Goal: Task Accomplishment & Management: Complete application form

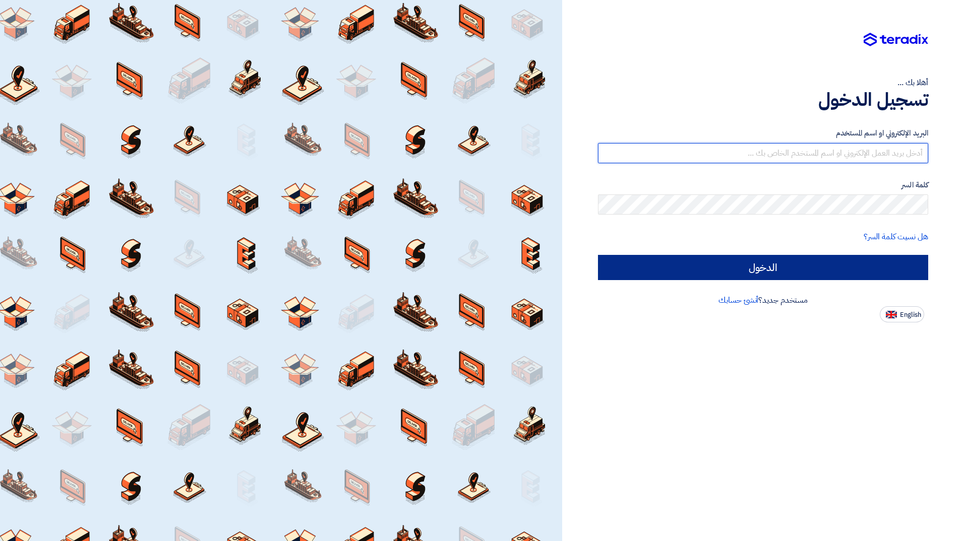
type input "[EMAIL_ADDRESS][DOMAIN_NAME]"
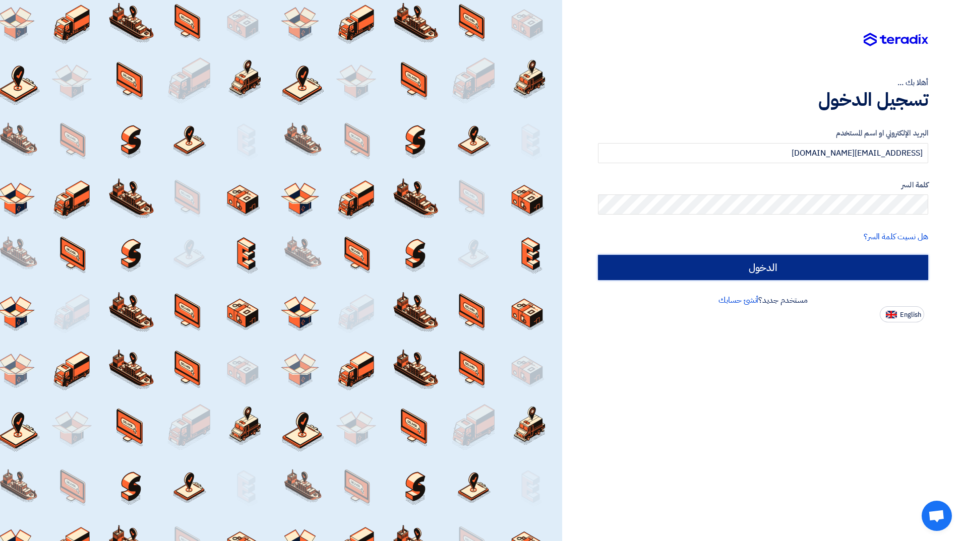
click at [648, 271] on input "الدخول" at bounding box center [763, 267] width 330 height 25
type input "Sign in"
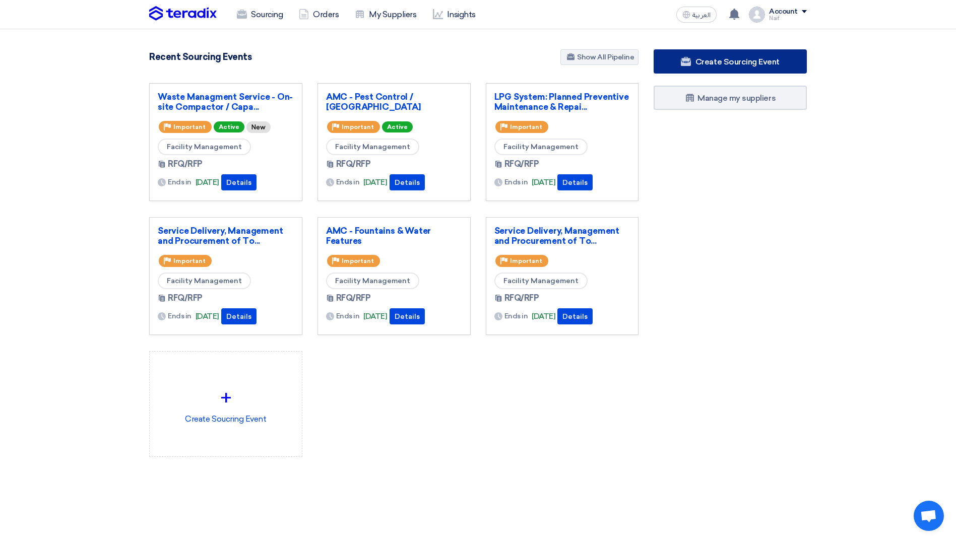
click at [691, 64] on use at bounding box center [686, 61] width 10 height 9
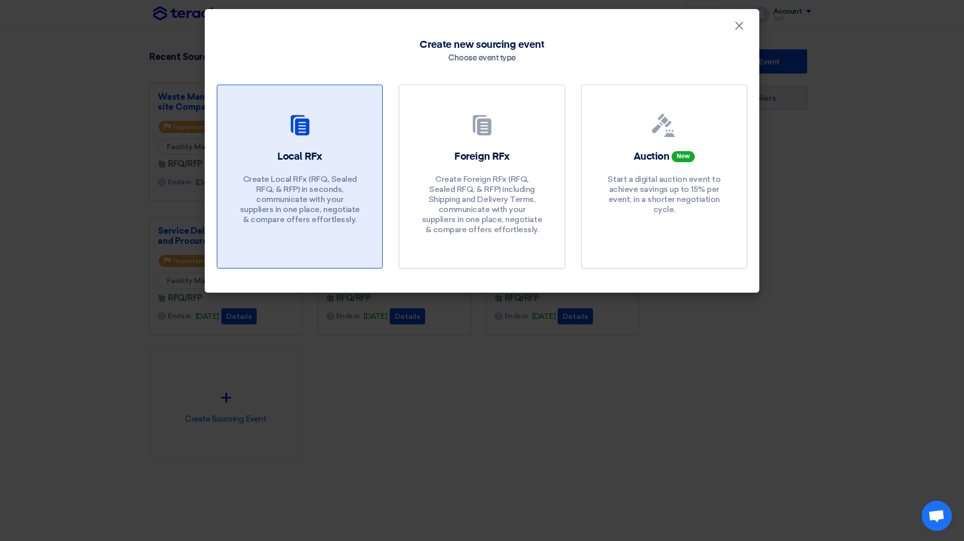
click at [300, 162] on h2 "Local RFx" at bounding box center [299, 157] width 45 height 14
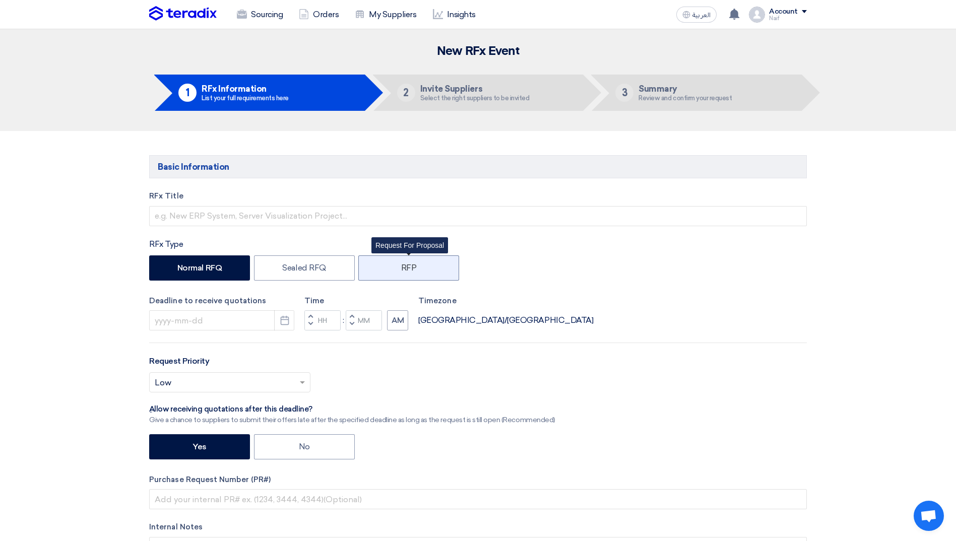
click at [393, 269] on label "RFP" at bounding box center [408, 268] width 101 height 25
click at [401, 269] on input "RFP" at bounding box center [404, 267] width 7 height 7
radio input "true"
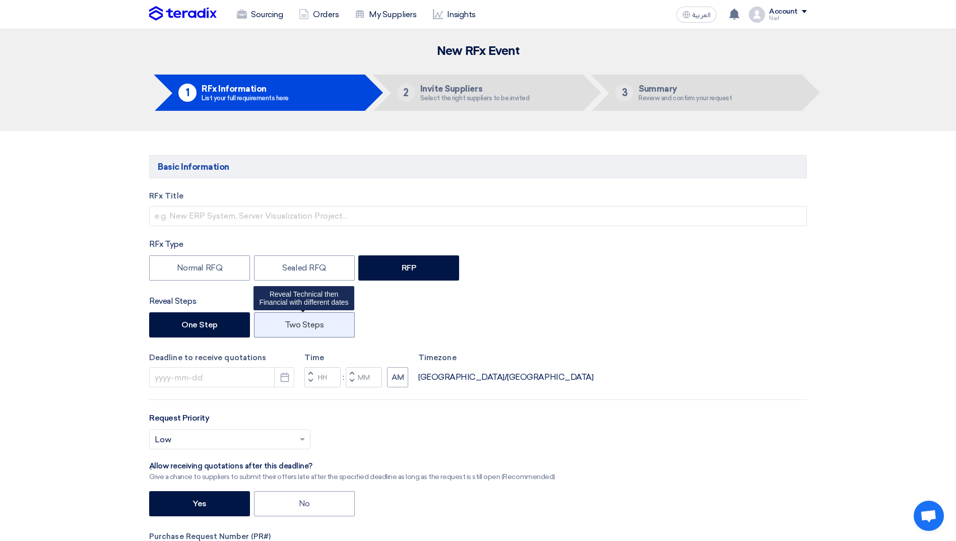
click at [303, 322] on label "Two Steps" at bounding box center [304, 324] width 101 height 25
click at [291, 322] on input "Two Steps" at bounding box center [288, 324] width 7 height 7
radio input "true"
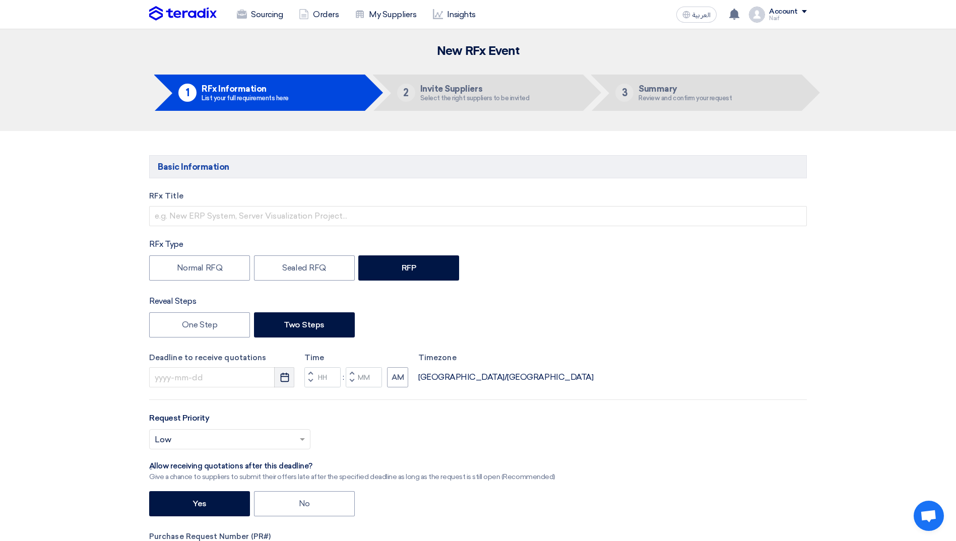
click at [277, 375] on button "Pick a date" at bounding box center [284, 377] width 20 height 20
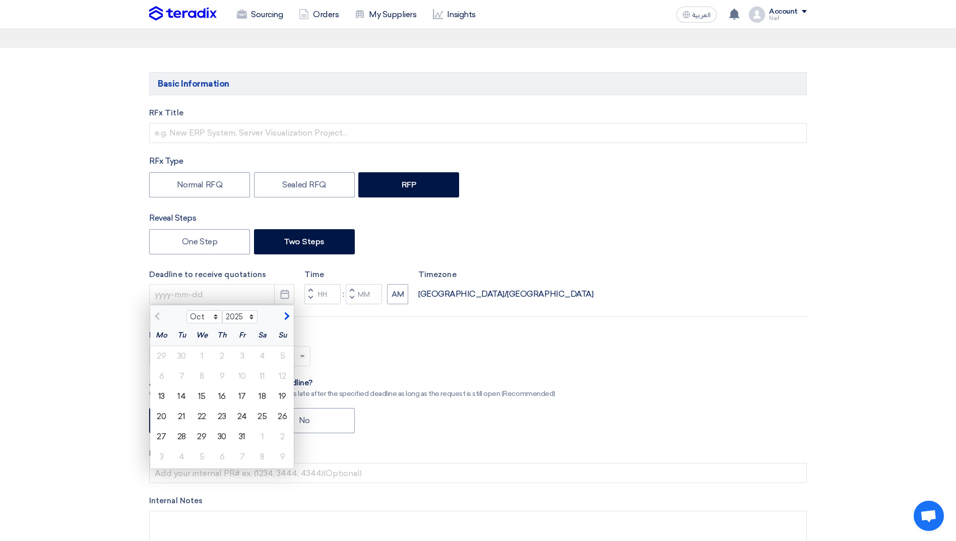
scroll to position [101, 0]
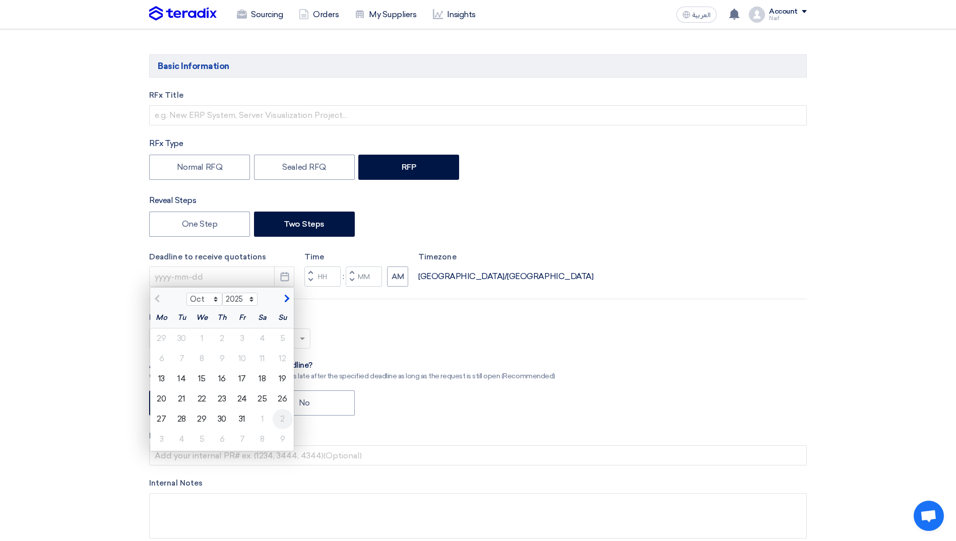
click at [281, 422] on div "2" at bounding box center [283, 419] width 20 height 20
type input "[DATE]"
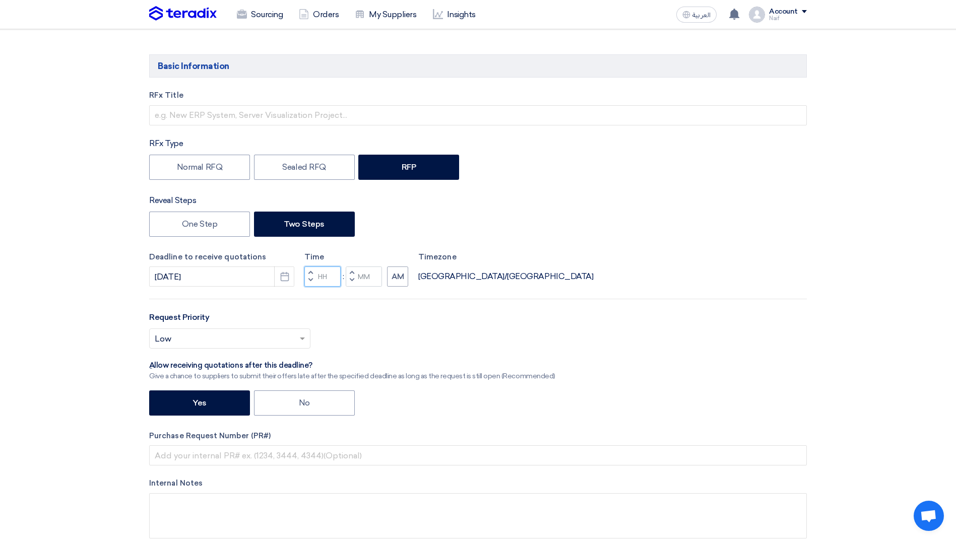
click at [324, 281] on input "Hours" at bounding box center [322, 277] width 36 height 20
type input "12"
click at [359, 277] on div "Time Increment hours 12 Decrement hours : Increment minutes Decrement minutes AM" at bounding box center [356, 269] width 104 height 36
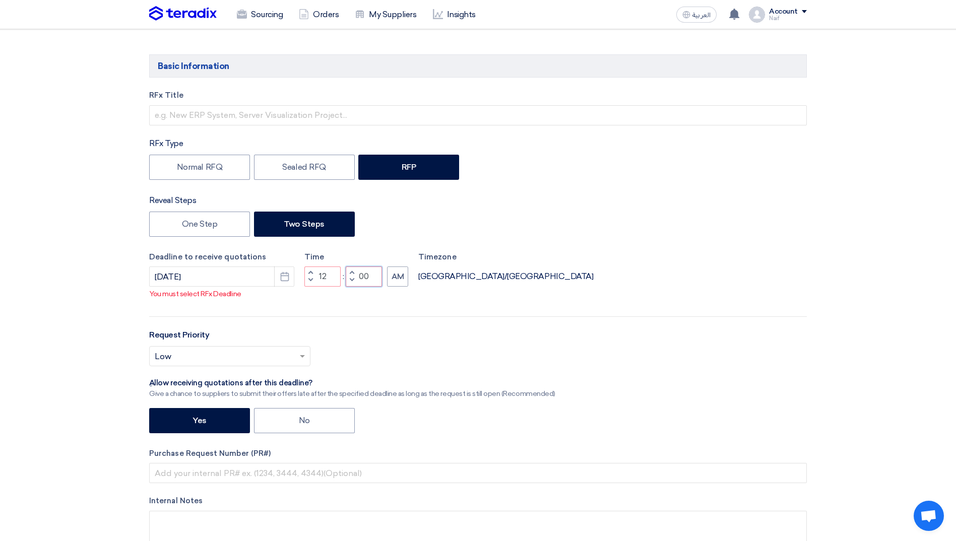
type input "00"
click at [399, 295] on div "RFx Title RFx Type Normal RFQ Sealed RFQ RFP Reveal Steps One Step Two Steps De…" at bounding box center [478, 331] width 673 height 482
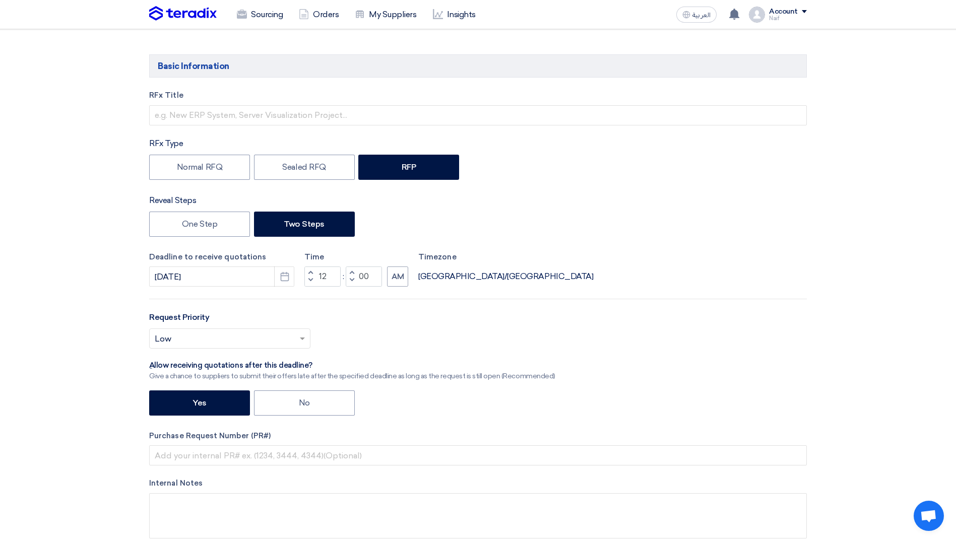
click at [301, 333] on span at bounding box center [303, 339] width 13 height 12
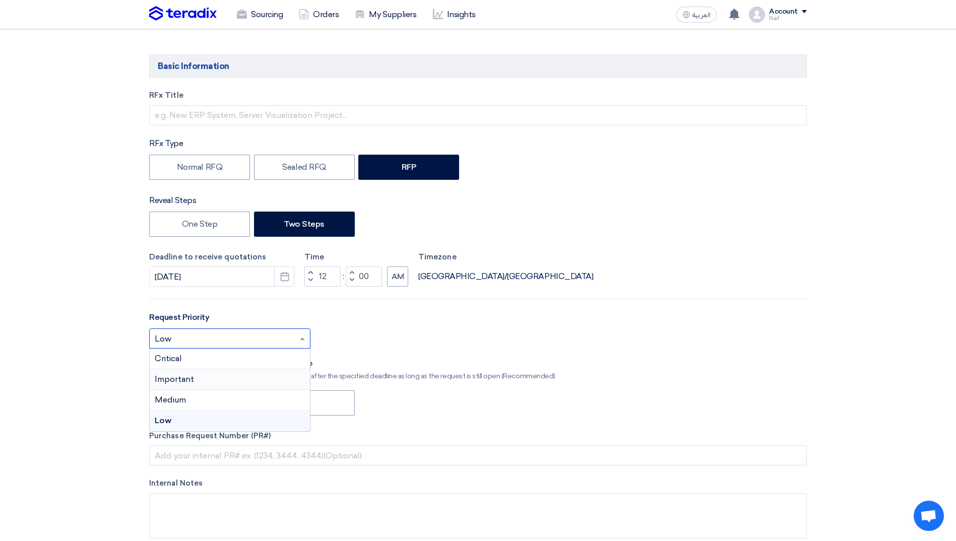
click at [233, 374] on div "Important" at bounding box center [230, 379] width 160 height 21
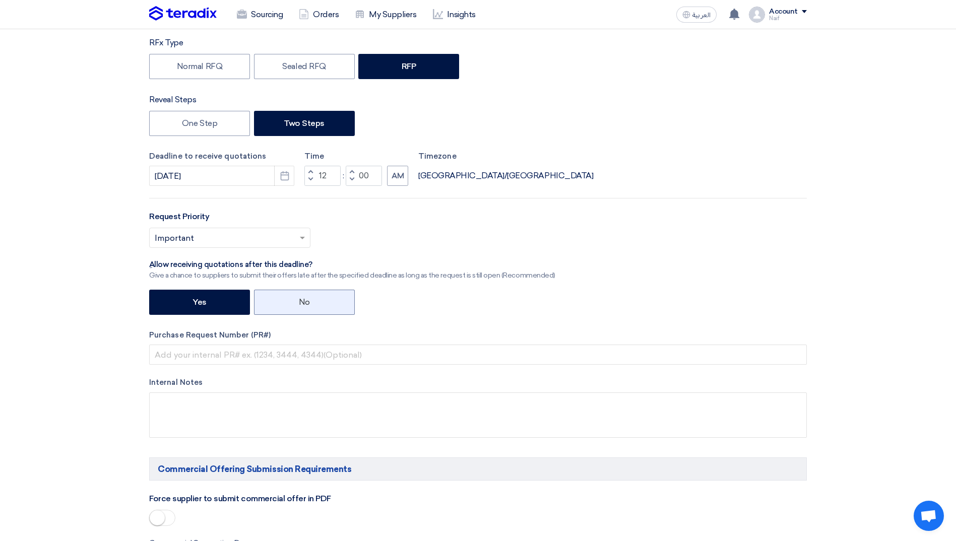
click at [308, 294] on label "No" at bounding box center [304, 302] width 101 height 25
click at [305, 298] on input "No" at bounding box center [302, 301] width 7 height 7
radio input "true"
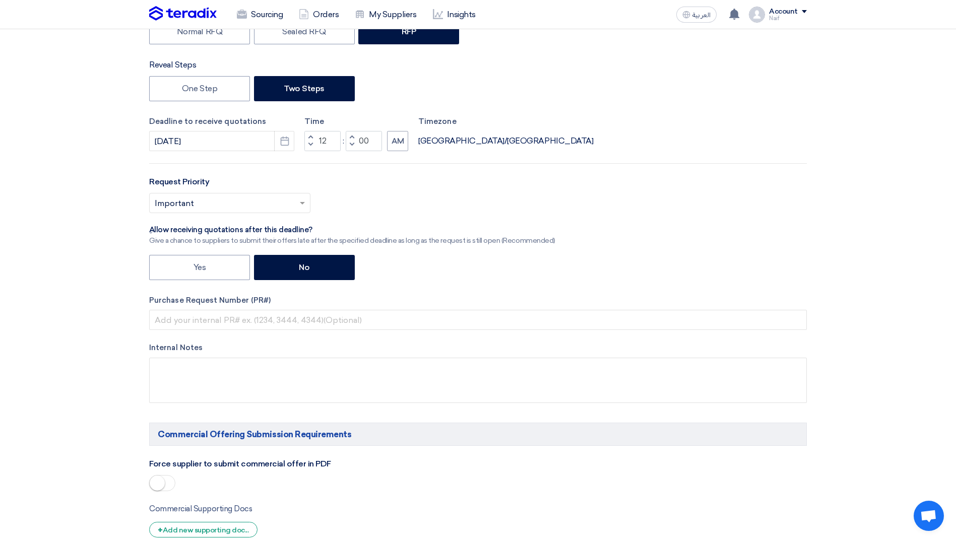
scroll to position [252, 0]
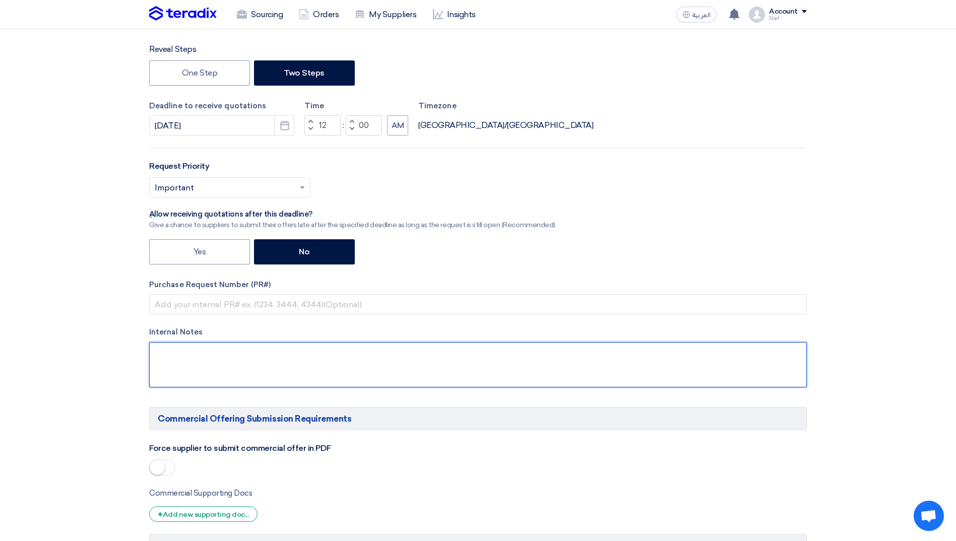
click at [195, 378] on textarea at bounding box center [478, 364] width 658 height 45
paste textarea "CENOMI are considering outsourcing the Fire Alarm & Fire Fighting System Mainte…"
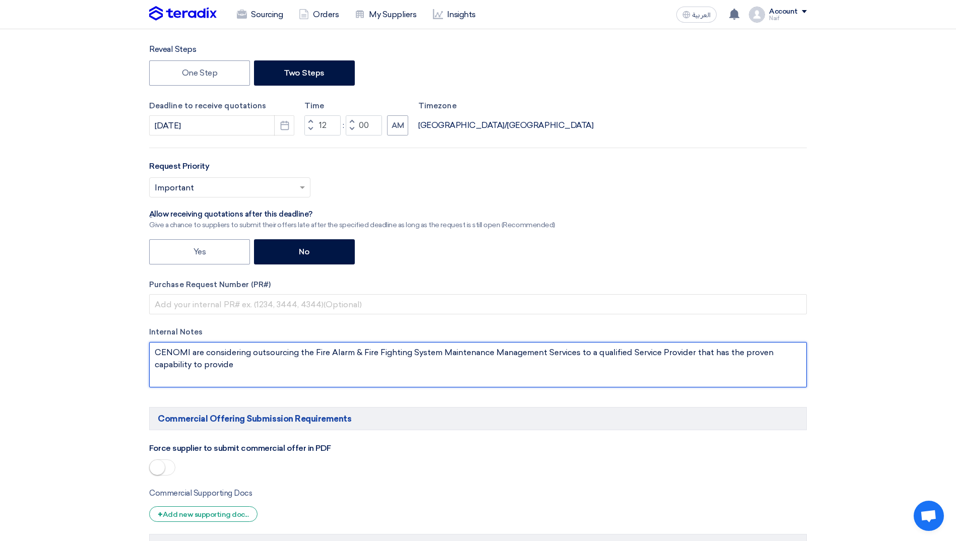
click at [190, 353] on textarea at bounding box center [478, 364] width 658 height 45
click at [304, 355] on textarea at bounding box center [478, 364] width 658 height 45
click at [263, 369] on textarea at bounding box center [478, 364] width 658 height 45
drag, startPoint x: 189, startPoint y: 351, endPoint x: 145, endPoint y: 354, distance: 43.9
click at [145, 354] on div "RFx Title RFx Type Normal RFQ Sealed RFQ RFP Reveal Steps One Step Two Steps De…" at bounding box center [478, 171] width 673 height 465
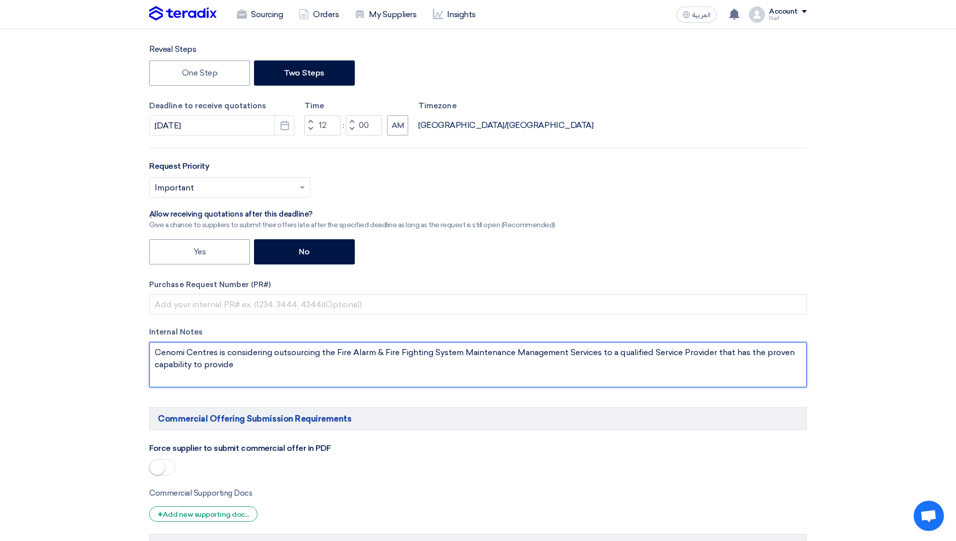
click at [273, 368] on textarea at bounding box center [478, 364] width 658 height 45
click at [265, 370] on textarea at bounding box center [478, 364] width 658 height 45
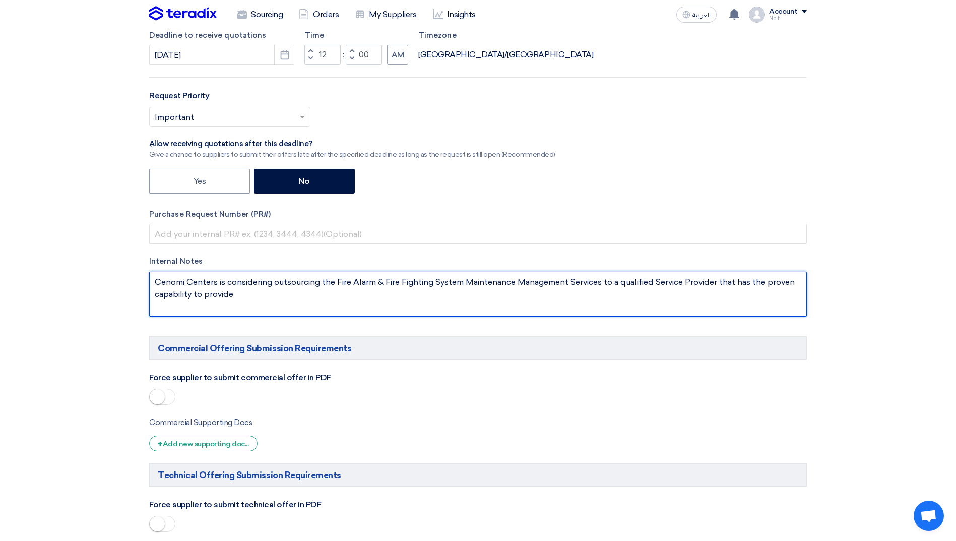
scroll to position [403, 0]
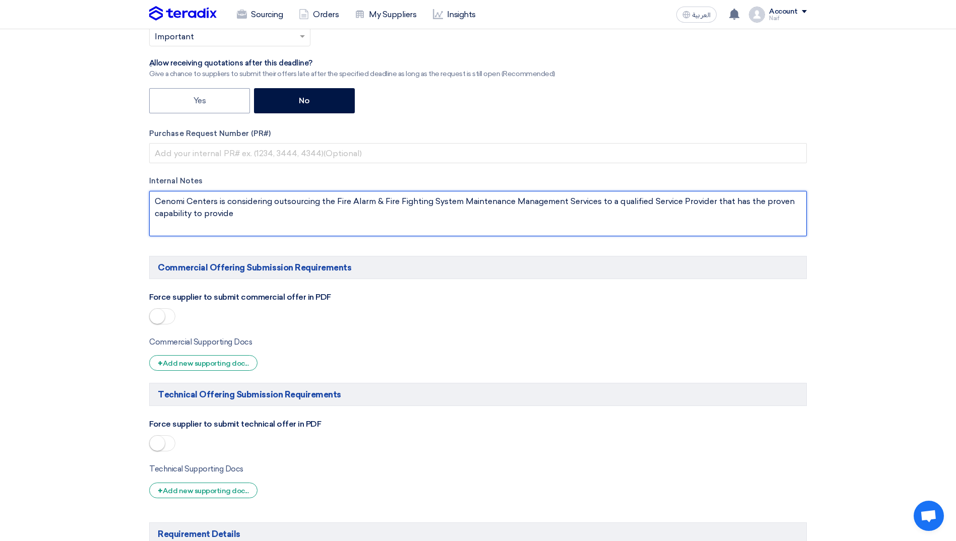
type textarea "Cenomi Centers is considering outsourcing the Fire Alarm & Fire Fighting System…"
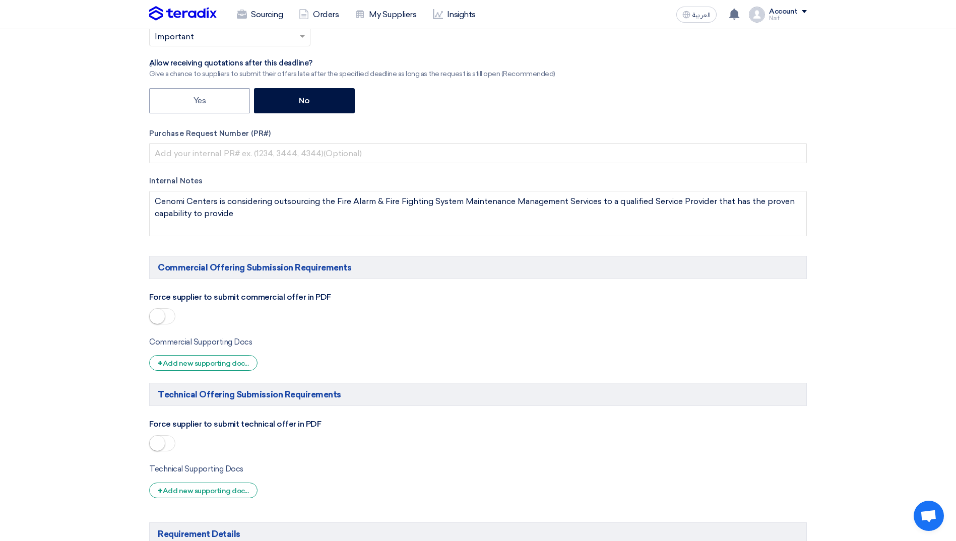
click at [159, 324] on small at bounding box center [157, 316] width 15 height 15
click at [161, 434] on div "Force supplier to submit technical offer in PDF" at bounding box center [478, 436] width 658 height 37
click at [161, 442] on small at bounding box center [157, 443] width 15 height 15
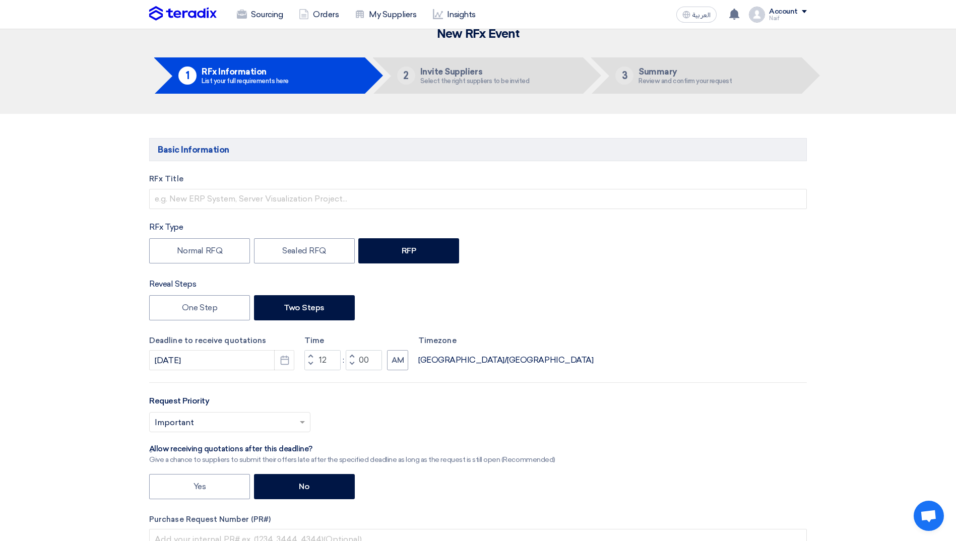
scroll to position [0, 0]
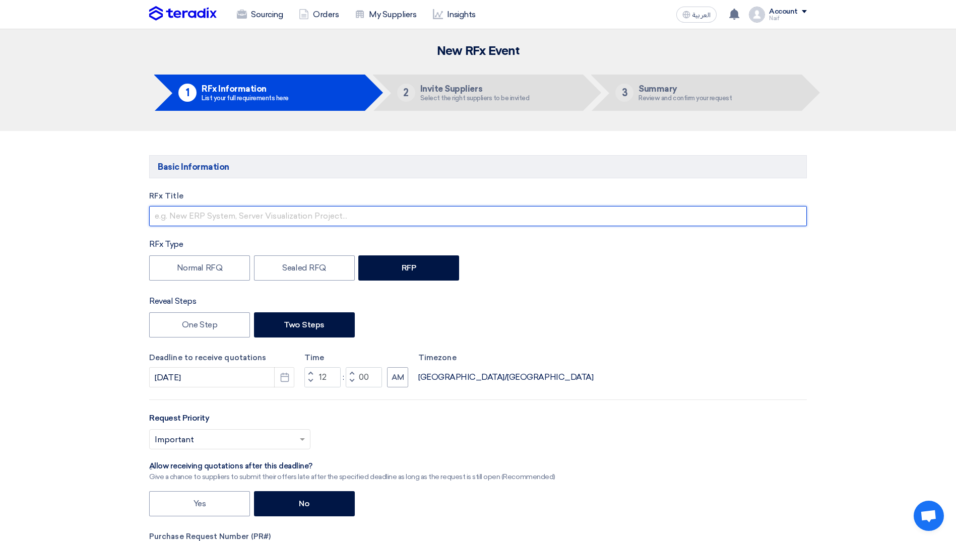
click at [184, 219] on input "text" at bounding box center [478, 216] width 658 height 20
click at [202, 215] on input "[PERSON_NAME]" at bounding box center [478, 216] width 658 height 20
paste input "ire Alarm & Fire Fighting System Maintenance Management Services"
type input "Fire Alarm & Fire Fighting System Maintenance Management Services - [GEOGRAPHIC…"
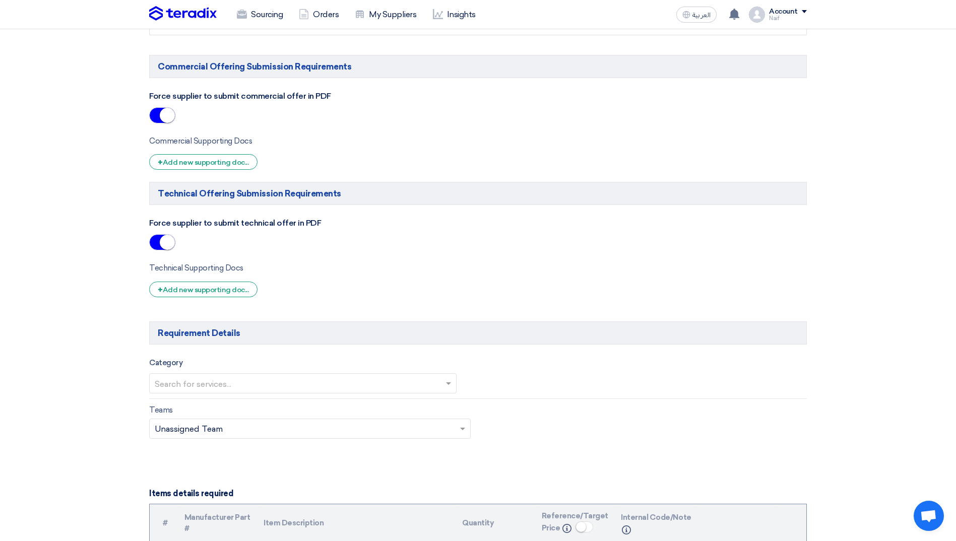
scroll to position [655, 0]
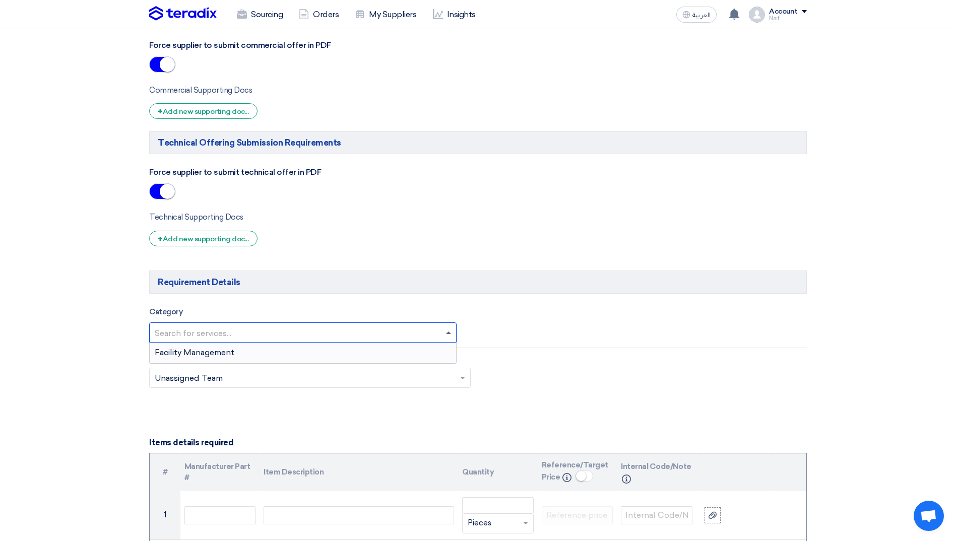
click at [446, 335] on span at bounding box center [449, 333] width 13 height 12
click at [384, 354] on div "Facility Management" at bounding box center [303, 353] width 306 height 20
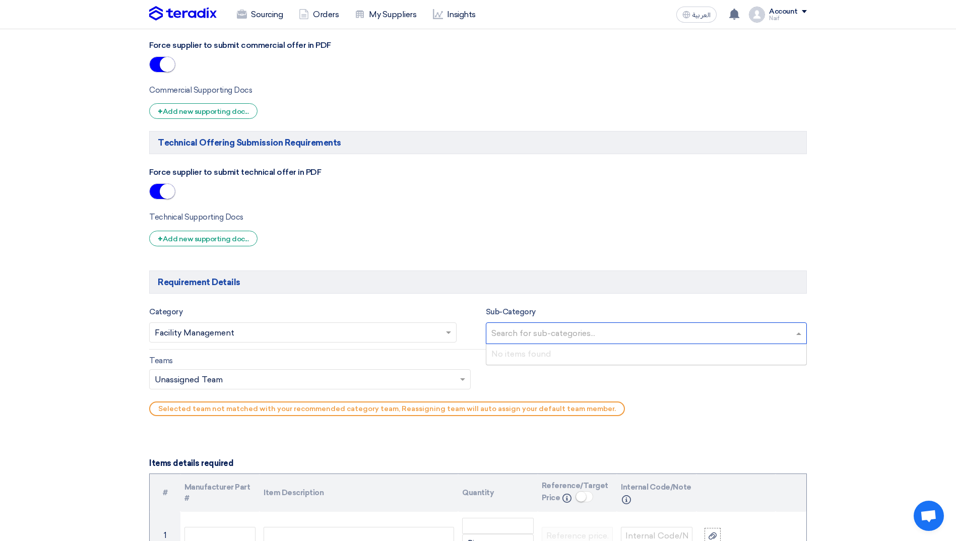
click at [659, 332] on input "text" at bounding box center [647, 334] width 313 height 17
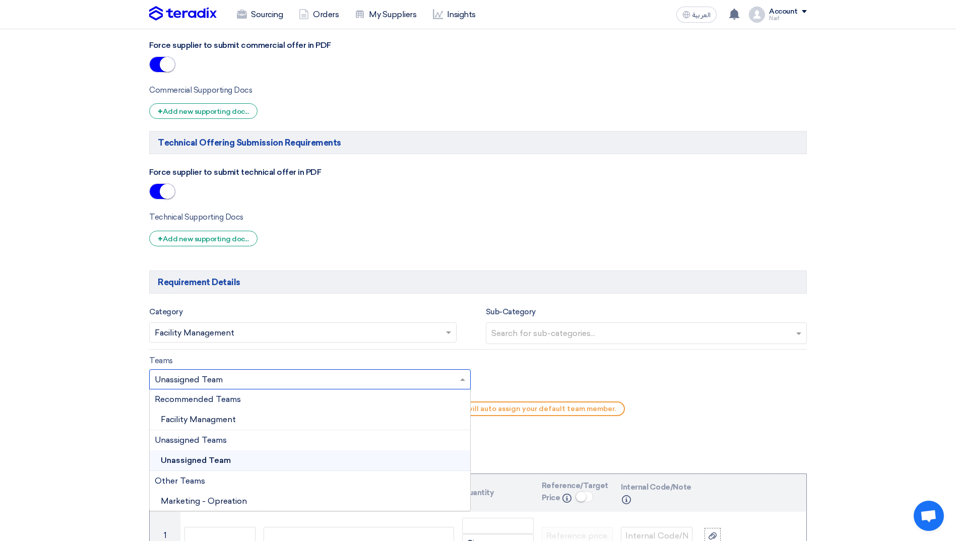
click at [467, 377] on span at bounding box center [464, 379] width 13 height 12
click at [330, 423] on div "Facility Managment" at bounding box center [310, 420] width 321 height 21
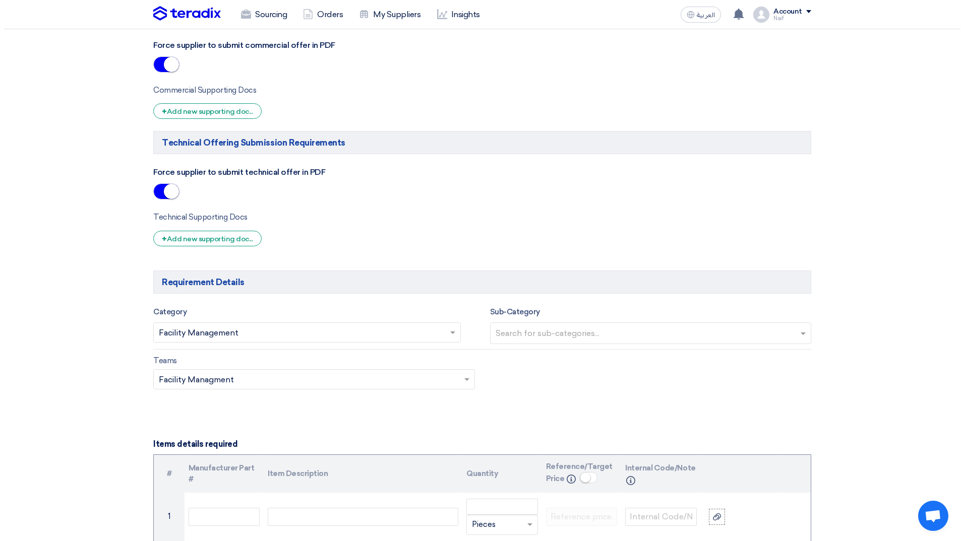
scroll to position [857, 0]
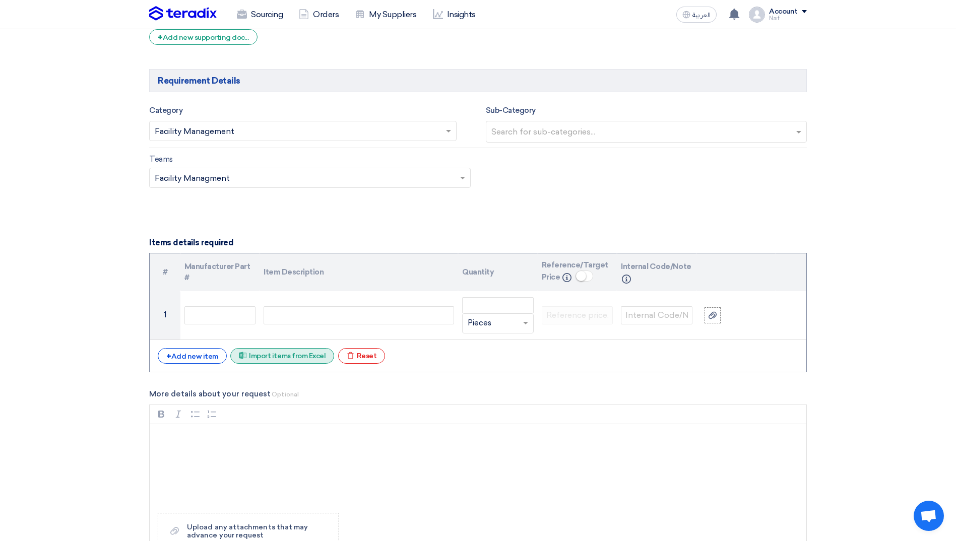
click at [259, 362] on div "Excel file Import items from Excel" at bounding box center [282, 356] width 104 height 16
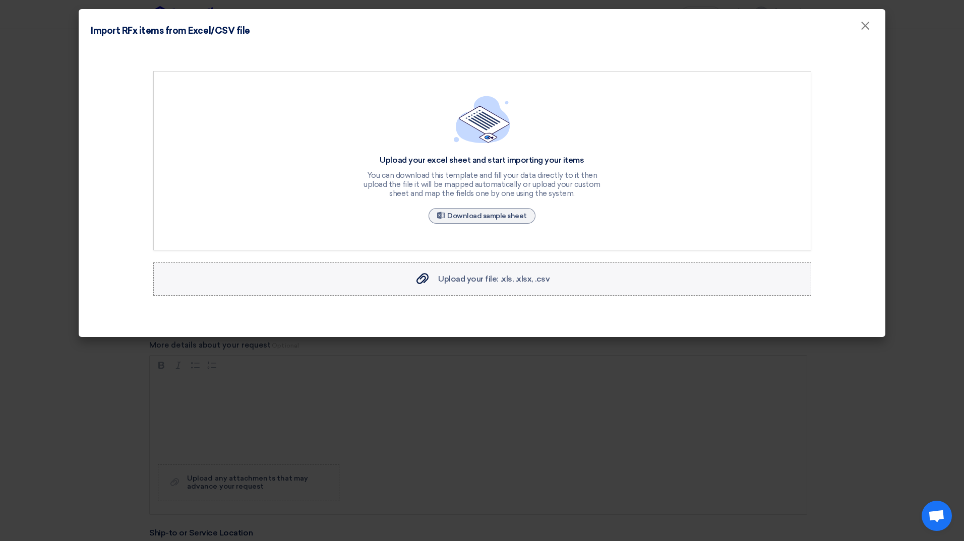
click at [474, 277] on span "Upload your file: .xls, .xlsx, .csv" at bounding box center [493, 279] width 111 height 10
click at [0, 0] on input "Upload your file: .xls, .xlsx, .csv Upload your file: .xls, .xlsx, .csv" at bounding box center [0, 0] width 0 height 0
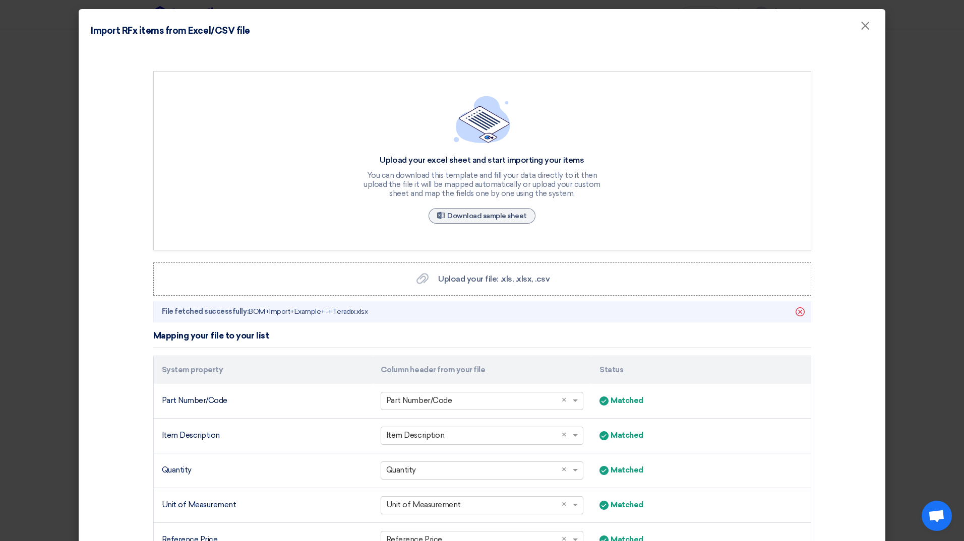
scroll to position [137, 0]
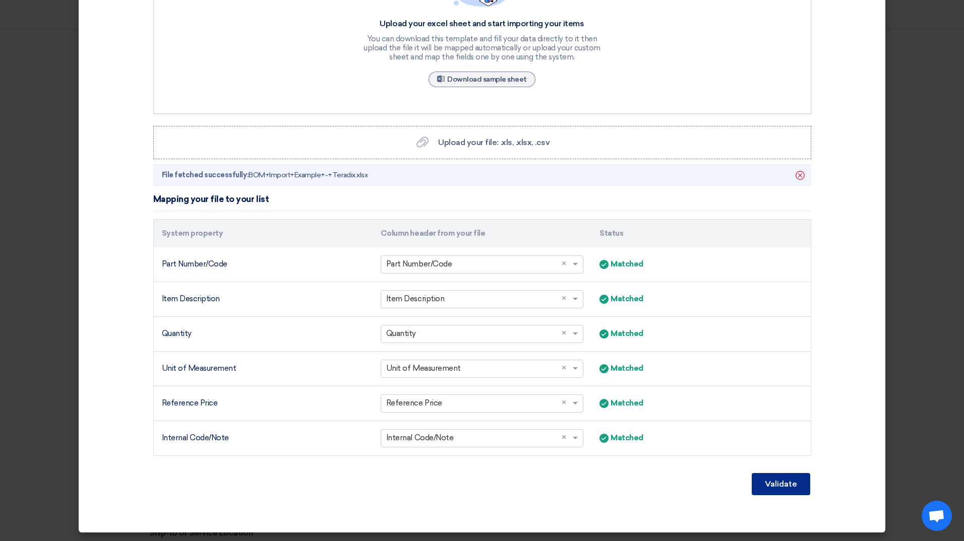
click at [773, 485] on button "Validate" at bounding box center [780, 484] width 58 height 22
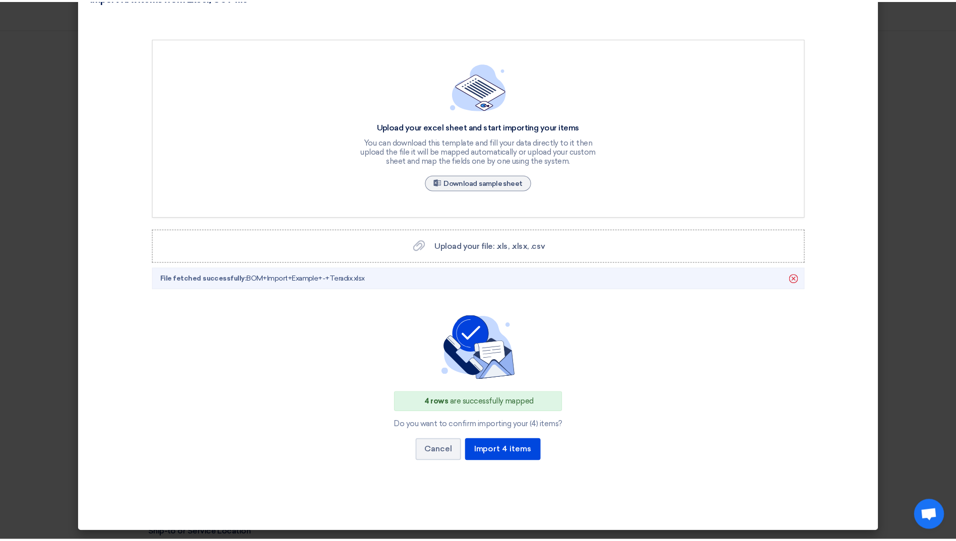
scroll to position [33, 0]
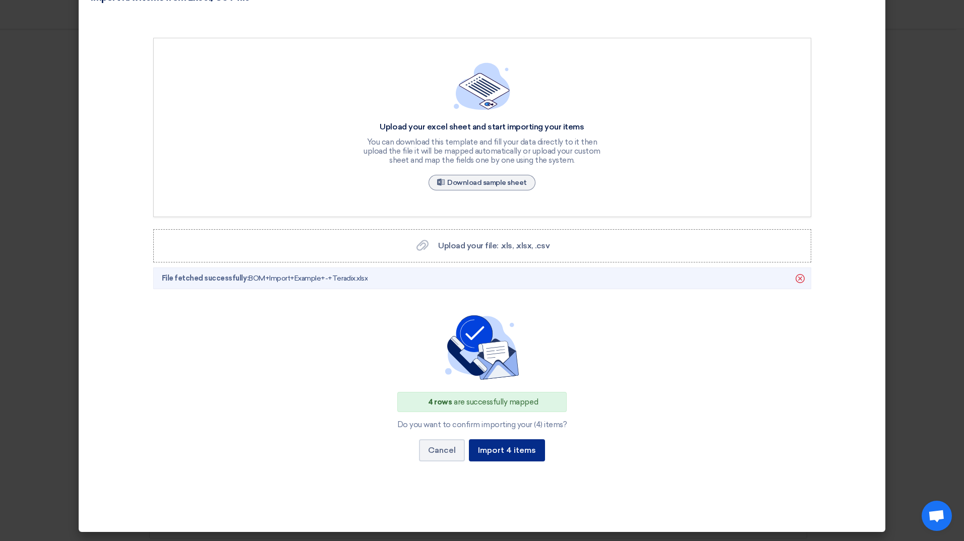
click at [501, 453] on button "Import 4 items" at bounding box center [507, 450] width 76 height 22
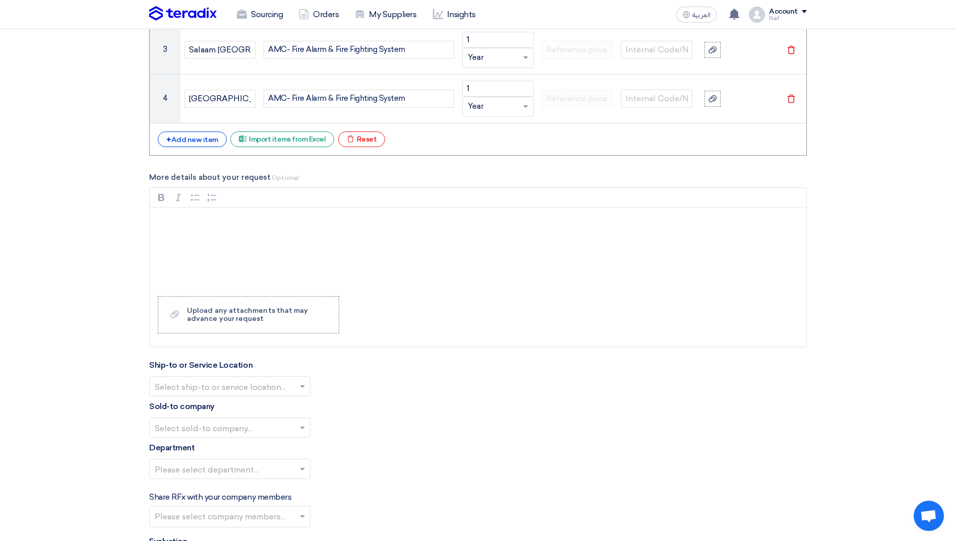
scroll to position [1310, 0]
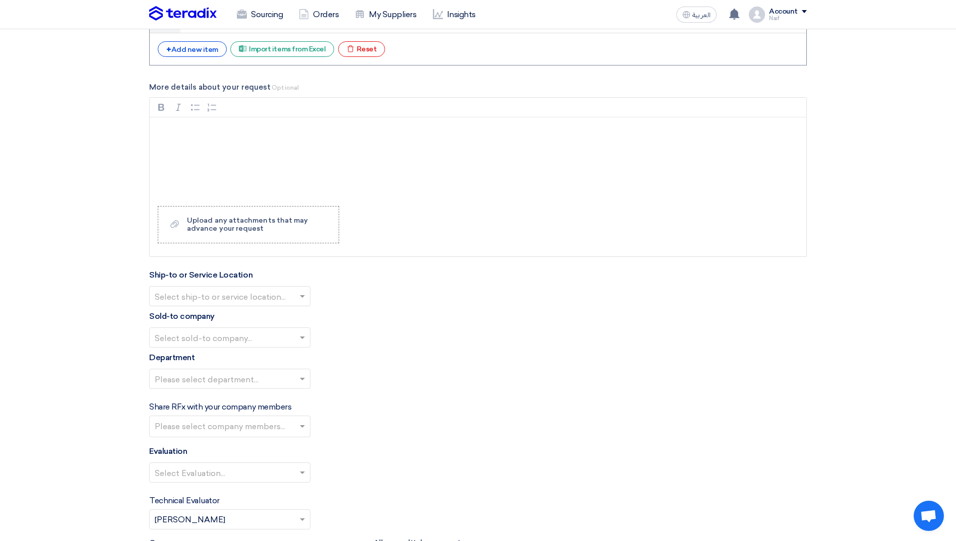
click at [288, 301] on input "text" at bounding box center [225, 297] width 140 height 17
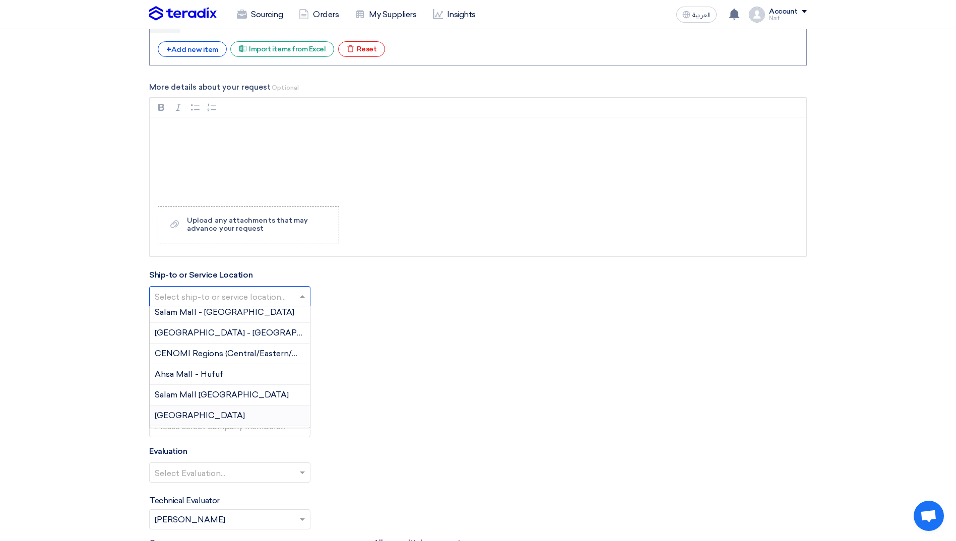
scroll to position [302, 0]
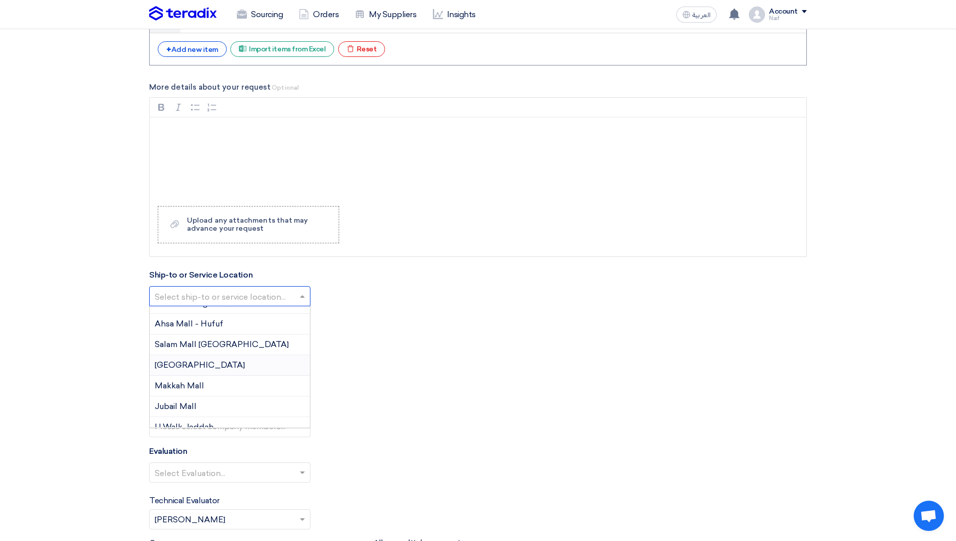
click at [231, 370] on div "[GEOGRAPHIC_DATA]" at bounding box center [230, 365] width 160 height 21
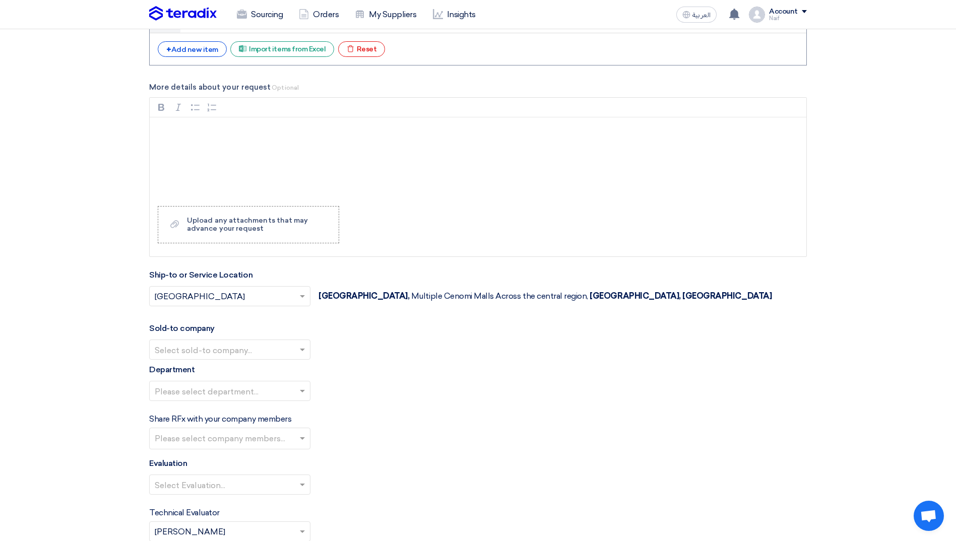
click at [281, 348] on input "text" at bounding box center [225, 350] width 140 height 17
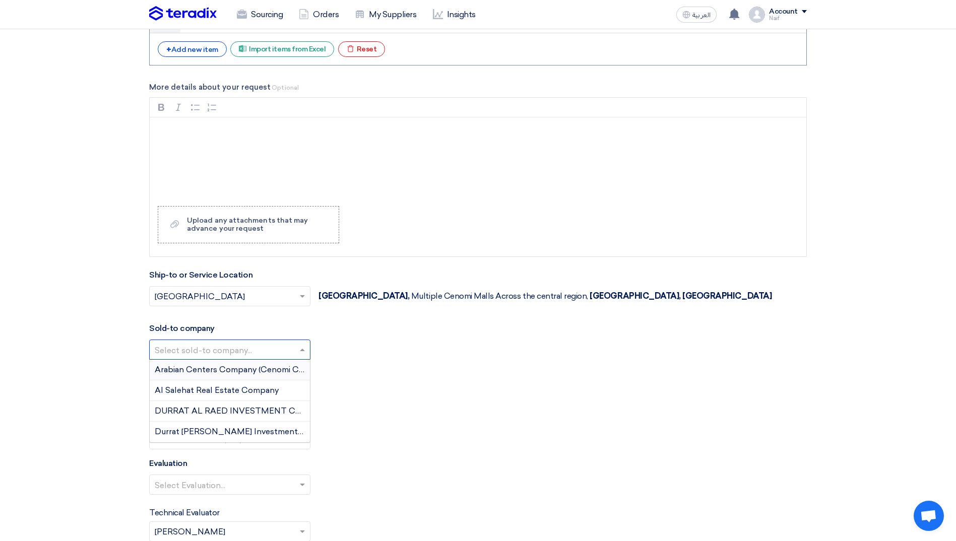
click at [264, 367] on span "Arabian Centers Company (Cenomi Centers)" at bounding box center [240, 370] width 171 height 10
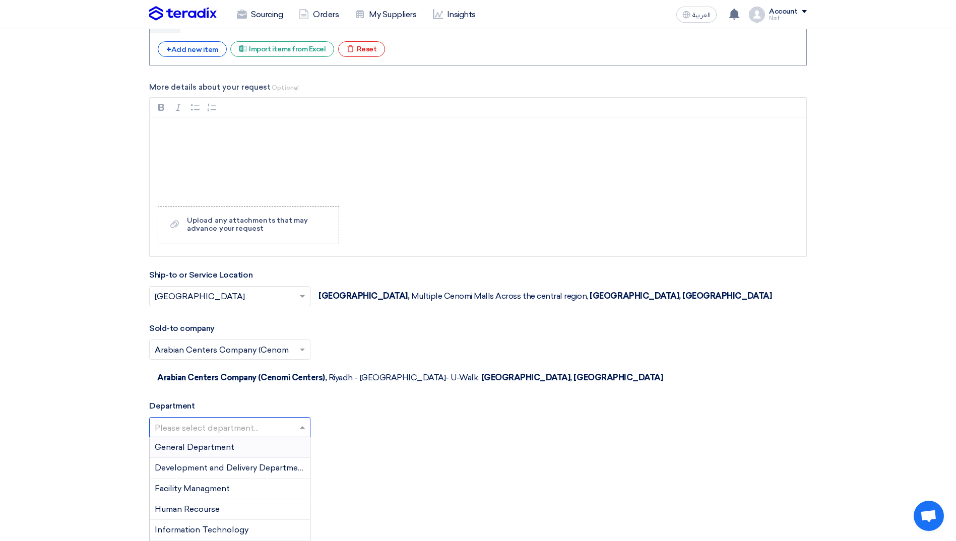
click at [266, 420] on input "text" at bounding box center [225, 428] width 140 height 17
click at [233, 479] on div "Facility Managment" at bounding box center [230, 489] width 160 height 21
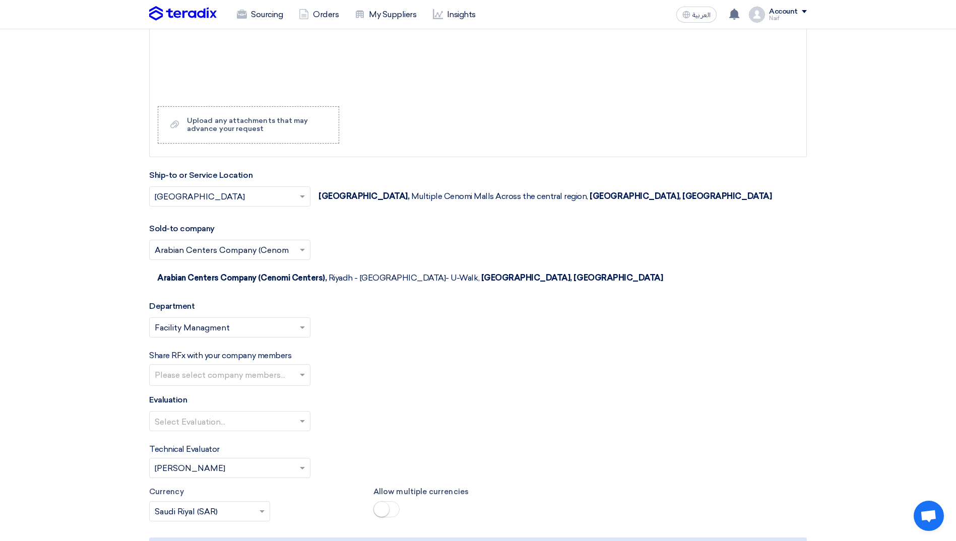
scroll to position [1411, 0]
click at [289, 367] on input "text" at bounding box center [231, 375] width 153 height 17
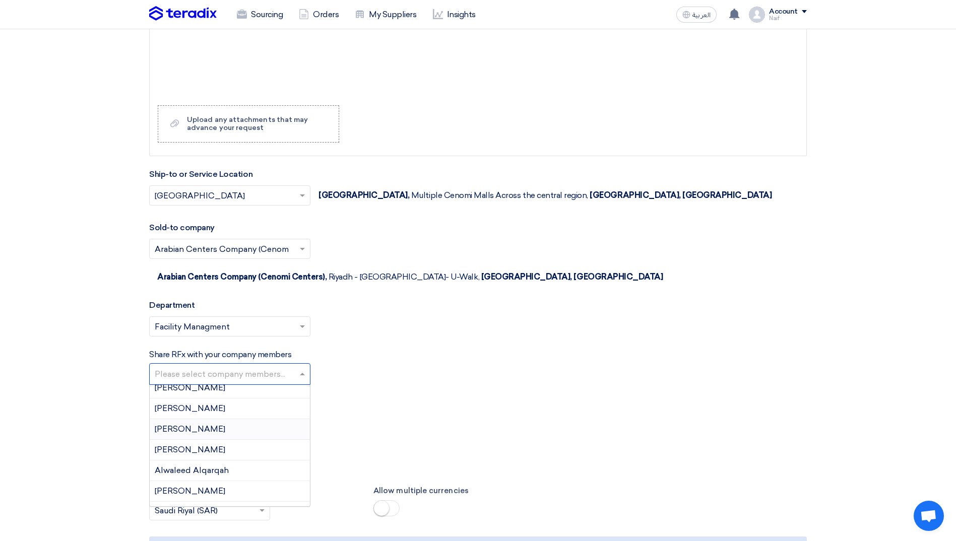
scroll to position [50, 0]
click at [242, 438] on div "Alwaleed Alqarqah" at bounding box center [230, 448] width 160 height 21
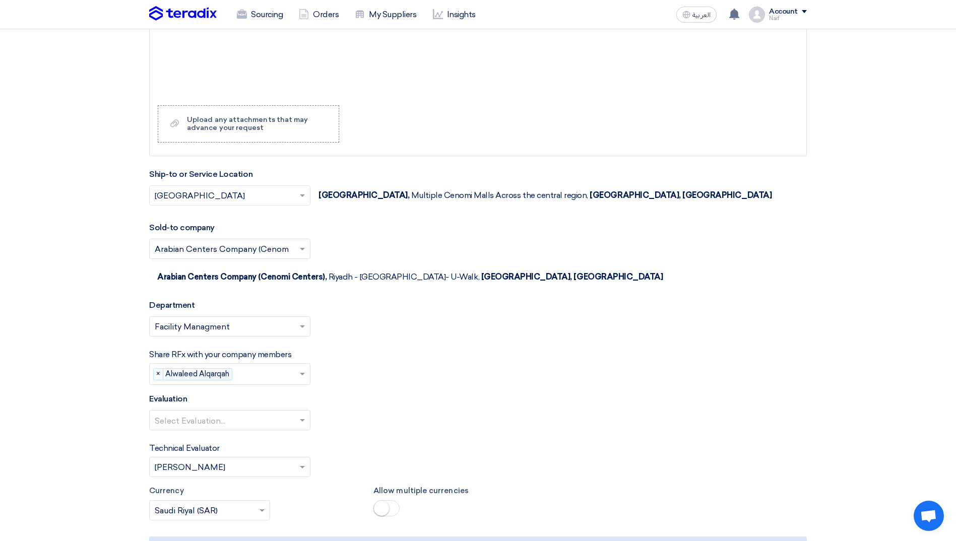
click at [291, 367] on input "text" at bounding box center [267, 375] width 62 height 17
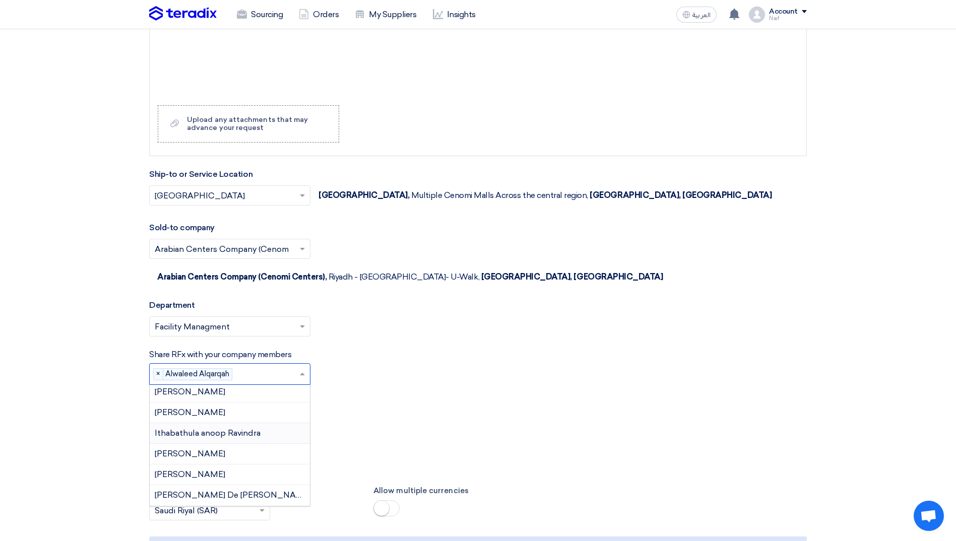
scroll to position [371, 0]
click at [225, 448] on div "[PERSON_NAME]" at bounding box center [230, 458] width 160 height 21
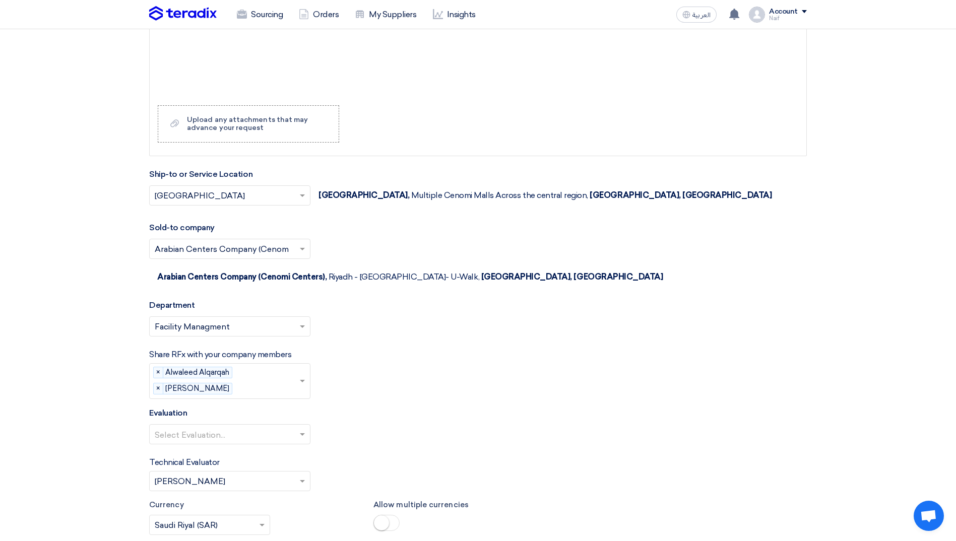
click at [292, 381] on input "text" at bounding box center [267, 389] width 62 height 17
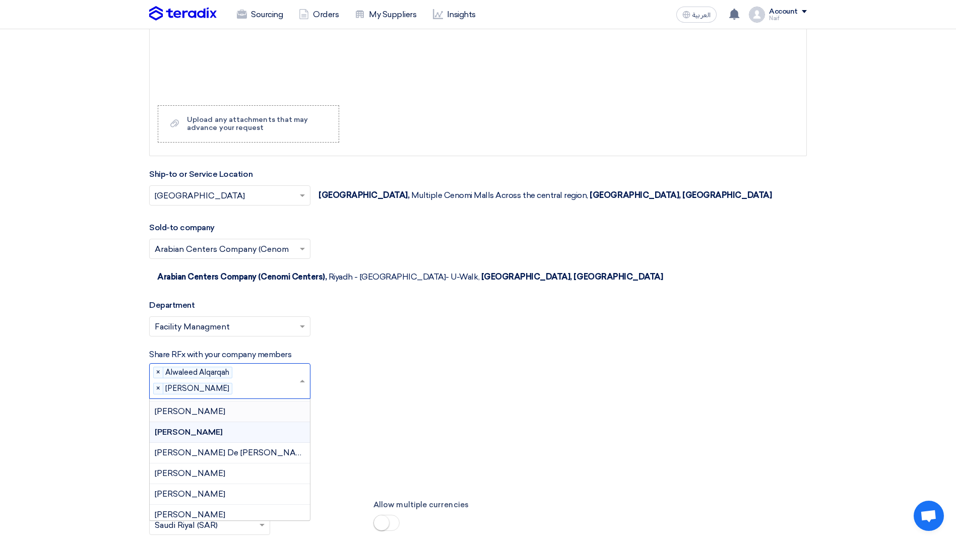
scroll to position [441, 0]
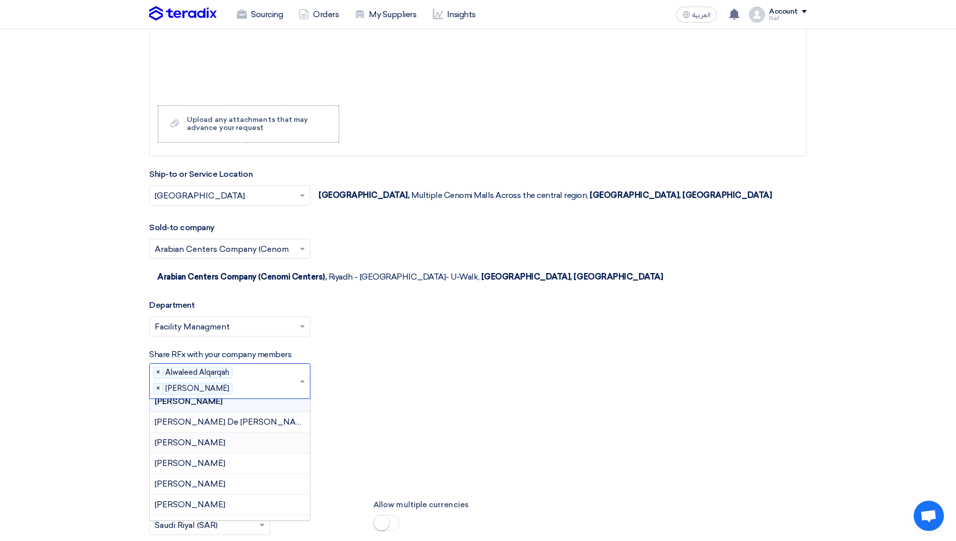
click at [225, 433] on div "[PERSON_NAME]" at bounding box center [230, 443] width 160 height 21
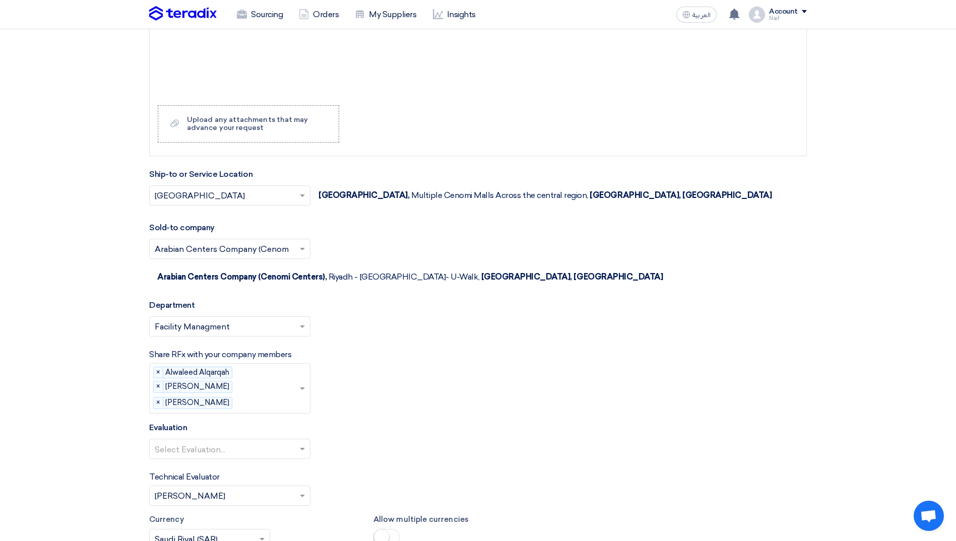
click at [291, 396] on input "text" at bounding box center [267, 404] width 62 height 17
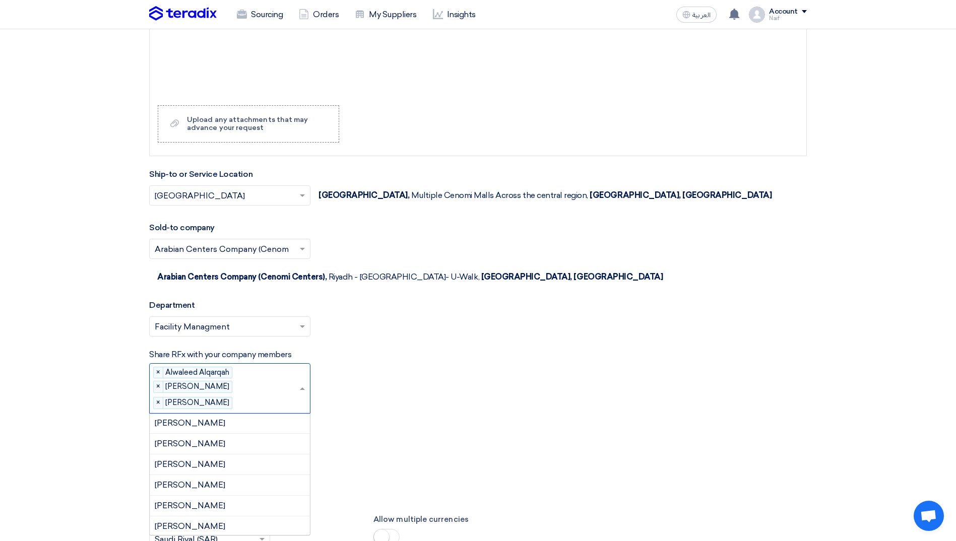
scroll to position [532, 0]
click at [234, 481] on div "[PERSON_NAME]" at bounding box center [230, 491] width 160 height 21
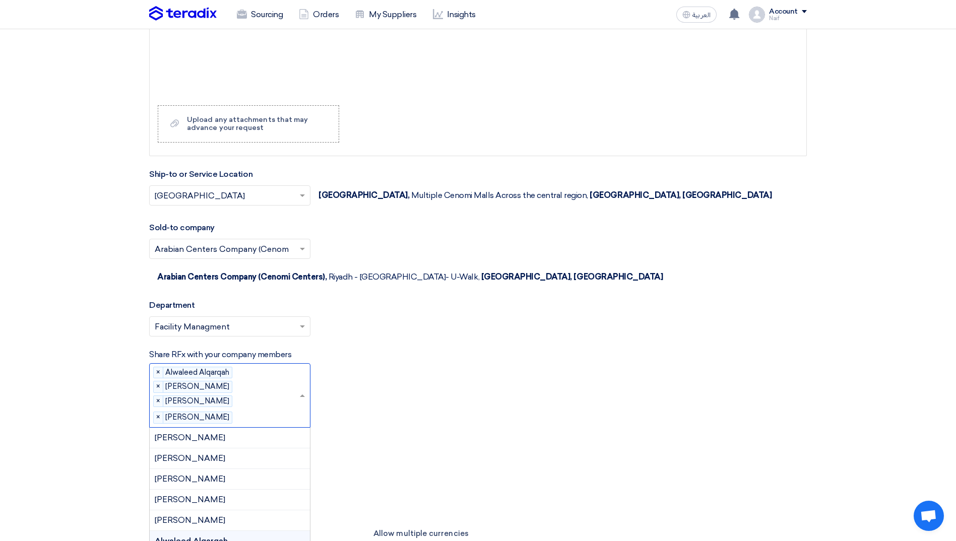
click at [299, 390] on span at bounding box center [303, 396] width 13 height 12
click at [238, 466] on div "[PERSON_NAME]" at bounding box center [230, 476] width 160 height 21
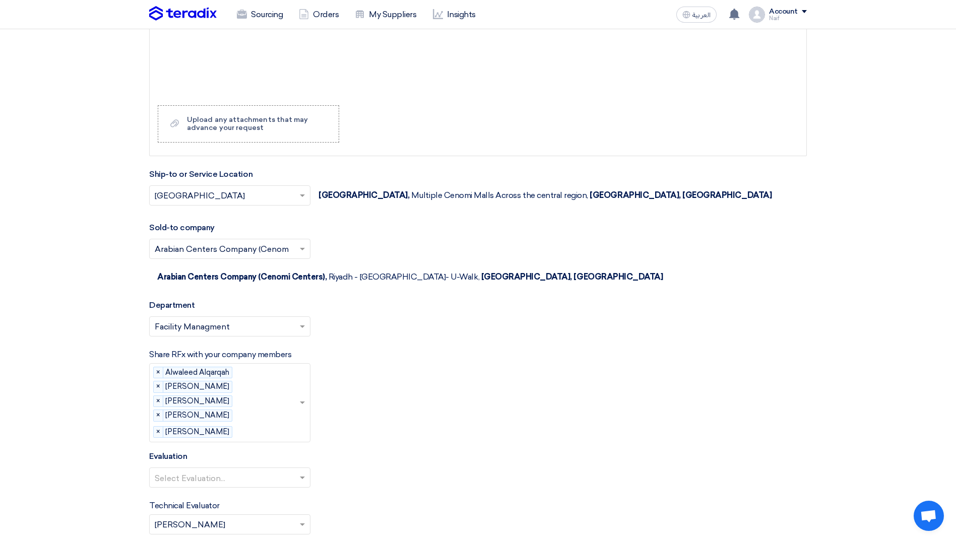
click at [395, 416] on div "Share RFx with your company members Please select company members... × Alwaleed…" at bounding box center [478, 396] width 658 height 94
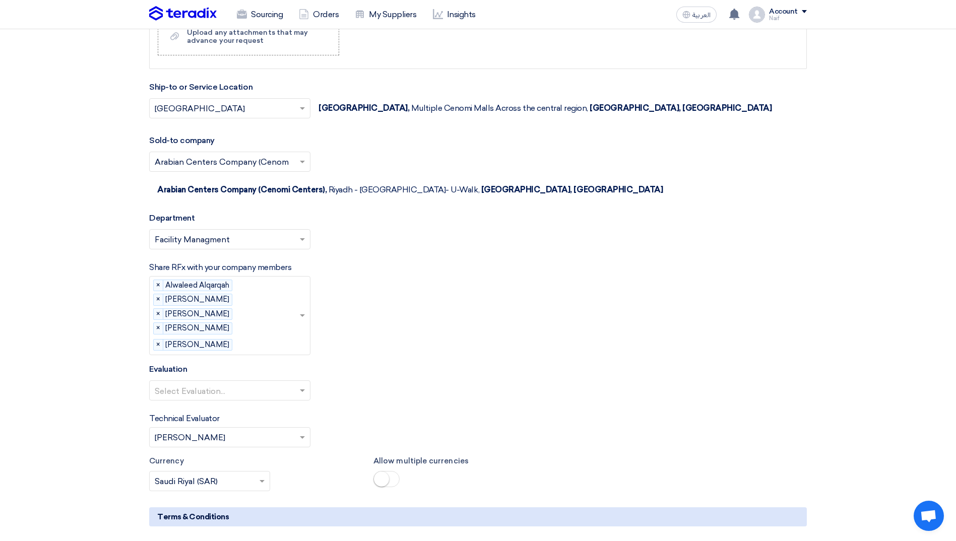
scroll to position [1512, 0]
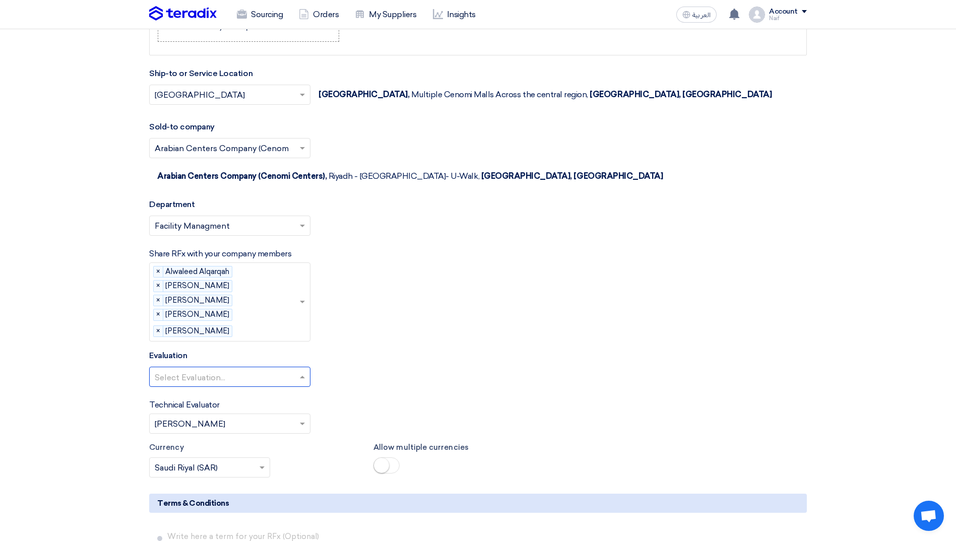
click at [292, 370] on input "text" at bounding box center [225, 378] width 140 height 17
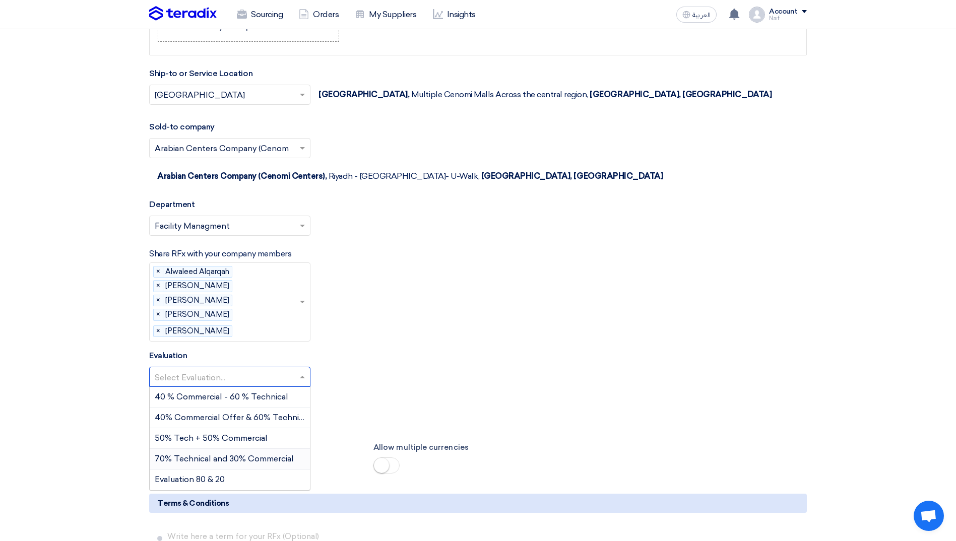
click at [257, 454] on span "70% Technical and 30% Commercial" at bounding box center [224, 459] width 139 height 10
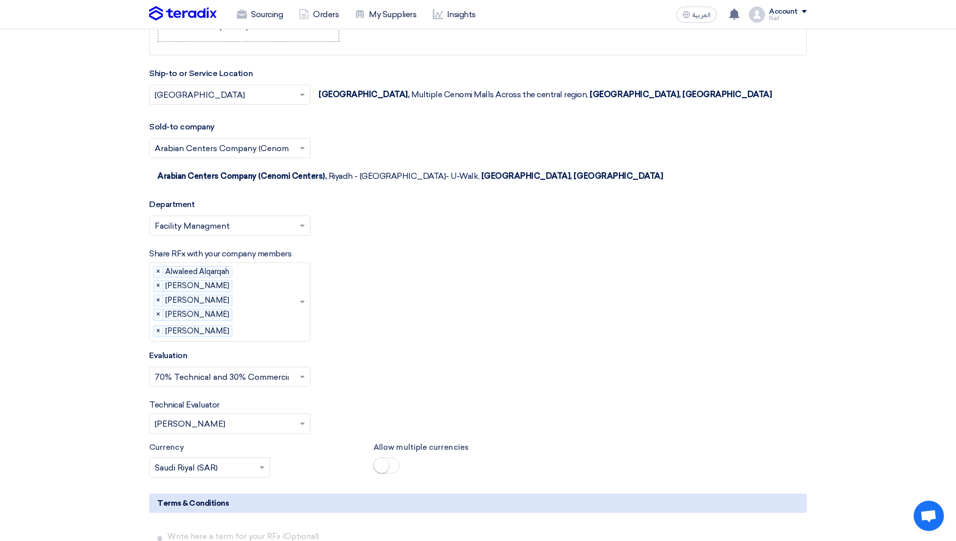
click at [299, 418] on span at bounding box center [303, 424] width 13 height 12
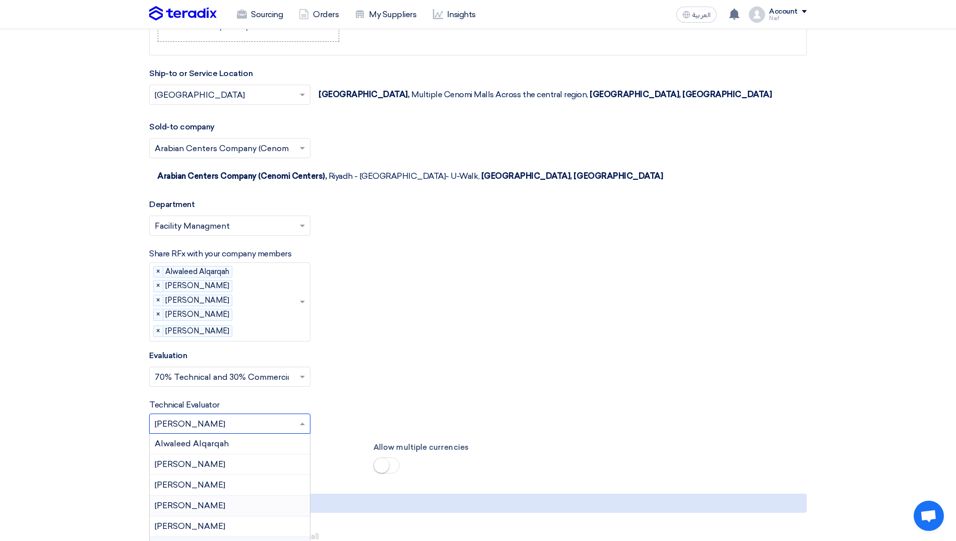
click at [244, 496] on div "[PERSON_NAME]" at bounding box center [230, 506] width 160 height 21
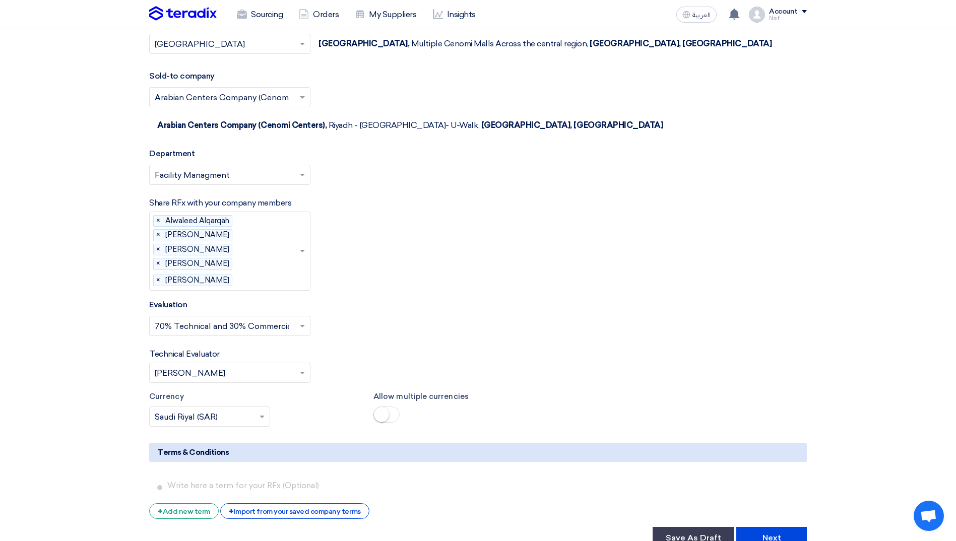
scroll to position [1663, 0]
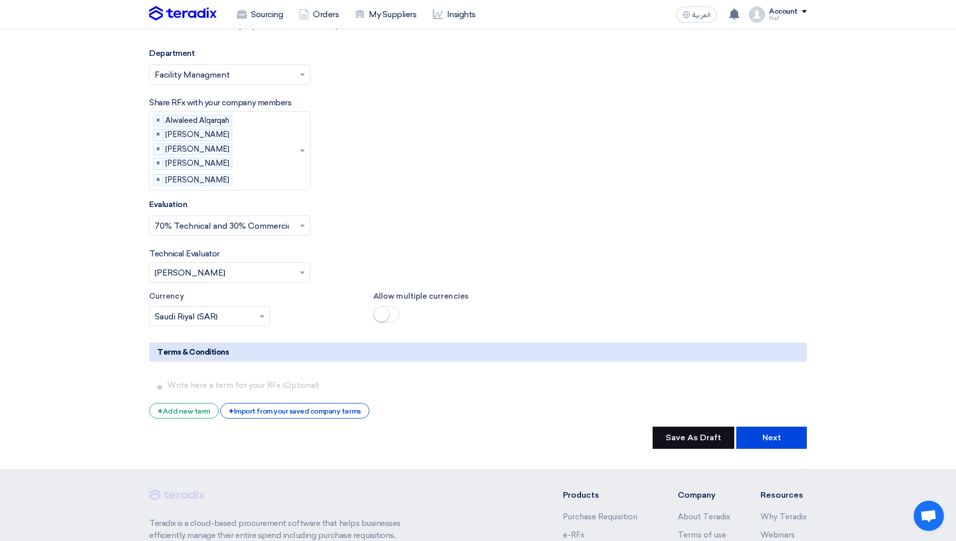
click at [682, 427] on button "Save As Draft" at bounding box center [694, 438] width 82 height 22
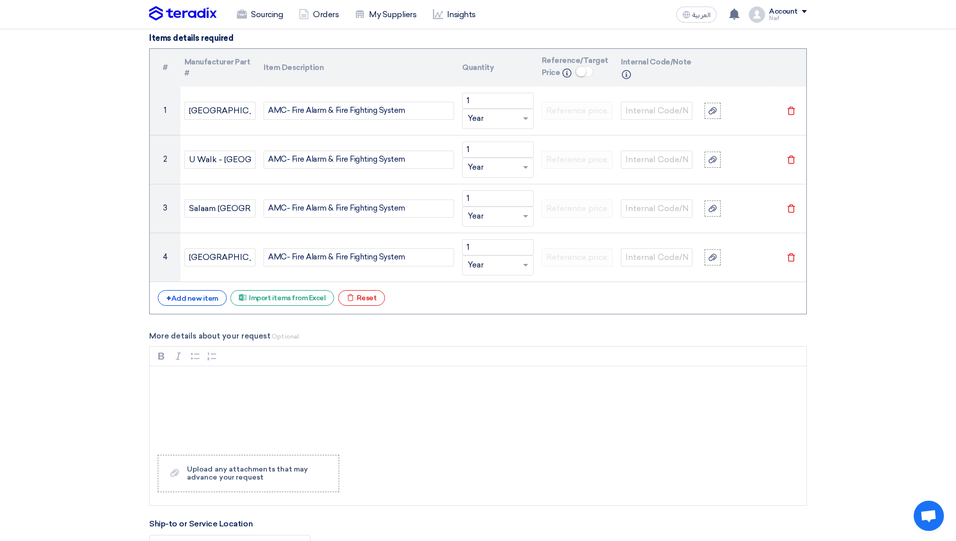
scroll to position [1159, 0]
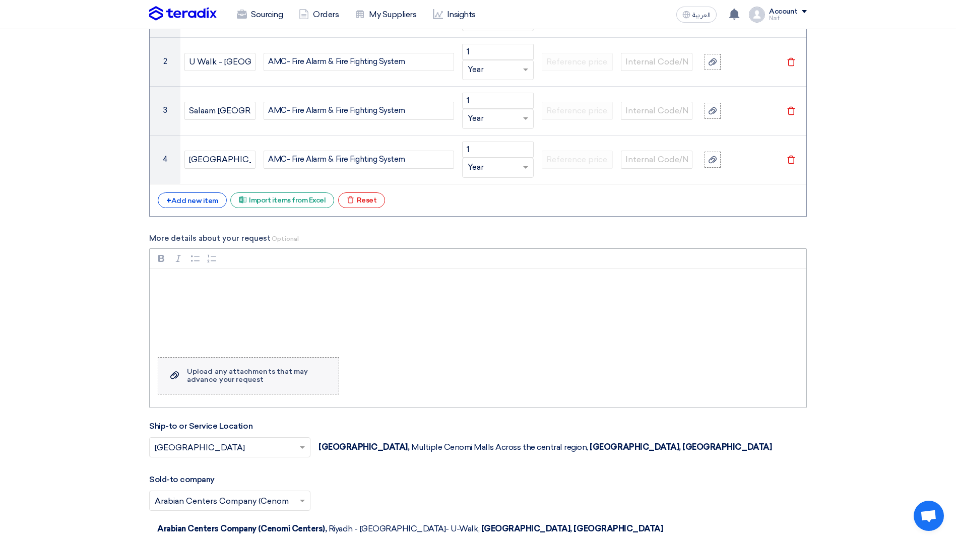
click at [239, 381] on div "Upload any attachments that may advance your request" at bounding box center [258, 376] width 142 height 16
click at [0, 0] on input "Upload a file Upload any attachments that may advance your request" at bounding box center [0, 0] width 0 height 0
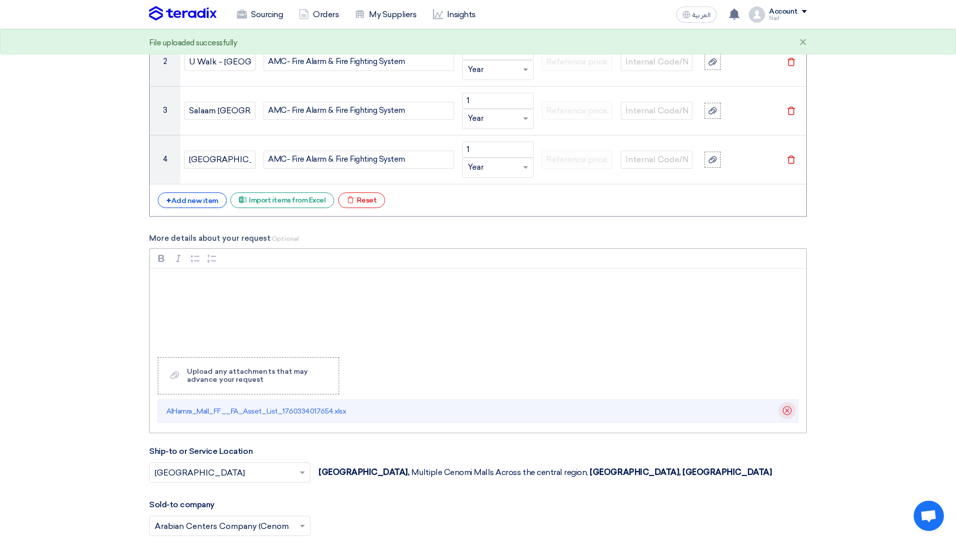
click at [788, 413] on icon "Delete" at bounding box center [787, 410] width 17 height 17
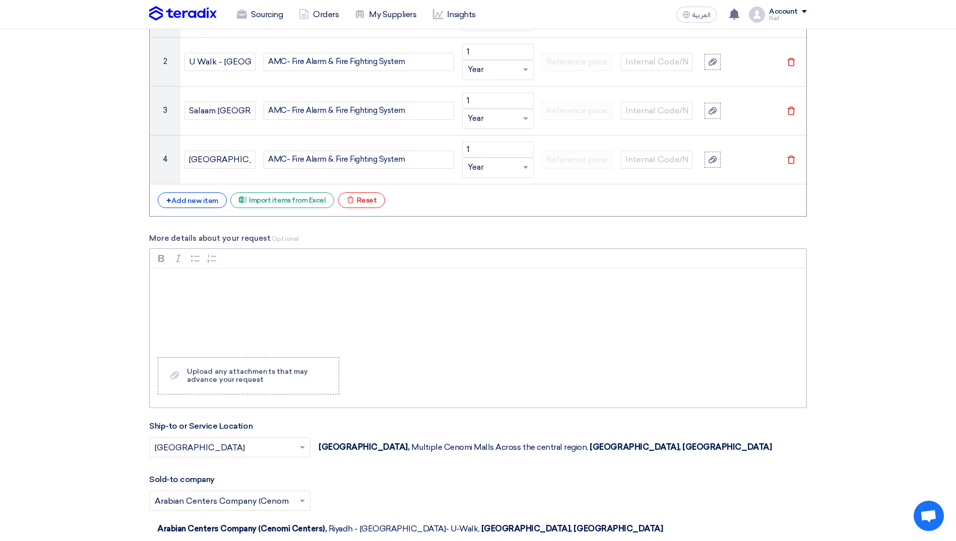
drag, startPoint x: 893, startPoint y: 373, endPoint x: 879, endPoint y: 375, distance: 14.3
click at [249, 382] on div "Upload any attachments that may advance your request" at bounding box center [258, 376] width 142 height 16
click at [0, 0] on input "Upload a file Upload any attachments that may advance your request" at bounding box center [0, 0] width 0 height 0
click at [266, 373] on div "Upload any attachments that may advance your request" at bounding box center [258, 376] width 142 height 16
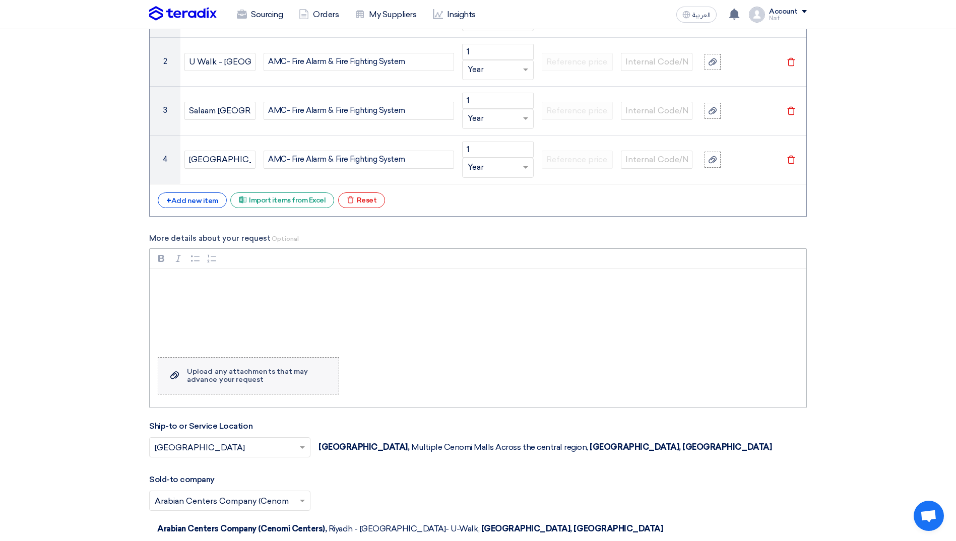
click at [0, 0] on input "Upload a file Upload any attachments that may advance your request" at bounding box center [0, 0] width 0 height 0
click at [299, 299] on div "Rich Text Editor, main" at bounding box center [478, 309] width 657 height 81
click at [252, 398] on div "Rich Text Editor Bold (CTRL+B) Bold Italic (CTRL+I) Italic Bulleted List Bullet…" at bounding box center [478, 328] width 658 height 160
click at [245, 387] on label "Upload a file Upload any attachments that may advance your request" at bounding box center [248, 375] width 181 height 37
click at [0, 0] on input "Upload a file Upload any attachments that may advance your request" at bounding box center [0, 0] width 0 height 0
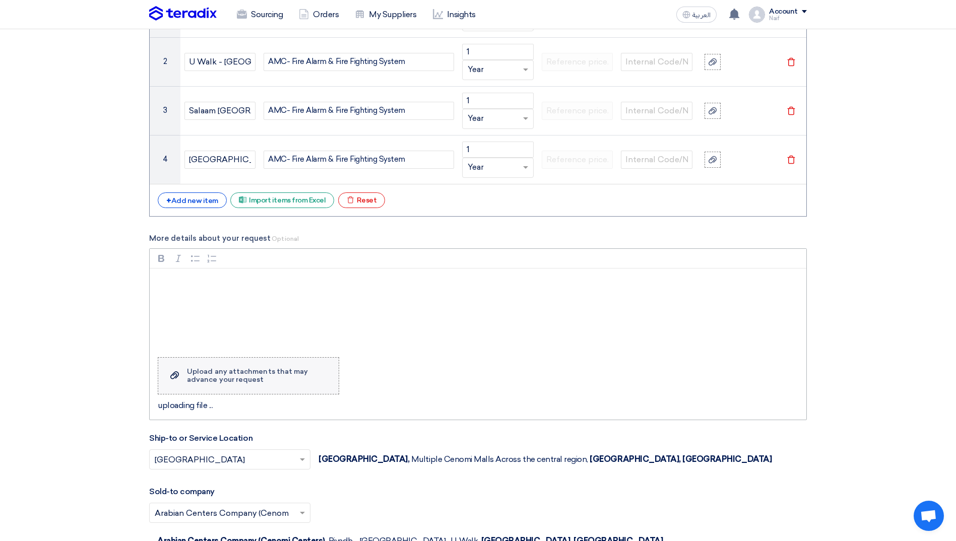
click at [238, 374] on div "Upload any attachments that may advance your request" at bounding box center [258, 376] width 142 height 16
click at [0, 0] on input "Upload a file Upload any attachments that may advance your request" at bounding box center [0, 0] width 0 height 0
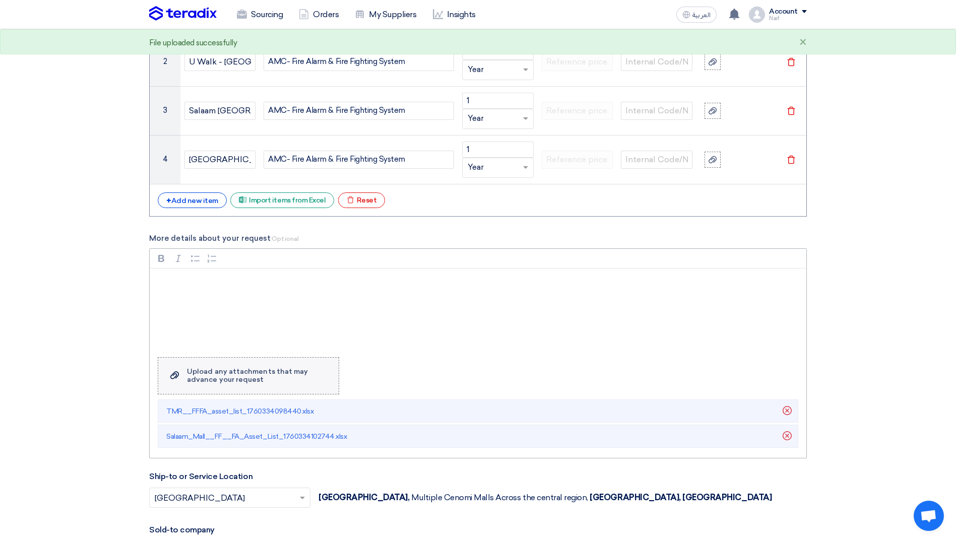
click at [258, 379] on div "Upload any attachments that may advance your request" at bounding box center [258, 376] width 142 height 16
click at [0, 0] on input "Upload a file Upload any attachments that may advance your request" at bounding box center [0, 0] width 0 height 0
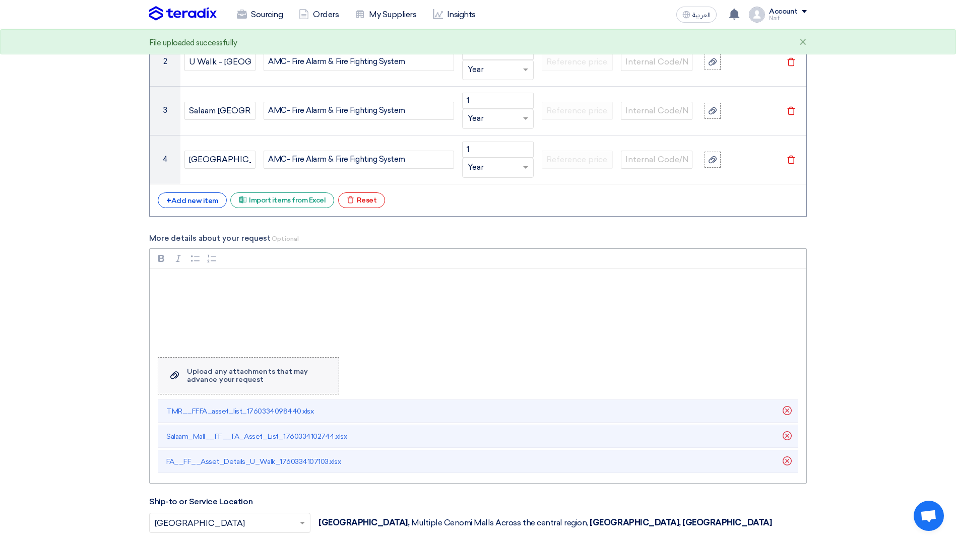
click at [287, 376] on div "Upload any attachments that may advance your request" at bounding box center [258, 376] width 142 height 16
click at [0, 0] on input "Upload a file Upload any attachments that may advance your request" at bounding box center [0, 0] width 0 height 0
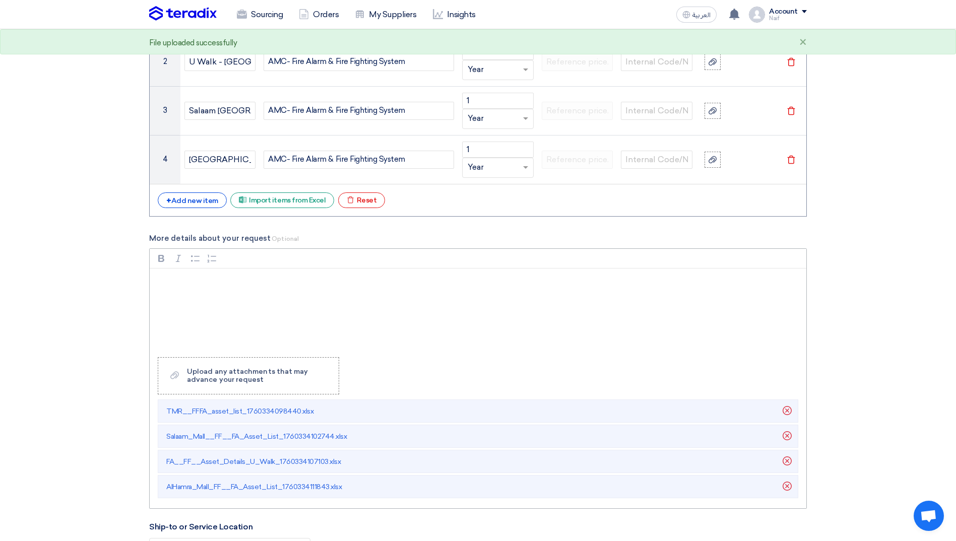
click at [280, 294] on div "Rich Text Editor, main" at bounding box center [478, 309] width 657 height 81
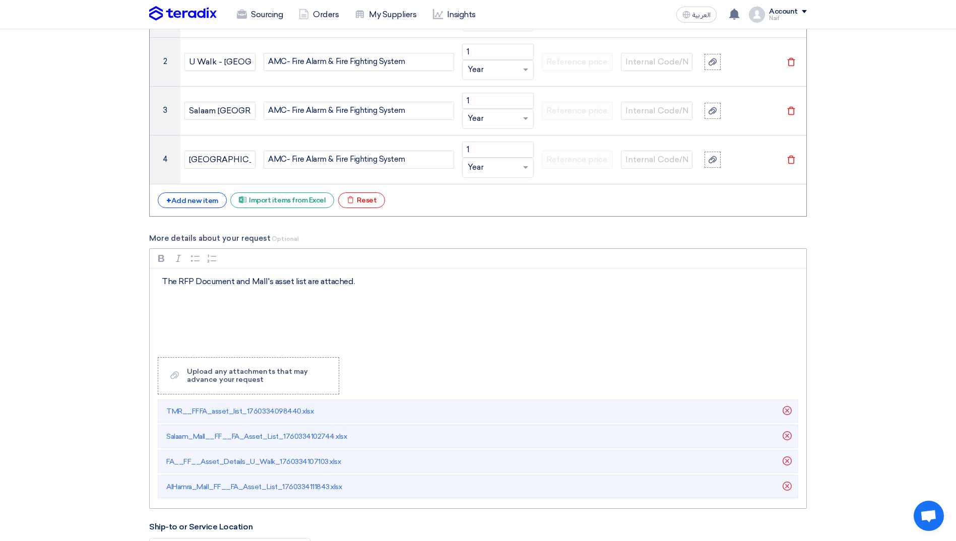
click at [268, 281] on p "The RFP Document and Mall's asset list are attached." at bounding box center [482, 282] width 640 height 12
click at [374, 290] on div "The RFP Document and Malls asset list are attached." at bounding box center [478, 309] width 657 height 81
click at [300, 279] on p "The RFP Document and Malls asset list are attached." at bounding box center [482, 282] width 640 height 12
click at [400, 295] on div "The RFP Document and Malls asset lists are attached." at bounding box center [478, 309] width 657 height 81
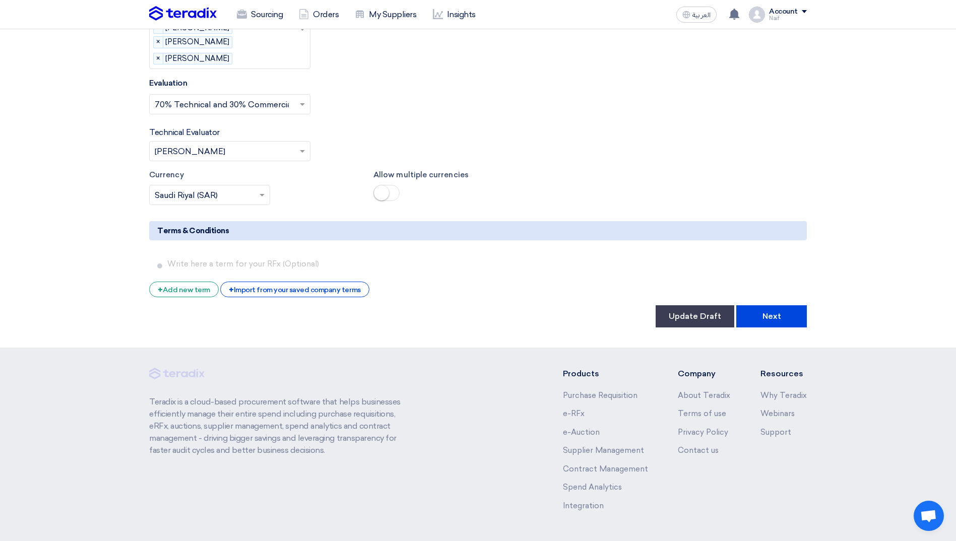
scroll to position [1895, 0]
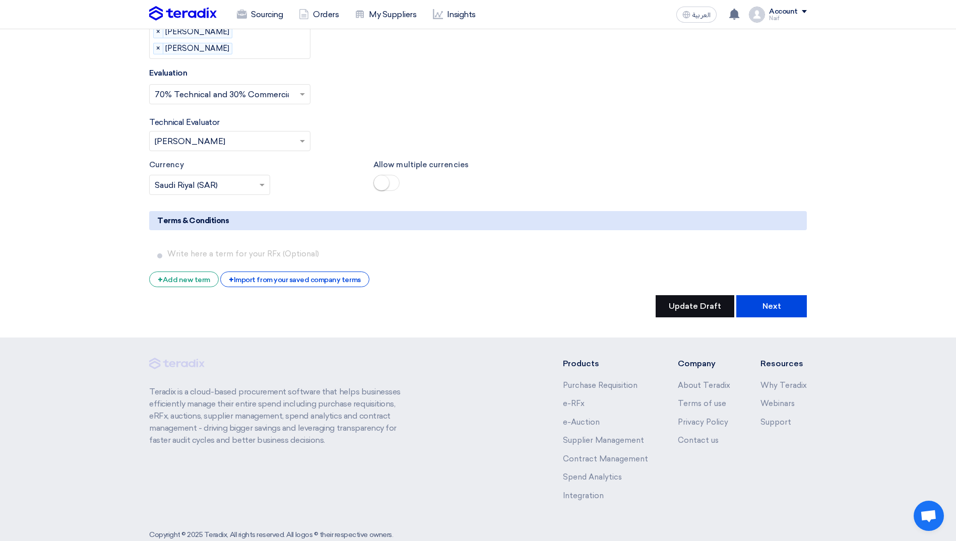
click at [692, 295] on button "Update Draft" at bounding box center [695, 306] width 79 height 22
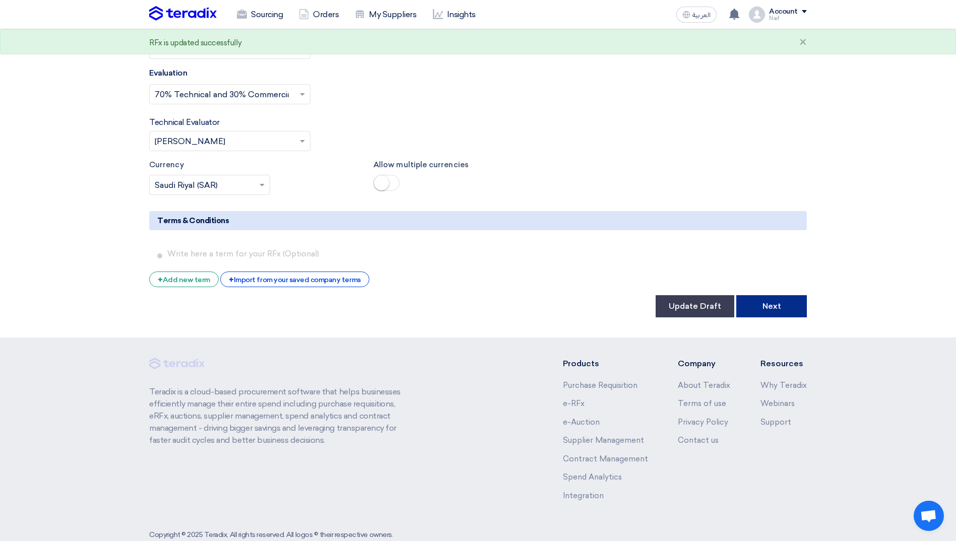
click at [763, 295] on button "Next" at bounding box center [771, 306] width 71 height 22
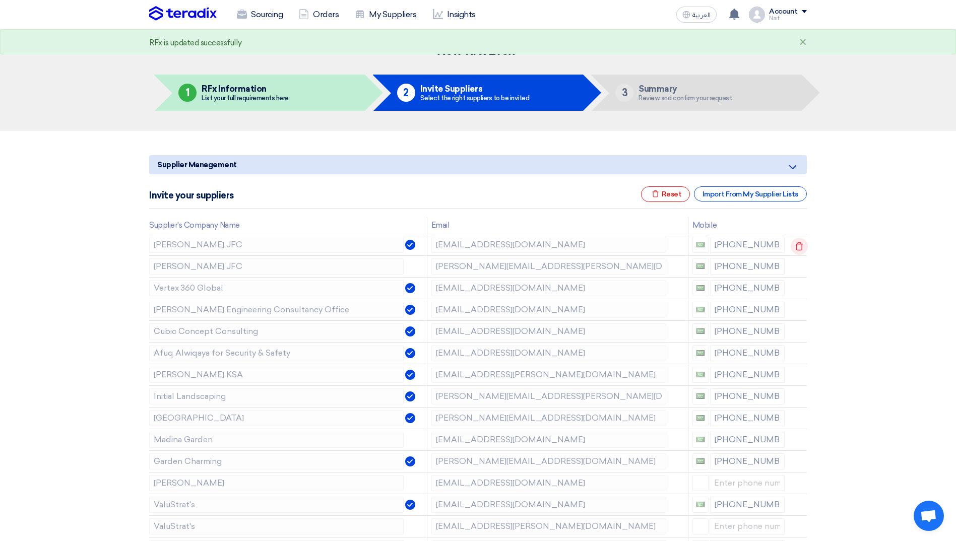
click at [800, 244] on use at bounding box center [800, 246] width 8 height 9
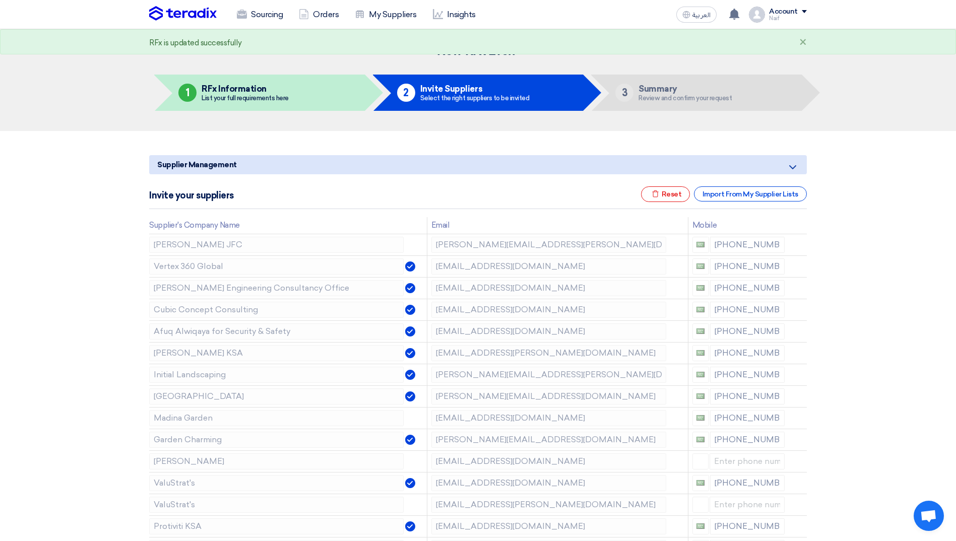
click at [0, 0] on use at bounding box center [0, 0] width 0 height 0
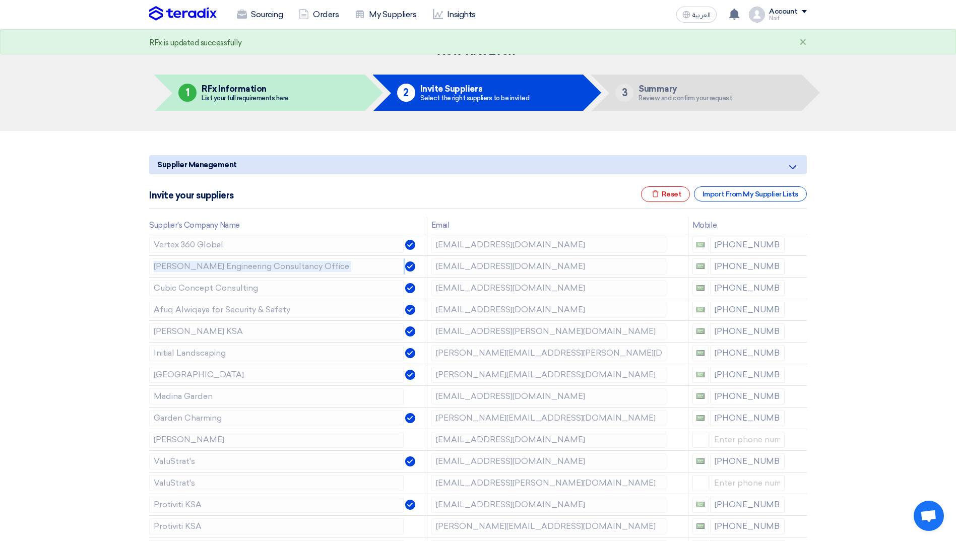
click at [0, 0] on use at bounding box center [0, 0] width 0 height 0
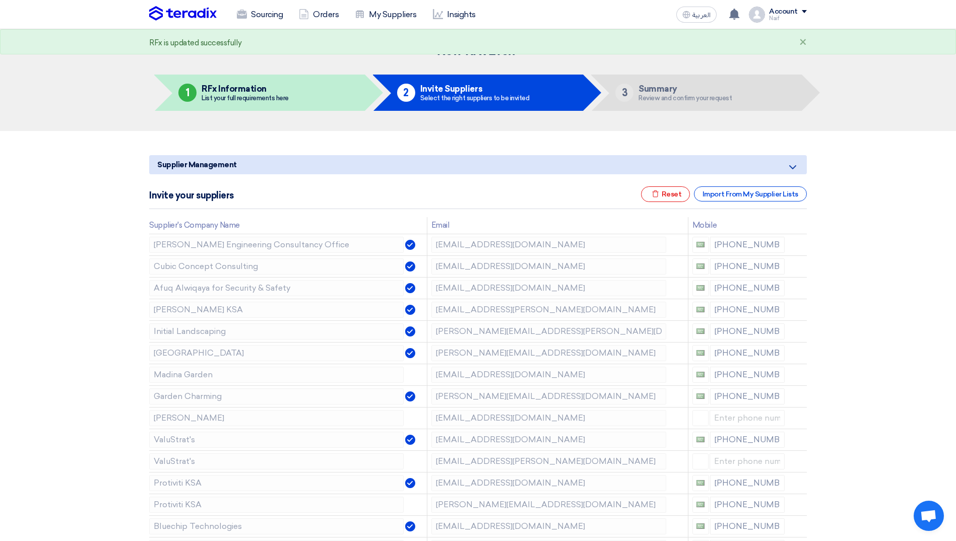
drag, startPoint x: 800, startPoint y: 244, endPoint x: 822, endPoint y: 251, distance: 23.8
click at [792, 244] on icon at bounding box center [799, 246] width 17 height 17
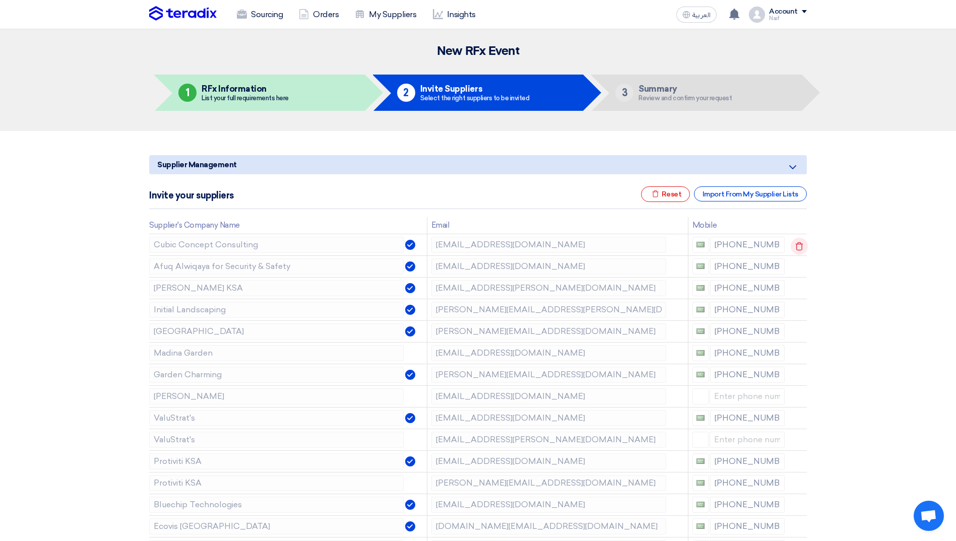
click at [796, 245] on use at bounding box center [800, 246] width 8 height 9
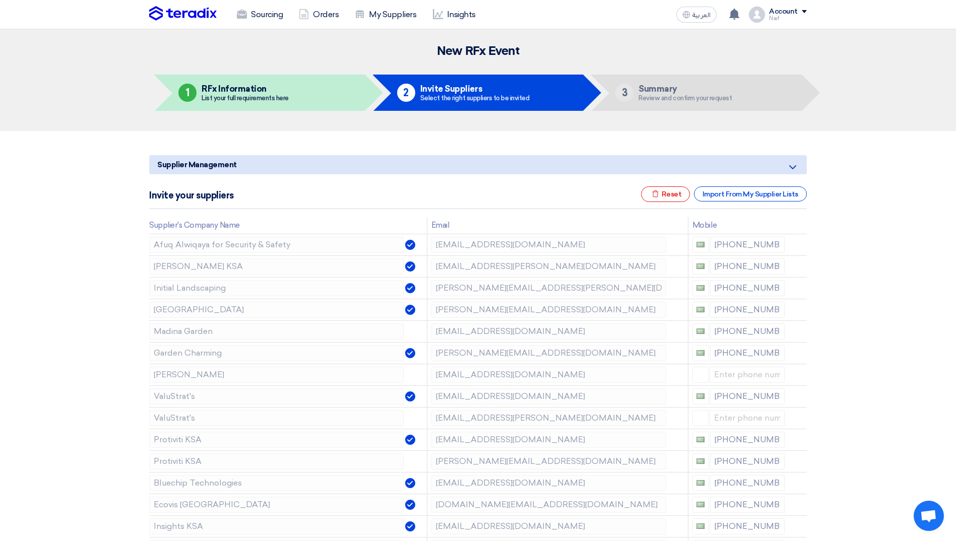
click at [0, 0] on use at bounding box center [0, 0] width 0 height 0
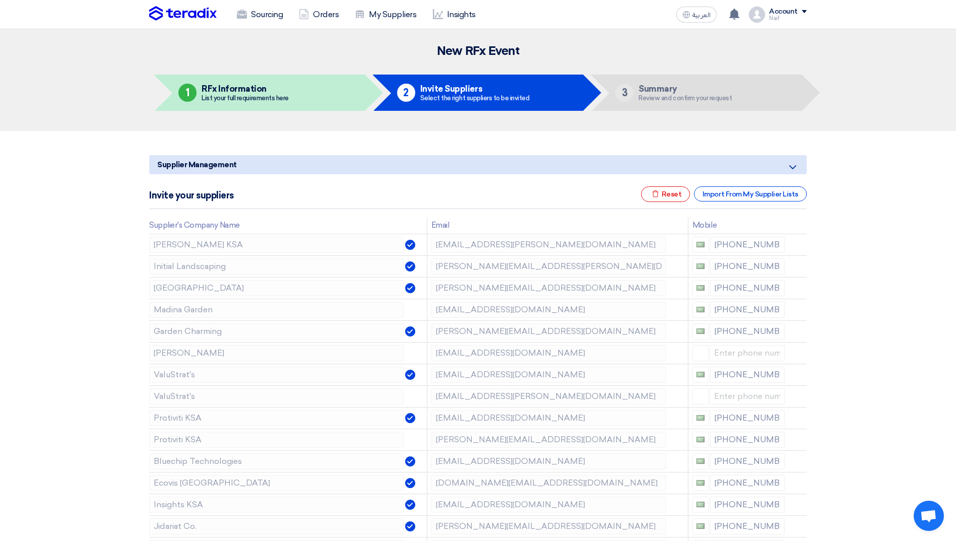
click at [0, 0] on use at bounding box center [0, 0] width 0 height 0
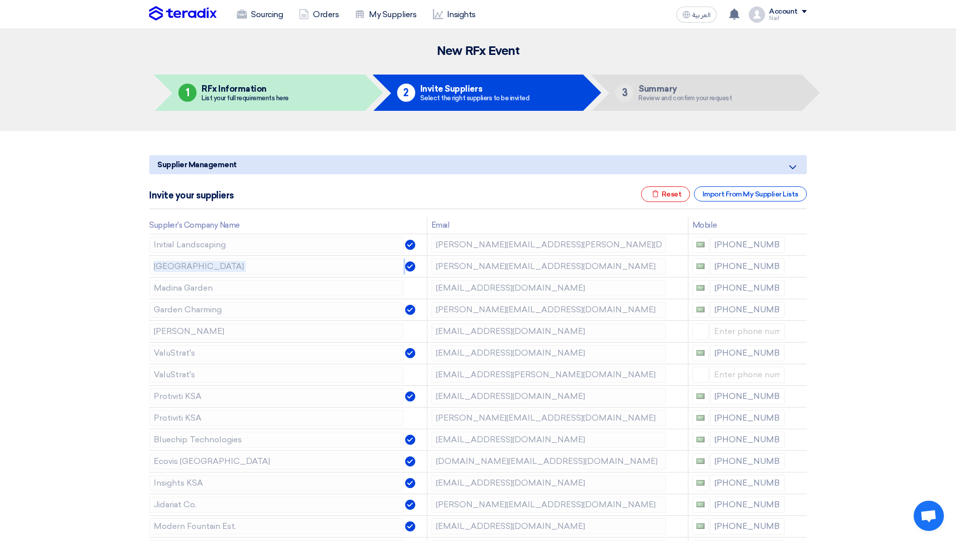
click at [0, 0] on use at bounding box center [0, 0] width 0 height 0
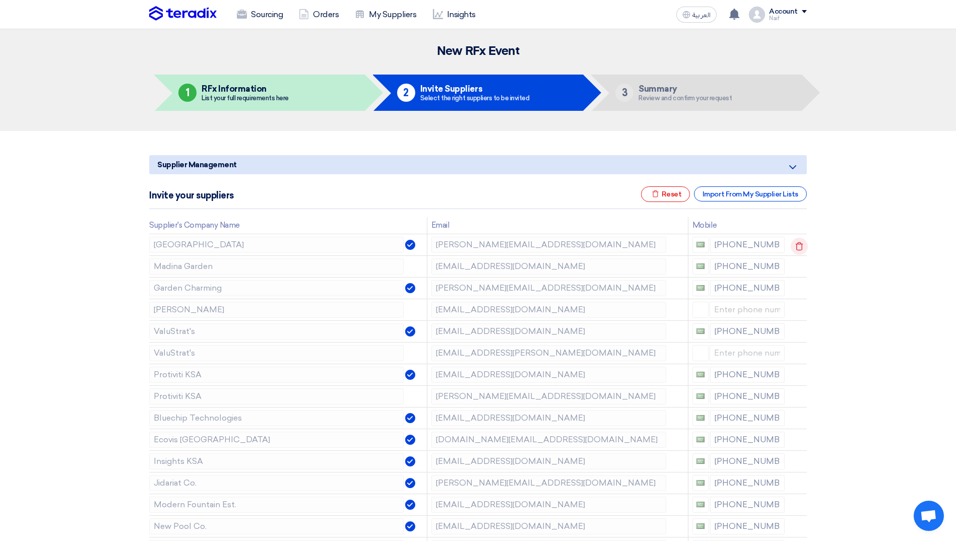
click at [795, 245] on div at bounding box center [793, 246] width 8 height 16
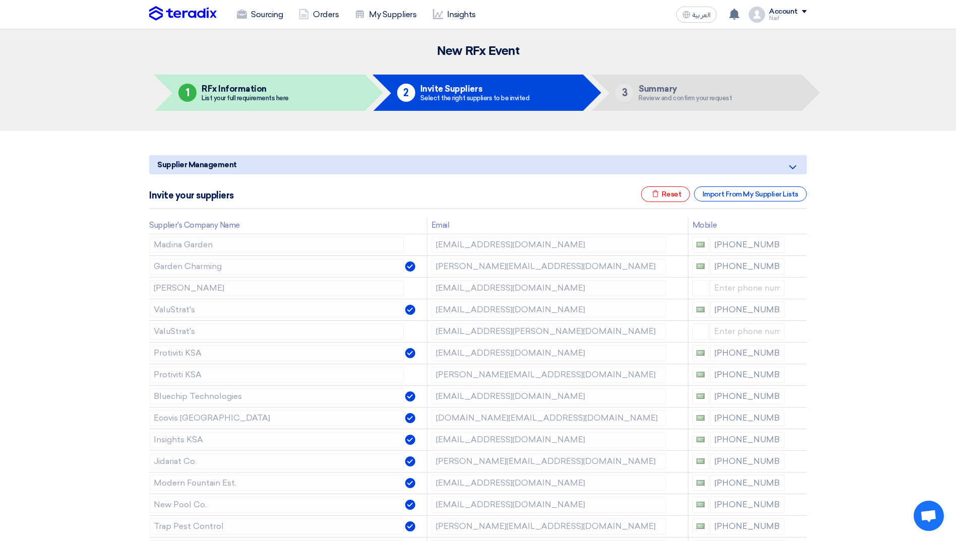
click at [0, 0] on use at bounding box center [0, 0] width 0 height 0
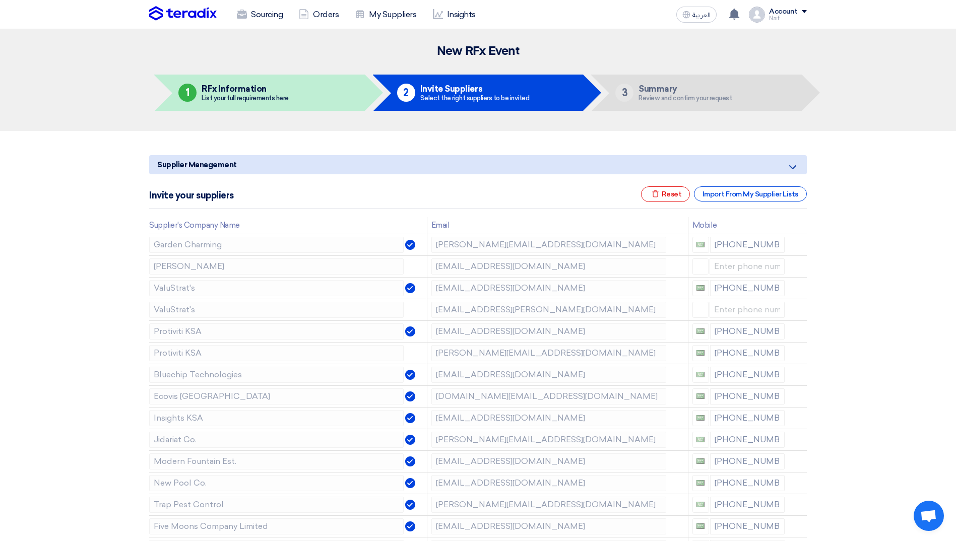
click at [0, 0] on use at bounding box center [0, 0] width 0 height 0
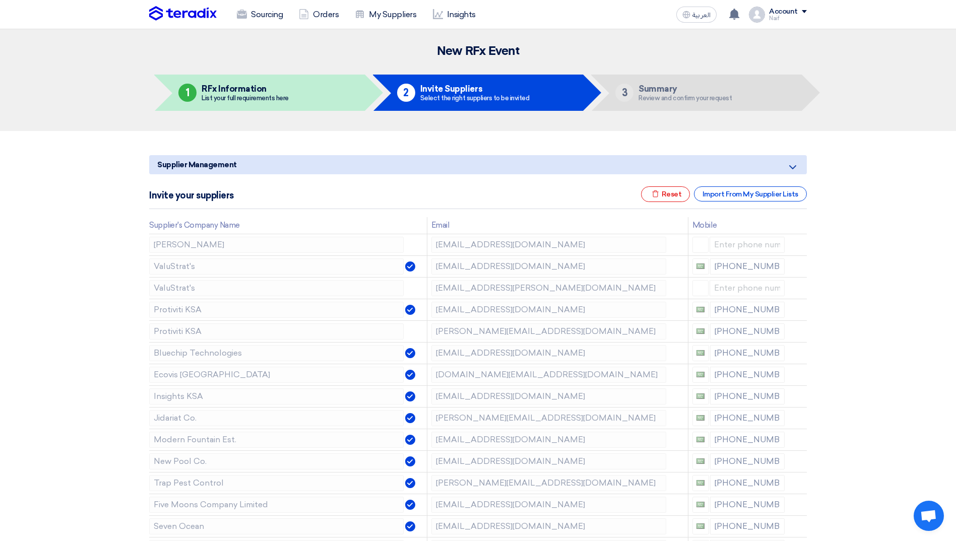
click at [0, 0] on use at bounding box center [0, 0] width 0 height 0
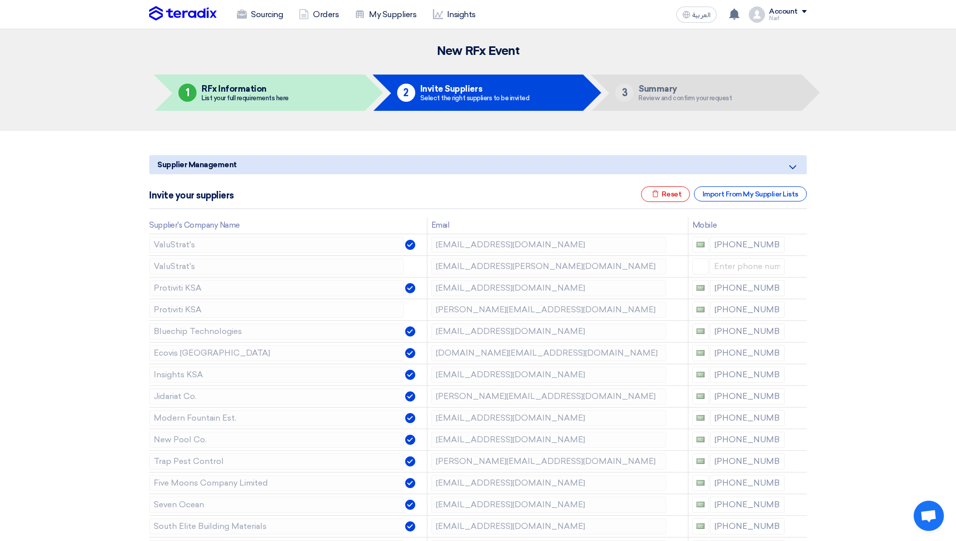
click at [0, 0] on use at bounding box center [0, 0] width 0 height 0
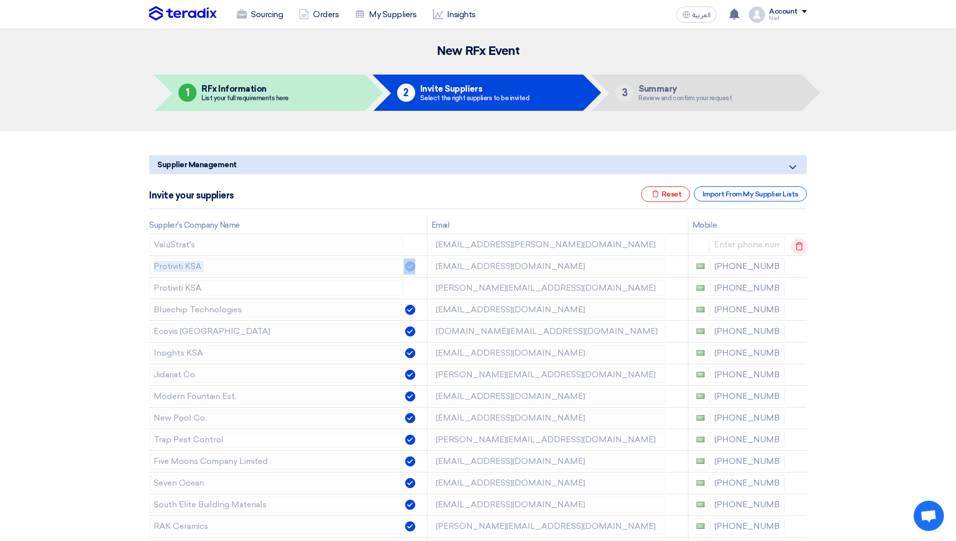
click at [795, 245] on div at bounding box center [793, 246] width 8 height 16
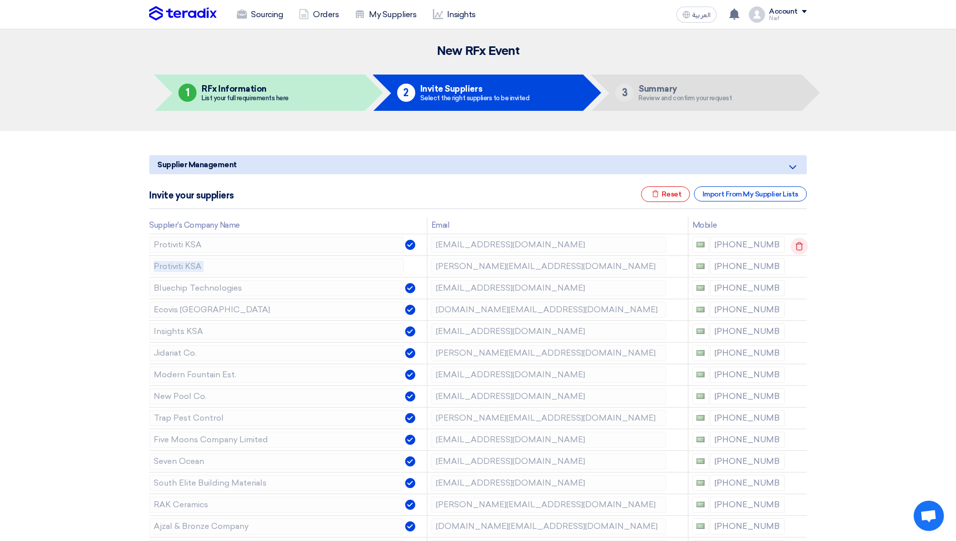
click at [795, 245] on div at bounding box center [793, 246] width 8 height 16
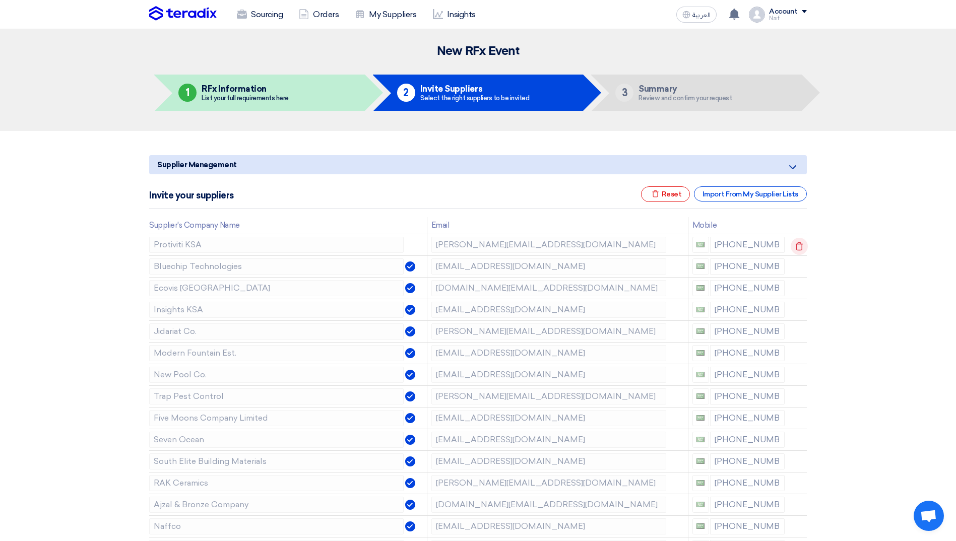
click at [798, 245] on td at bounding box center [798, 245] width 18 height 22
click at [798, 245] on icon at bounding box center [799, 246] width 17 height 17
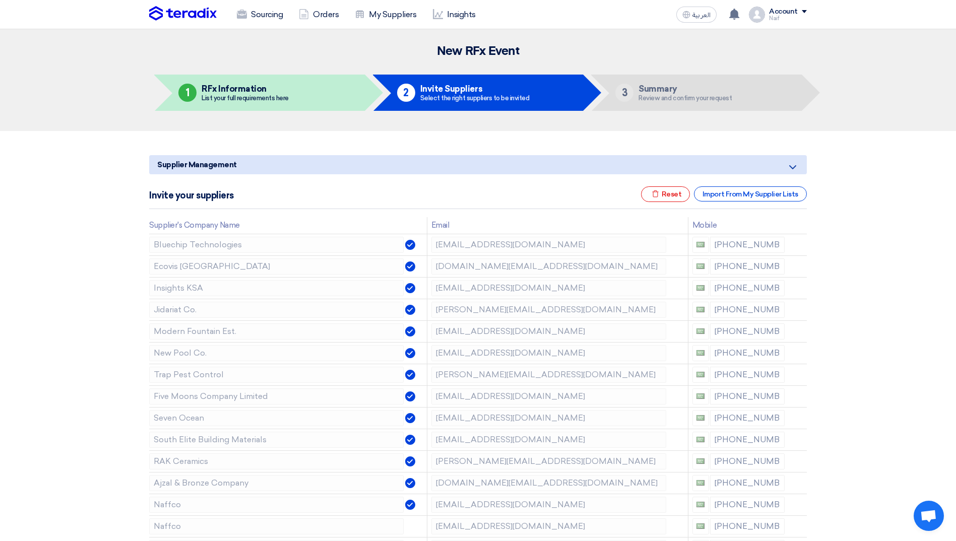
click at [0, 0] on icon at bounding box center [0, 0] width 0 height 0
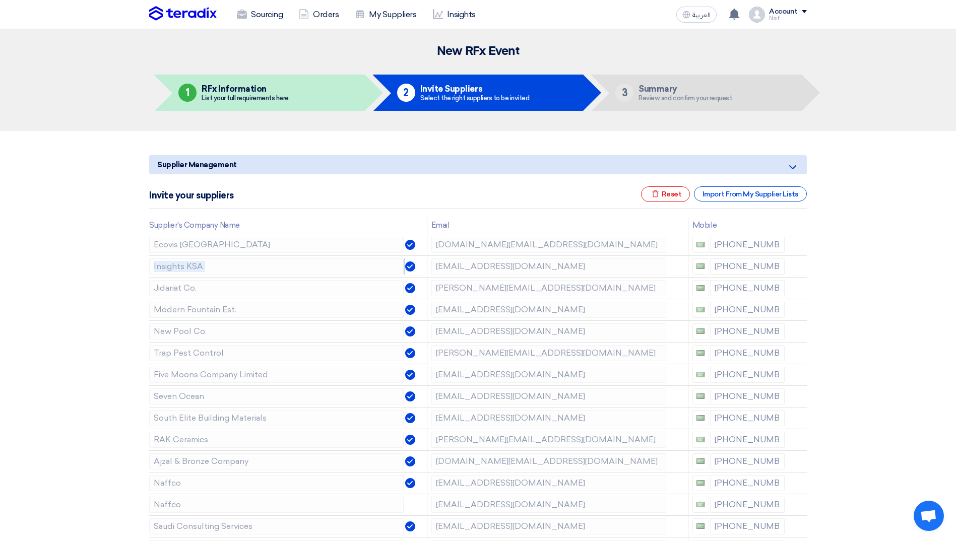
click at [0, 0] on icon at bounding box center [0, 0] width 0 height 0
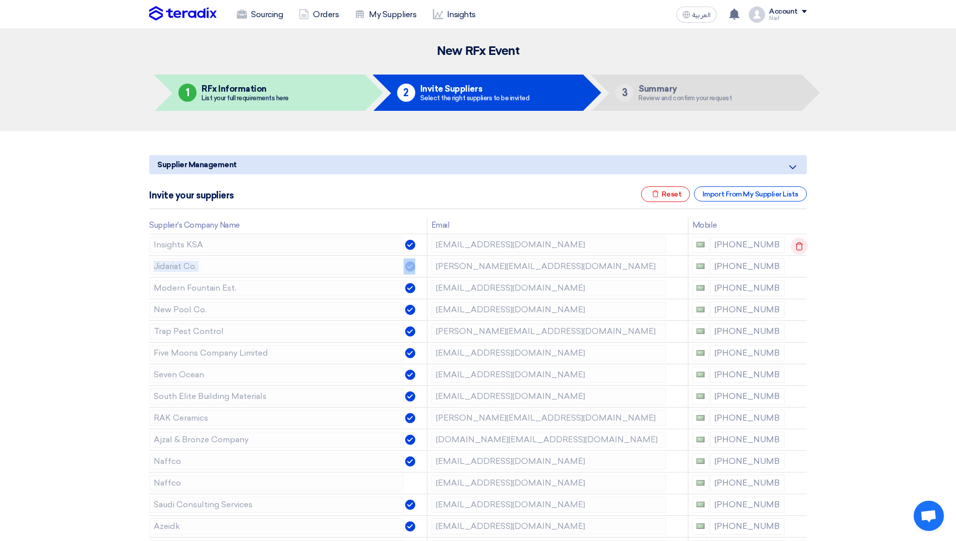
click at [798, 245] on td at bounding box center [798, 245] width 18 height 22
click at [799, 245] on td at bounding box center [798, 245] width 18 height 22
click at [799, 245] on icon at bounding box center [799, 246] width 17 height 17
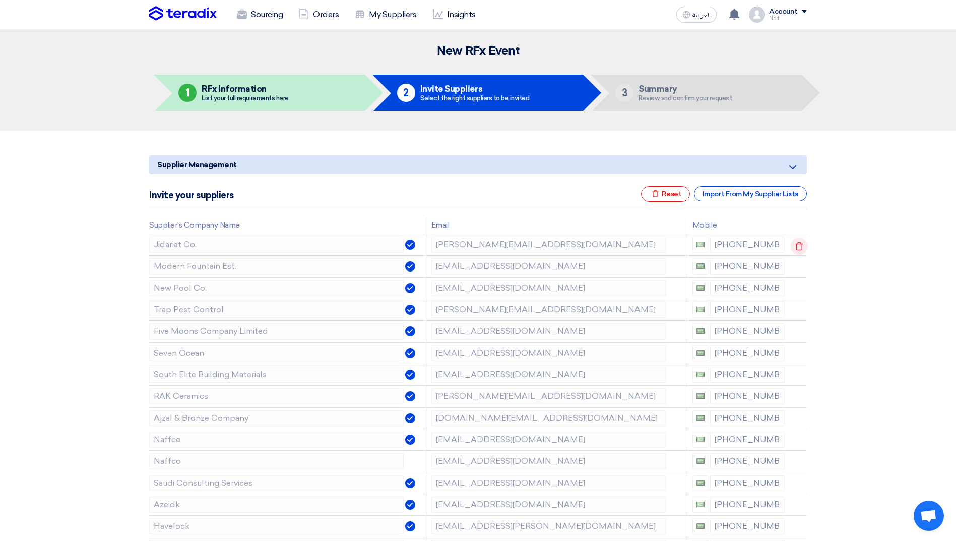
click at [799, 245] on icon at bounding box center [799, 246] width 17 height 17
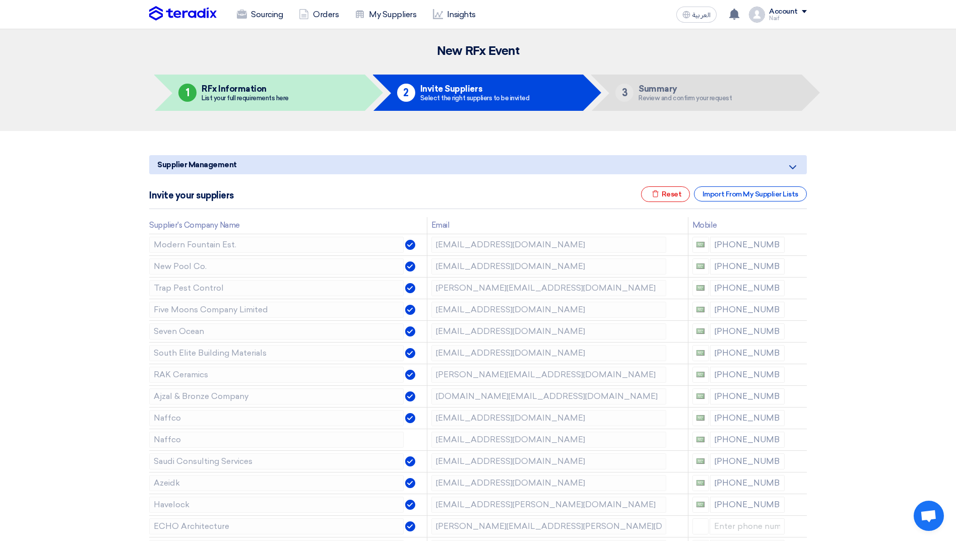
click at [0, 0] on icon at bounding box center [0, 0] width 0 height 0
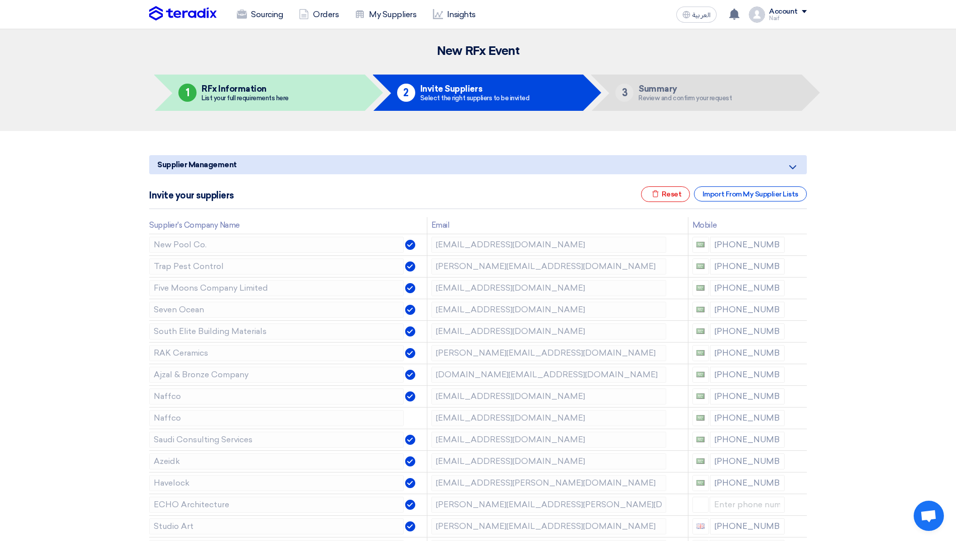
click at [0, 0] on icon at bounding box center [0, 0] width 0 height 0
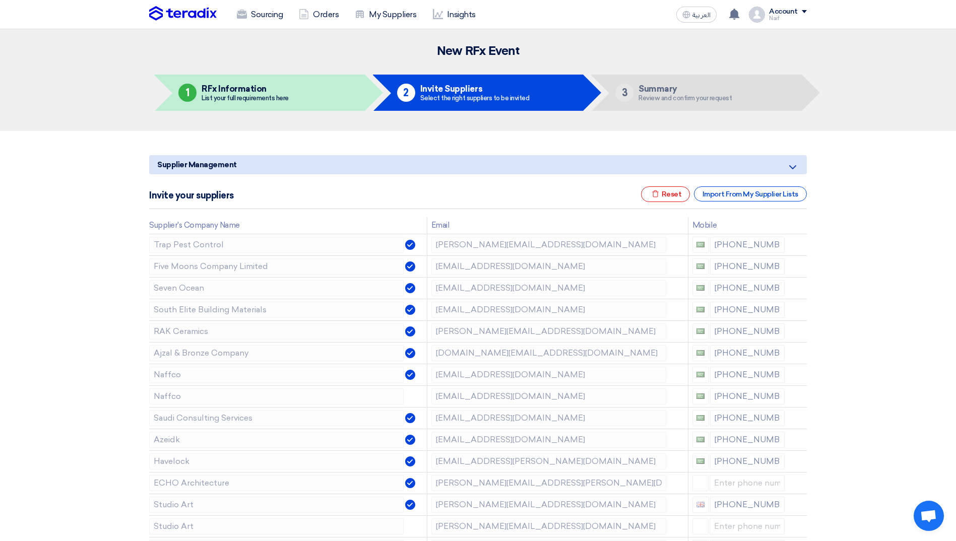
click at [0, 0] on icon at bounding box center [0, 0] width 0 height 0
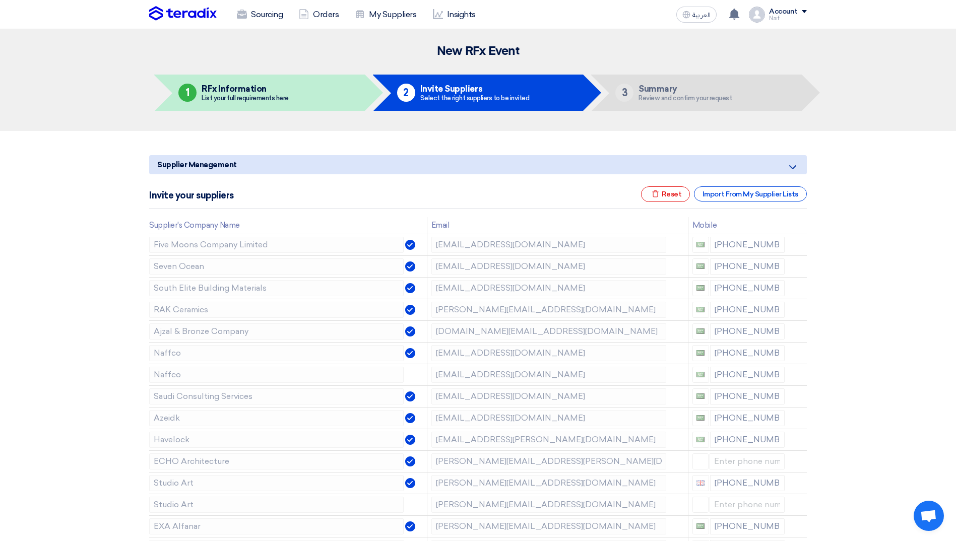
click at [0, 0] on icon at bounding box center [0, 0] width 0 height 0
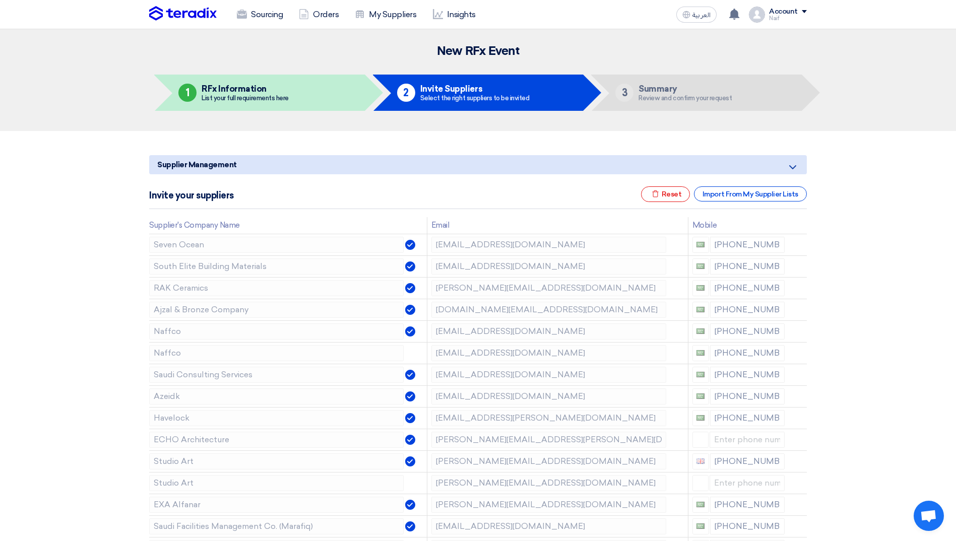
click at [0, 0] on icon at bounding box center [0, 0] width 0 height 0
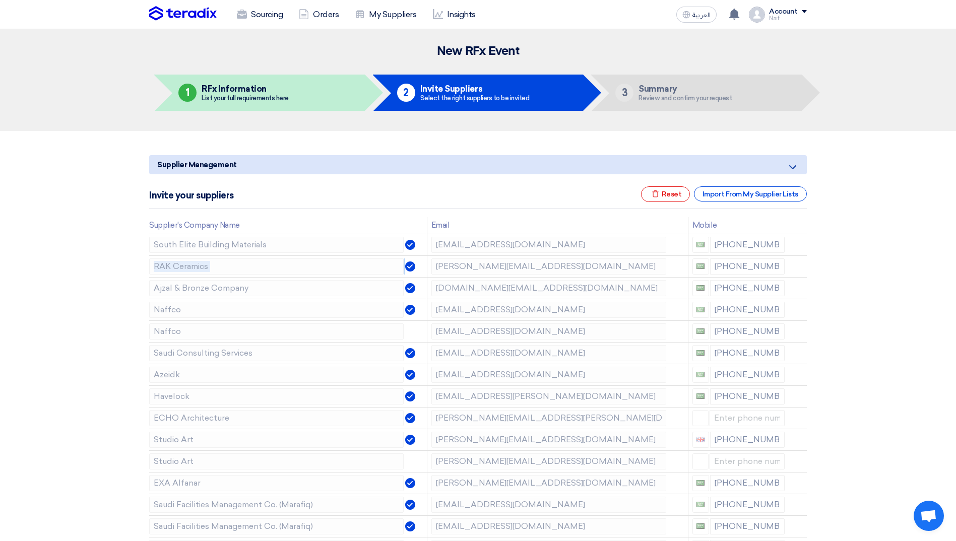
click at [0, 0] on icon at bounding box center [0, 0] width 0 height 0
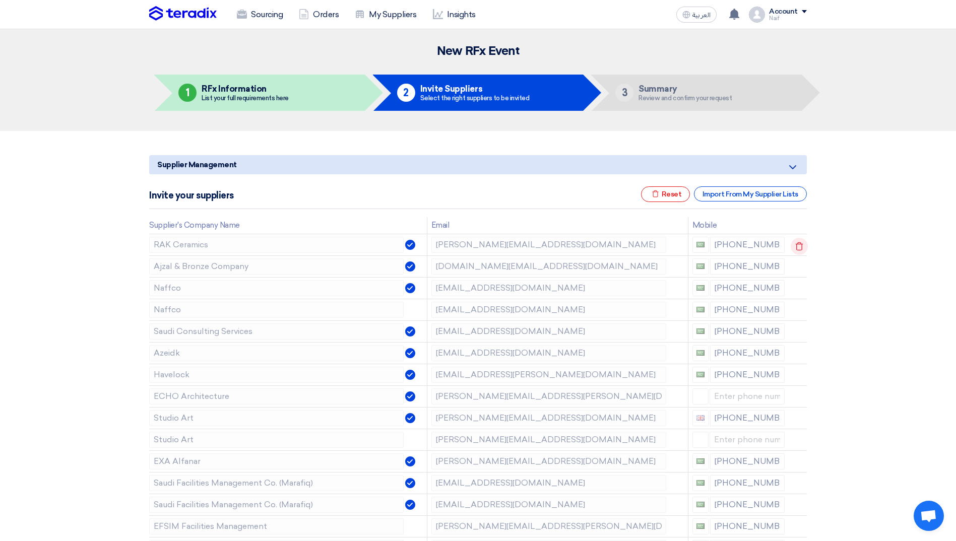
click at [799, 245] on td at bounding box center [798, 245] width 18 height 22
click at [797, 246] on icon at bounding box center [799, 246] width 17 height 17
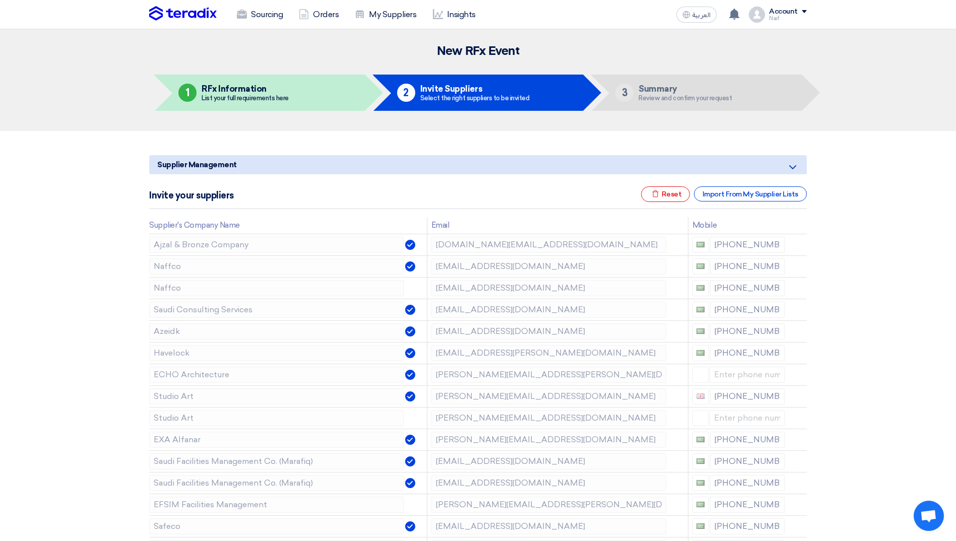
click at [0, 0] on icon at bounding box center [0, 0] width 0 height 0
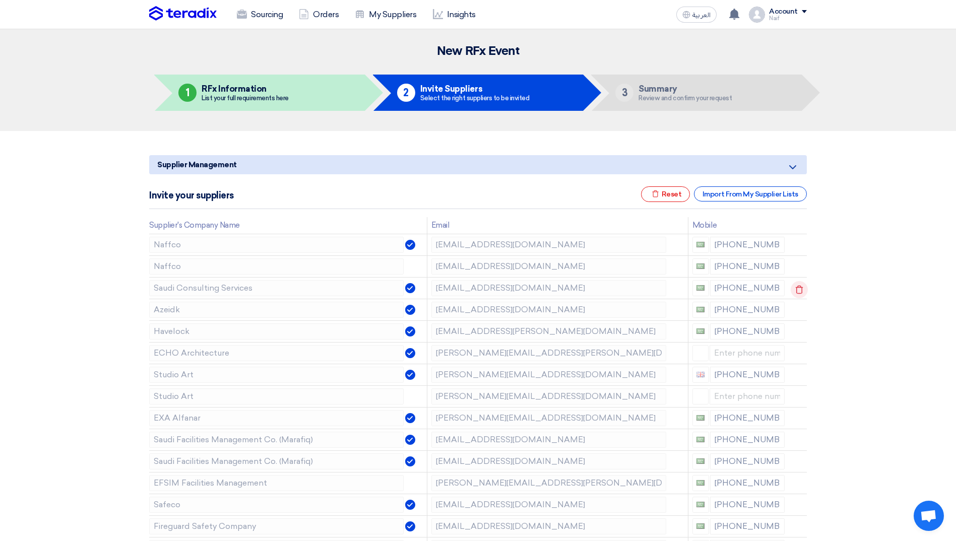
click at [791, 291] on icon at bounding box center [799, 289] width 17 height 17
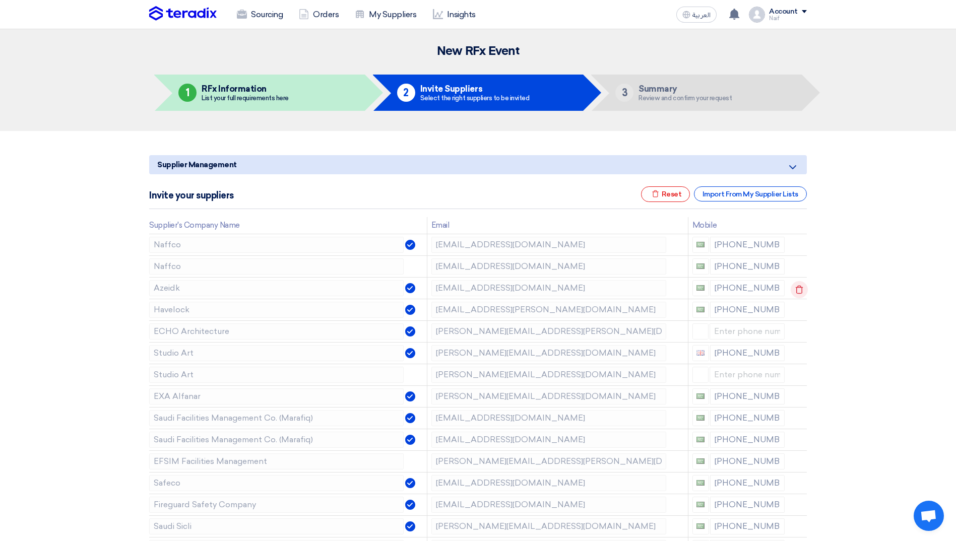
click at [796, 290] on icon at bounding box center [799, 289] width 17 height 17
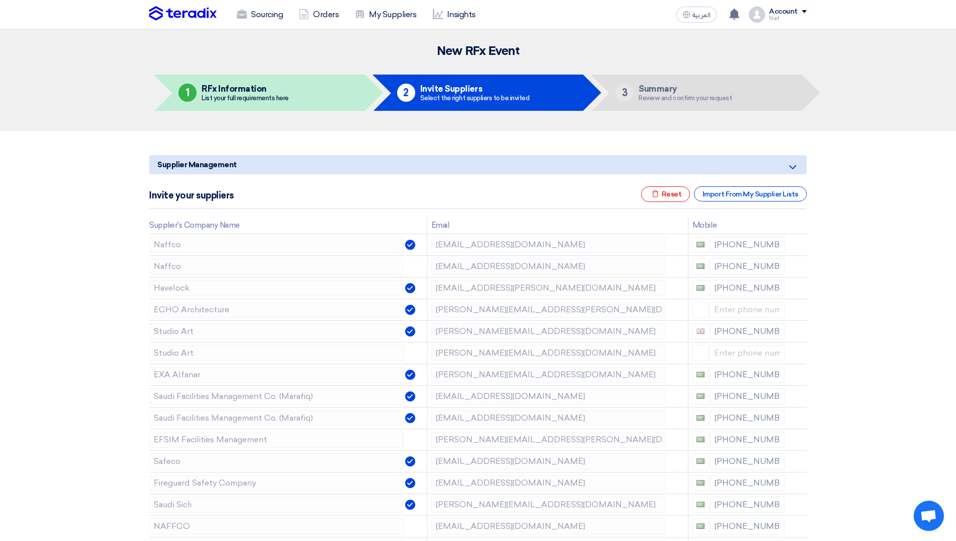
click at [0, 0] on icon at bounding box center [0, 0] width 0 height 0
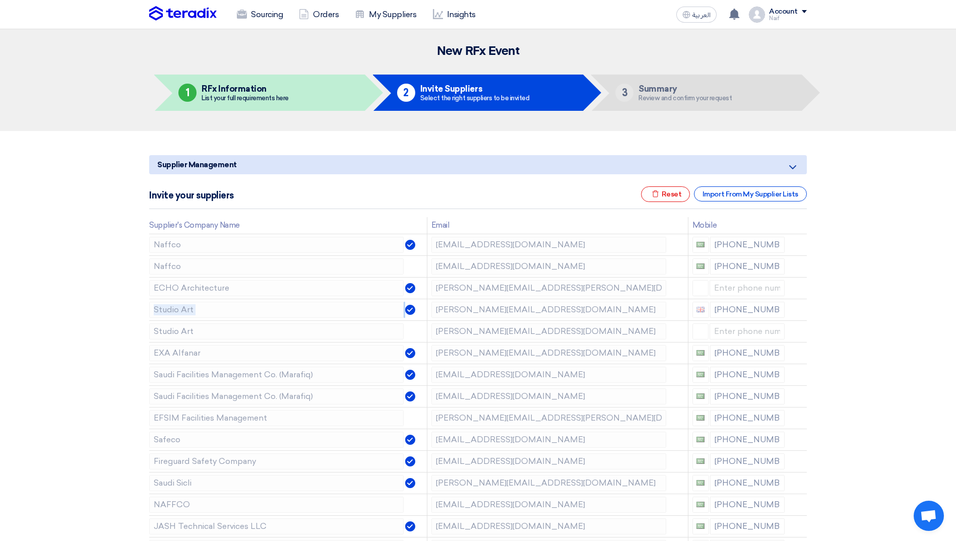
click at [0, 0] on icon at bounding box center [0, 0] width 0 height 0
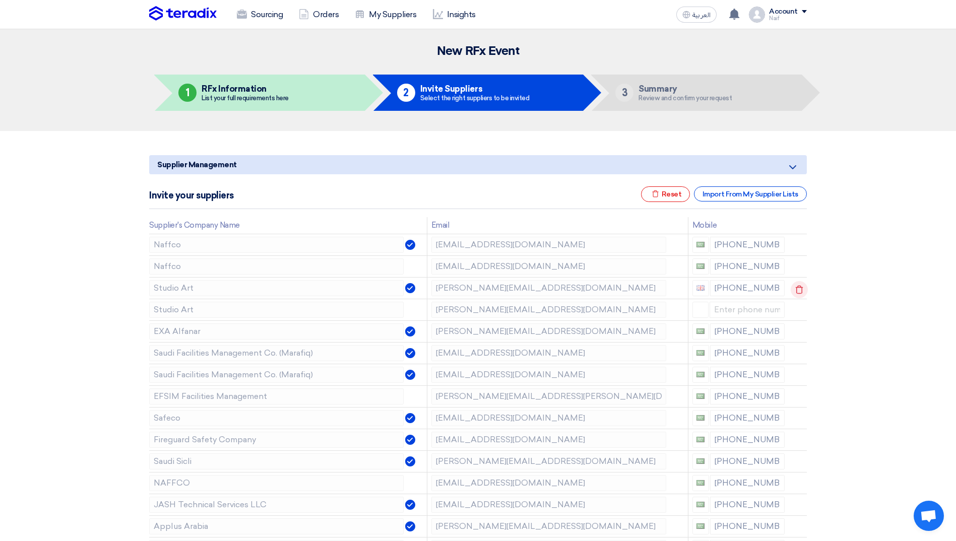
click at [796, 290] on td at bounding box center [798, 288] width 18 height 22
click at [798, 290] on icon at bounding box center [799, 289] width 17 height 17
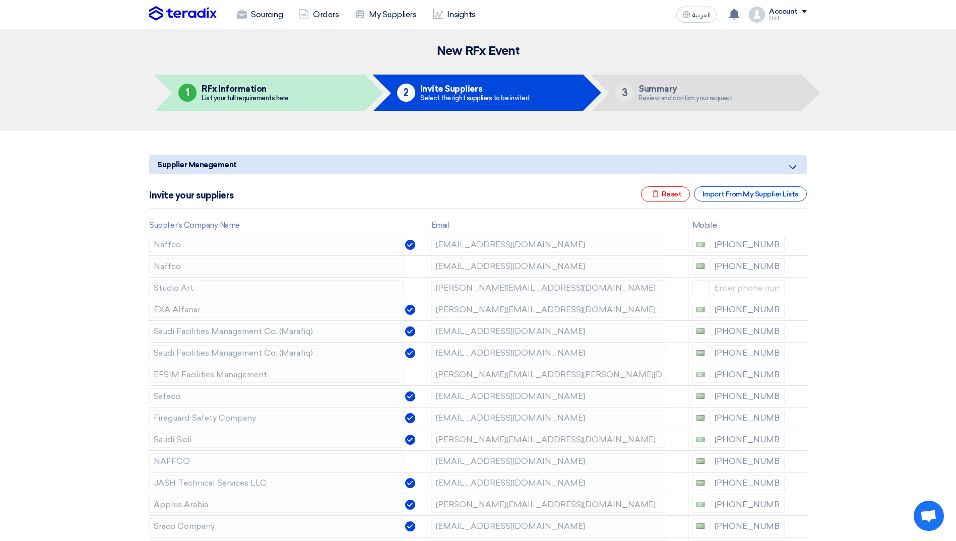
click at [0, 0] on icon at bounding box center [0, 0] width 0 height 0
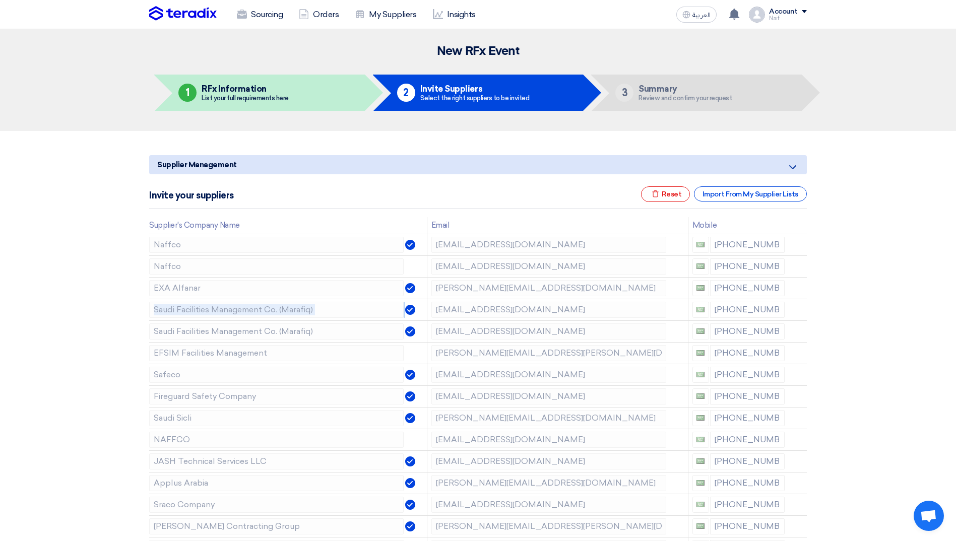
click at [0, 0] on icon at bounding box center [0, 0] width 0 height 0
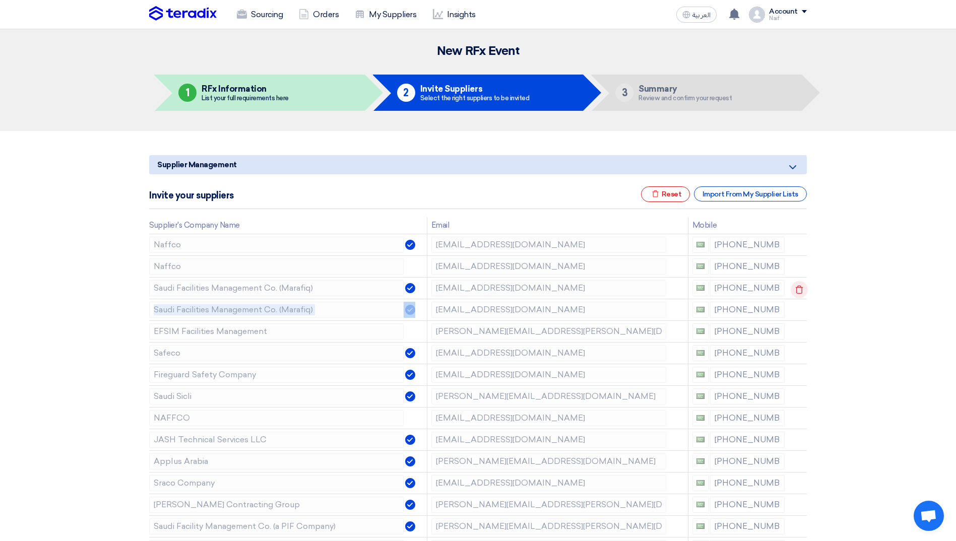
click at [798, 290] on icon at bounding box center [799, 289] width 17 height 17
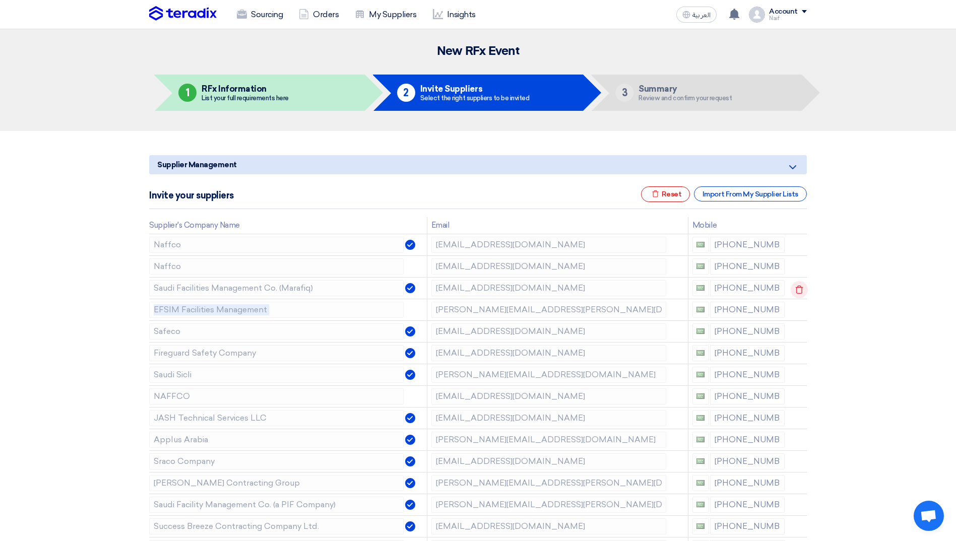
click at [798, 290] on td at bounding box center [798, 288] width 18 height 22
click at [798, 290] on icon at bounding box center [799, 289] width 17 height 17
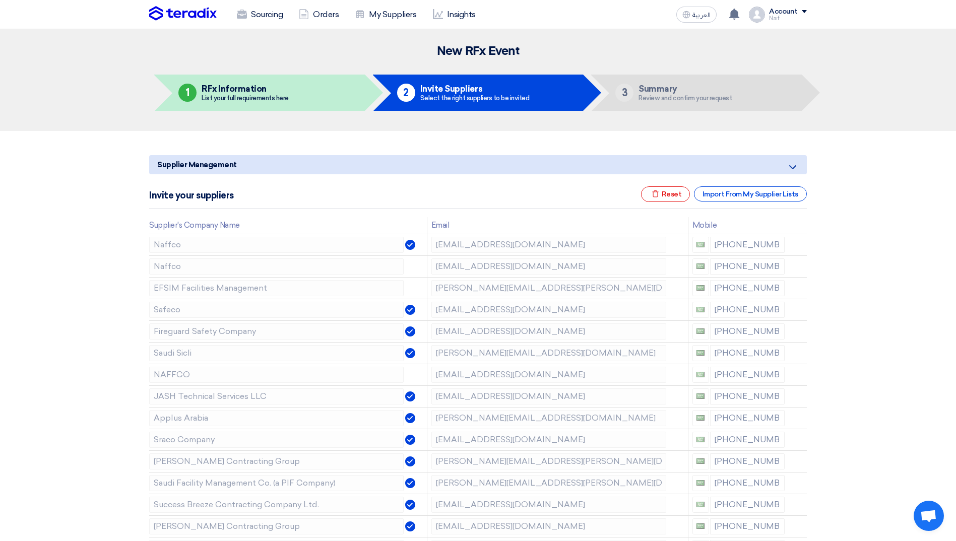
click at [0, 0] on icon at bounding box center [0, 0] width 0 height 0
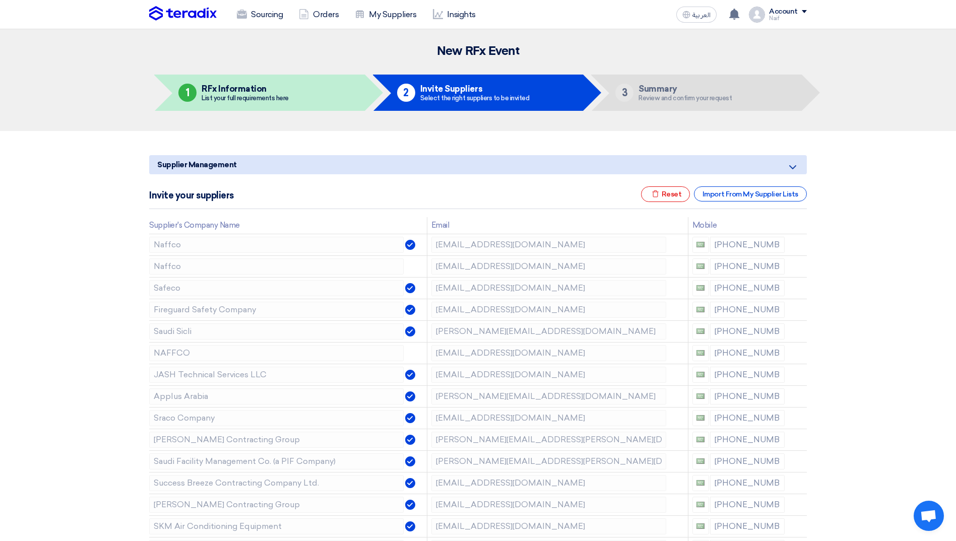
click at [0, 0] on icon at bounding box center [0, 0] width 0 height 0
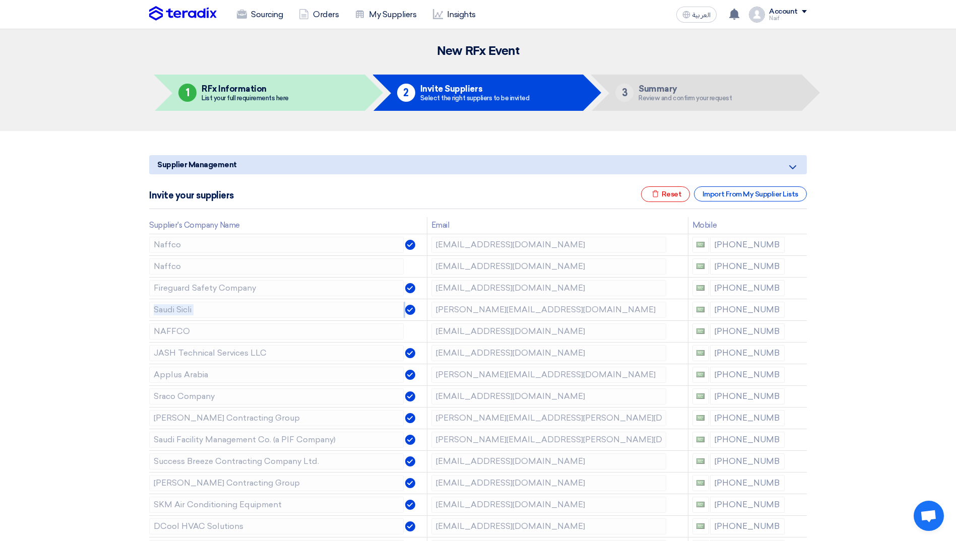
click at [0, 0] on icon at bounding box center [0, 0] width 0 height 0
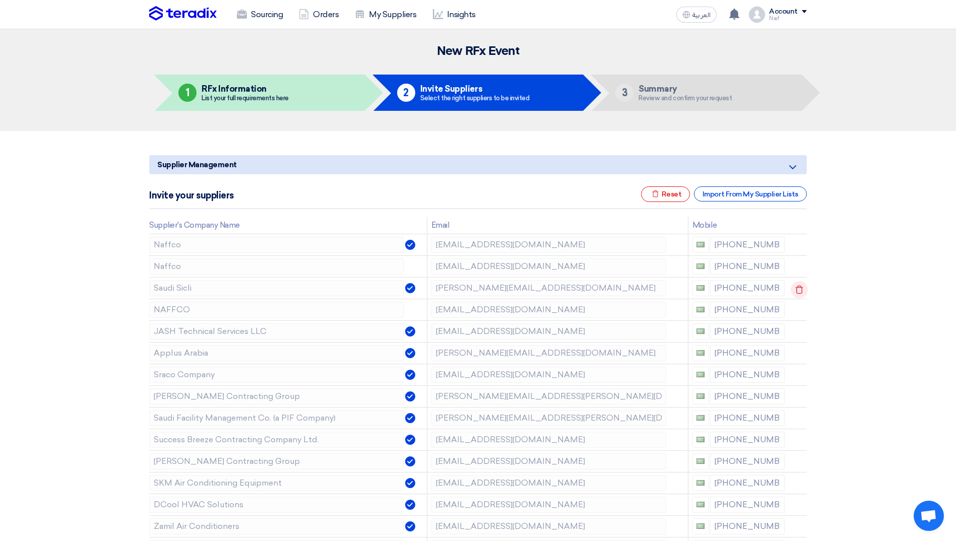
click at [798, 290] on td at bounding box center [798, 288] width 18 height 22
click at [798, 290] on icon at bounding box center [799, 289] width 17 height 17
click at [0, 0] on icon at bounding box center [0, 0] width 0 height 0
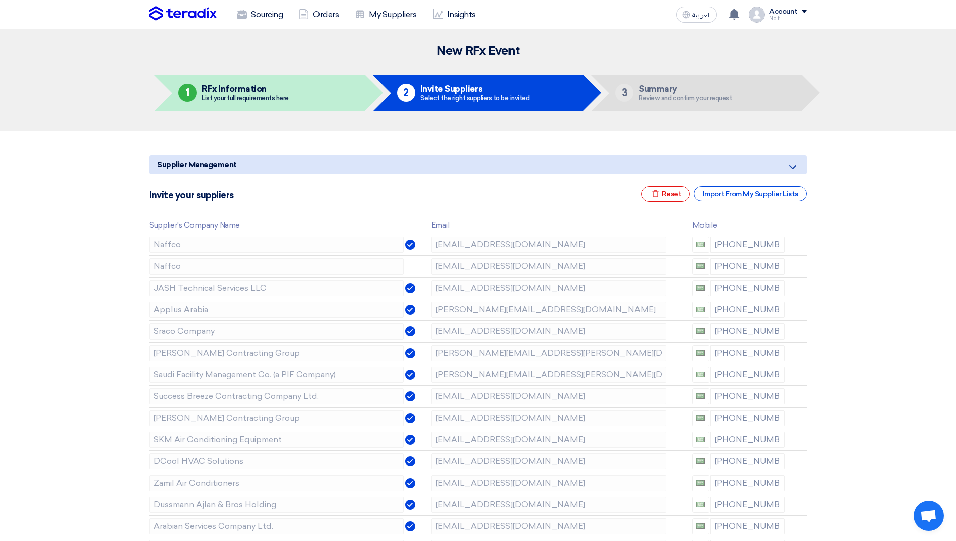
click at [0, 0] on icon at bounding box center [0, 0] width 0 height 0
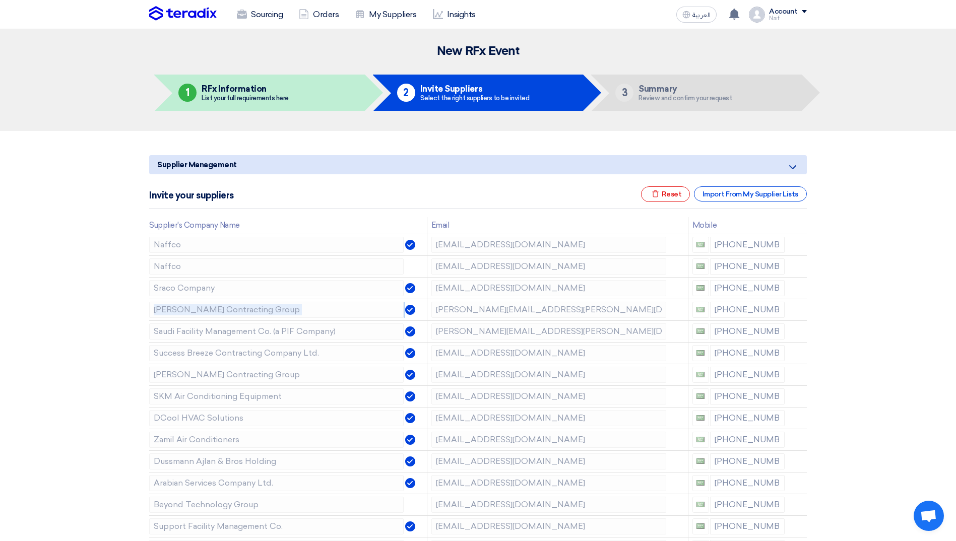
click at [0, 0] on icon at bounding box center [0, 0] width 0 height 0
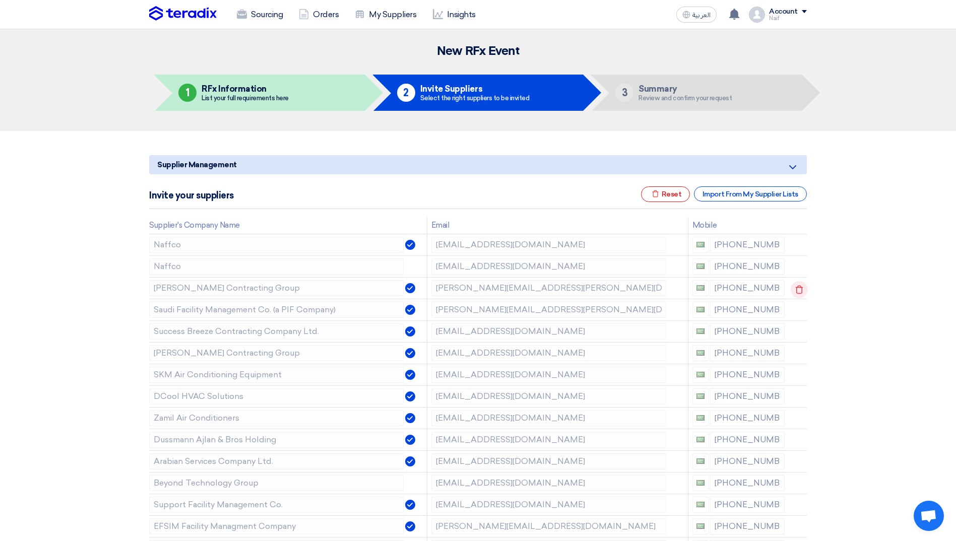
click at [798, 290] on icon at bounding box center [799, 289] width 17 height 17
click at [0, 0] on icon at bounding box center [0, 0] width 0 height 0
click at [797, 290] on icon at bounding box center [799, 289] width 17 height 17
click at [0, 0] on icon at bounding box center [0, 0] width 0 height 0
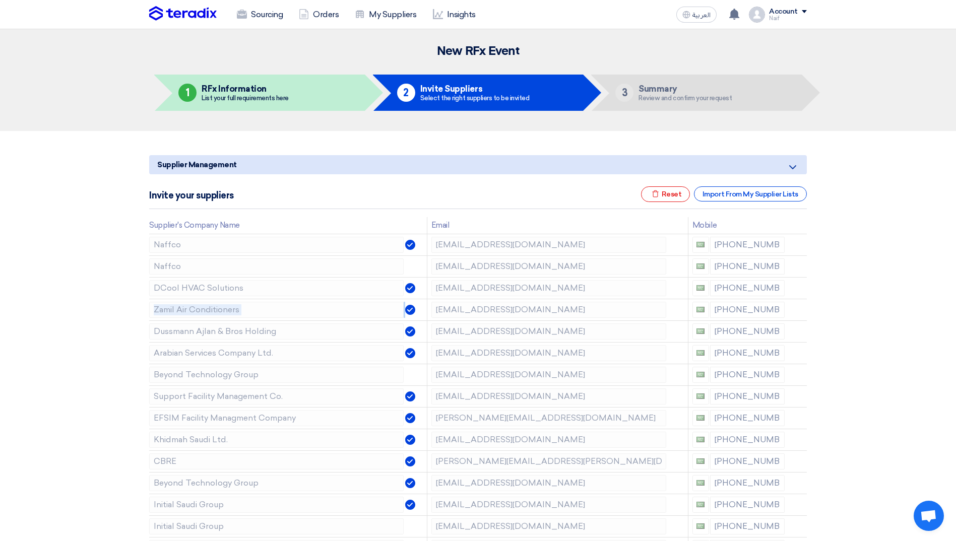
click at [0, 0] on icon at bounding box center [0, 0] width 0 height 0
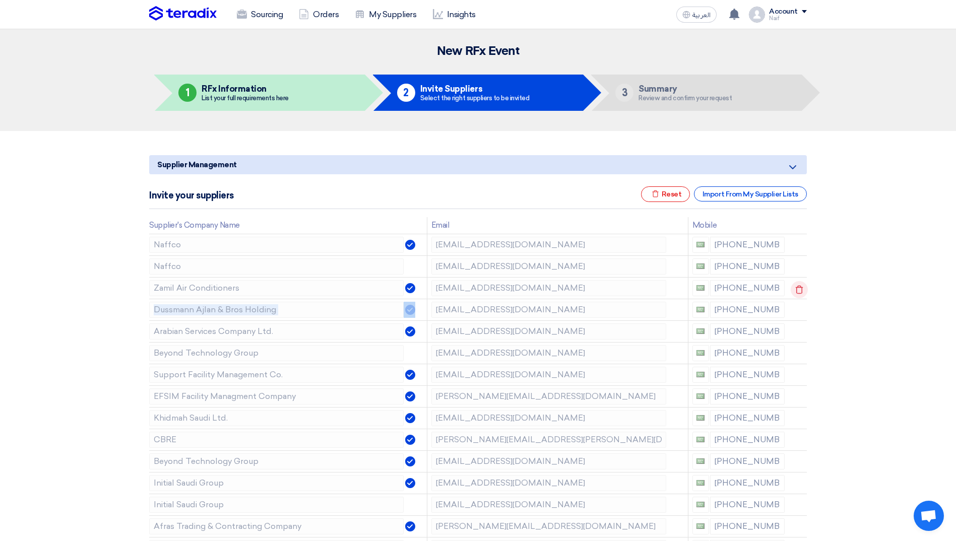
click at [797, 290] on td at bounding box center [798, 288] width 18 height 22
click at [799, 290] on icon at bounding box center [799, 289] width 17 height 17
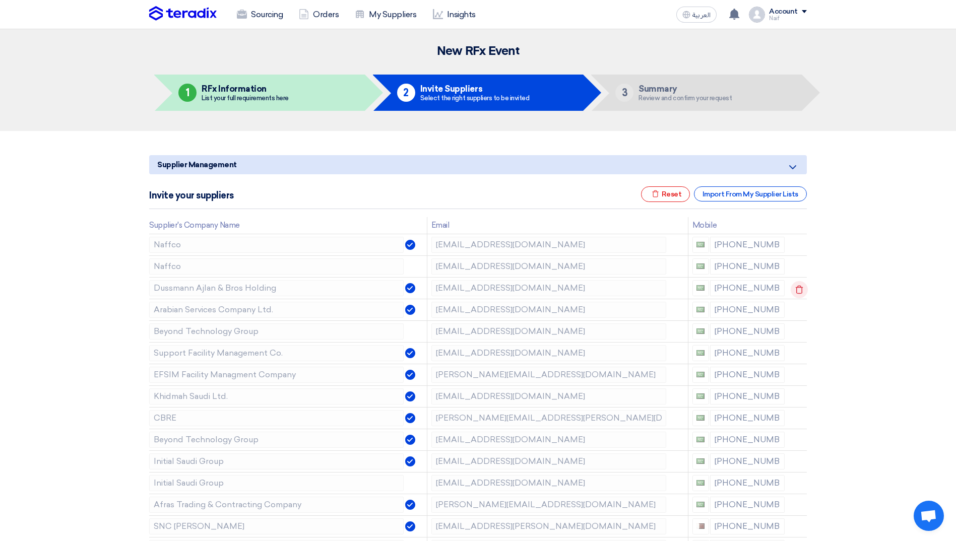
click at [799, 290] on icon at bounding box center [799, 289] width 17 height 17
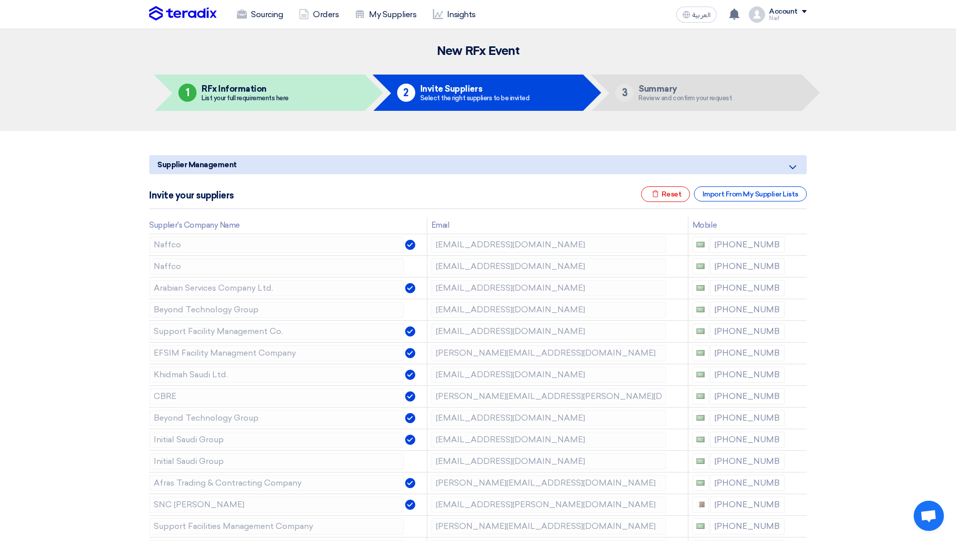
click at [0, 0] on icon at bounding box center [0, 0] width 0 height 0
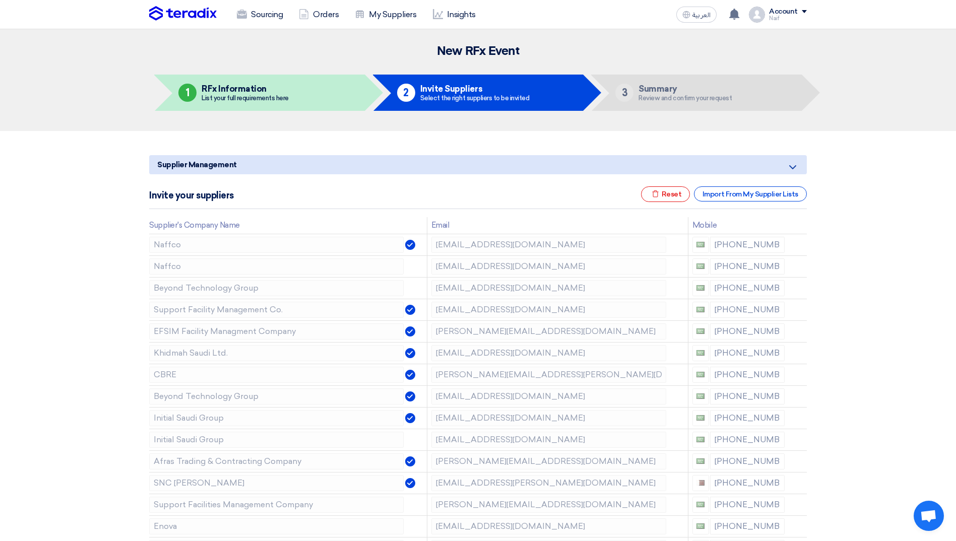
click at [0, 0] on icon at bounding box center [0, 0] width 0 height 0
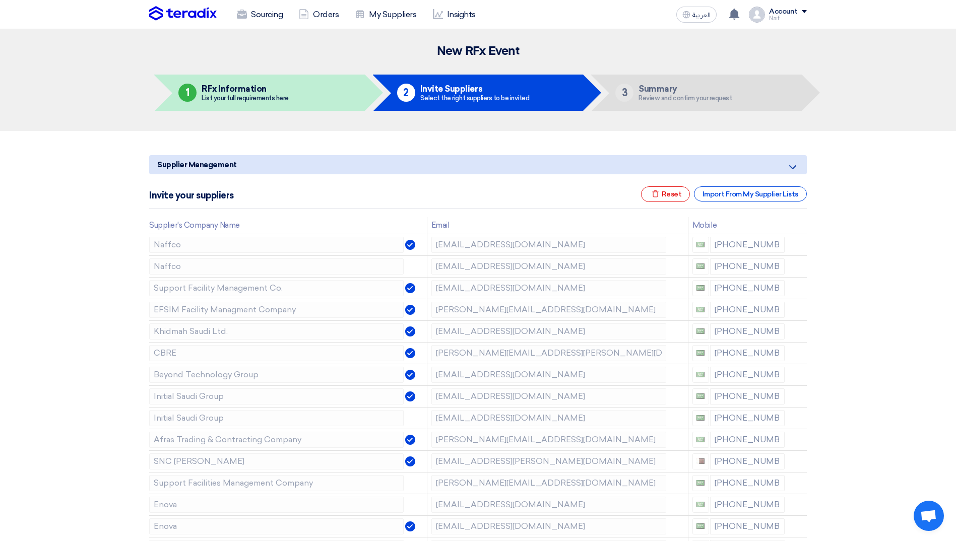
click at [0, 0] on icon at bounding box center [0, 0] width 0 height 0
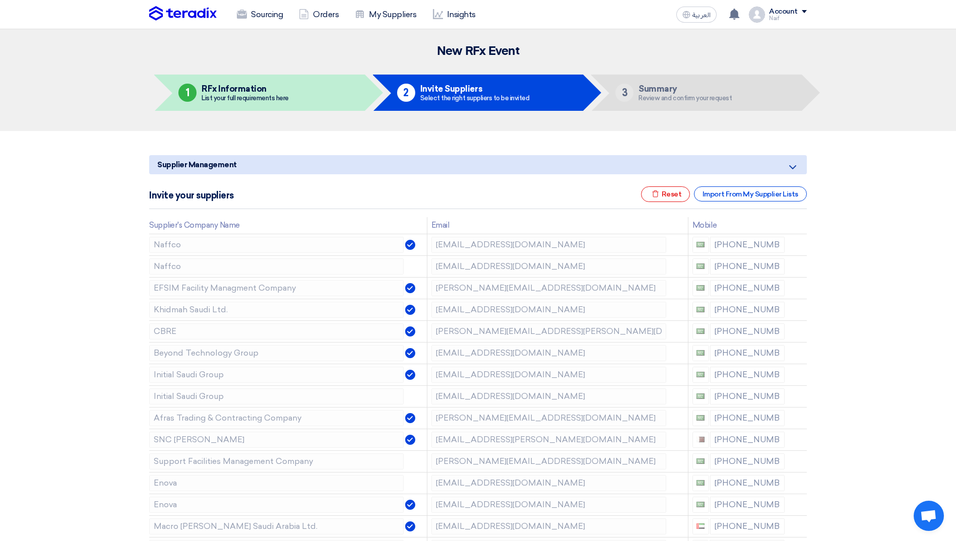
click at [0, 0] on icon at bounding box center [0, 0] width 0 height 0
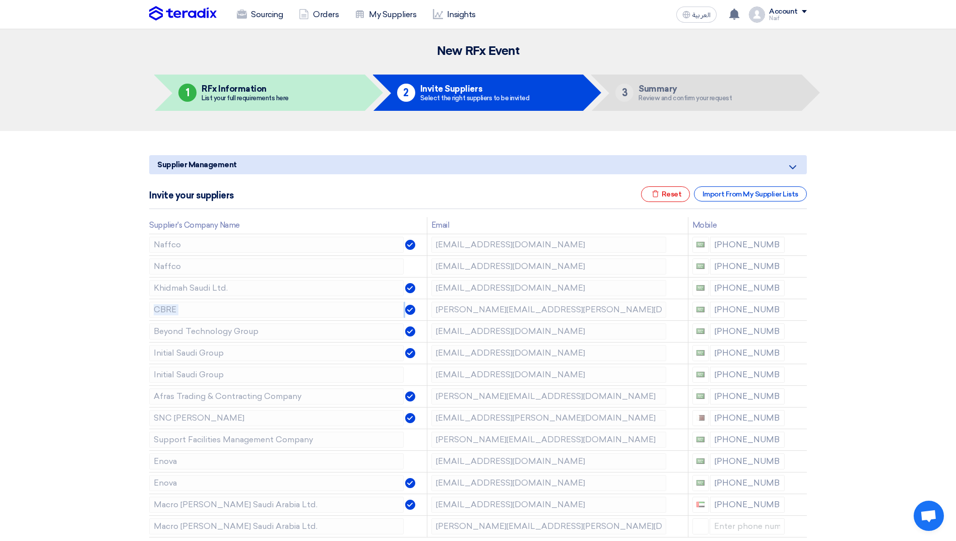
click at [0, 0] on icon at bounding box center [0, 0] width 0 height 0
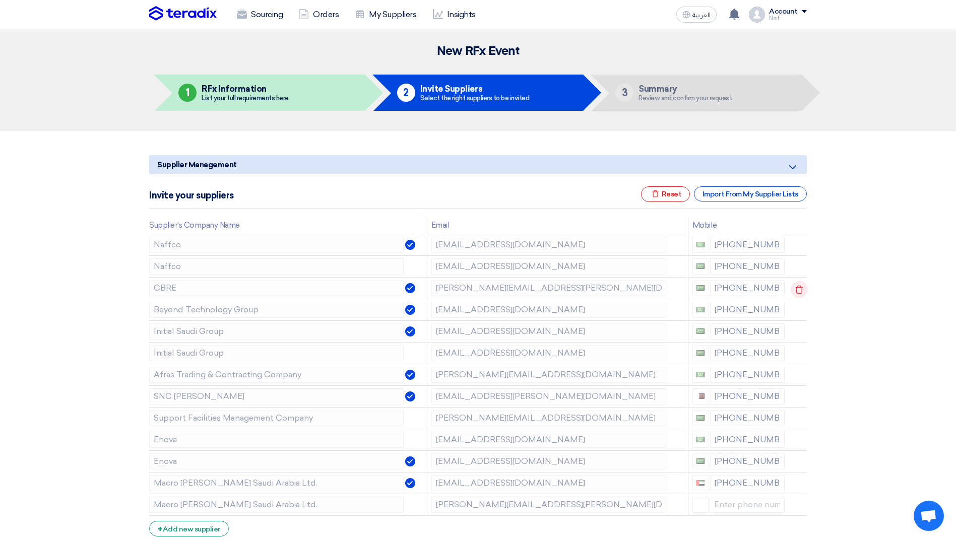
click at [799, 291] on td at bounding box center [798, 288] width 18 height 22
click at [799, 291] on icon at bounding box center [799, 289] width 17 height 17
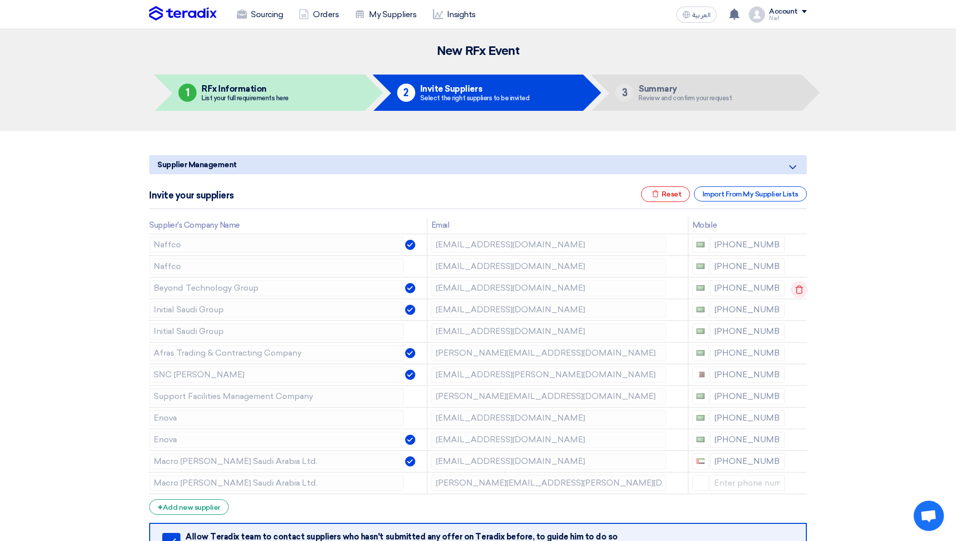
click at [799, 291] on icon at bounding box center [799, 289] width 17 height 17
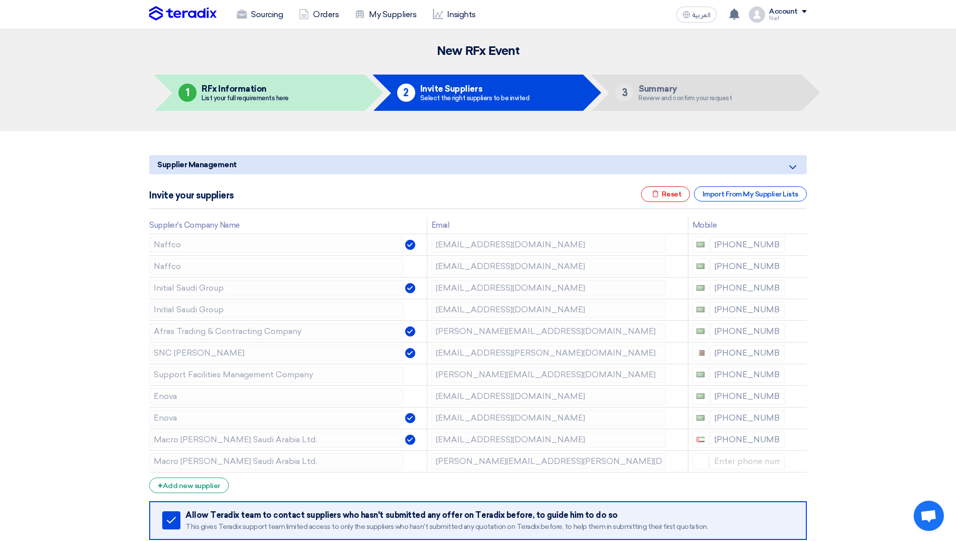
click at [0, 0] on icon at bounding box center [0, 0] width 0 height 0
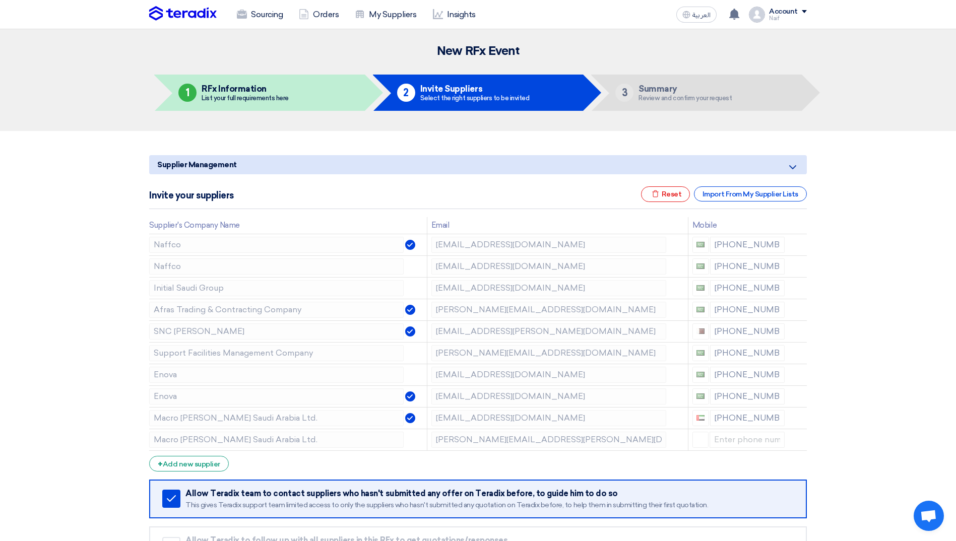
click at [0, 0] on icon at bounding box center [0, 0] width 0 height 0
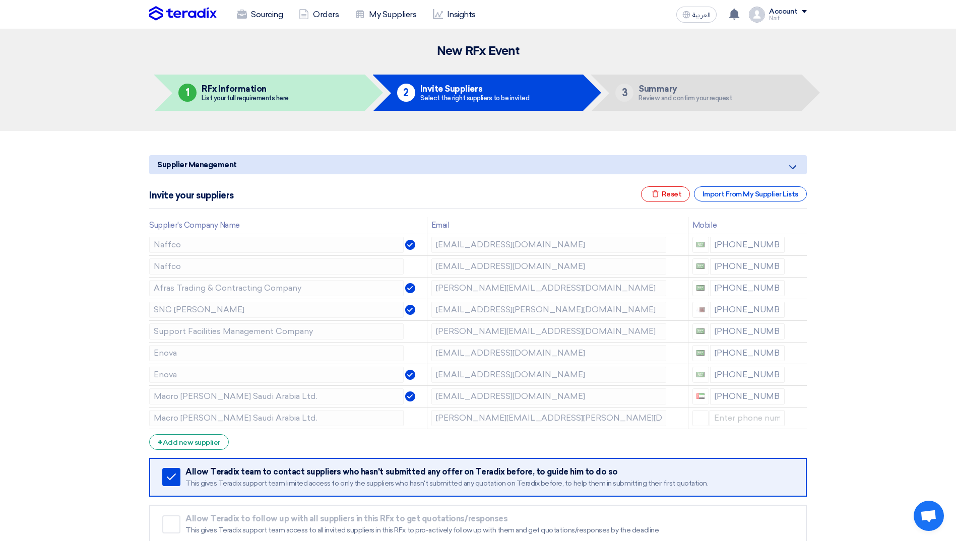
click at [0, 0] on icon at bounding box center [0, 0] width 0 height 0
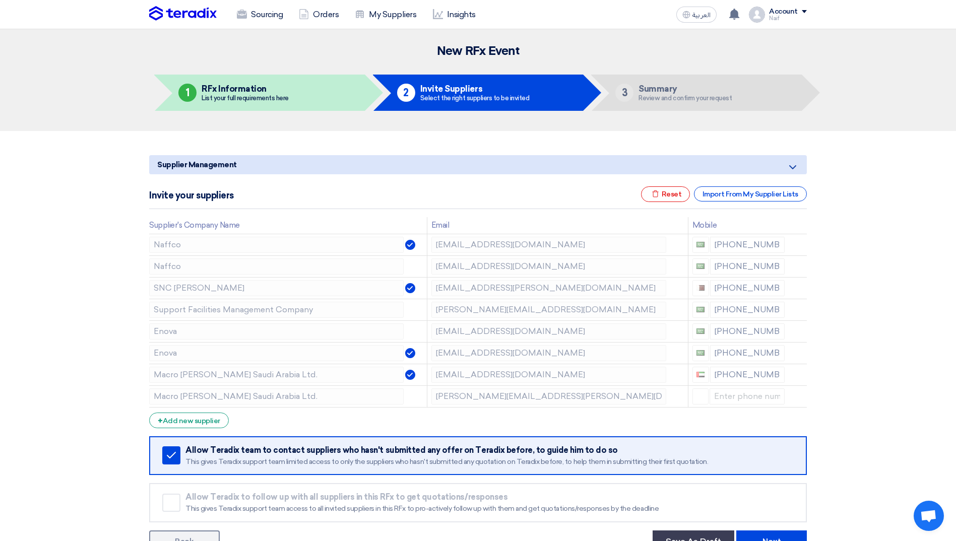
click at [0, 0] on icon at bounding box center [0, 0] width 0 height 0
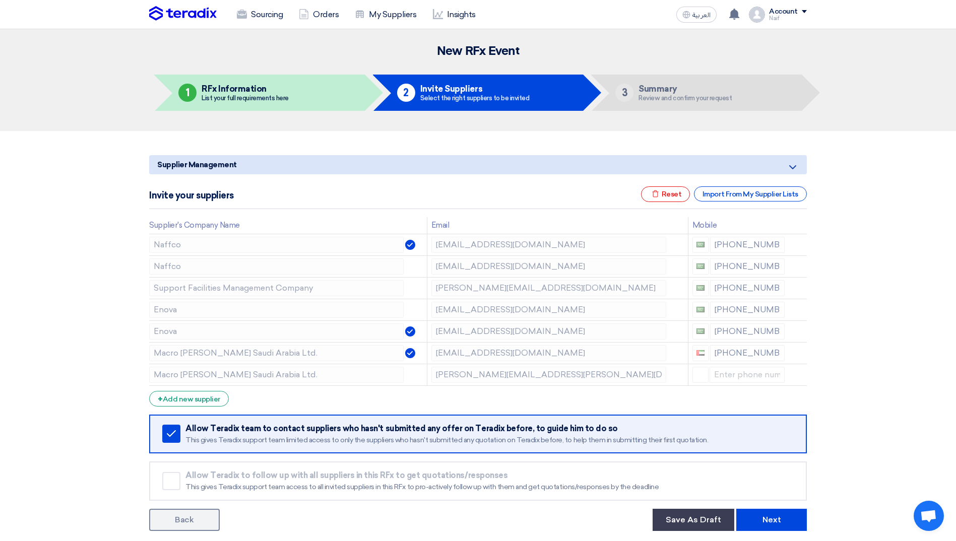
click at [0, 0] on icon at bounding box center [0, 0] width 0 height 0
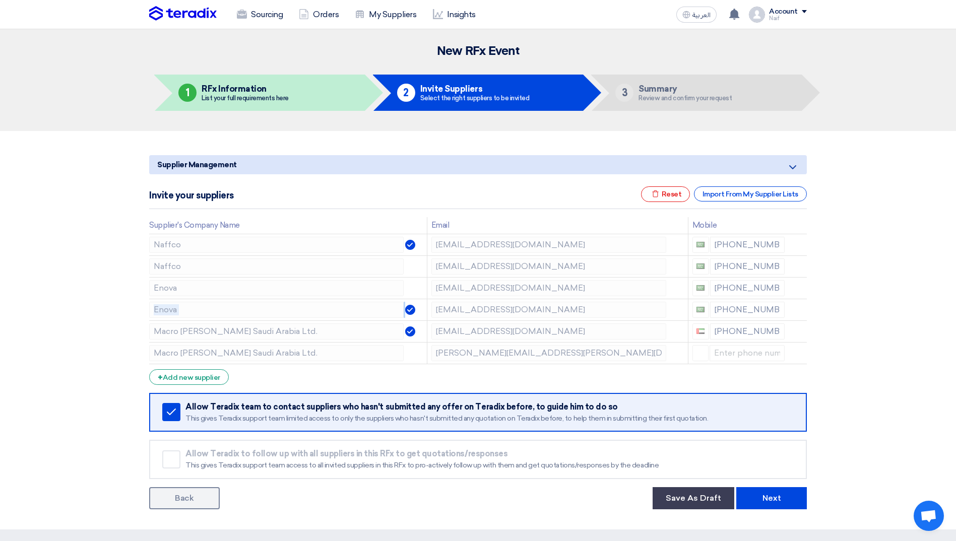
click at [0, 0] on icon at bounding box center [0, 0] width 0 height 0
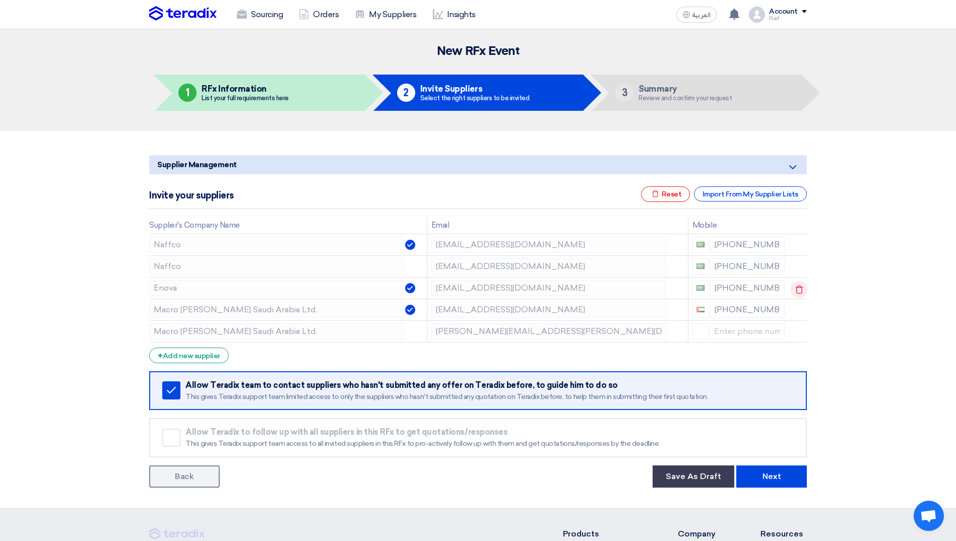
click at [799, 291] on icon at bounding box center [799, 289] width 17 height 17
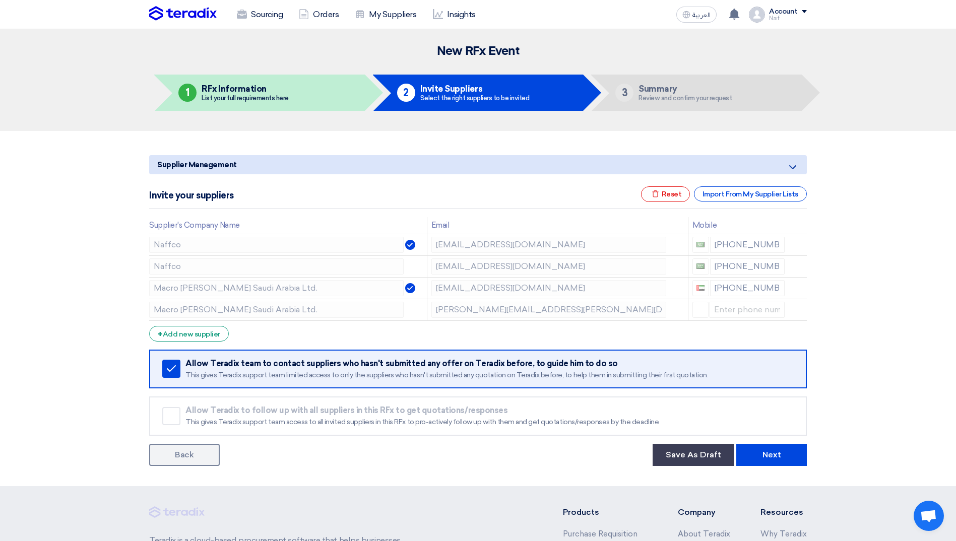
click at [0, 0] on icon at bounding box center [0, 0] width 0 height 0
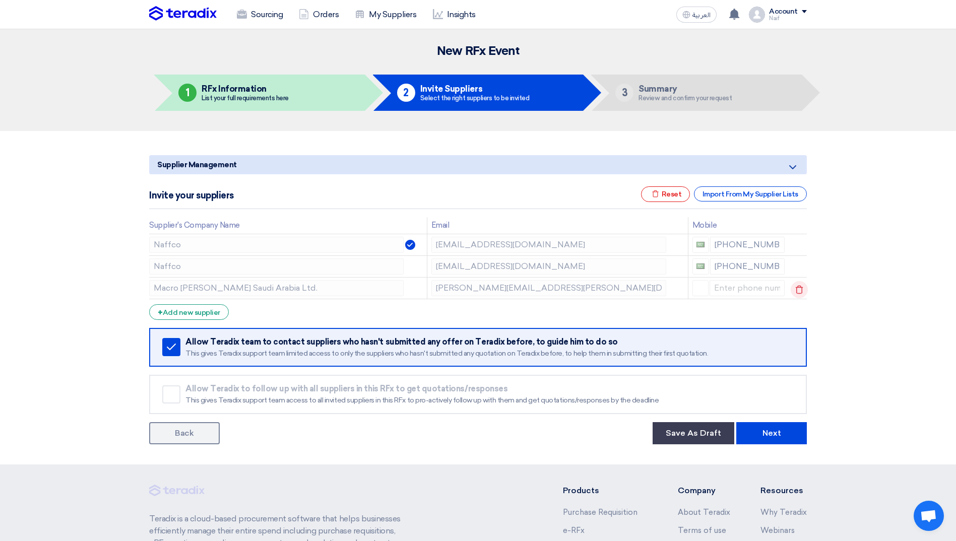
click at [797, 292] on icon at bounding box center [799, 289] width 17 height 17
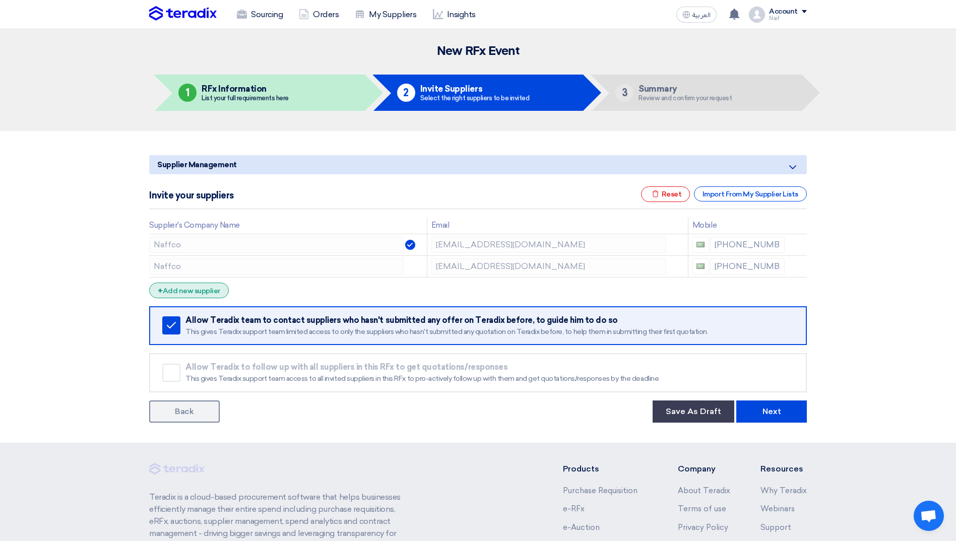
click at [195, 293] on div "+ Add new supplier" at bounding box center [189, 291] width 80 height 16
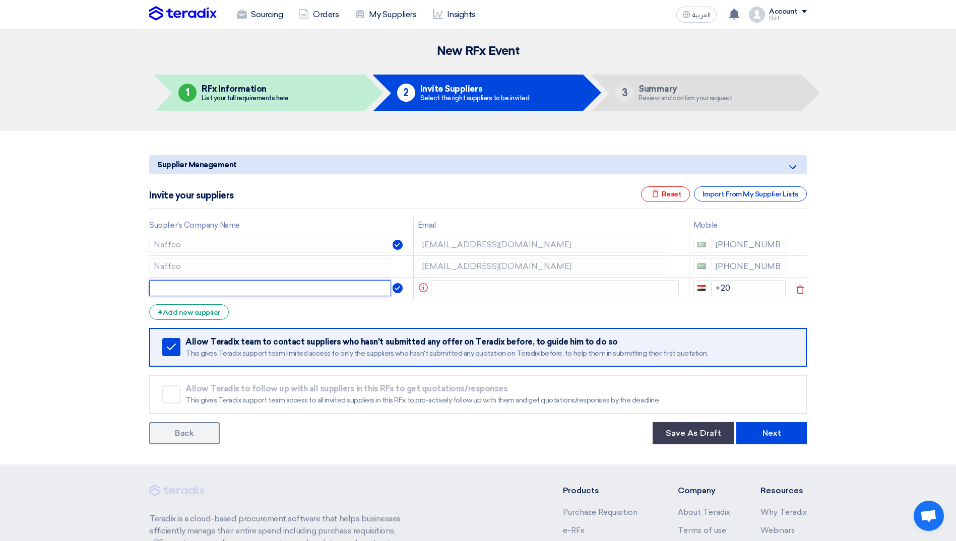
click at [228, 292] on input "text" at bounding box center [270, 288] width 242 height 16
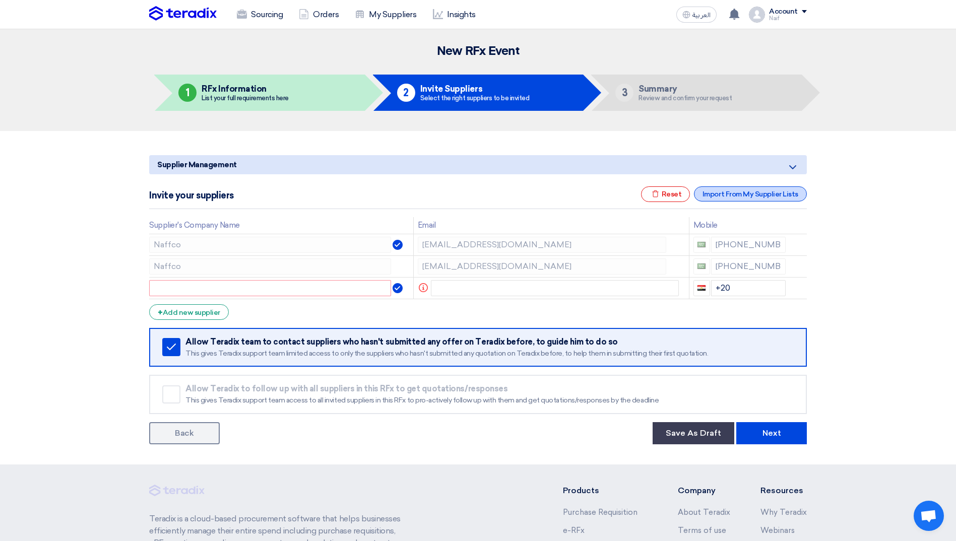
click at [744, 197] on div "Import From My Supplier Lists" at bounding box center [750, 193] width 113 height 15
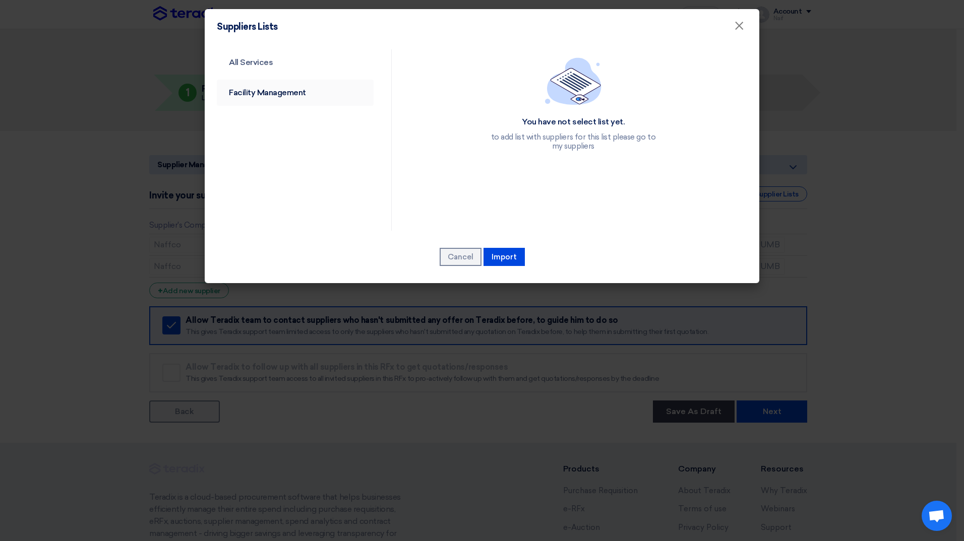
click at [277, 91] on link "Facility Management" at bounding box center [295, 93] width 157 height 26
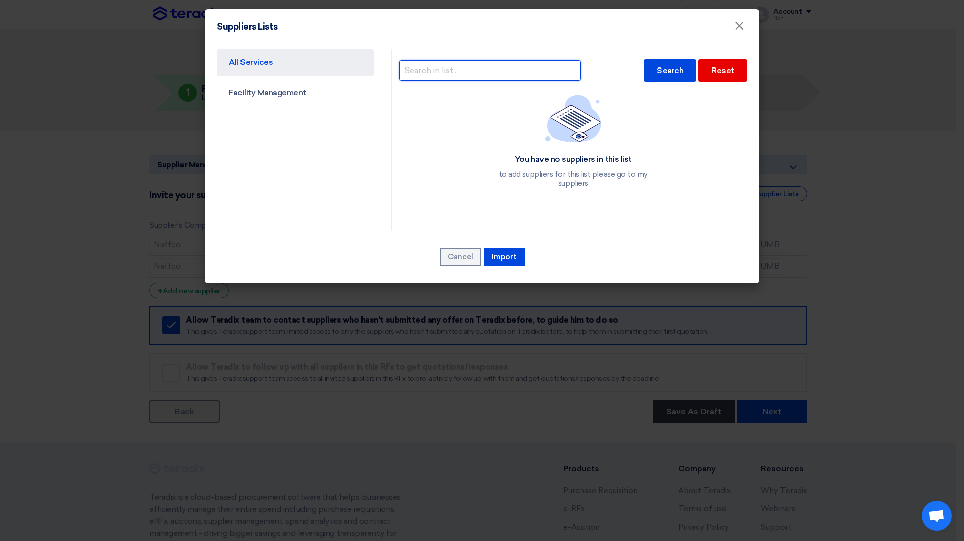
click at [489, 72] on input "text" at bounding box center [489, 70] width 181 height 20
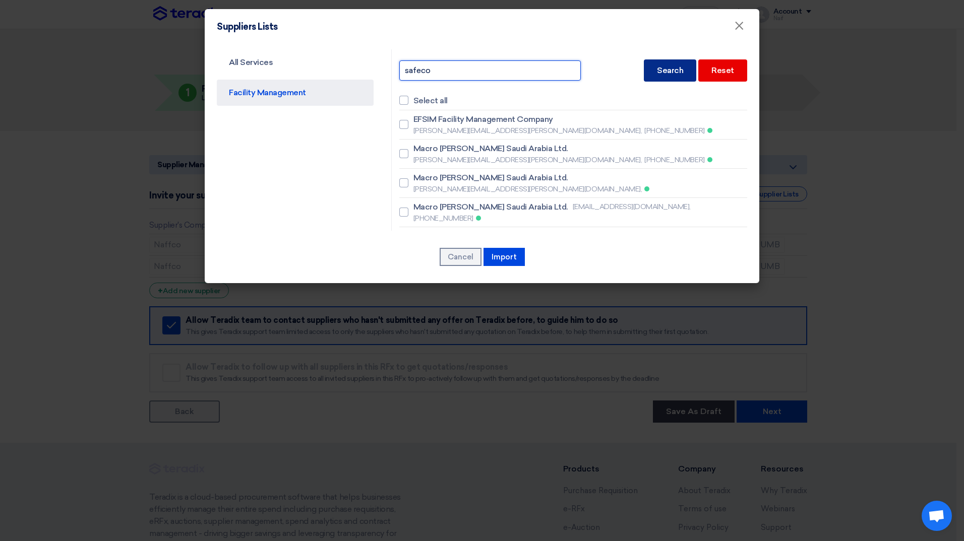
type input "safeco"
click at [644, 68] on div "Search" at bounding box center [670, 70] width 52 height 22
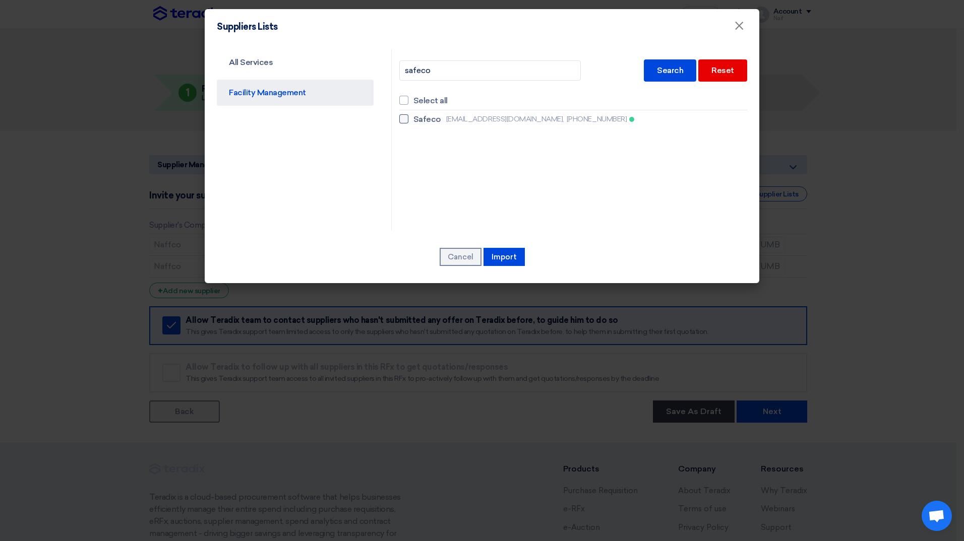
click at [409, 121] on label "Safeco [EMAIL_ADDRESS][DOMAIN_NAME], [PHONE_NUMBER]" at bounding box center [573, 119] width 348 height 12
click at [413, 121] on input "Safeco [EMAIL_ADDRESS][DOMAIN_NAME], [PHONE_NUMBER]" at bounding box center [416, 119] width 7 height 7
checkbox input "true"
click at [494, 259] on button "Import" at bounding box center [503, 257] width 41 height 18
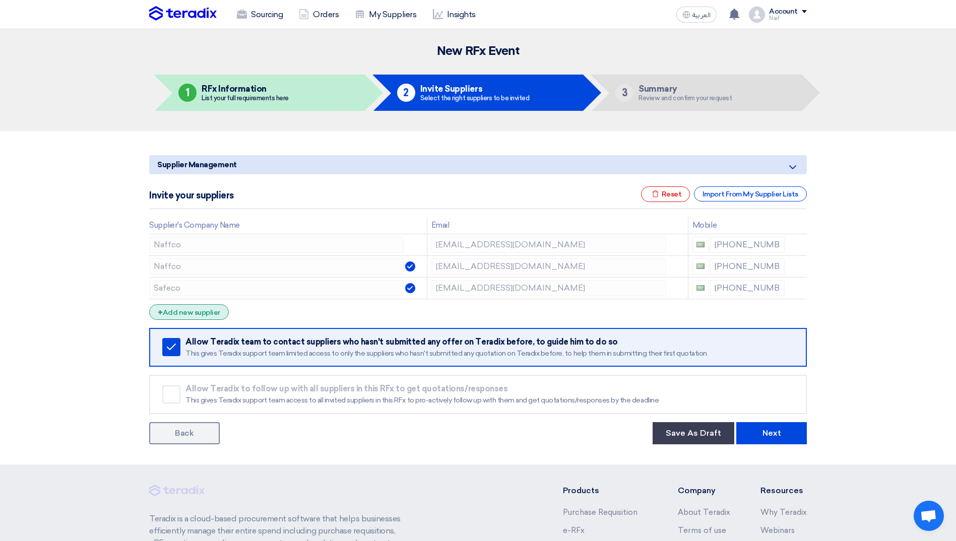
click at [210, 309] on div "+ Add new supplier" at bounding box center [189, 312] width 80 height 16
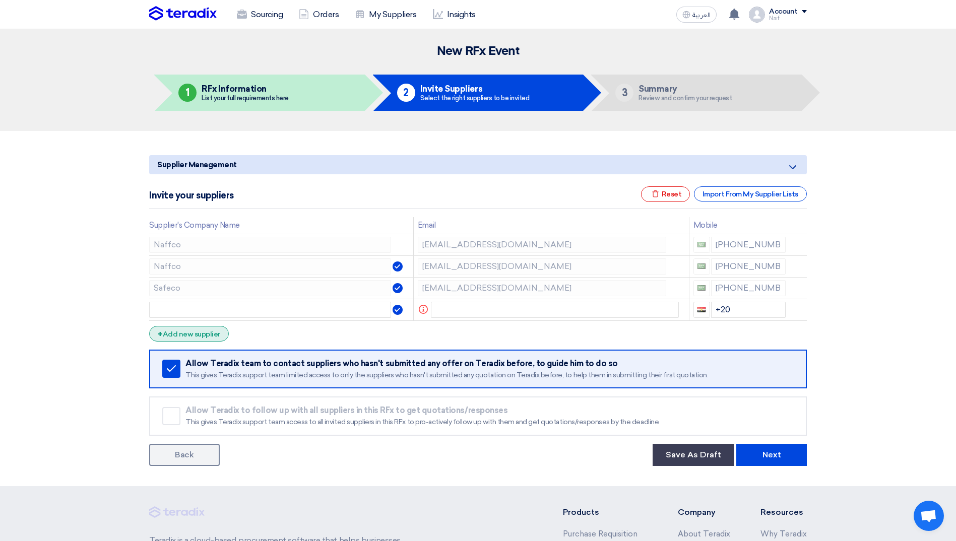
click at [196, 336] on div "+ Add new supplier" at bounding box center [189, 334] width 80 height 16
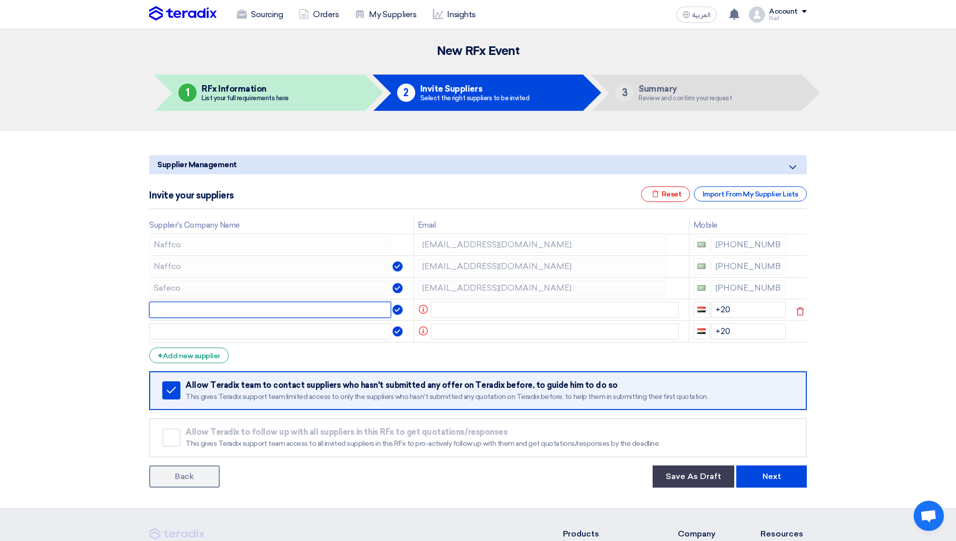
click at [277, 311] on input "text" at bounding box center [270, 310] width 242 height 16
click at [794, 306] on icon at bounding box center [800, 311] width 17 height 17
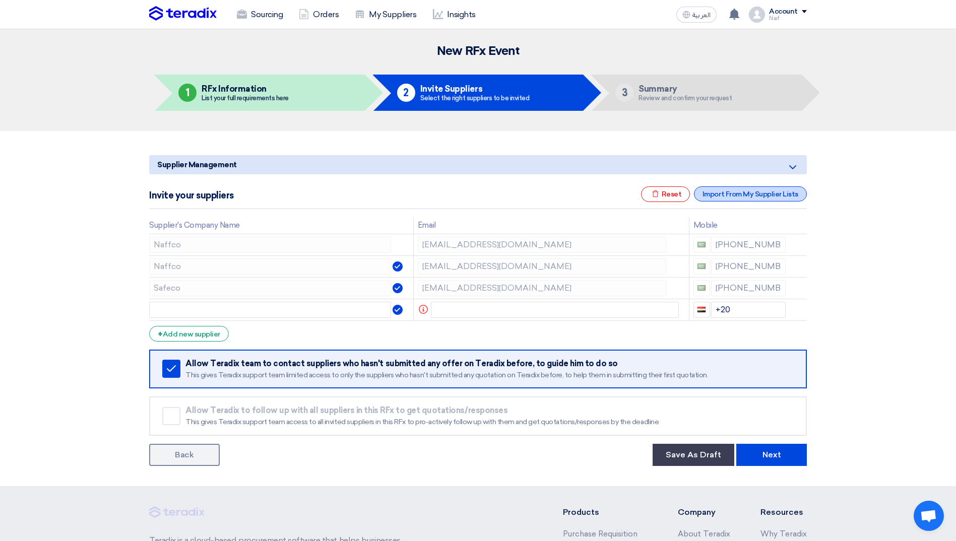
click at [749, 194] on div "Import From My Supplier Lists" at bounding box center [750, 193] width 113 height 15
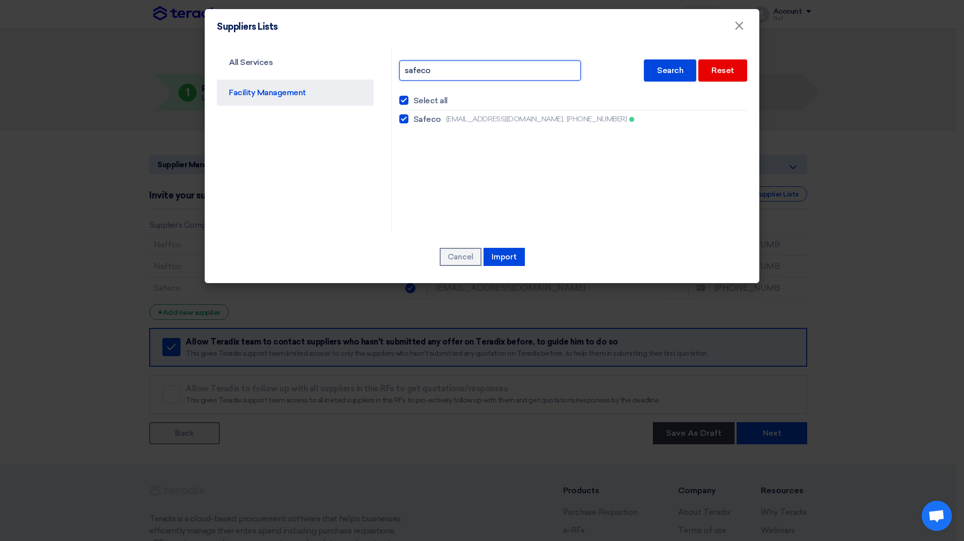
click at [438, 74] on input "safeco" at bounding box center [489, 70] width 181 height 20
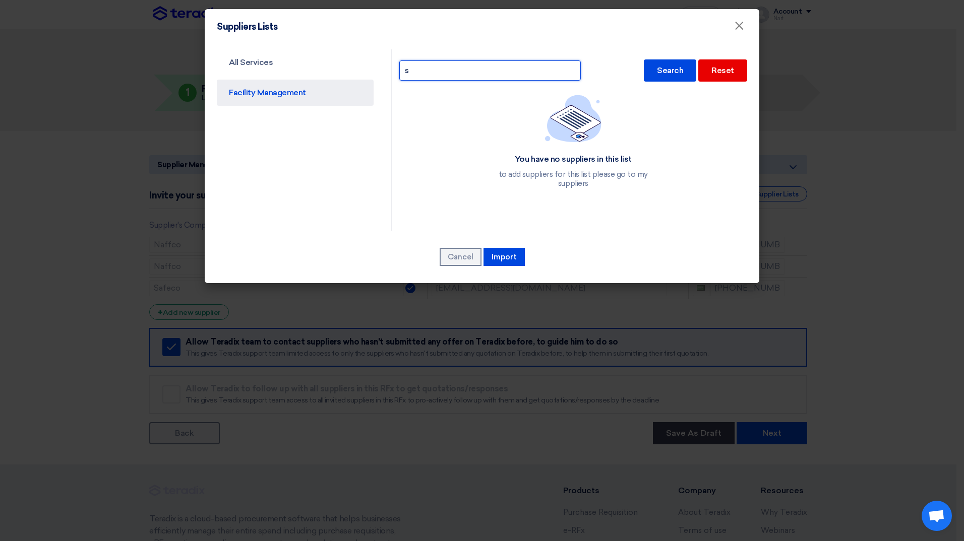
type input "s"
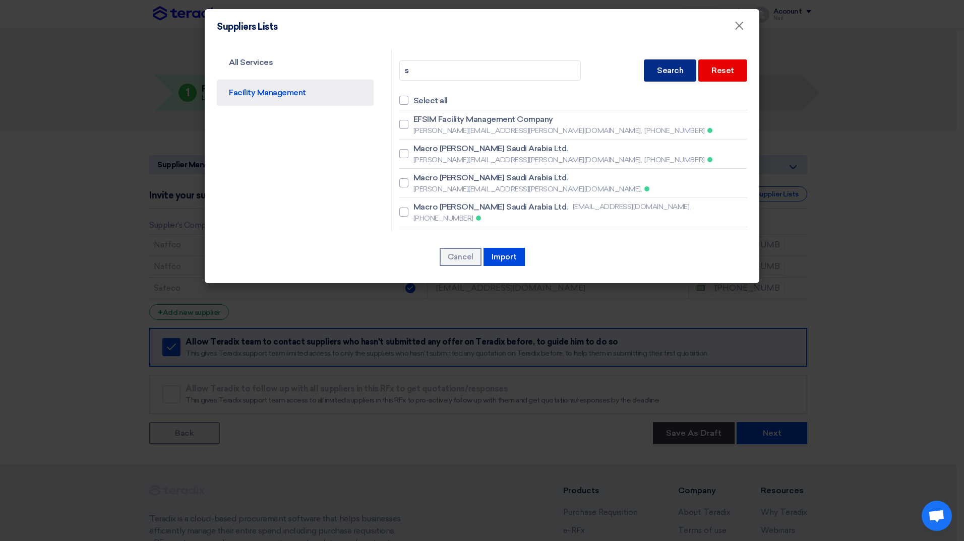
click at [669, 73] on div "Search" at bounding box center [670, 70] width 52 height 22
click at [445, 76] on input "s" at bounding box center [489, 70] width 181 height 20
click at [664, 62] on div "Search" at bounding box center [670, 70] width 52 height 22
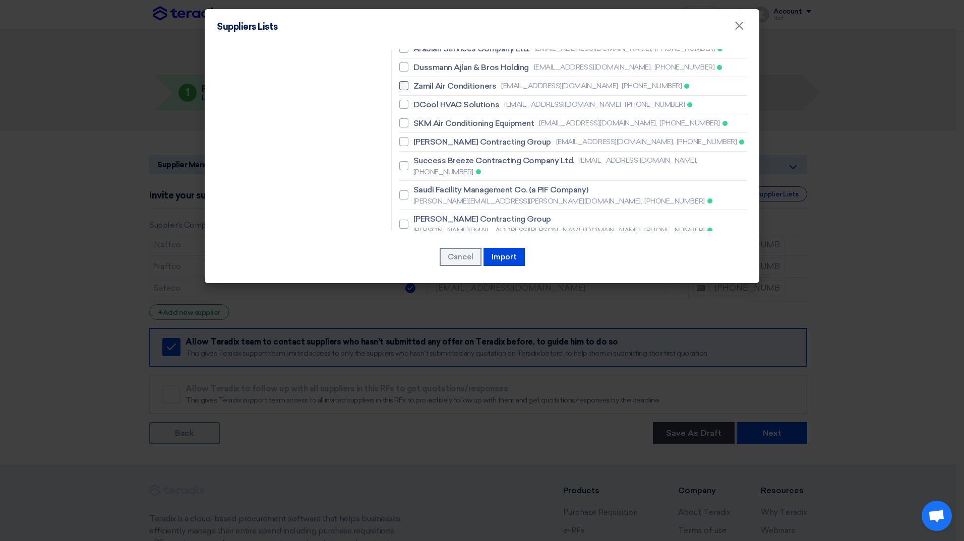
scroll to position [554, 0]
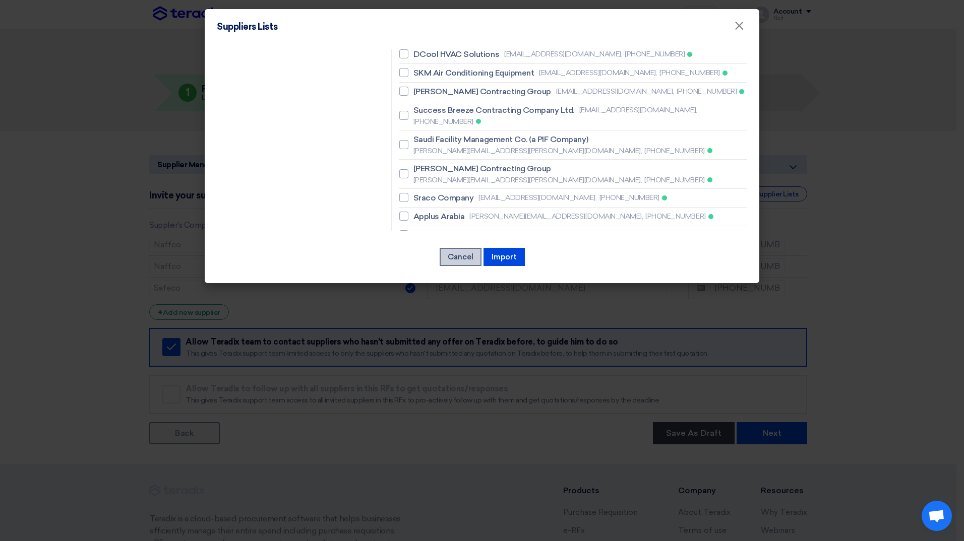
click at [464, 253] on button "Cancel" at bounding box center [460, 257] width 42 height 18
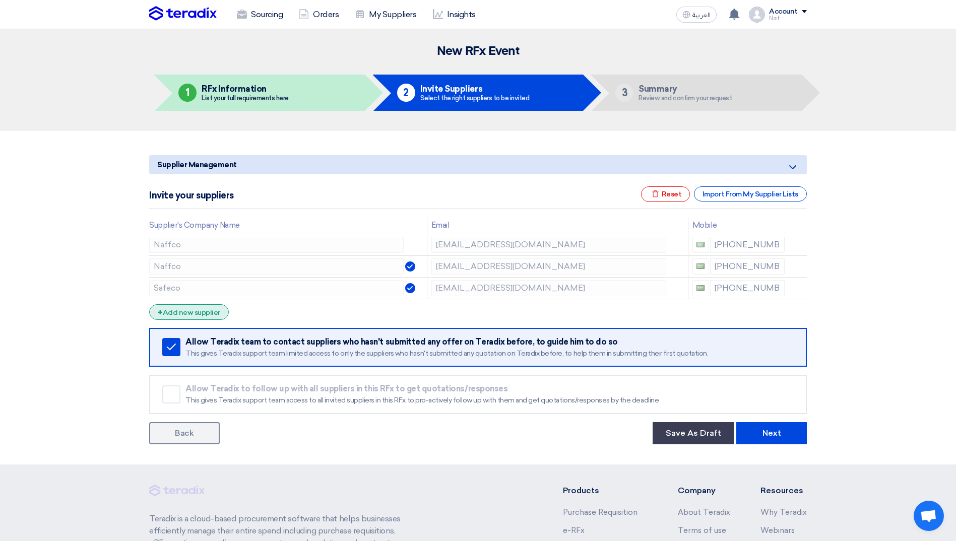
click at [190, 316] on div "+ Add new supplier" at bounding box center [189, 312] width 80 height 16
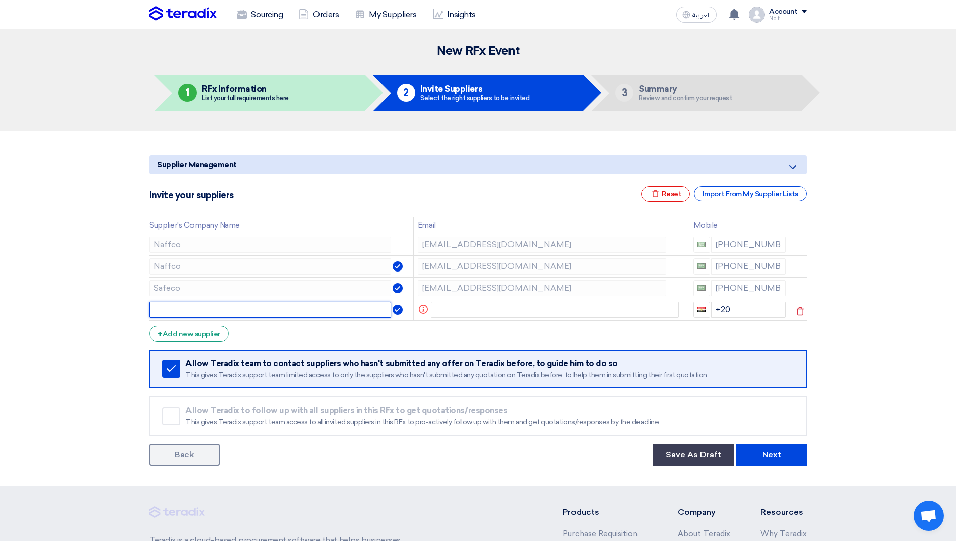
click at [195, 304] on input "text" at bounding box center [270, 310] width 242 height 16
click at [198, 308] on input "ETHECHS" at bounding box center [270, 310] width 242 height 16
type input "ETECHS"
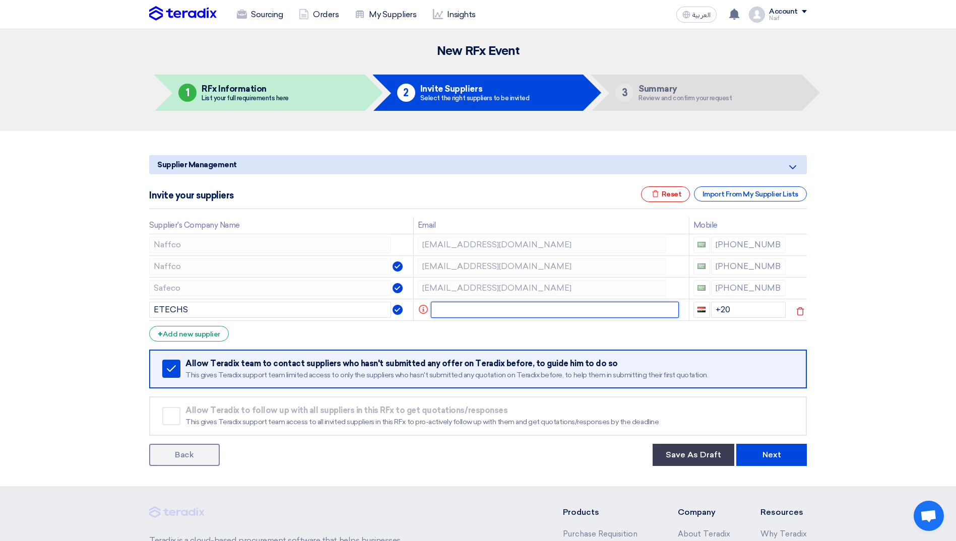
click at [517, 311] on input "text" at bounding box center [555, 310] width 248 height 16
paste input "[EMAIL_ADDRESS][DOMAIN_NAME]"
type input "[EMAIL_ADDRESS][DOMAIN_NAME]"
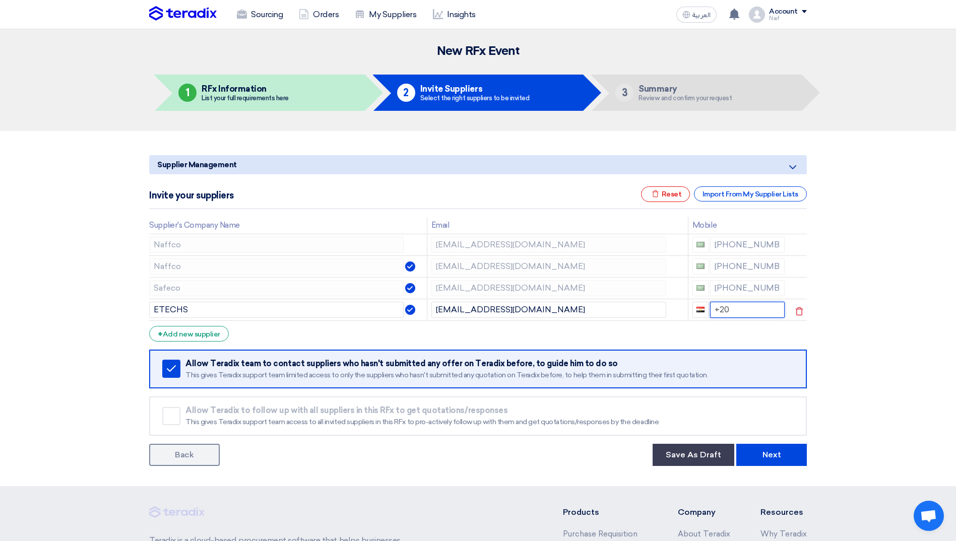
click at [744, 310] on input "+20" at bounding box center [747, 310] width 75 height 16
click at [743, 308] on input "+20" at bounding box center [747, 310] width 75 height 16
click at [842, 342] on section "Supplier Management Minimize/Maximize Category Invite your suppliers Excel file…" at bounding box center [478, 308] width 956 height 355
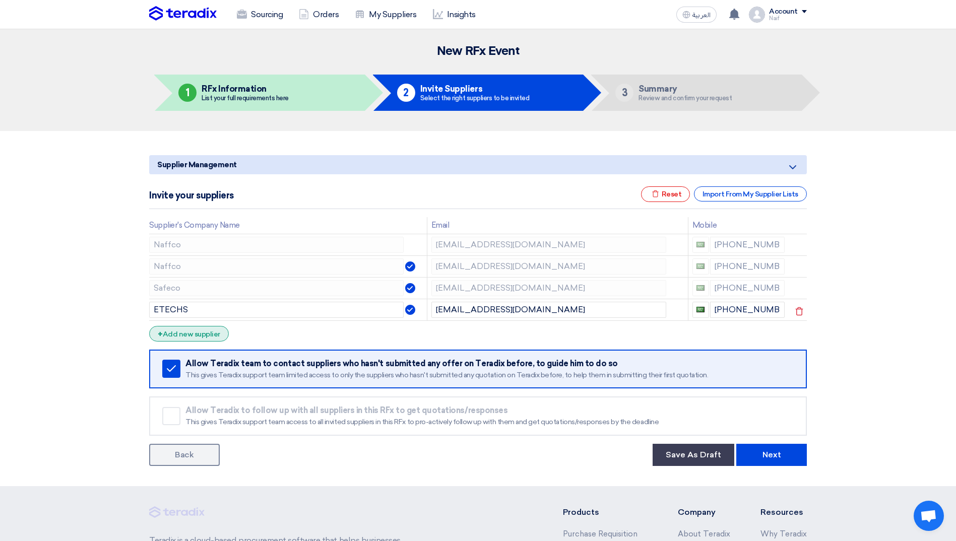
click at [212, 338] on div "+ Add new supplier" at bounding box center [189, 334] width 80 height 16
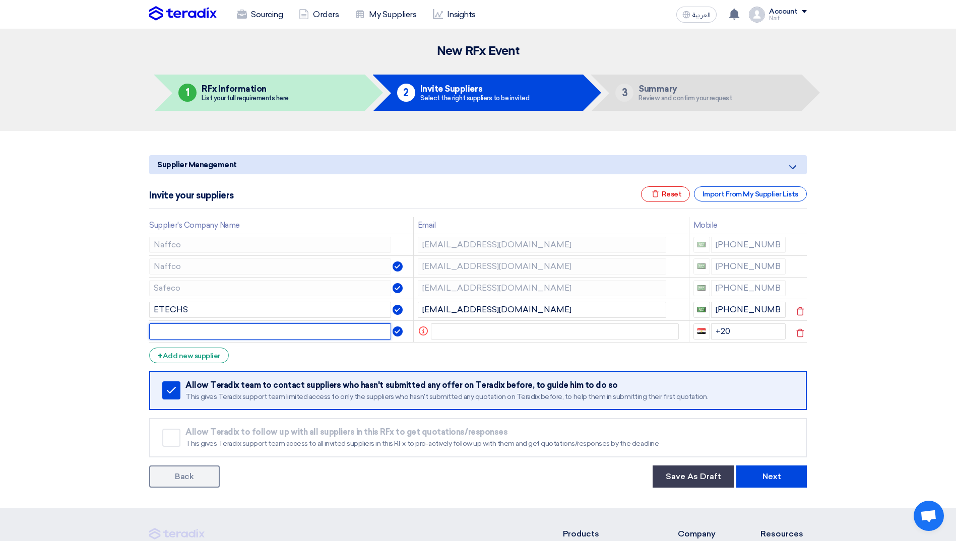
click at [189, 336] on input "text" at bounding box center [270, 332] width 242 height 16
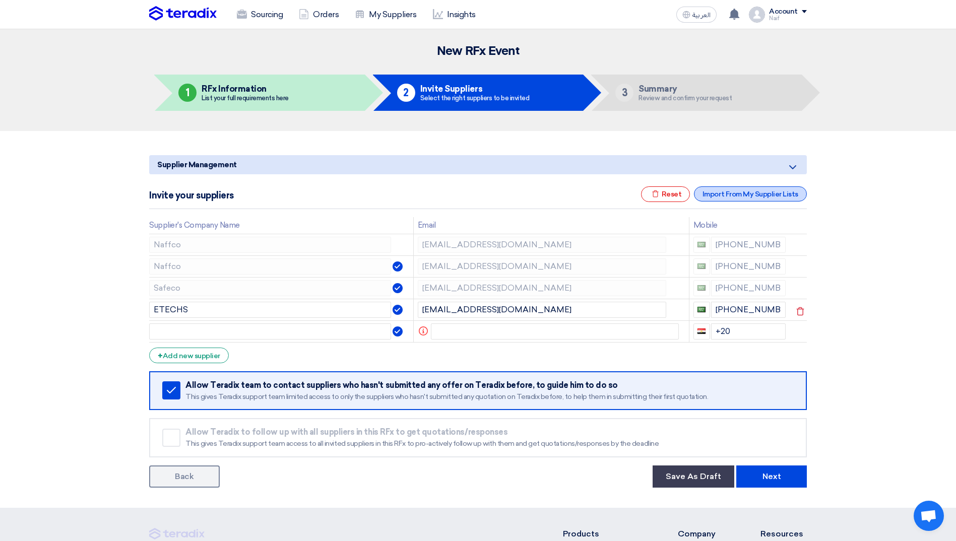
click at [762, 196] on div "Import From My Supplier Lists" at bounding box center [750, 193] width 113 height 15
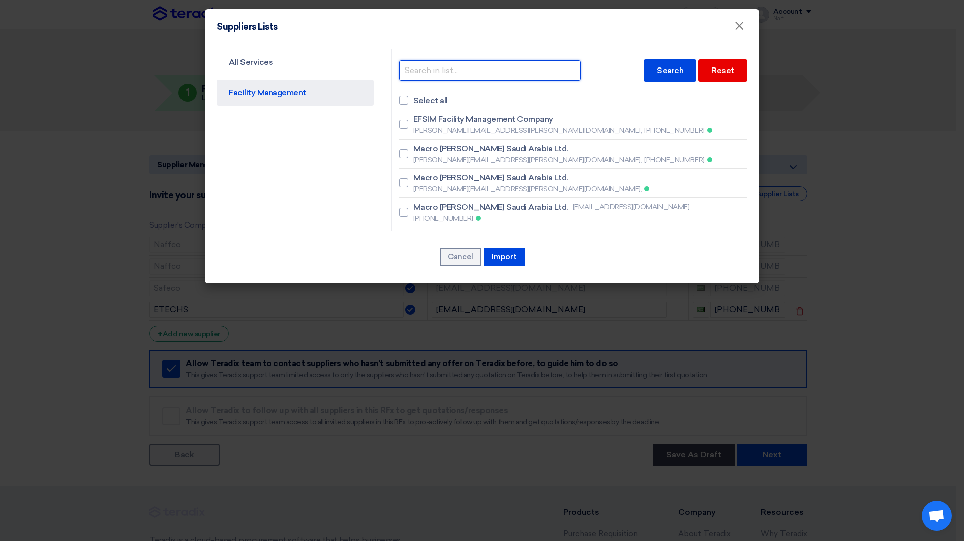
click at [458, 69] on input "text" at bounding box center [489, 70] width 181 height 20
click at [685, 71] on div "Search" at bounding box center [670, 70] width 52 height 22
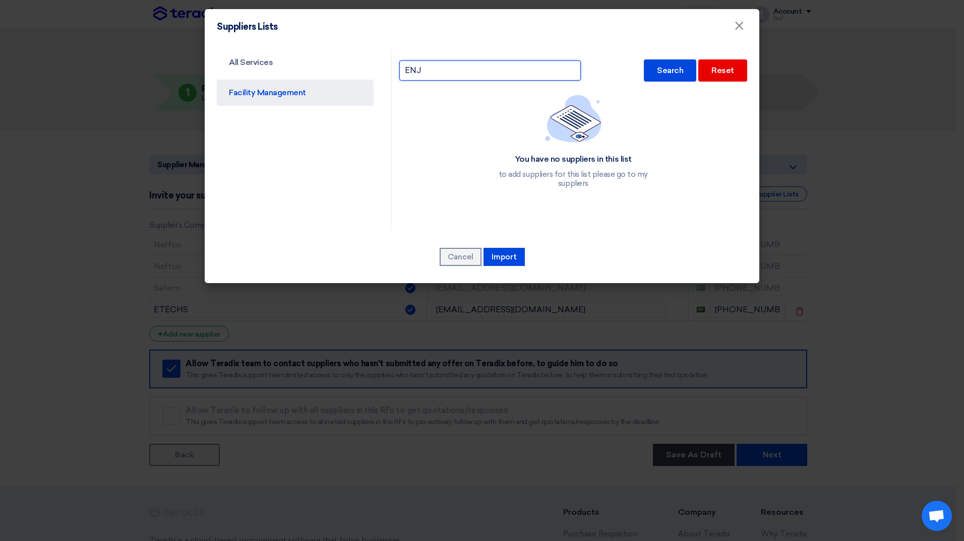
click at [502, 69] on input "ENJ" at bounding box center [489, 70] width 181 height 20
type input "EN"
click at [670, 66] on div "Search" at bounding box center [670, 70] width 52 height 22
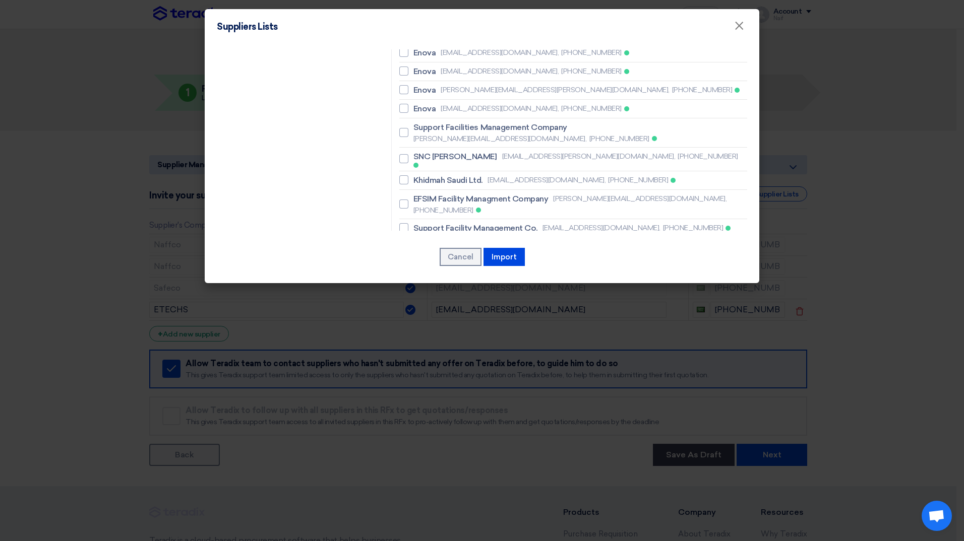
scroll to position [0, 0]
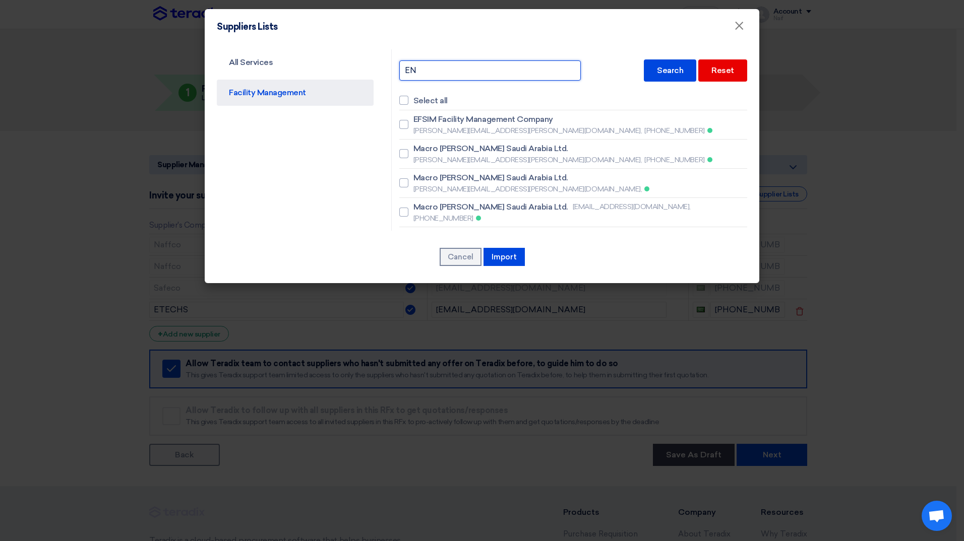
click at [521, 71] on input "EN" at bounding box center [489, 70] width 181 height 20
click at [321, 60] on link "All Services" at bounding box center [295, 62] width 157 height 26
click at [316, 69] on link "All Services" at bounding box center [295, 62] width 157 height 26
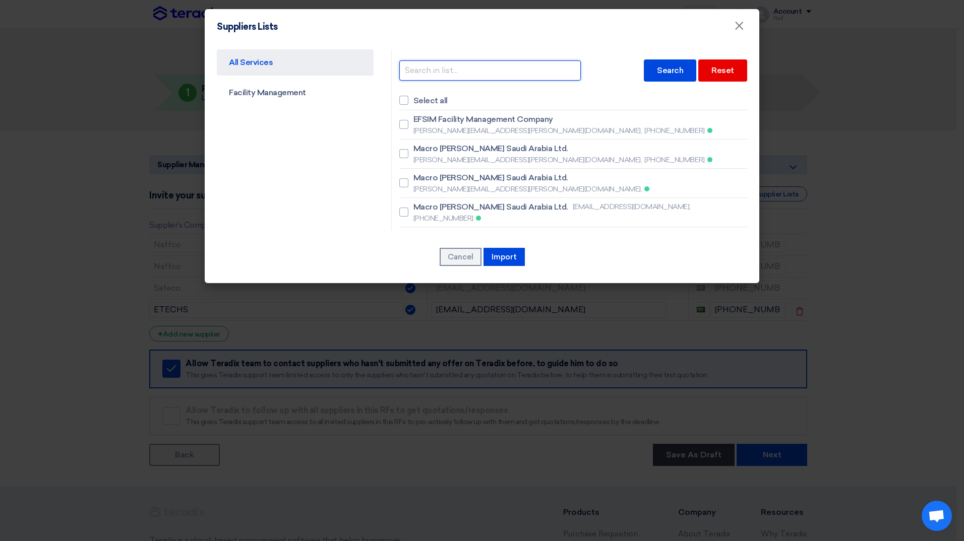
click at [467, 69] on input "text" at bounding box center [489, 70] width 181 height 20
click at [632, 69] on div "S Search Reset" at bounding box center [573, 70] width 348 height 32
click at [647, 68] on div "Search" at bounding box center [670, 70] width 52 height 22
click at [470, 72] on input "S" at bounding box center [489, 70] width 181 height 20
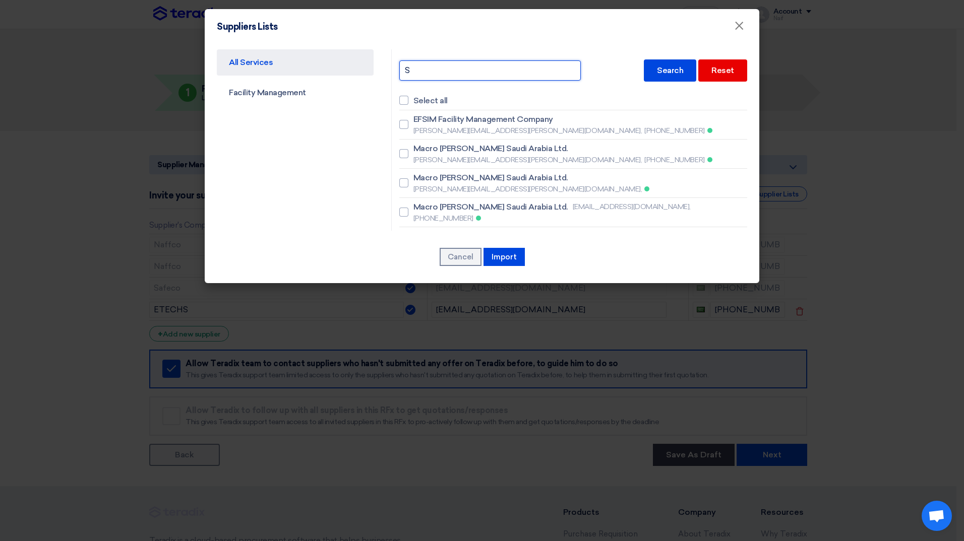
click at [493, 73] on input "S" at bounding box center [489, 70] width 181 height 20
type input "Skm"
click at [661, 67] on div "Search" at bounding box center [670, 70] width 52 height 22
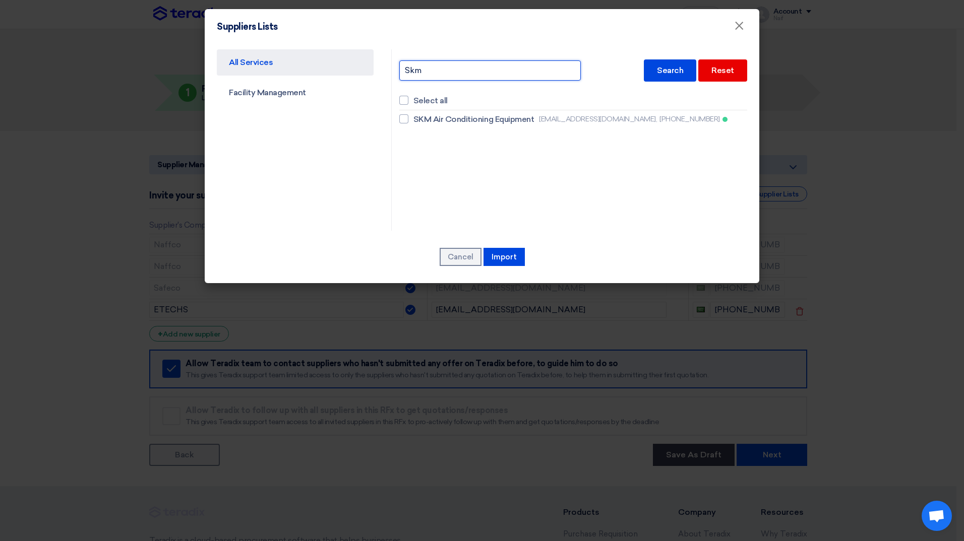
click at [481, 78] on input "Skm" at bounding box center [489, 70] width 181 height 20
click at [676, 72] on div "Search" at bounding box center [670, 70] width 52 height 22
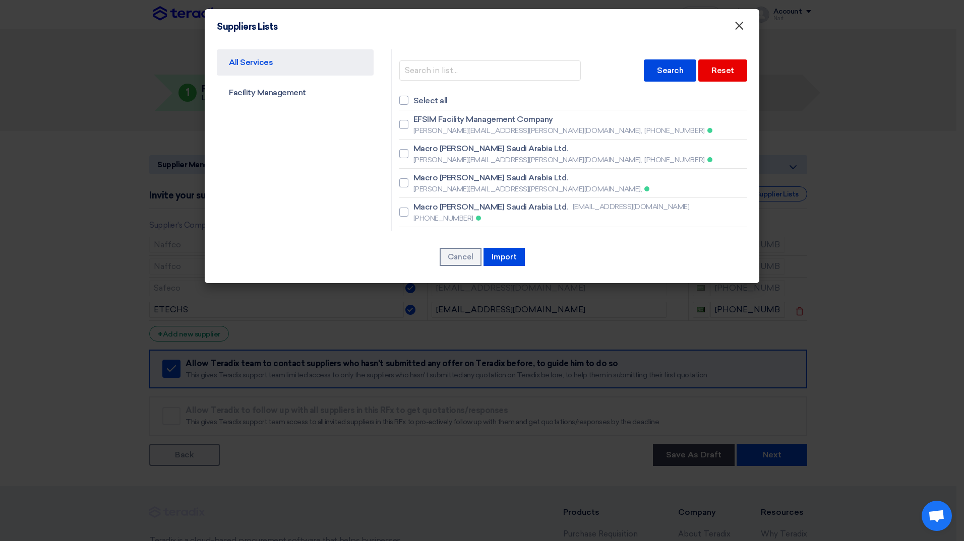
click at [740, 23] on span "×" at bounding box center [739, 28] width 10 height 20
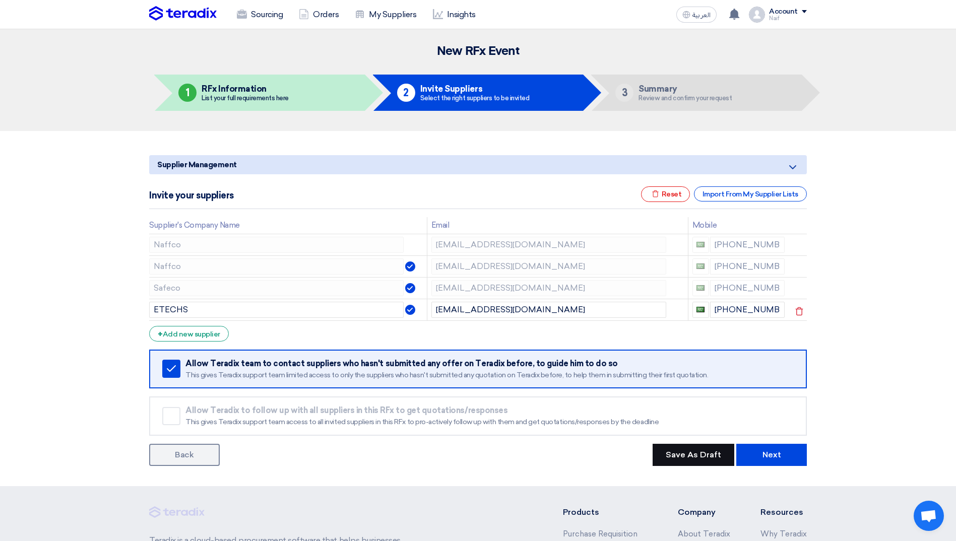
click at [672, 455] on button "Save As Draft" at bounding box center [694, 455] width 82 height 22
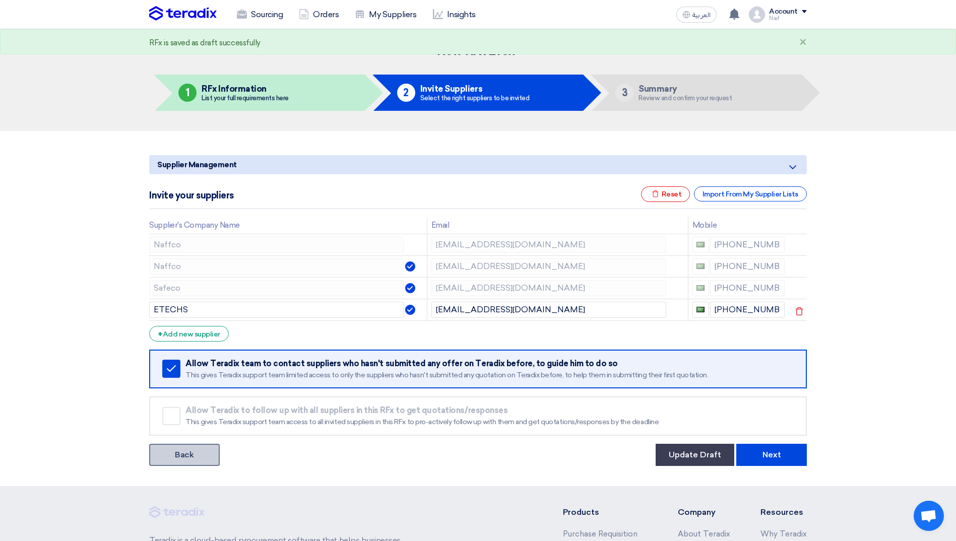
click at [215, 456] on link "Back" at bounding box center [184, 455] width 71 height 22
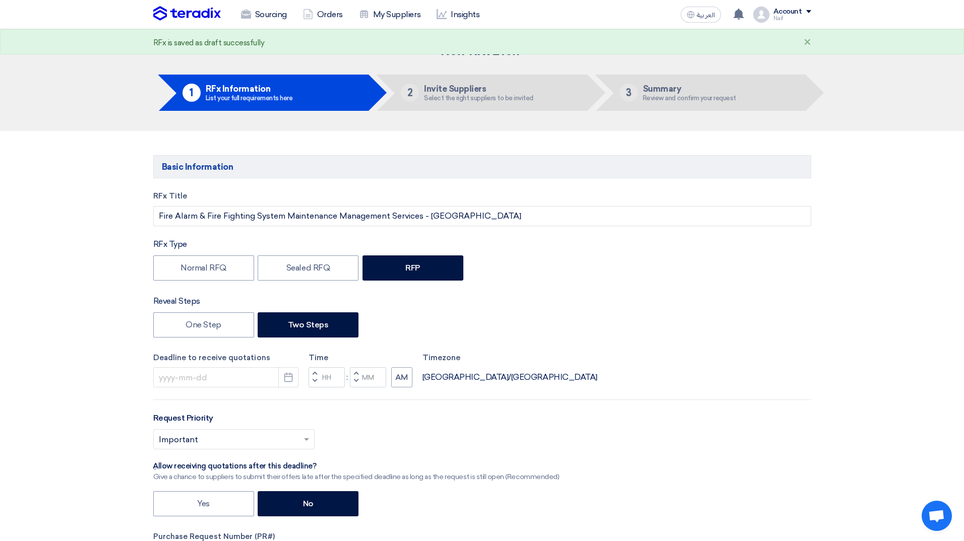
type input "[DATE]"
type input "12"
type input "00"
click at [192, 12] on img at bounding box center [183, 13] width 68 height 15
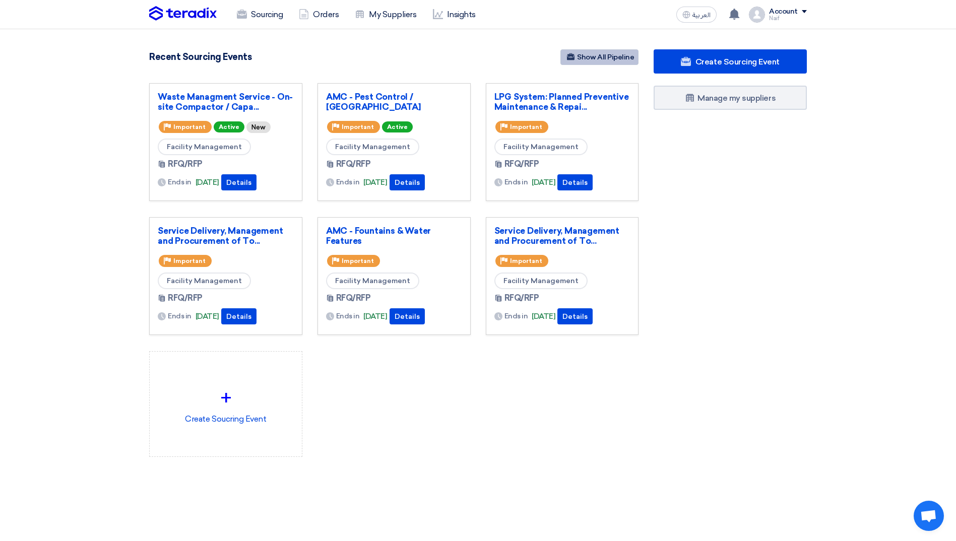
click at [611, 53] on link "Show All Pipeline" at bounding box center [599, 57] width 78 height 16
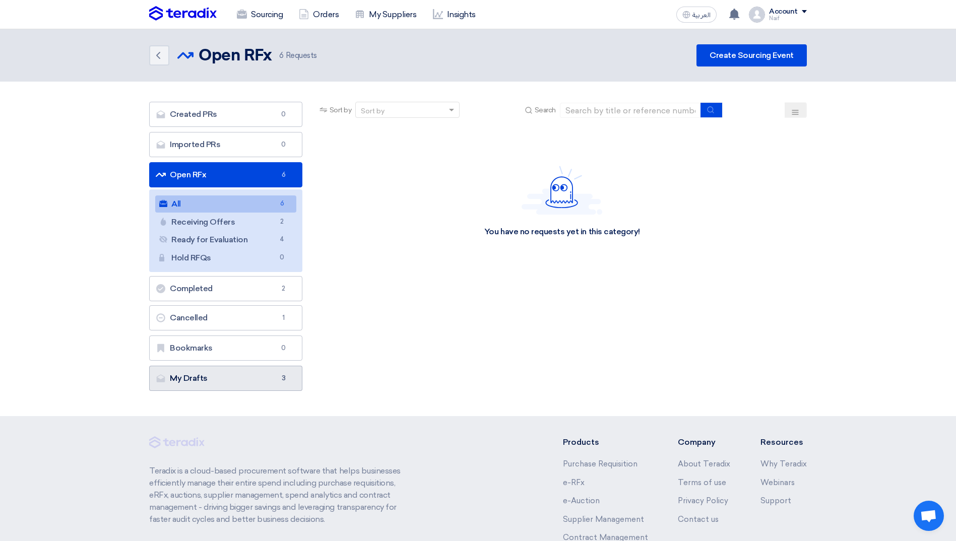
click at [214, 387] on link "My Drafts My Drafts 3" at bounding box center [225, 378] width 153 height 25
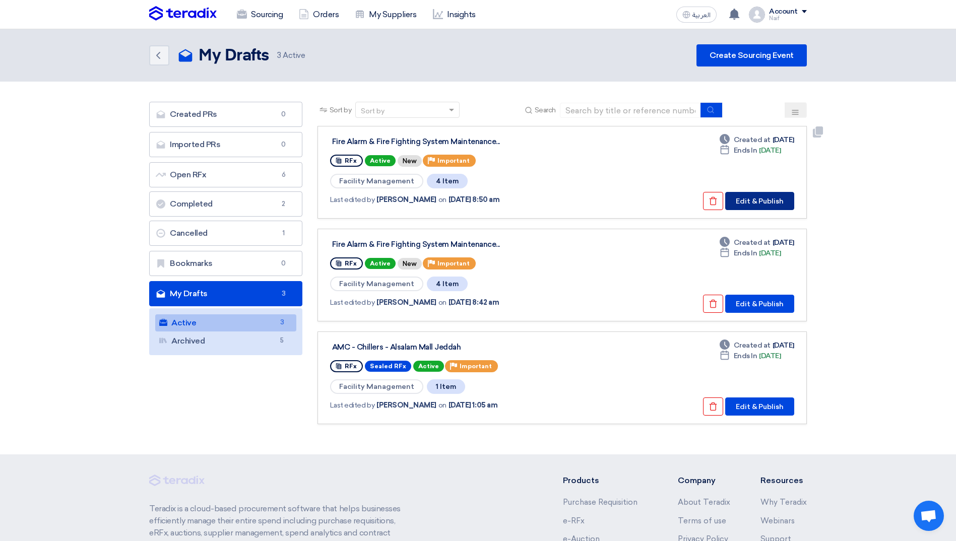
click at [752, 204] on button "Edit & Publish" at bounding box center [759, 201] width 69 height 18
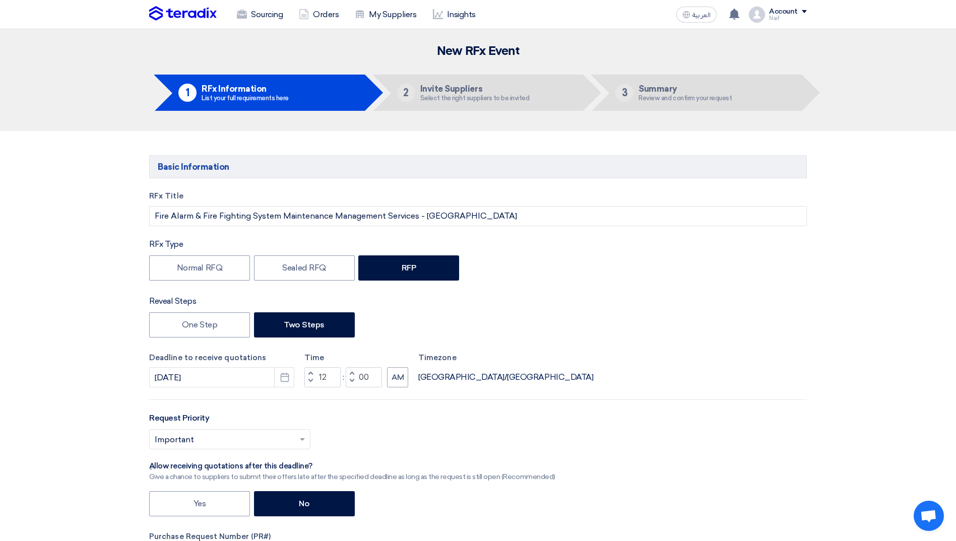
click at [148, 210] on div "RFx Title Fire Alarm & Fire Fighting System Maintenance Management Services - […" at bounding box center [478, 423] width 673 height 465
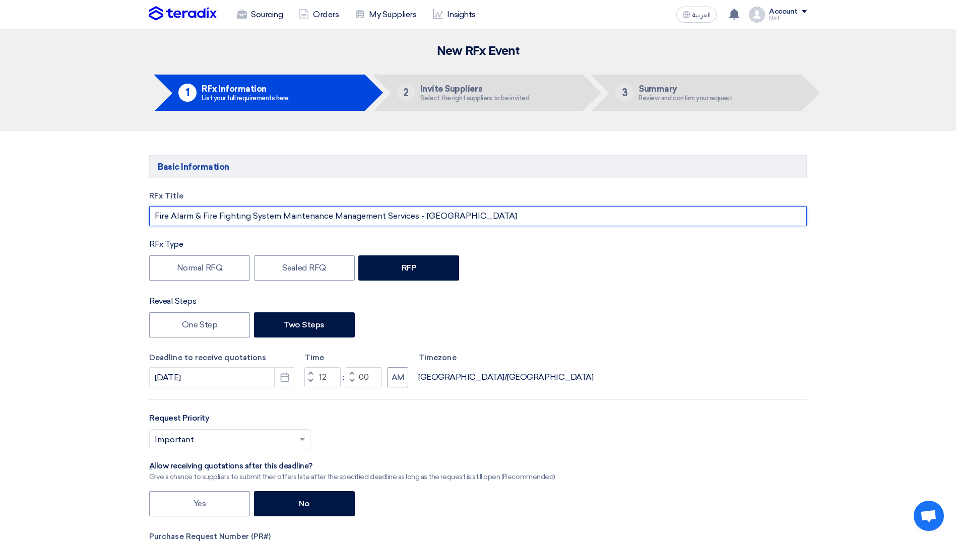
drag, startPoint x: 286, startPoint y: 215, endPoint x: 426, endPoint y: 219, distance: 140.2
click at [426, 219] on input "Fire Alarm & Fire Fighting System Maintenance Management Services - [GEOGRAPHIC…" at bounding box center [478, 216] width 658 height 20
click at [154, 218] on input "Fire Alarm & Fire Fighting System - [GEOGRAPHIC_DATA]" at bounding box center [478, 216] width 658 height 20
type input "AMC - Fire Alarm & Fire Fighting System - [GEOGRAPHIC_DATA]"
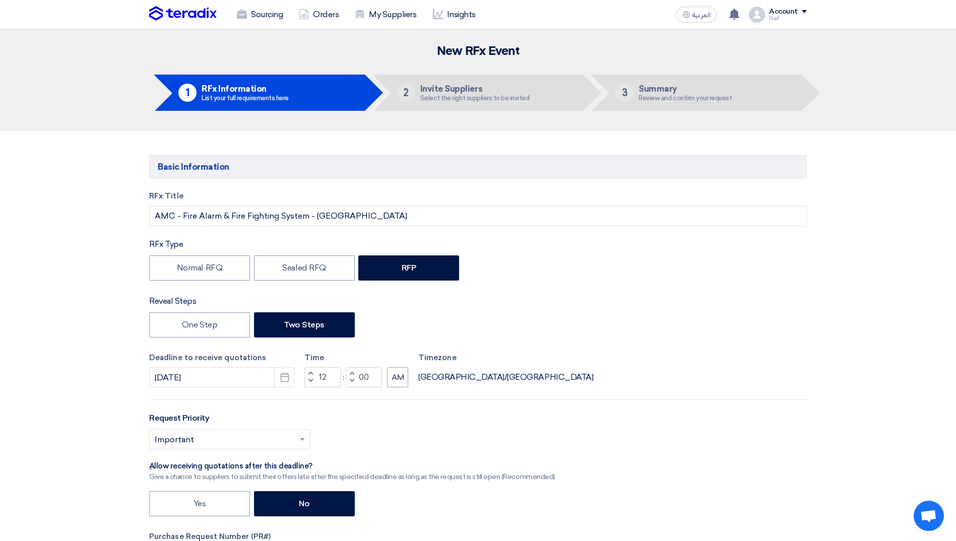
click at [144, 237] on div "RFx Title AMC - Fire Alarm & Fire Fighting System - [GEOGRAPHIC_DATA] RFx Type …" at bounding box center [478, 423] width 673 height 465
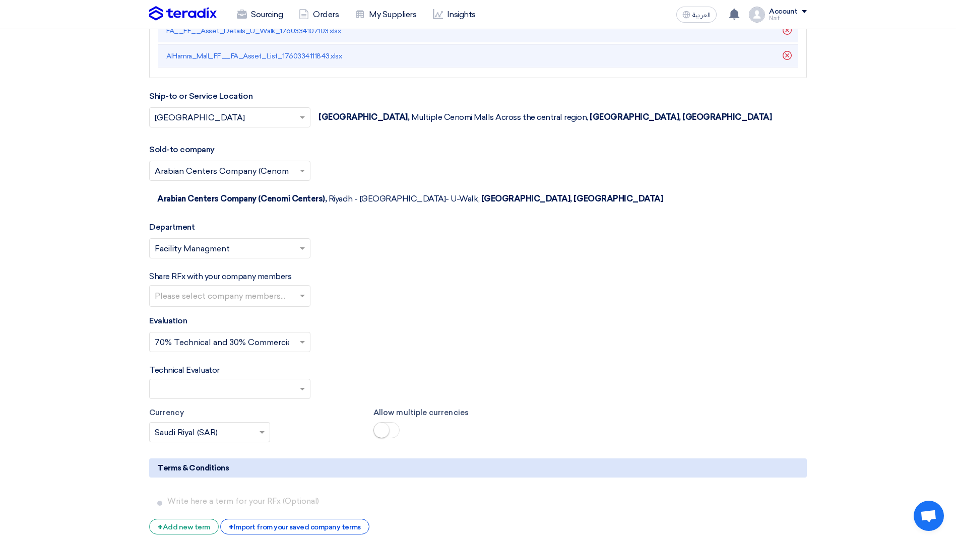
scroll to position [1663, 0]
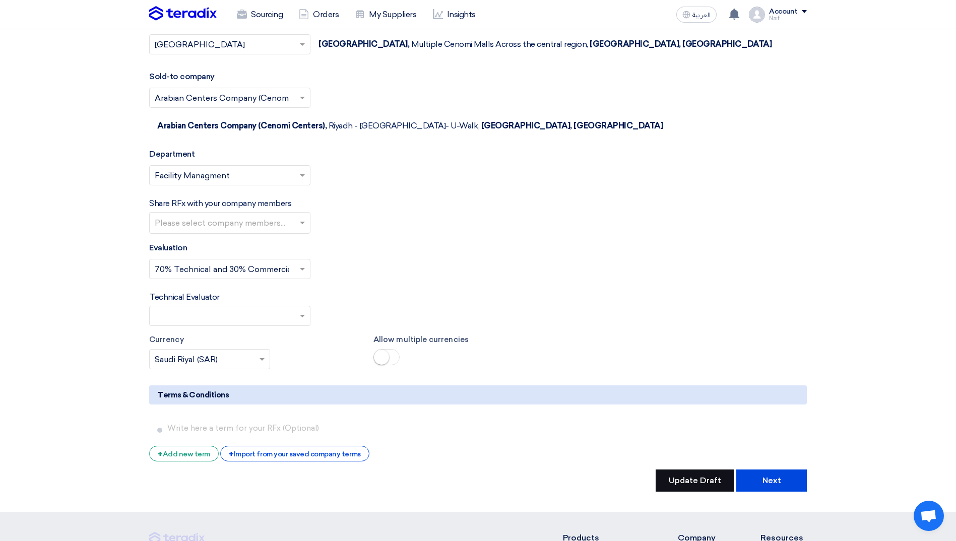
click at [690, 470] on button "Update Draft" at bounding box center [695, 481] width 79 height 22
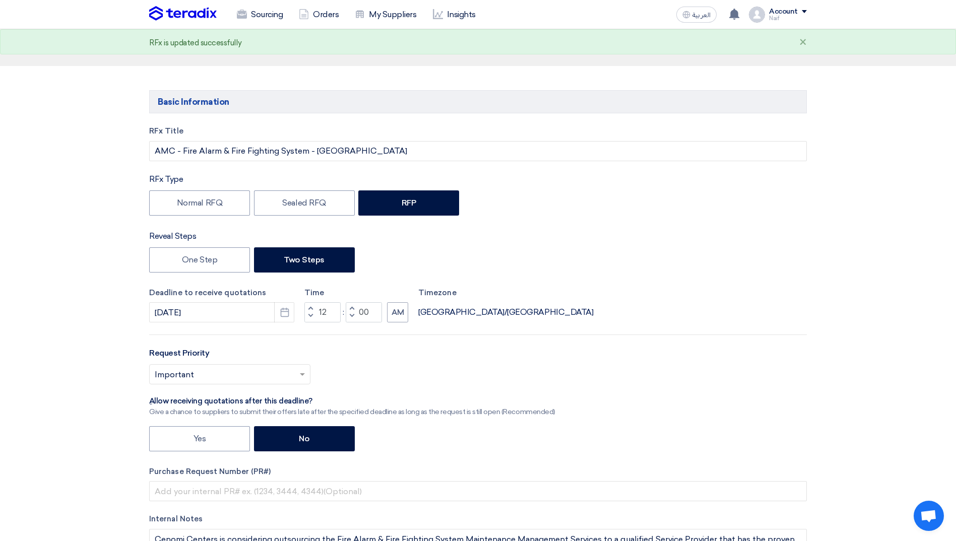
scroll to position [0, 0]
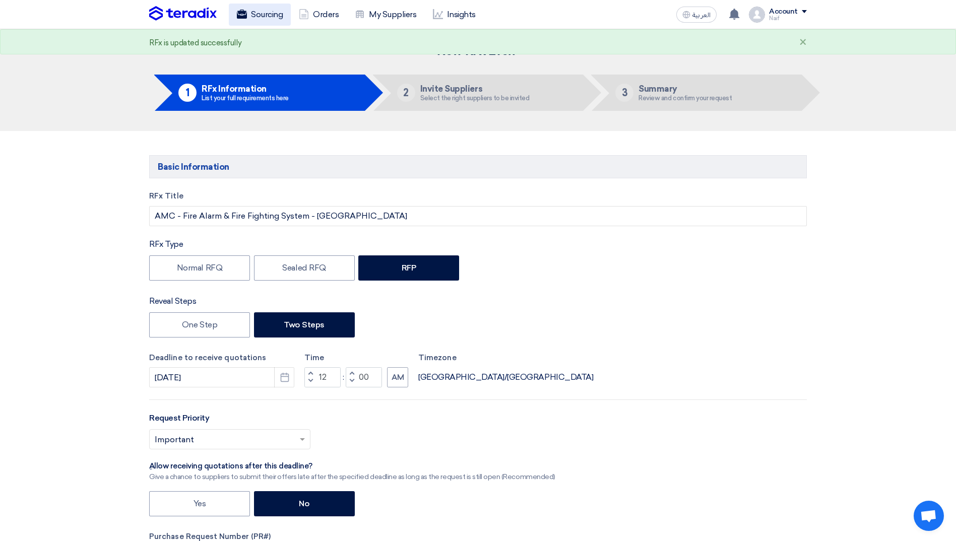
click at [251, 15] on link "Sourcing" at bounding box center [260, 15] width 62 height 22
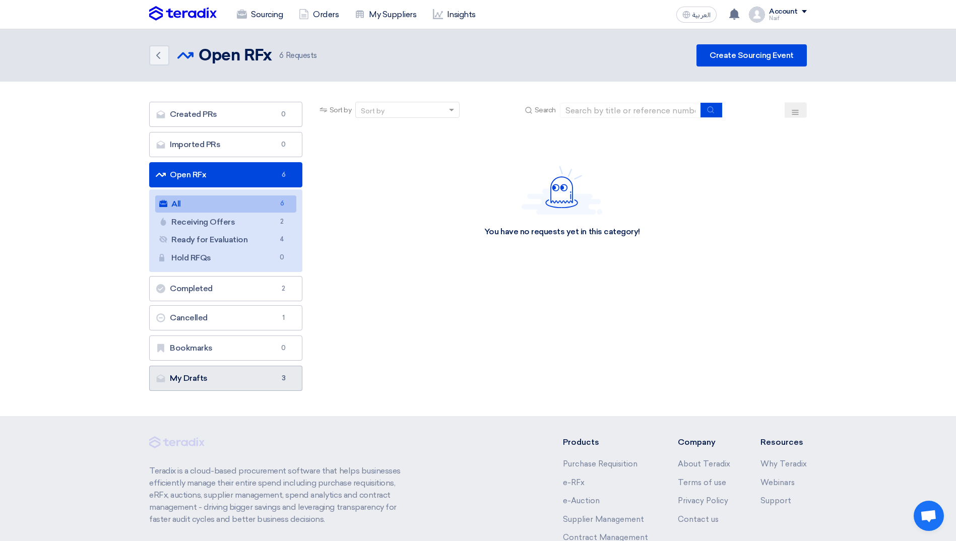
click at [225, 382] on link "My Drafts My Drafts 3" at bounding box center [225, 378] width 153 height 25
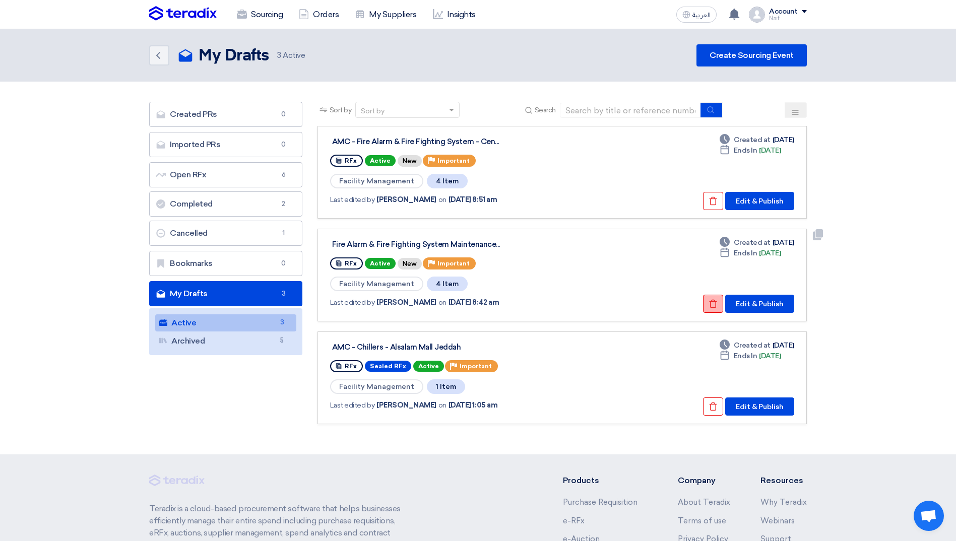
click at [711, 306] on icon "Check details" at bounding box center [713, 303] width 9 height 9
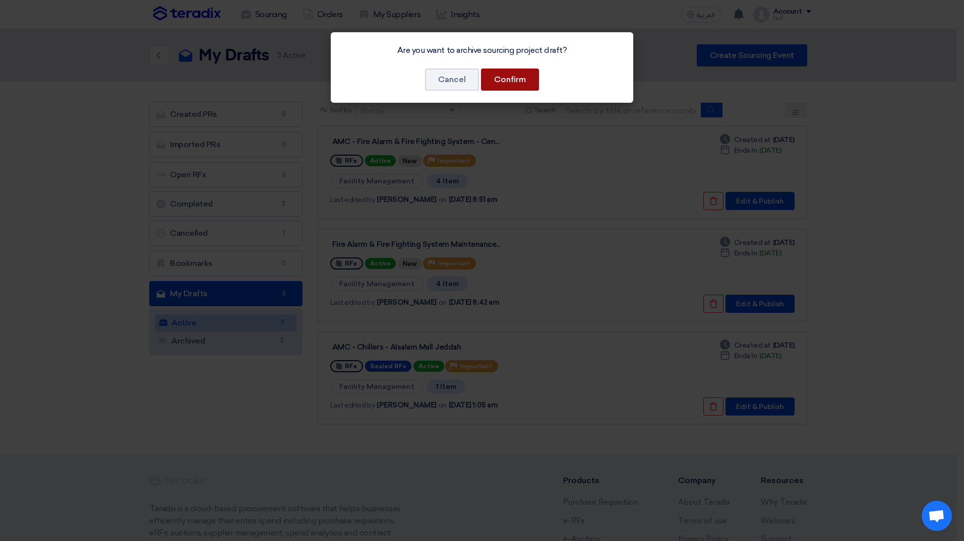
click at [498, 85] on button "Confirm" at bounding box center [510, 80] width 58 height 22
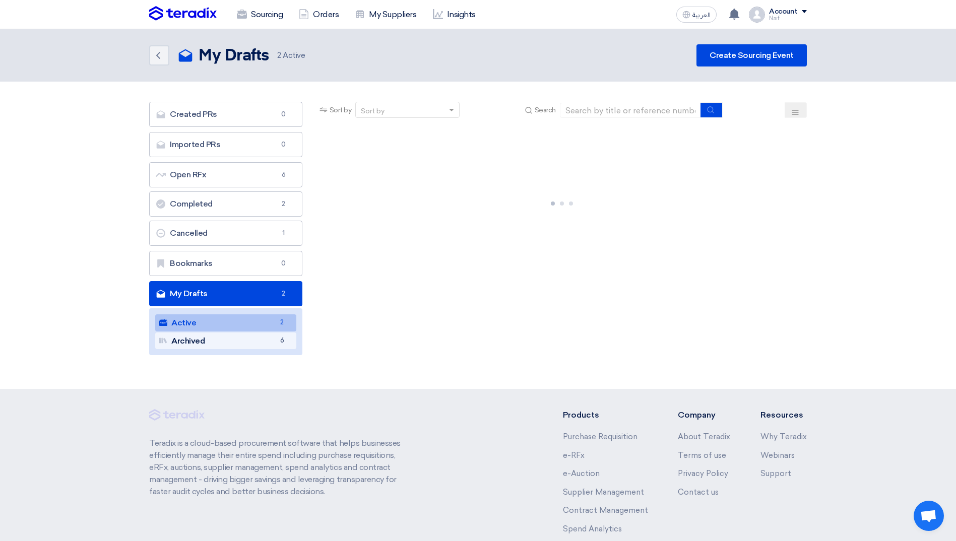
click at [267, 344] on link "Archived Archived 6" at bounding box center [225, 341] width 141 height 17
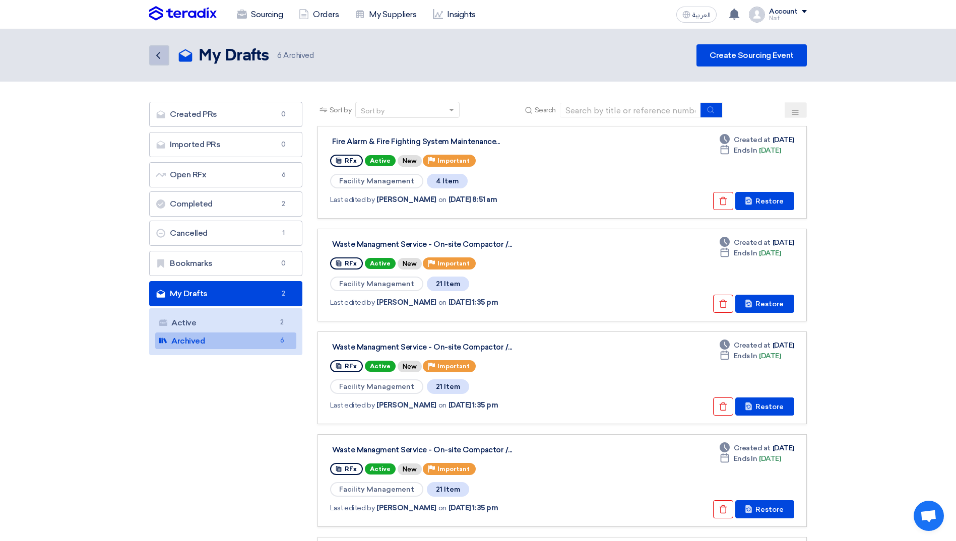
click at [163, 54] on icon "Back" at bounding box center [158, 55] width 12 height 12
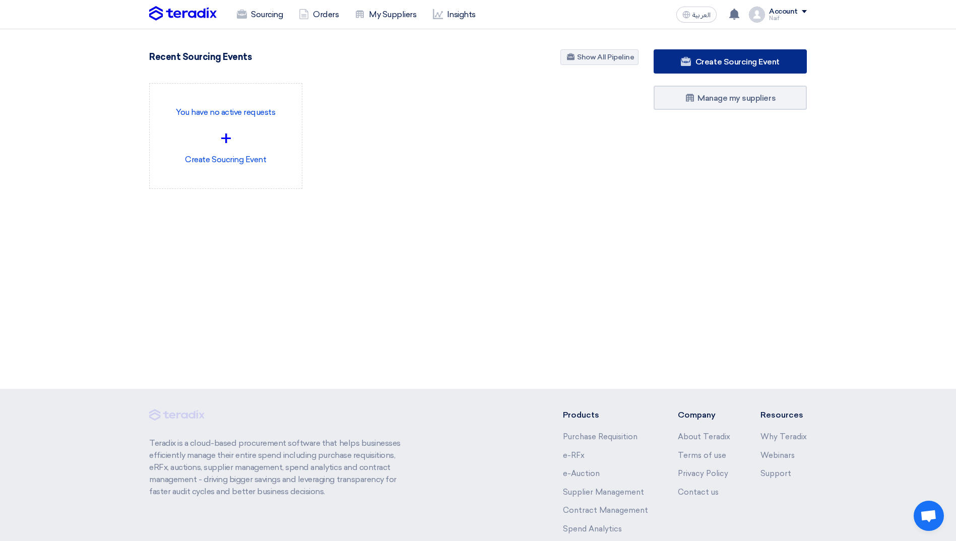
click at [676, 56] on link "Create Sourcing Event" at bounding box center [730, 61] width 153 height 24
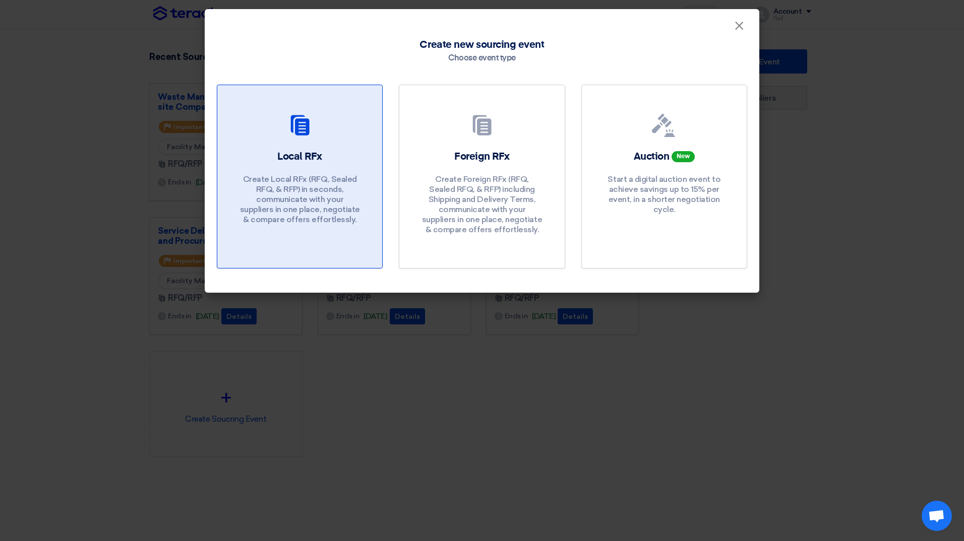
click at [327, 151] on div "Local RFx Create Local RFx (RFQ, Sealed RFQ, & RFP) in seconds, communicate wit…" at bounding box center [299, 190] width 141 height 80
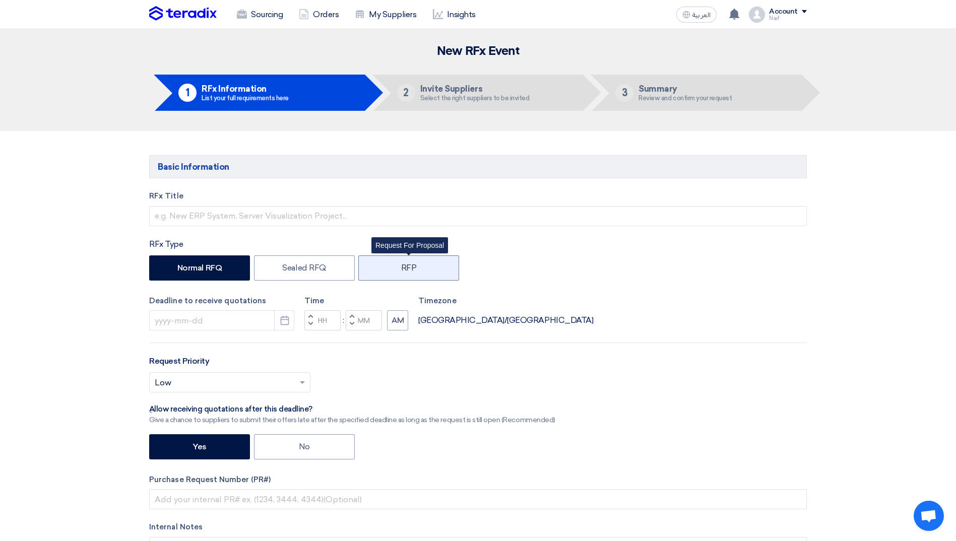
click at [408, 279] on label "RFP" at bounding box center [408, 268] width 101 height 25
click at [408, 271] on input "RFP" at bounding box center [404, 267] width 7 height 7
radio input "true"
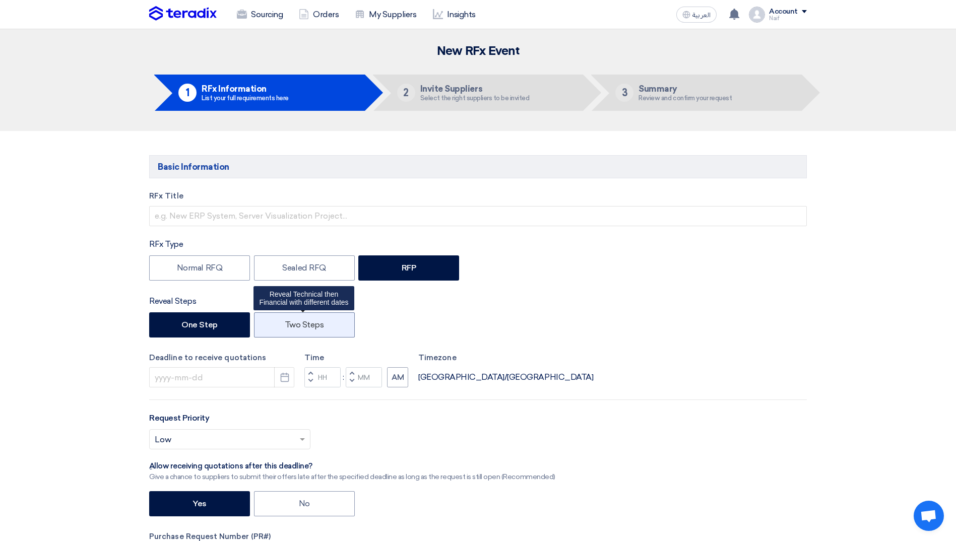
click at [324, 328] on label "Two Steps" at bounding box center [304, 324] width 101 height 25
click at [291, 328] on input "Two Steps" at bounding box center [288, 324] width 7 height 7
radio input "true"
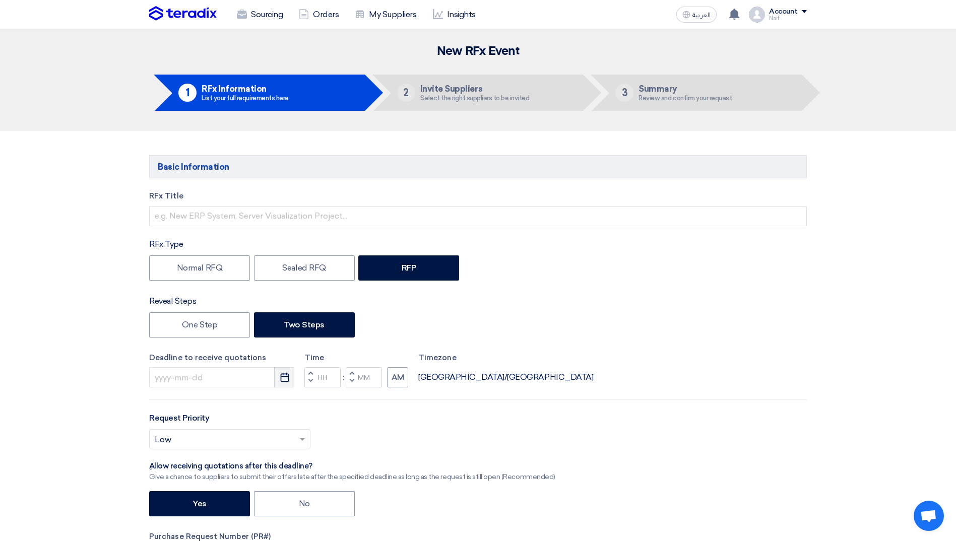
click at [278, 378] on button "Pick a date" at bounding box center [284, 377] width 20 height 20
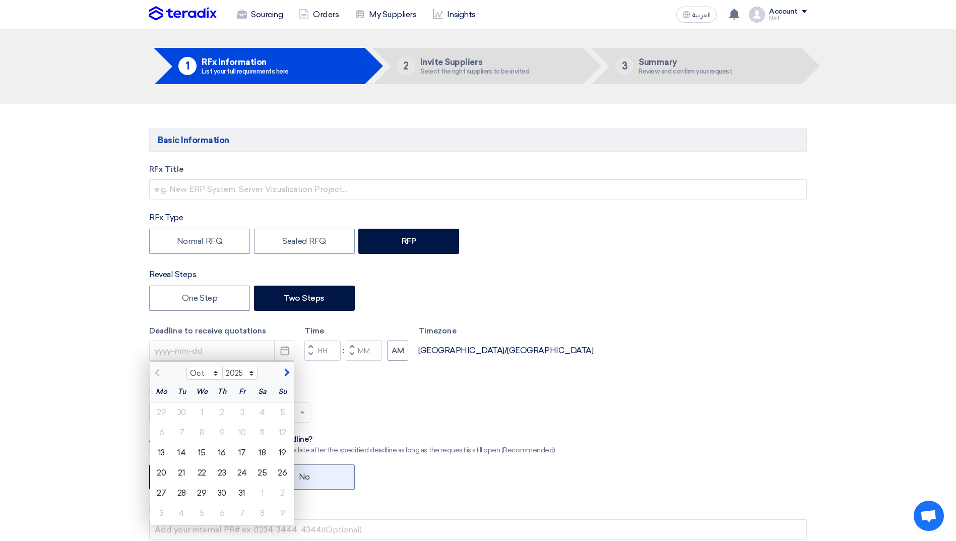
scroll to position [101, 0]
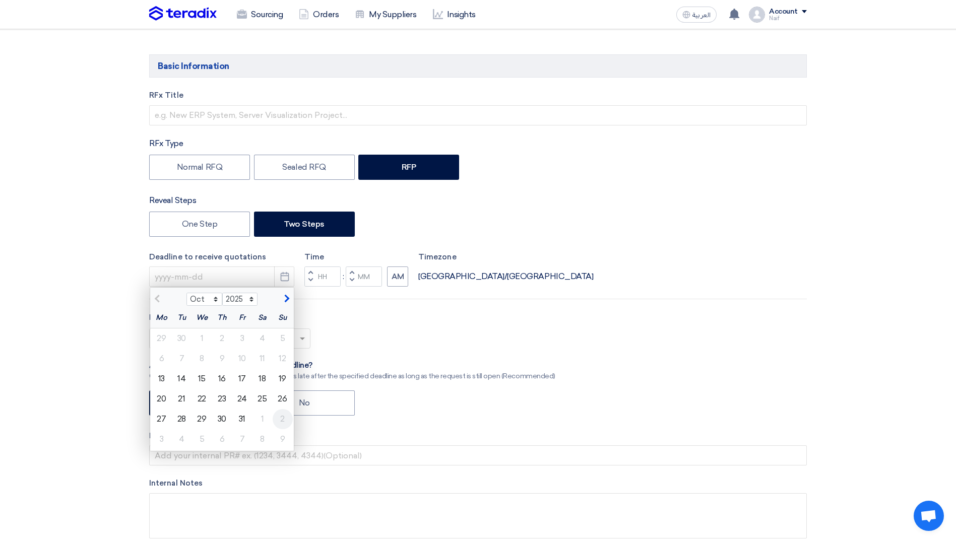
click at [282, 418] on div "2" at bounding box center [283, 419] width 20 height 20
type input "[DATE]"
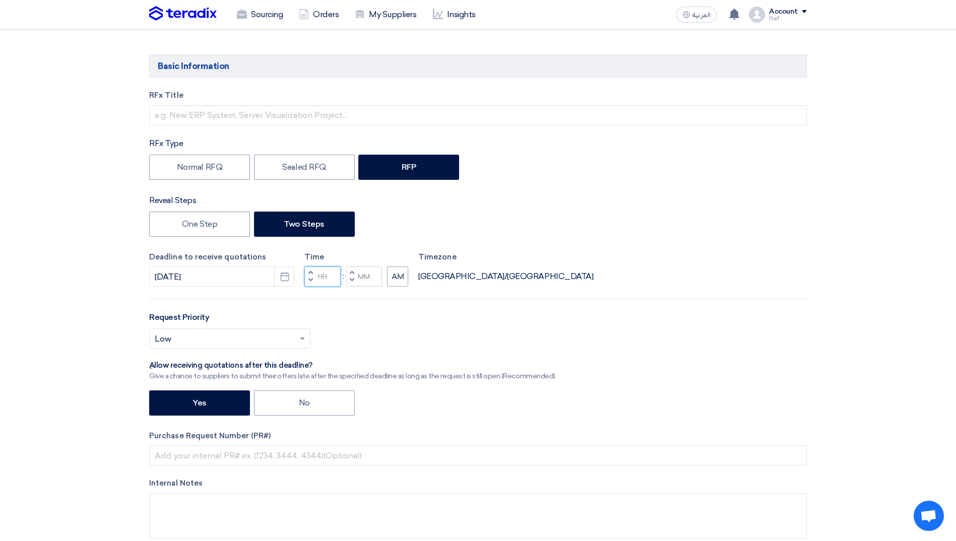
click at [323, 279] on input "Hours" at bounding box center [322, 277] width 36 height 20
type input "12"
click at [363, 274] on div "Time Increment hours 12 Decrement hours : Increment minutes Decrement minutes AM" at bounding box center [356, 269] width 104 height 36
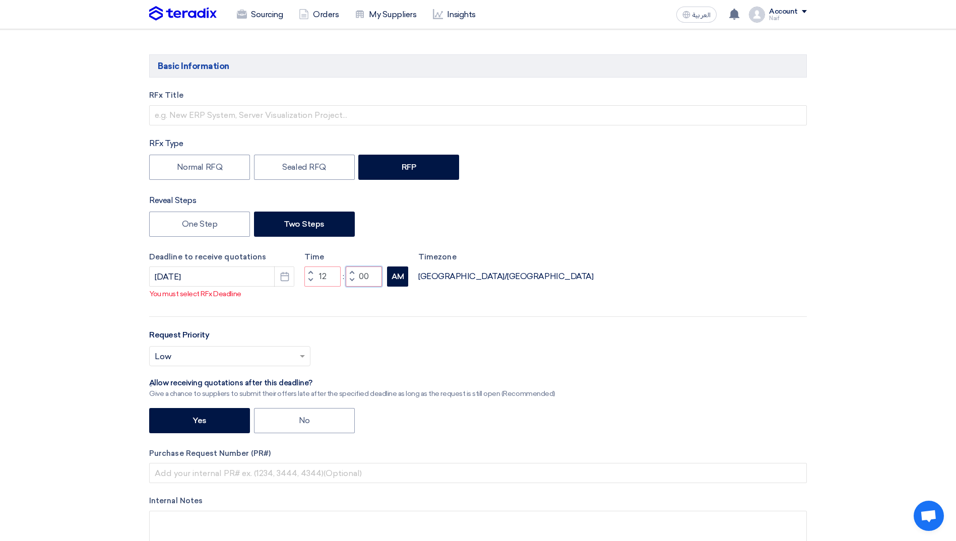
type input "00"
click at [403, 293] on div "RFx Title RFx Type Normal RFQ Sealed RFQ RFP Reveal Steps One Step Two Steps De…" at bounding box center [478, 331] width 673 height 482
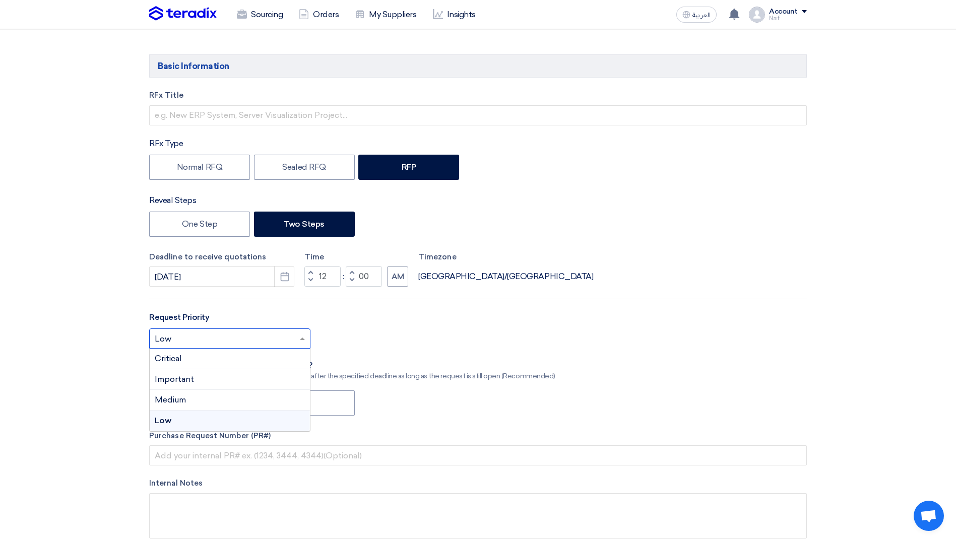
click at [290, 341] on input "text" at bounding box center [225, 340] width 140 height 17
click at [239, 382] on div "Important" at bounding box center [230, 379] width 160 height 21
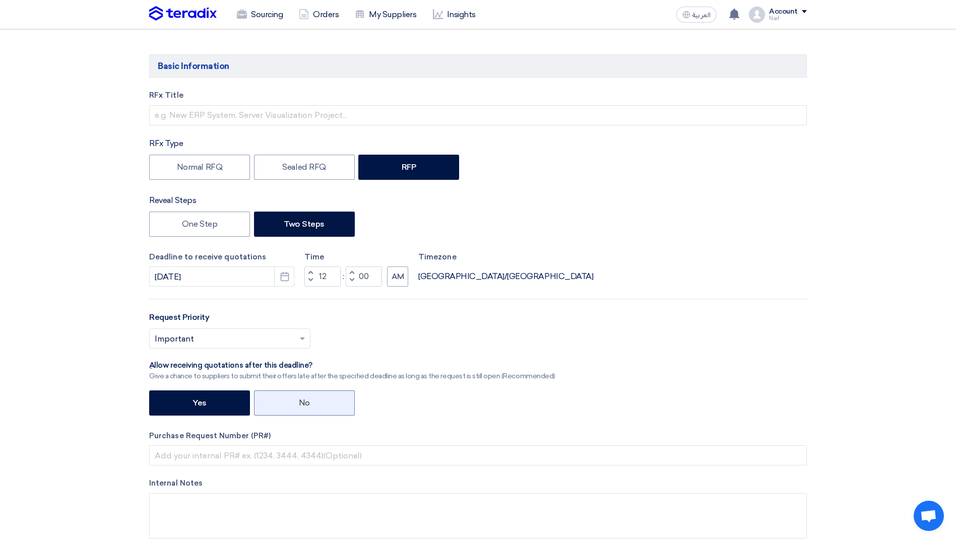
click at [308, 402] on label "No" at bounding box center [304, 403] width 101 height 25
click at [305, 402] on input "No" at bounding box center [302, 402] width 7 height 7
radio input "true"
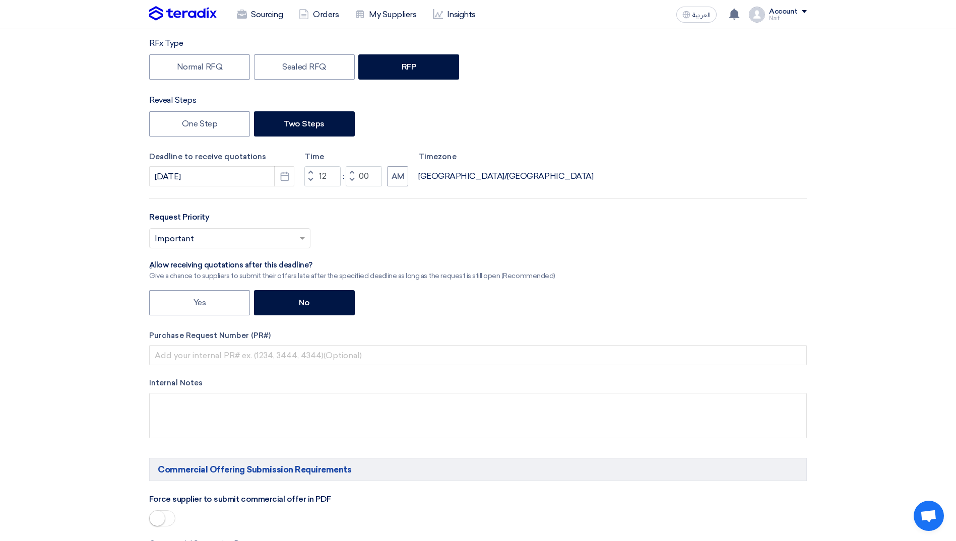
scroll to position [202, 0]
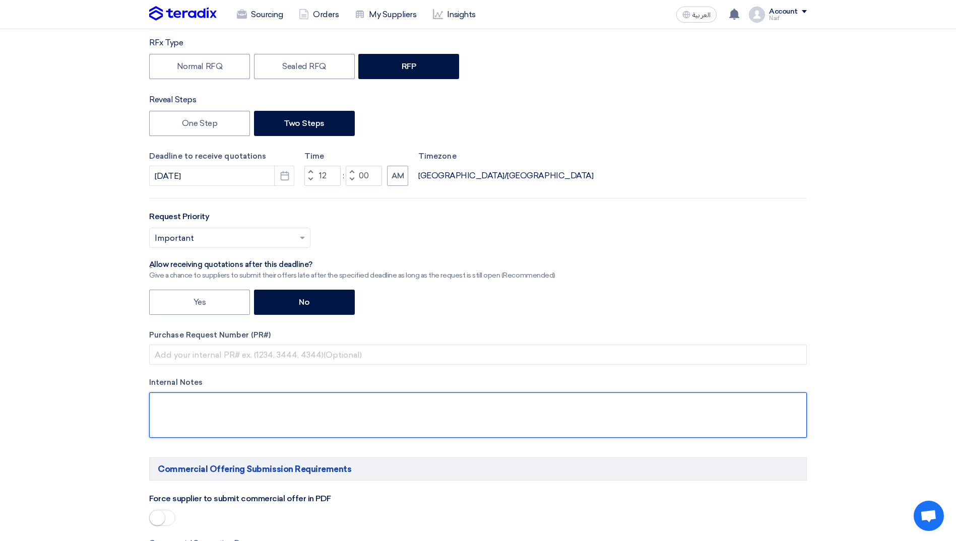
click at [202, 410] on textarea at bounding box center [478, 415] width 658 height 45
click at [286, 406] on textarea at bounding box center [478, 415] width 658 height 45
paste textarea "CENOMI is considering outsourcing the CCTV System Maintenance Management to a q…"
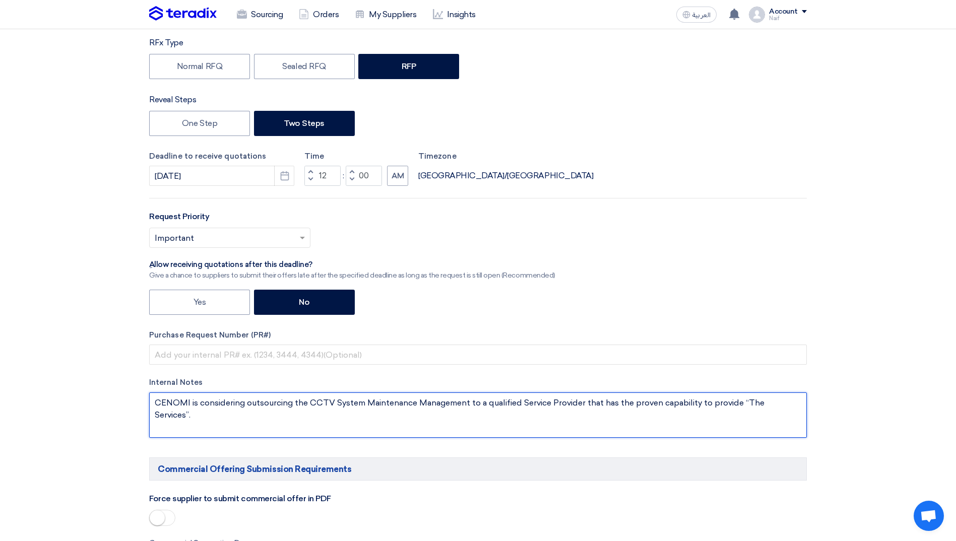
click at [751, 403] on textarea at bounding box center [478, 415] width 658 height 45
click at [182, 404] on textarea at bounding box center [478, 415] width 658 height 45
click at [197, 412] on textarea at bounding box center [478, 415] width 658 height 45
click at [228, 420] on textarea at bounding box center [478, 415] width 658 height 45
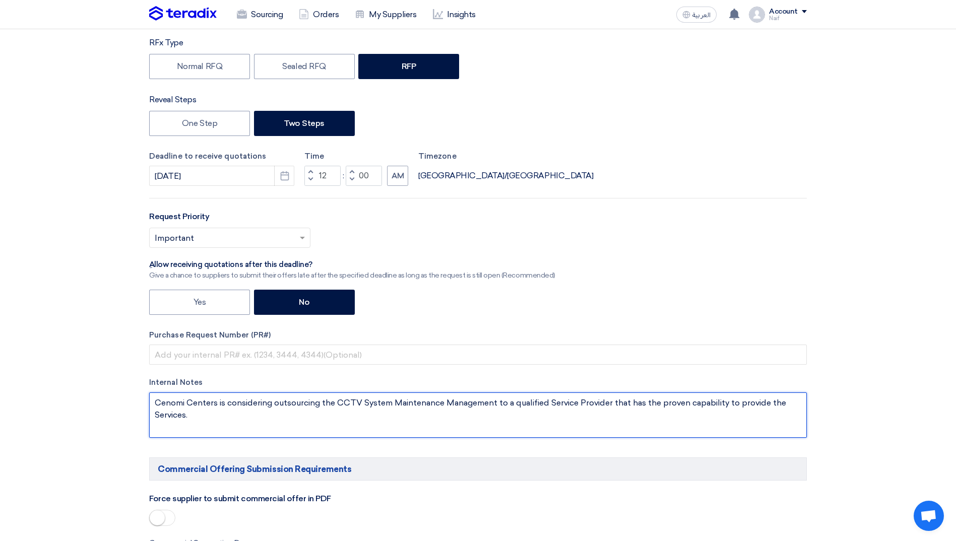
type textarea "Cenomi Centers is considering outsourcing the CCTV System Maintenance Managemen…"
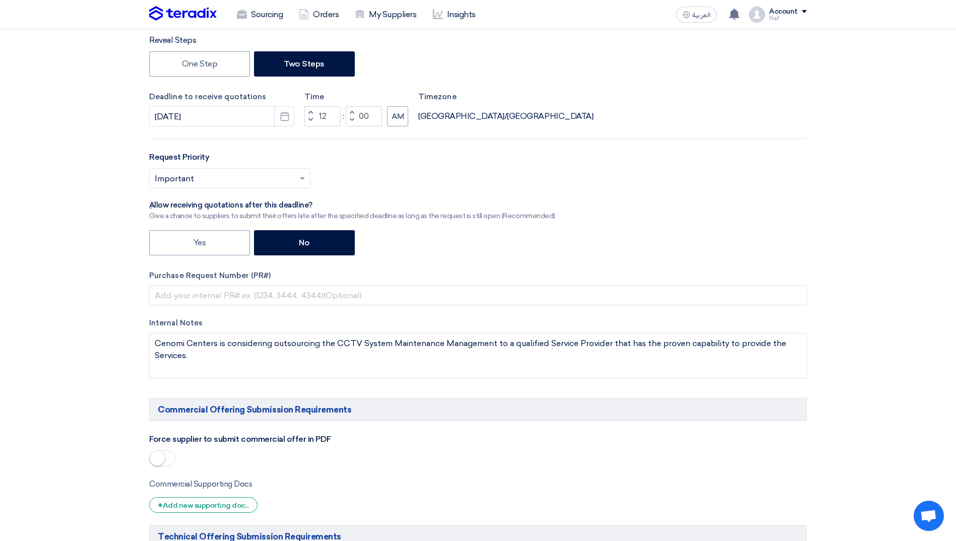
scroll to position [403, 0]
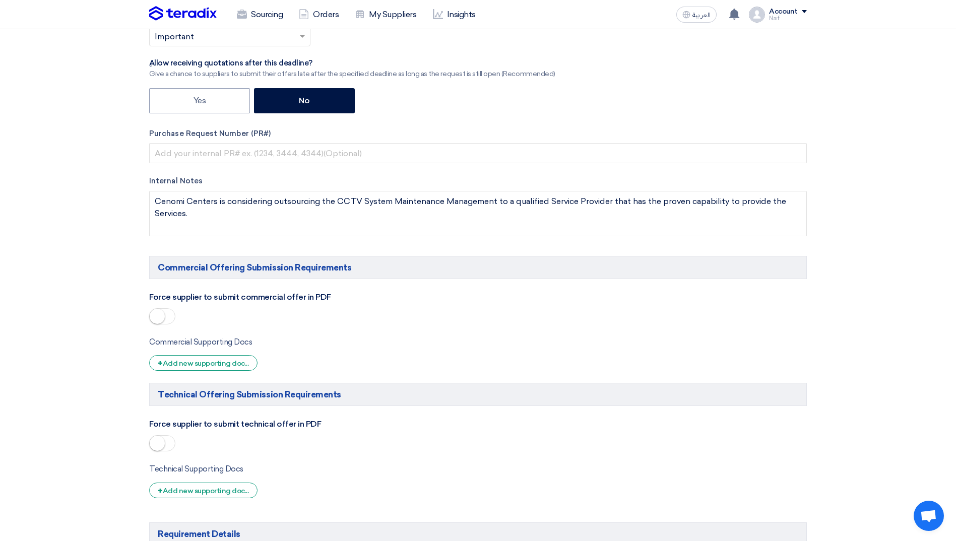
click at [158, 309] on small at bounding box center [157, 316] width 15 height 15
click at [156, 449] on small at bounding box center [157, 443] width 15 height 15
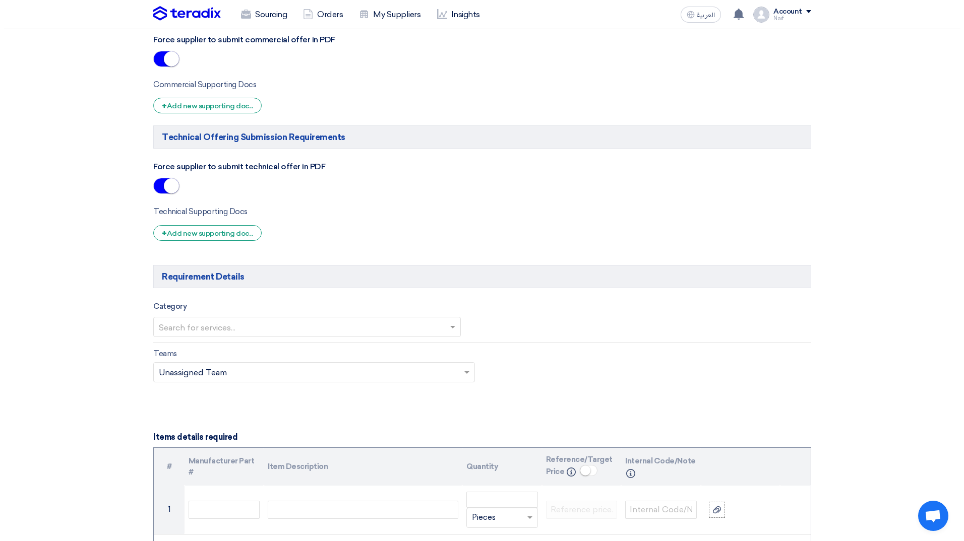
scroll to position [756, 0]
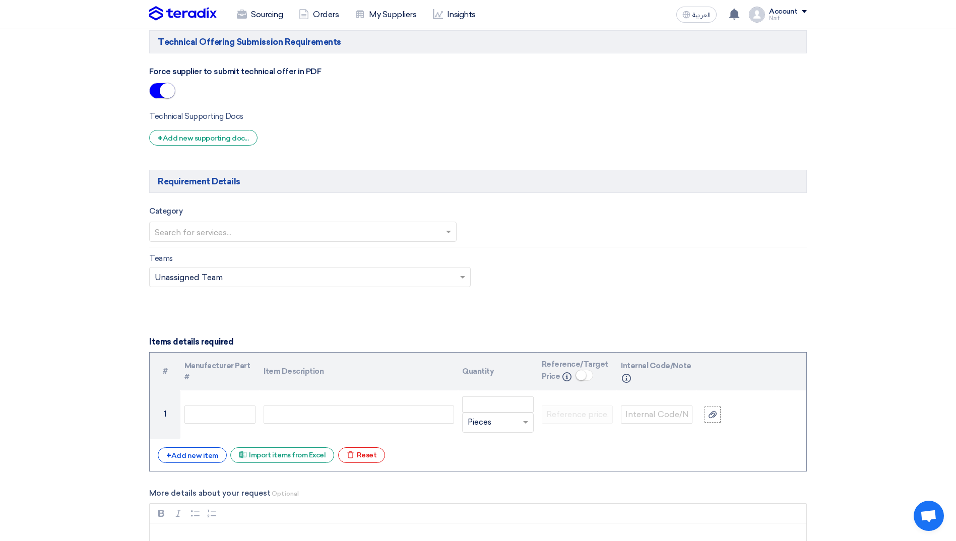
click at [254, 465] on div "# Manufacturer Part # Item Description Quantity Reference/Target Price Info Int…" at bounding box center [478, 412] width 658 height 120
click at [262, 459] on div "Excel file Import items from Excel" at bounding box center [282, 456] width 104 height 16
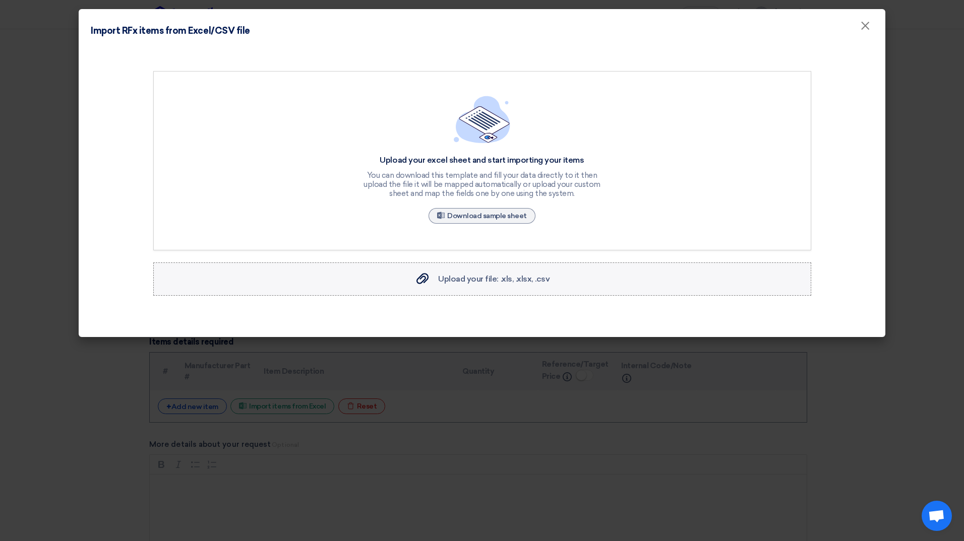
click at [455, 271] on label "Upload your file: .xls, .xlsx, .csv Upload your file: .xls, .xlsx, .csv" at bounding box center [482, 279] width 658 height 33
click at [0, 0] on input "Upload your file: .xls, .xlsx, .csv Upload your file: .xls, .xlsx, .csv" at bounding box center [0, 0] width 0 height 0
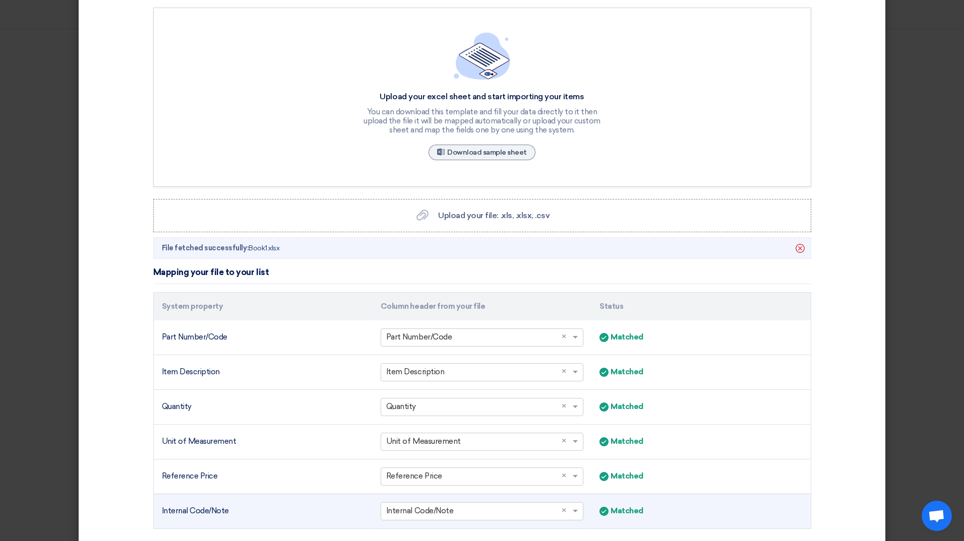
scroll to position [137, 0]
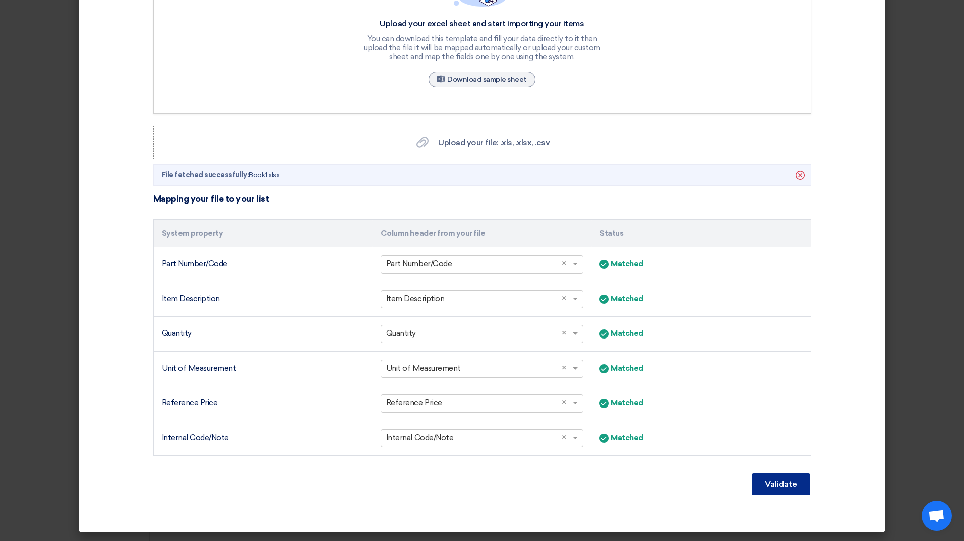
click at [794, 487] on button "Validate" at bounding box center [780, 484] width 58 height 22
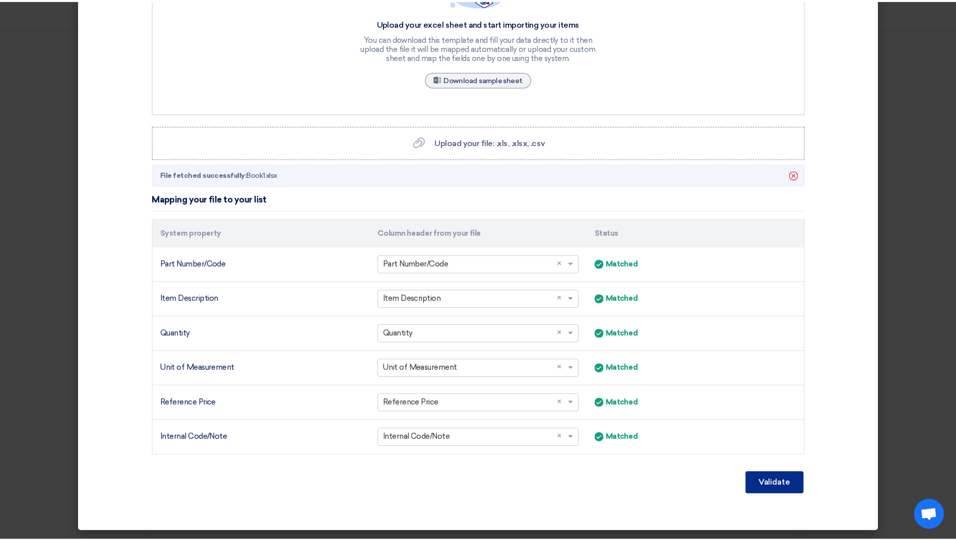
scroll to position [33, 0]
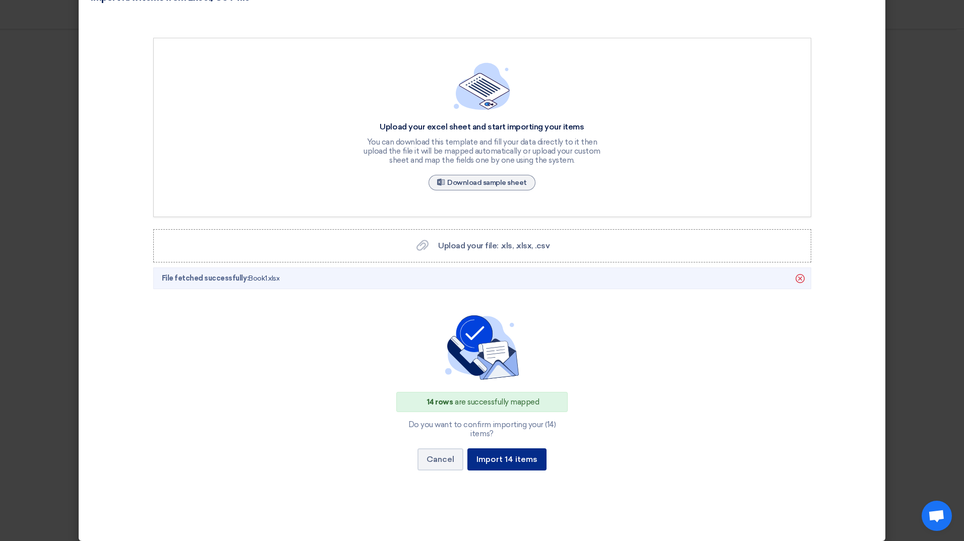
drag, startPoint x: 521, startPoint y: 448, endPoint x: 521, endPoint y: 453, distance: 5.1
click at [521, 453] on button "Import 14 items" at bounding box center [506, 460] width 79 height 22
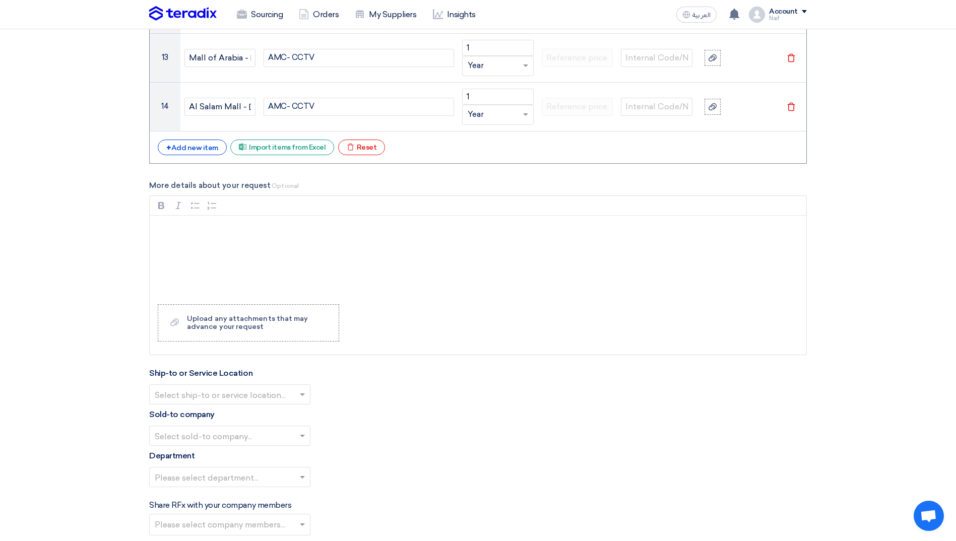
scroll to position [1714, 0]
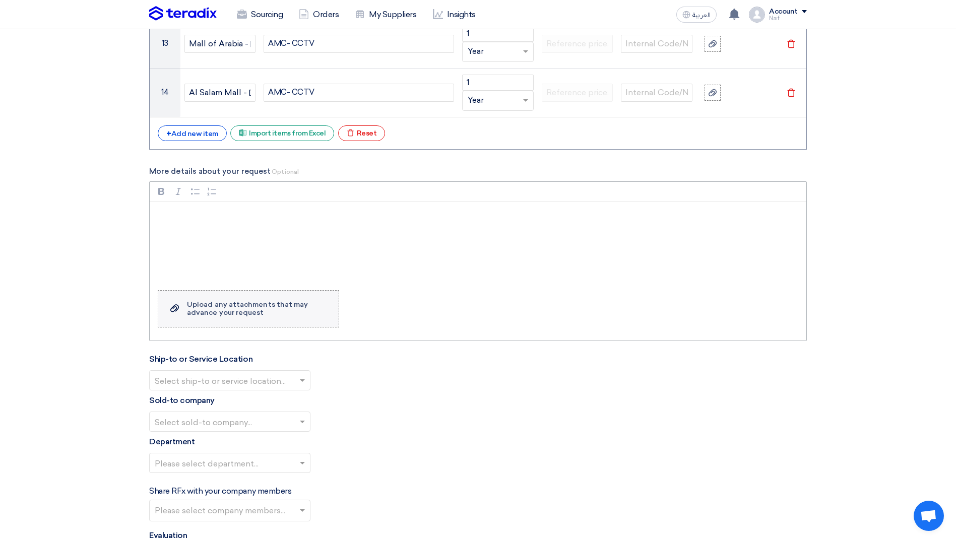
click at [262, 306] on div "Upload any attachments that may advance your request" at bounding box center [258, 309] width 142 height 16
click at [0, 0] on input "Upload a file Upload any attachments that may advance your request" at bounding box center [0, 0] width 0 height 0
click at [267, 314] on div "Upload any attachments that may advance your request" at bounding box center [258, 309] width 142 height 16
click at [0, 0] on input "Upload a file Upload any attachments that may advance your request" at bounding box center [0, 0] width 0 height 0
click at [214, 312] on div "Upload any attachments that may advance your request" at bounding box center [258, 309] width 142 height 16
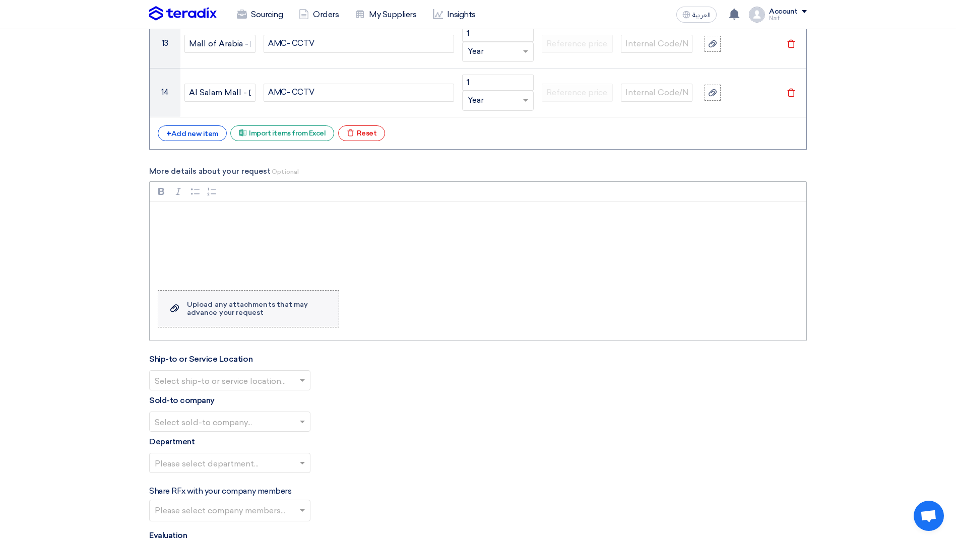
click at [0, 0] on input "Upload a file Upload any attachments that may advance your request" at bounding box center [0, 0] width 0 height 0
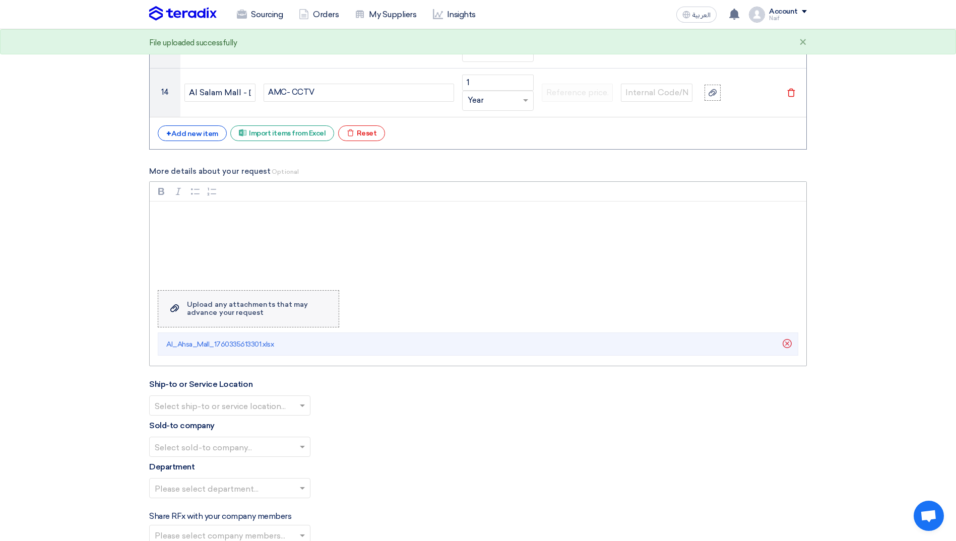
click at [240, 318] on label "Upload a file Upload any attachments that may advance your request" at bounding box center [248, 308] width 181 height 37
click at [0, 0] on input "Upload a file Upload any attachments that may advance your request" at bounding box center [0, 0] width 0 height 0
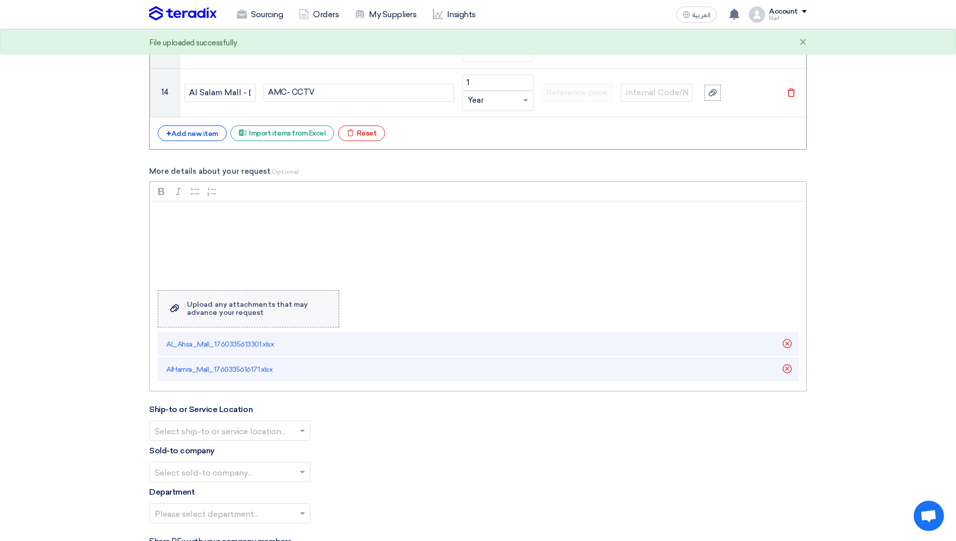
click at [237, 315] on div "Upload any attachments that may advance your request" at bounding box center [258, 309] width 142 height 16
click at [0, 0] on input "Upload a file Upload any attachments that may advance your request" at bounding box center [0, 0] width 0 height 0
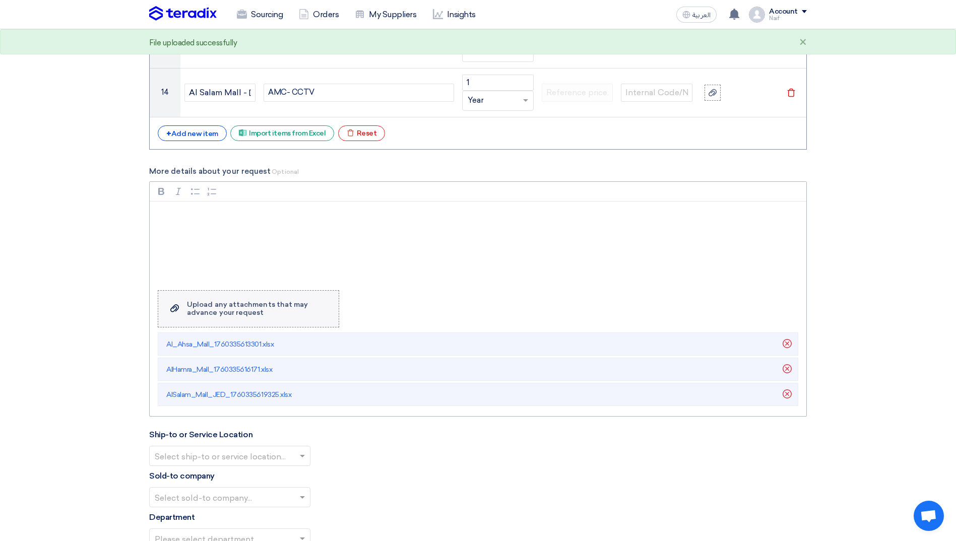
click at [241, 316] on div "Upload any attachments that may advance your request" at bounding box center [258, 309] width 142 height 16
click at [0, 0] on input "Upload a file Upload any attachments that may advance your request" at bounding box center [0, 0] width 0 height 0
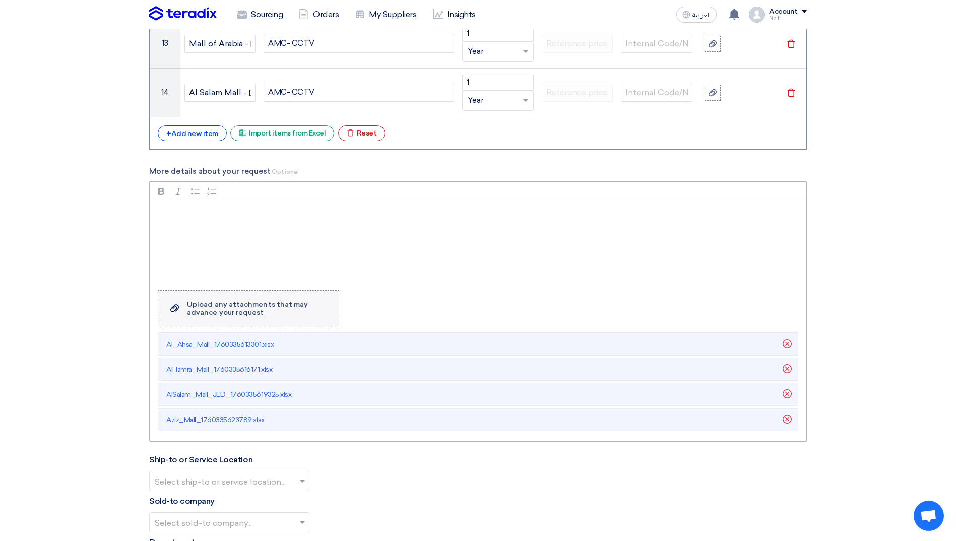
click at [250, 309] on div "Upload any attachments that may advance your request" at bounding box center [258, 309] width 142 height 16
click at [0, 0] on input "Upload a file Upload any attachments that may advance your request" at bounding box center [0, 0] width 0 height 0
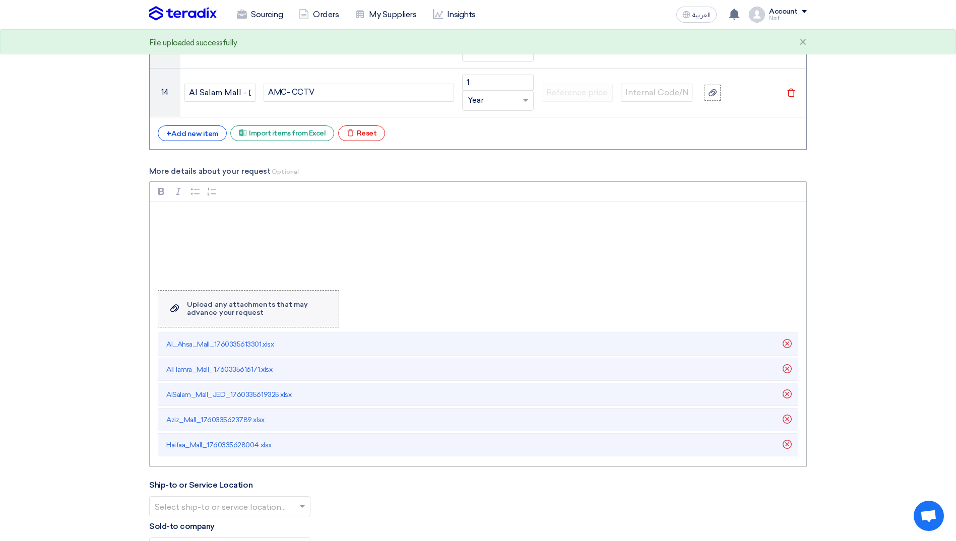
click at [242, 311] on div "Upload any attachments that may advance your request" at bounding box center [258, 309] width 142 height 16
click at [0, 0] on input "Upload a file Upload any attachments that may advance your request" at bounding box center [0, 0] width 0 height 0
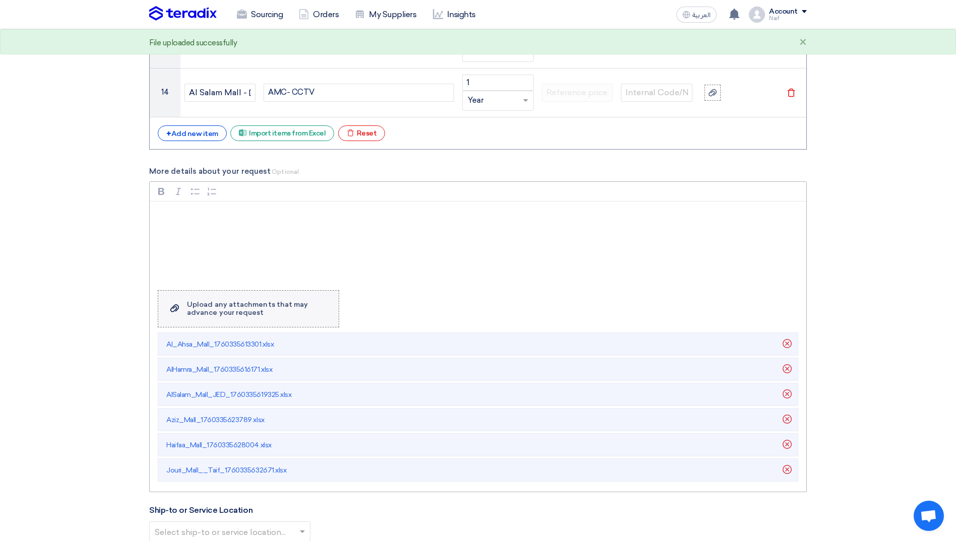
click at [243, 304] on div "Upload any attachments that may advance your request" at bounding box center [258, 309] width 142 height 16
click at [0, 0] on input "Upload a file Upload any attachments that may advance your request" at bounding box center [0, 0] width 0 height 0
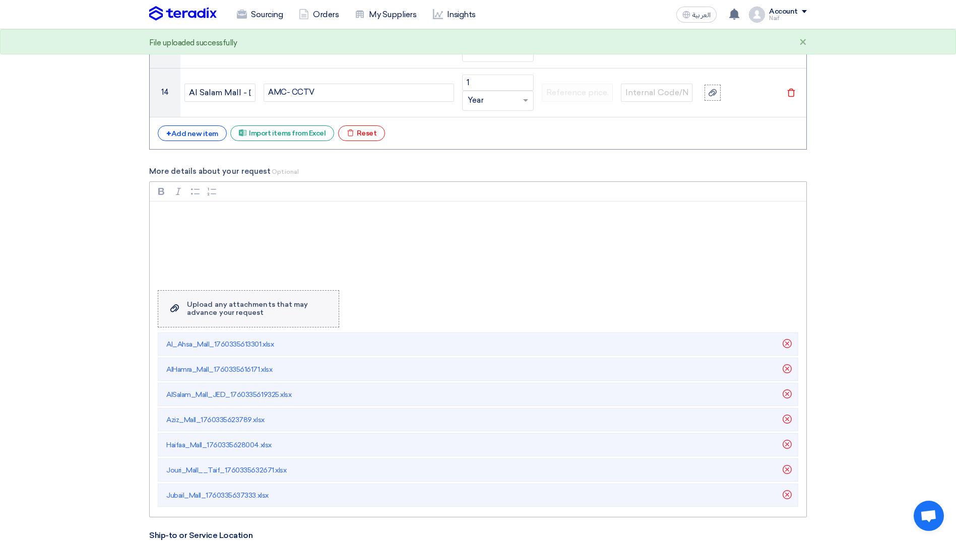
click at [246, 307] on div "Upload any attachments that may advance your request" at bounding box center [258, 309] width 142 height 16
click at [0, 0] on input "Upload a file Upload any attachments that may advance your request" at bounding box center [0, 0] width 0 height 0
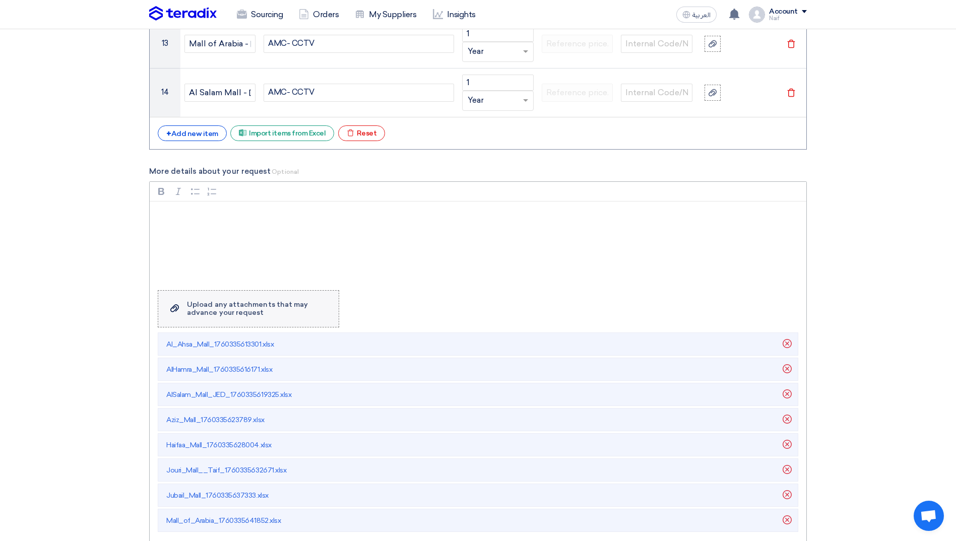
click at [214, 323] on label "Upload a file Upload any attachments that may advance your request" at bounding box center [248, 308] width 181 height 37
click at [0, 0] on input "Upload a file Upload any attachments that may advance your request" at bounding box center [0, 0] width 0 height 0
click at [297, 308] on div "Upload any attachments that may advance your request" at bounding box center [258, 309] width 142 height 16
click at [0, 0] on input "Upload a file Upload any attachments that may advance your request" at bounding box center [0, 0] width 0 height 0
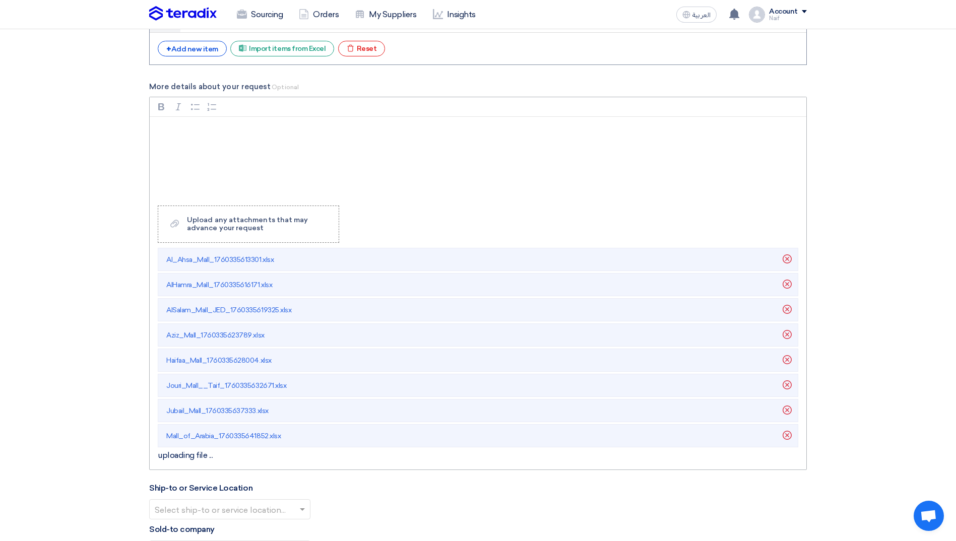
scroll to position [1814, 0]
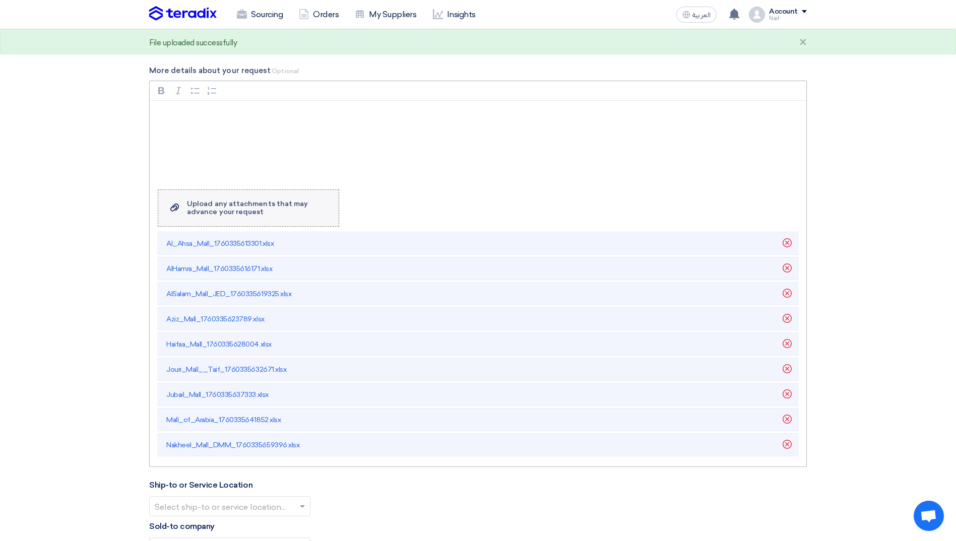
click at [236, 218] on label "Upload a file Upload any attachments that may advance your request" at bounding box center [248, 207] width 181 height 37
click at [0, 0] on input "Upload a file Upload any attachments that may advance your request" at bounding box center [0, 0] width 0 height 0
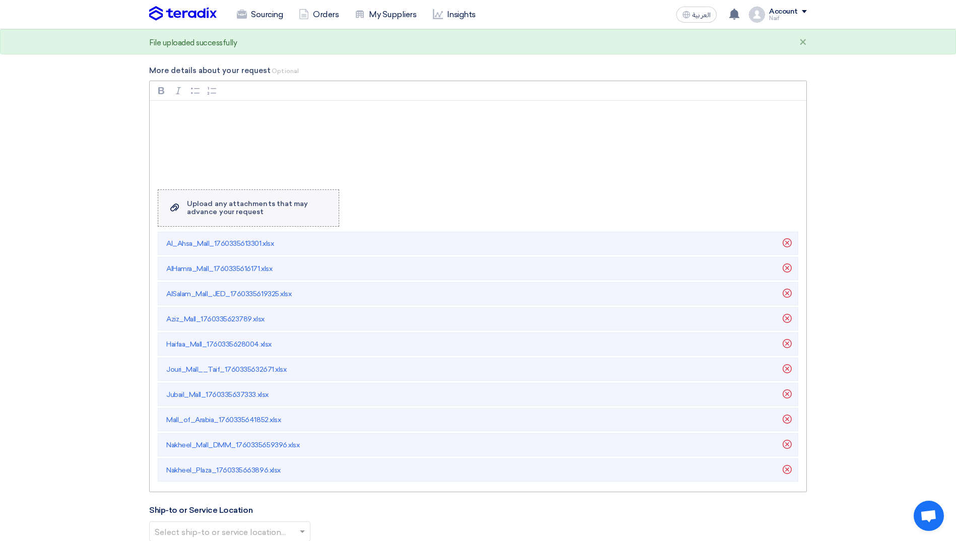
click at [213, 217] on label "Upload a file Upload any attachments that may advance your request" at bounding box center [248, 207] width 181 height 37
click at [0, 0] on input "Upload a file Upload any attachments that may advance your request" at bounding box center [0, 0] width 0 height 0
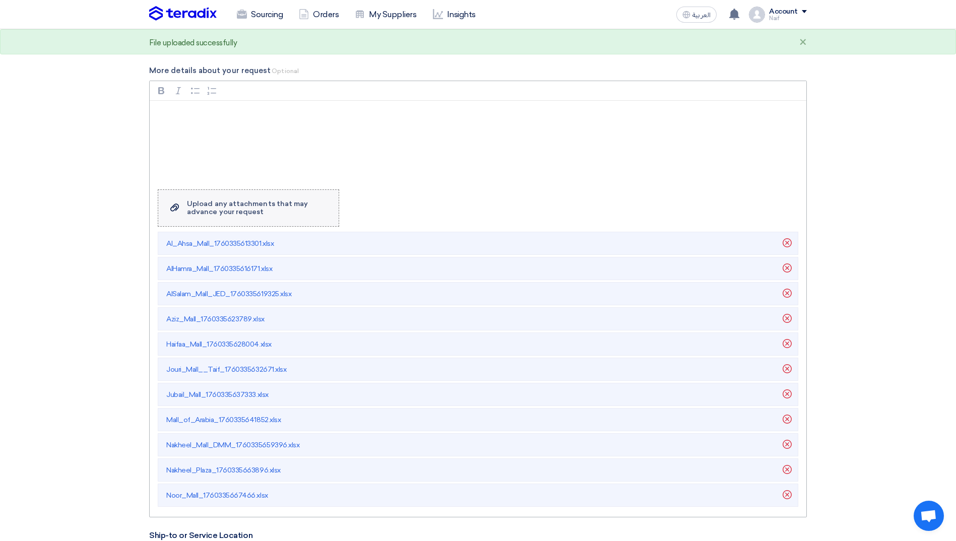
click at [200, 208] on div "Upload any attachments that may advance your request" at bounding box center [258, 208] width 142 height 16
click at [0, 0] on input "Upload a file Upload any attachments that may advance your request" at bounding box center [0, 0] width 0 height 0
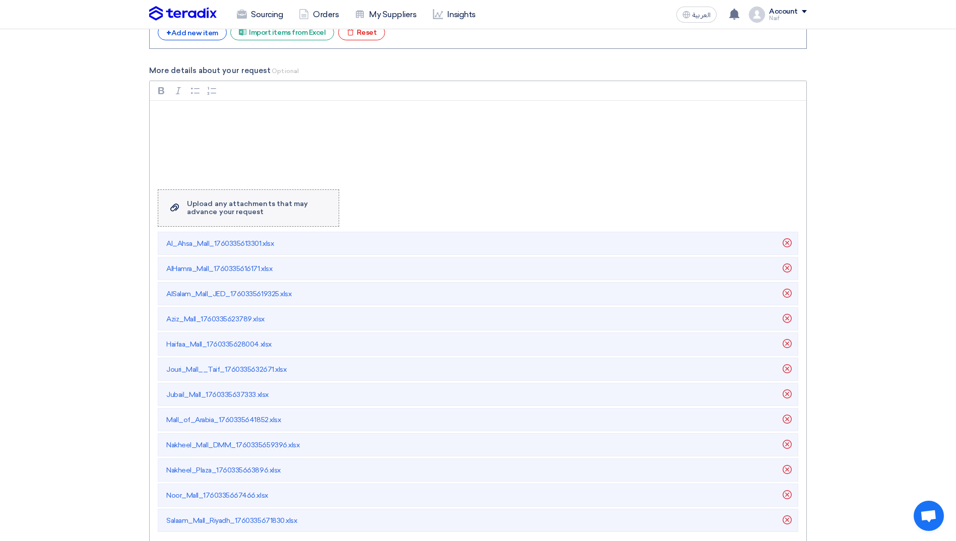
click at [215, 223] on label "Upload a file Upload any attachments that may advance your request" at bounding box center [248, 207] width 181 height 37
click at [0, 0] on input "Upload a file Upload any attachments that may advance your request" at bounding box center [0, 0] width 0 height 0
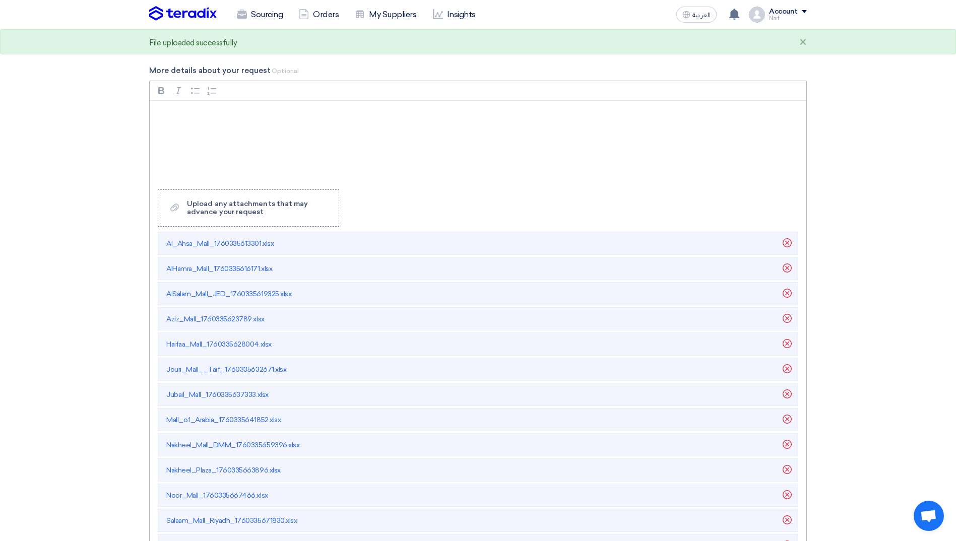
click at [213, 232] on li "Al_Ahsa_Mall_1760335613301.xlsx [GEOGRAPHIC_DATA]" at bounding box center [478, 243] width 641 height 23
click at [216, 221] on label "Upload a file Upload any attachments that may advance your request" at bounding box center [248, 207] width 181 height 37
click at [0, 0] on input "Upload a file Upload any attachments that may advance your request" at bounding box center [0, 0] width 0 height 0
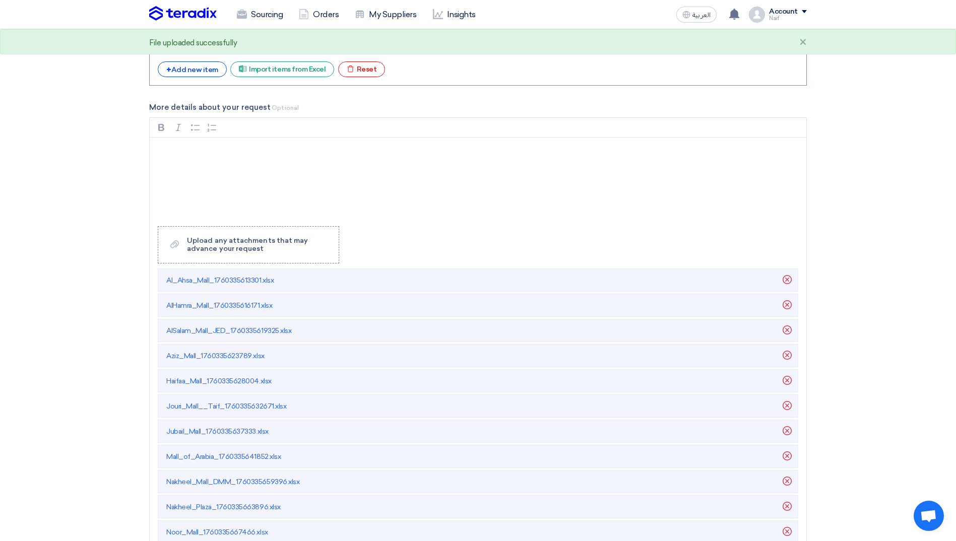
scroll to position [1764, 0]
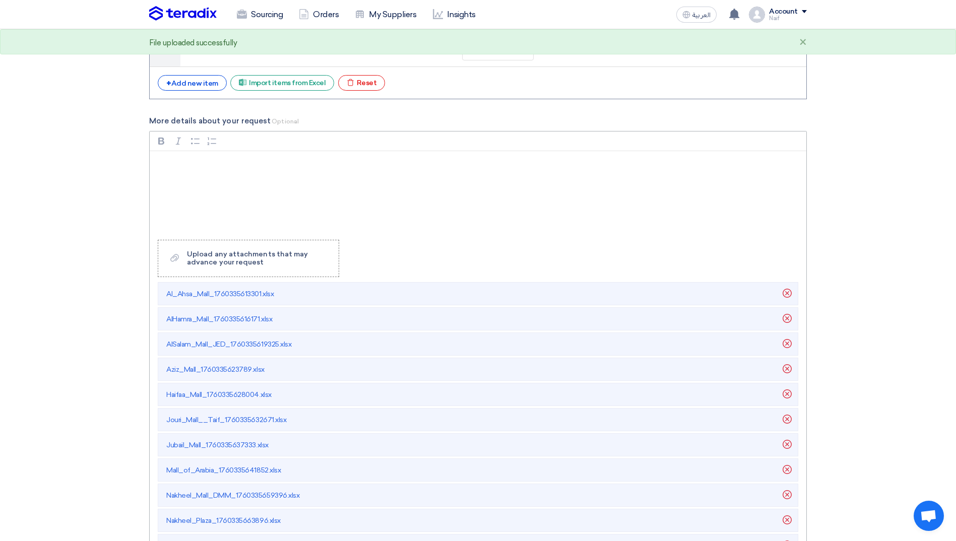
click at [230, 216] on div "Rich Text Editor, main" at bounding box center [478, 191] width 657 height 81
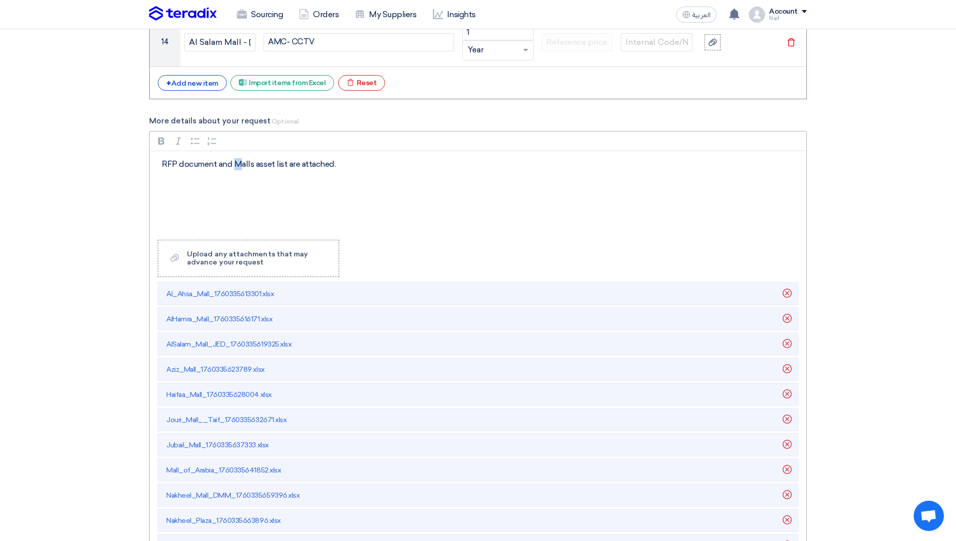
click at [236, 164] on p "RFP document and Malls asset list are attached." at bounding box center [482, 164] width 640 height 12
click at [180, 166] on p "RFP document and the malls asset list are attached." at bounding box center [482, 164] width 640 height 12
click at [386, 168] on p "RFP document and the malls asset list are attached." at bounding box center [482, 164] width 640 height 12
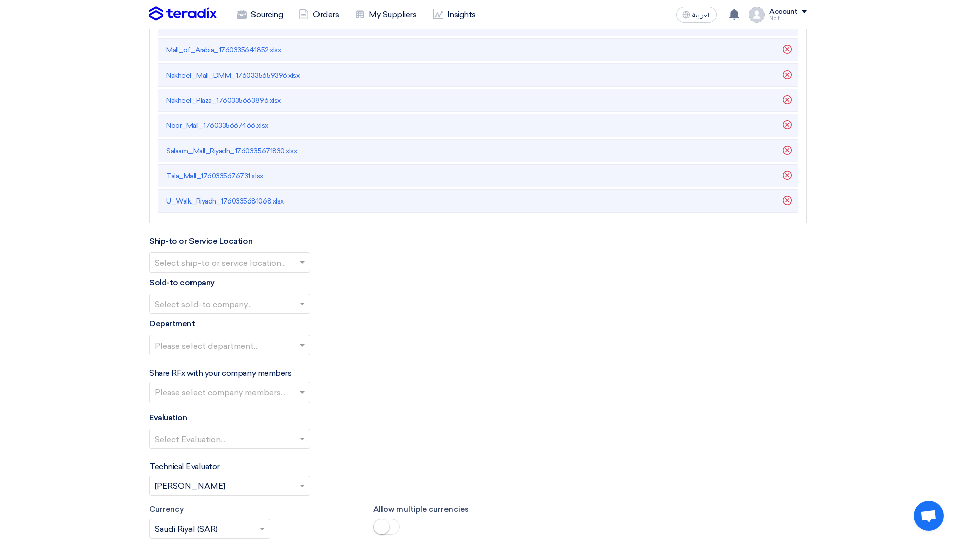
scroll to position [2520, 0]
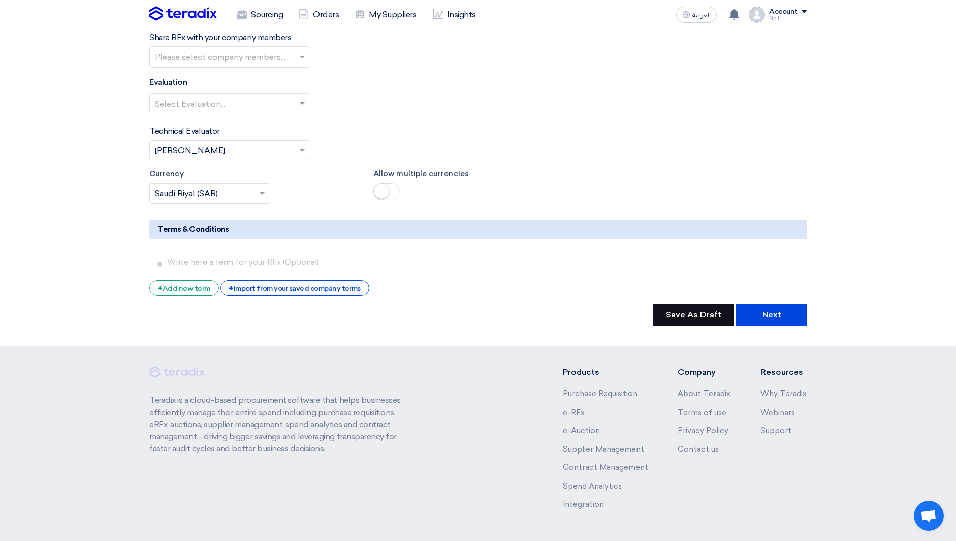
click at [665, 320] on button "Save As Draft" at bounding box center [694, 315] width 82 height 22
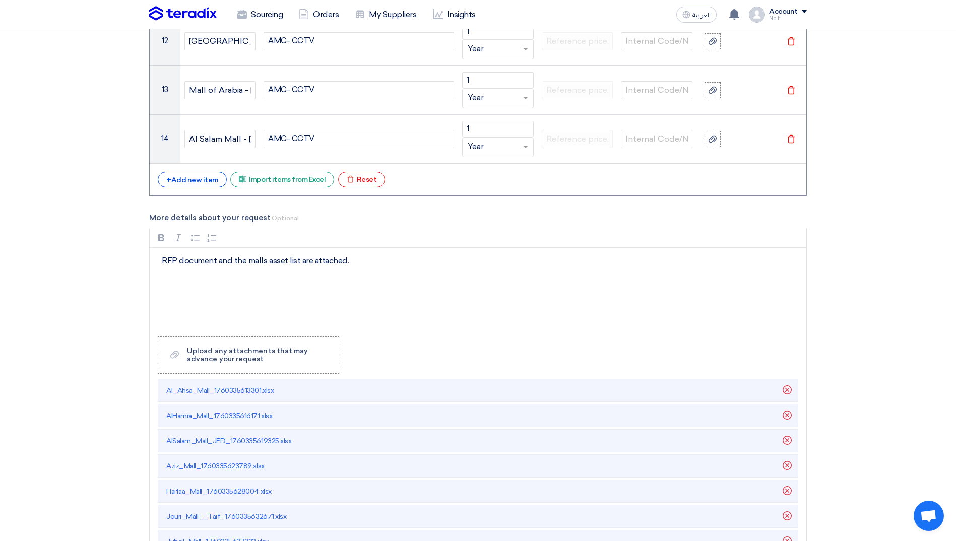
scroll to position [1562, 0]
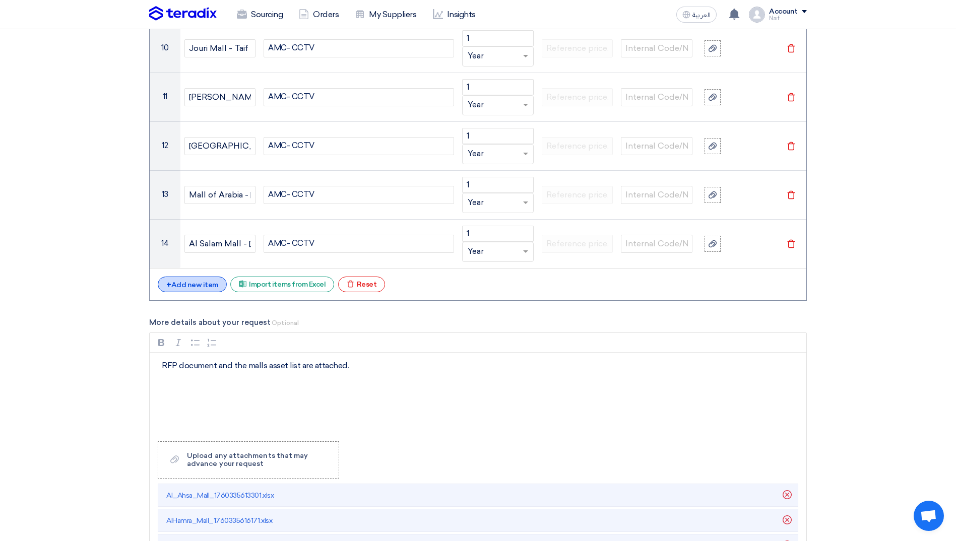
click at [176, 290] on div "+ Add new item" at bounding box center [192, 285] width 69 height 16
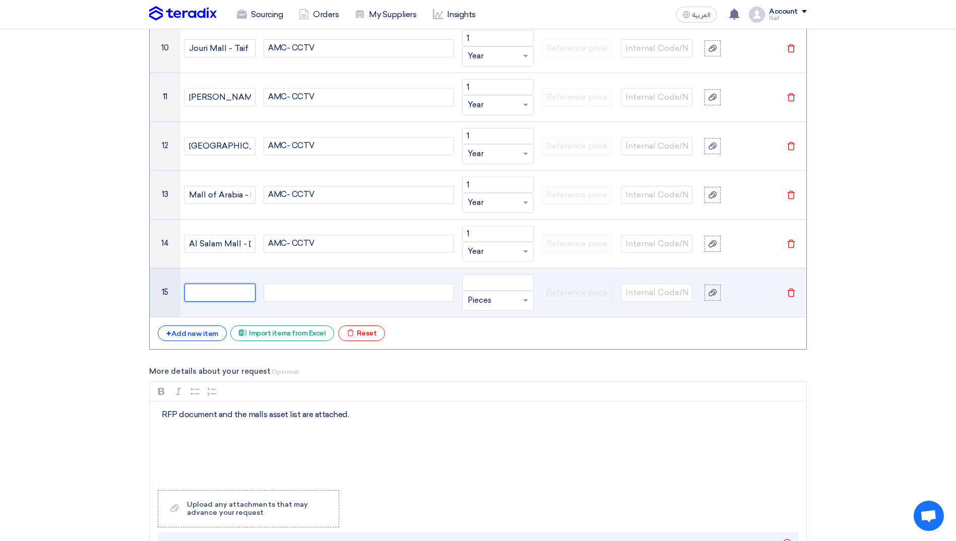
click at [206, 288] on input "text" at bounding box center [220, 293] width 72 height 18
type input "[MEDICAL_DATA][PERSON_NAME]"
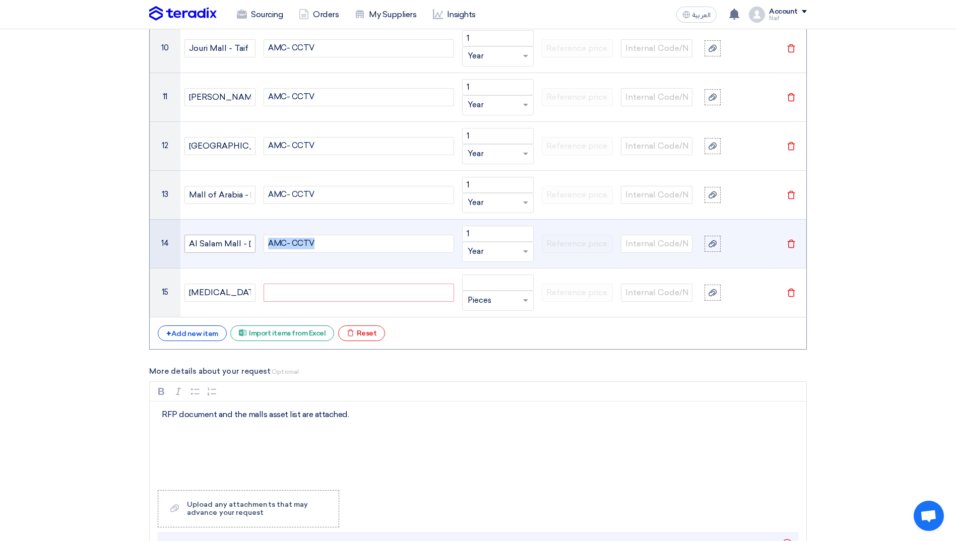
drag, startPoint x: 343, startPoint y: 243, endPoint x: 238, endPoint y: 246, distance: 104.9
click at [238, 246] on tr "14 [GEOGRAPHIC_DATA] - [GEOGRAPHIC_DATA] AMC- CCTV 1 Unit × Year [GEOGRAPHIC_DA…" at bounding box center [478, 243] width 657 height 49
copy div "AMC- CCTV"
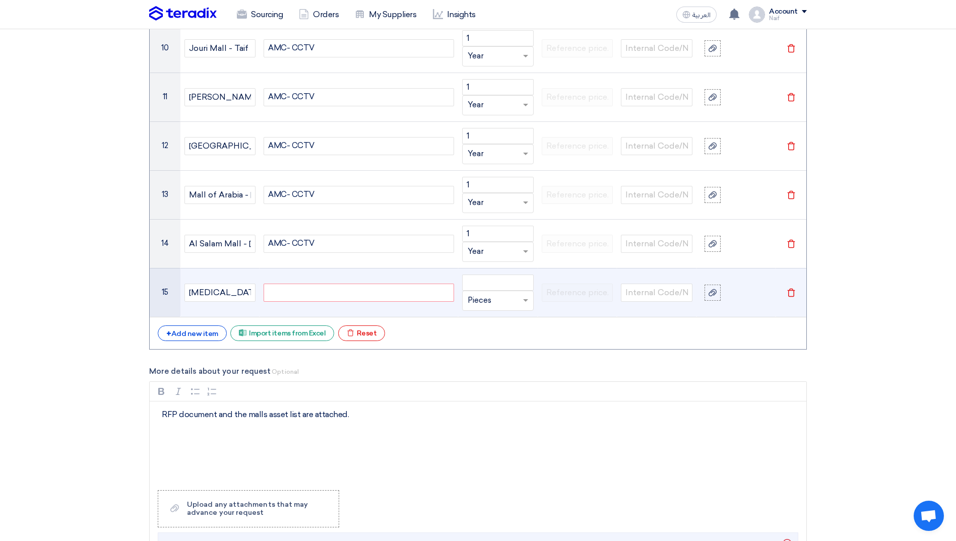
click at [289, 293] on div at bounding box center [359, 293] width 191 height 18
paste div
click at [527, 302] on span at bounding box center [525, 300] width 5 height 3
click at [492, 422] on div "Year" at bounding box center [498, 423] width 71 height 20
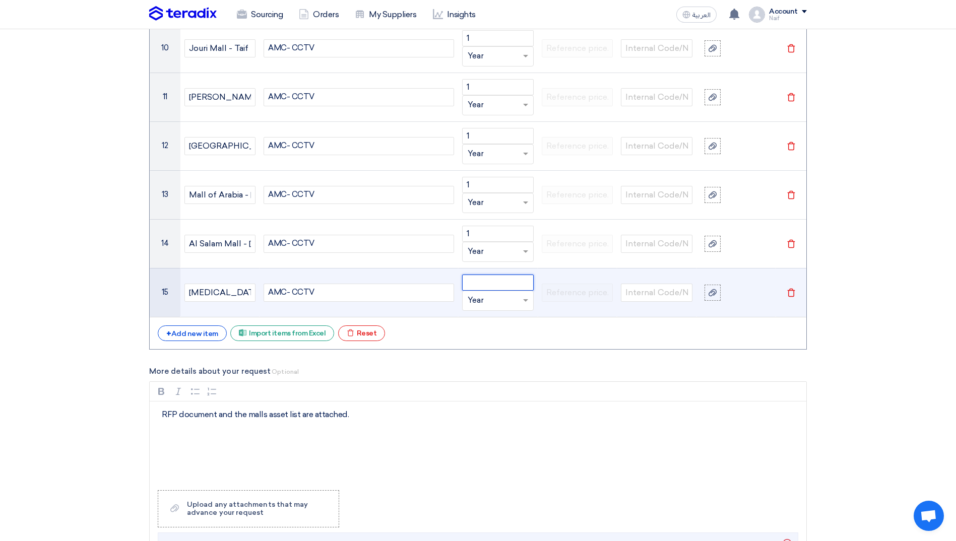
click at [493, 283] on input "number" at bounding box center [498, 283] width 72 height 16
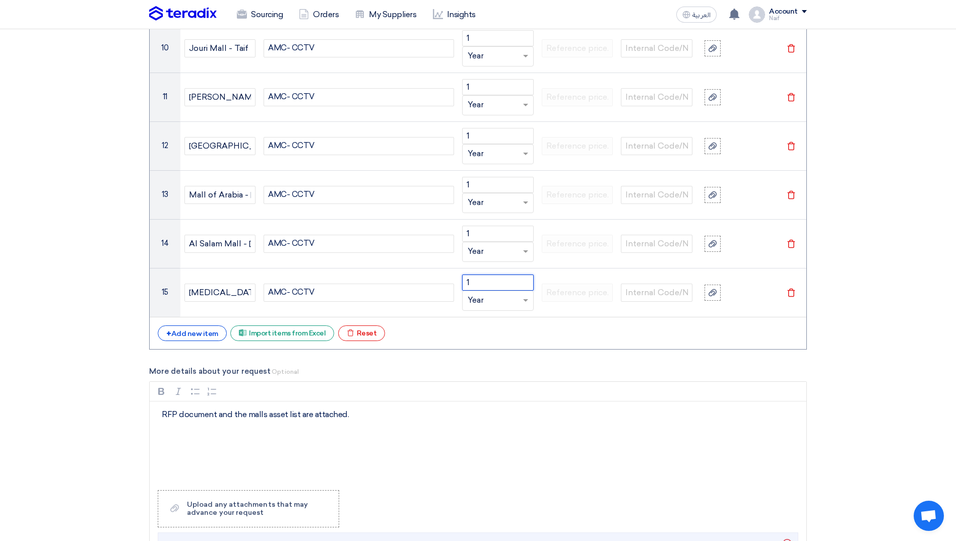
type input "1"
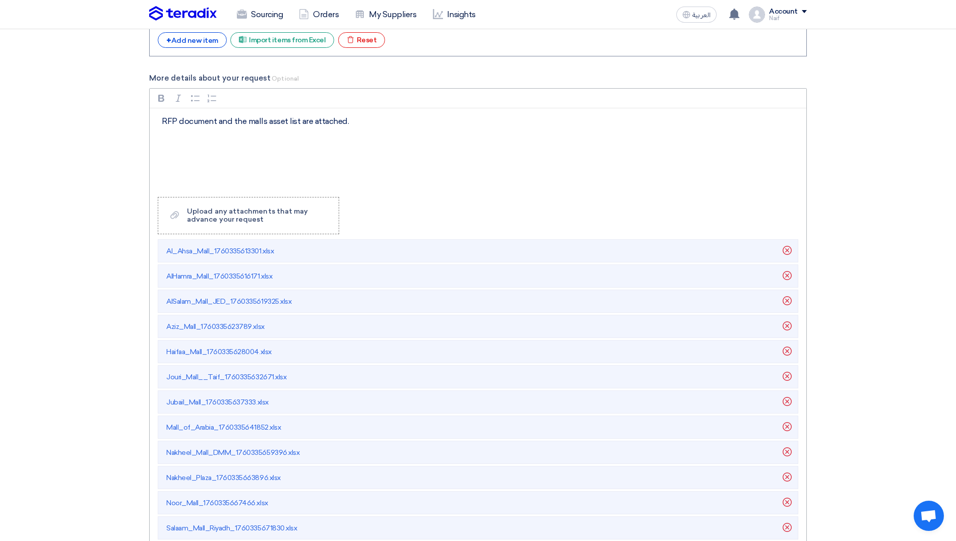
scroll to position [1814, 0]
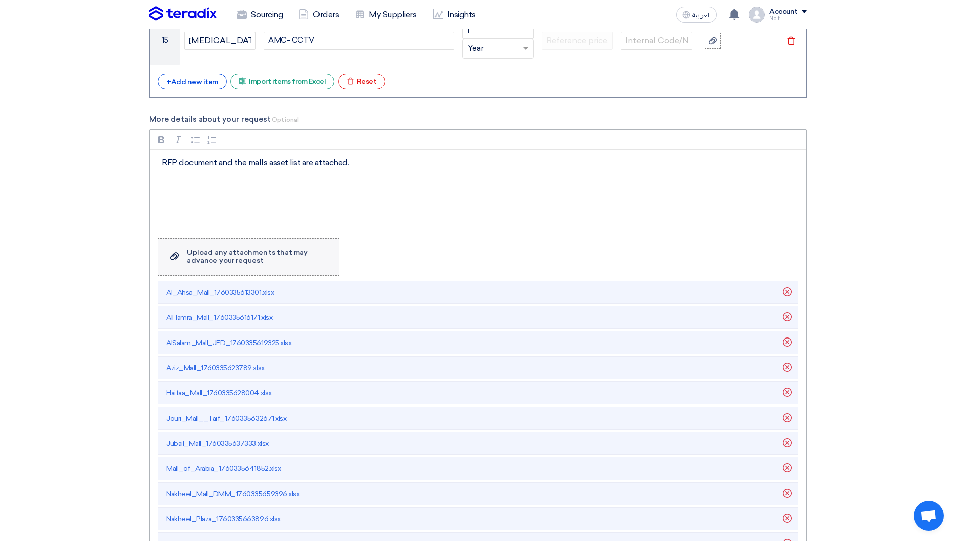
click at [228, 262] on div "Upload any attachments that may advance your request" at bounding box center [258, 257] width 142 height 16
click at [0, 0] on input "Upload a file Upload any attachments that may advance your request" at bounding box center [0, 0] width 0 height 0
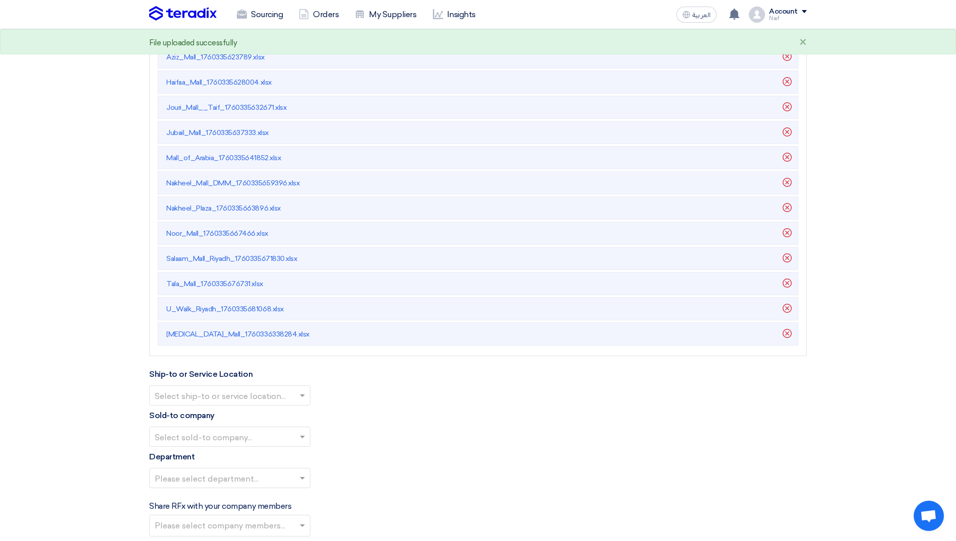
scroll to position [2217, 0]
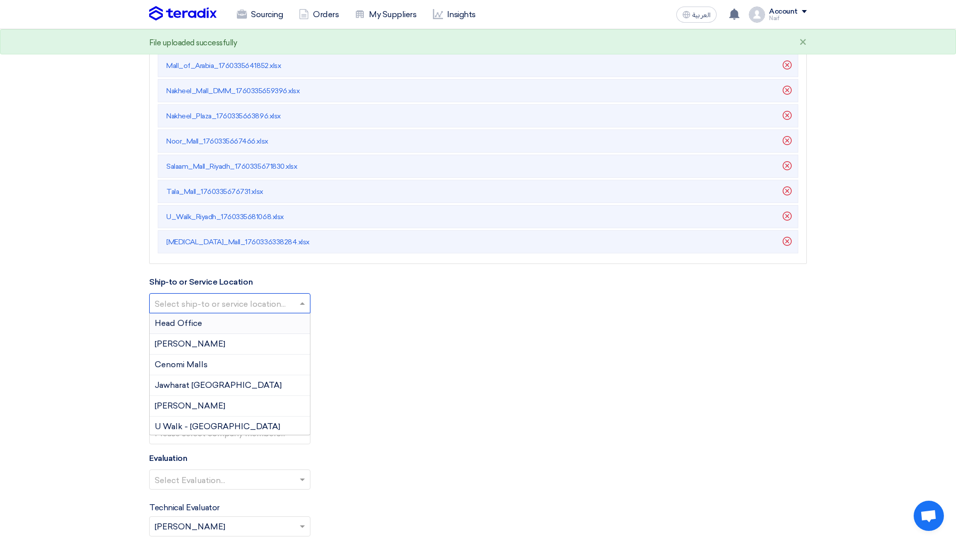
click at [292, 310] on input "text" at bounding box center [225, 304] width 140 height 17
click at [257, 362] on div "Cenomi Malls" at bounding box center [230, 365] width 160 height 21
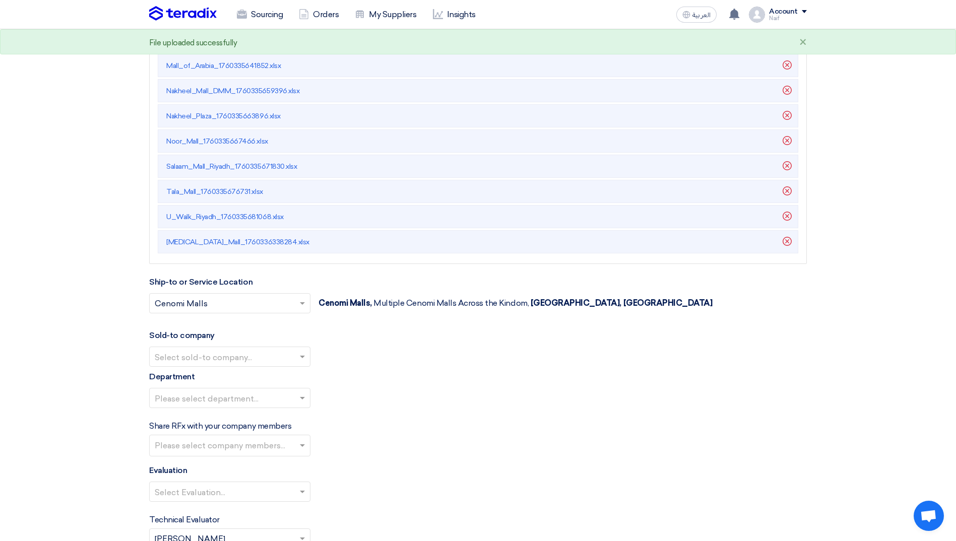
click at [295, 357] on div at bounding box center [230, 356] width 160 height 17
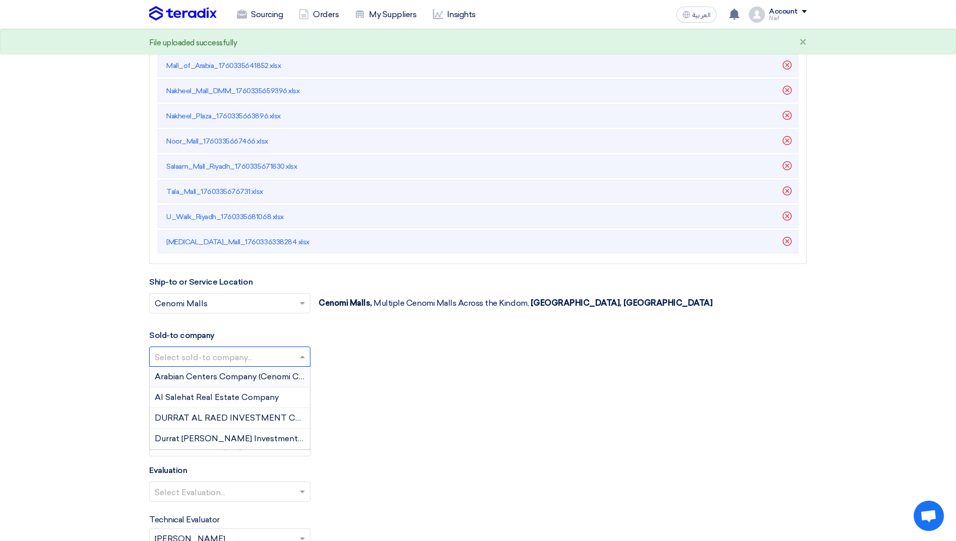
click at [271, 373] on span "Arabian Centers Company (Cenomi Centers)" at bounding box center [240, 377] width 171 height 10
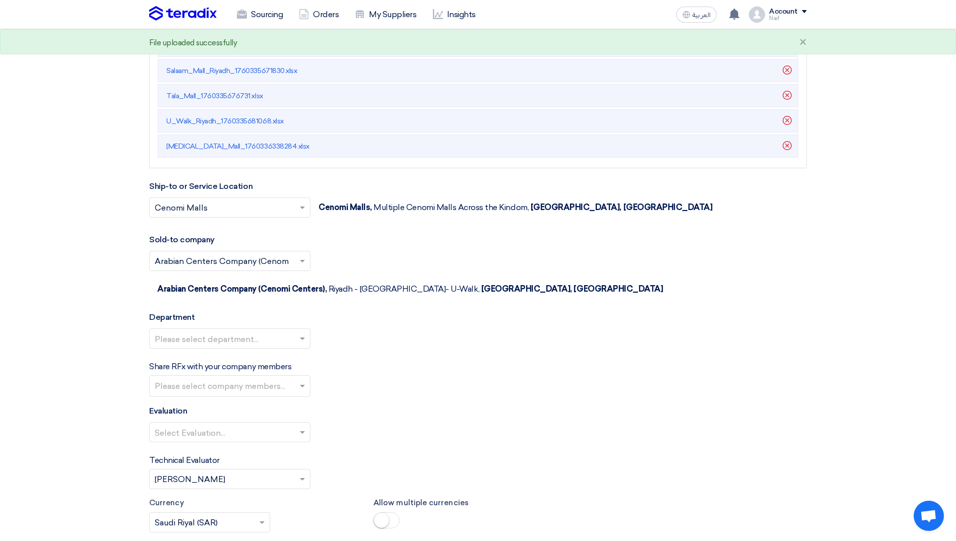
scroll to position [2419, 0]
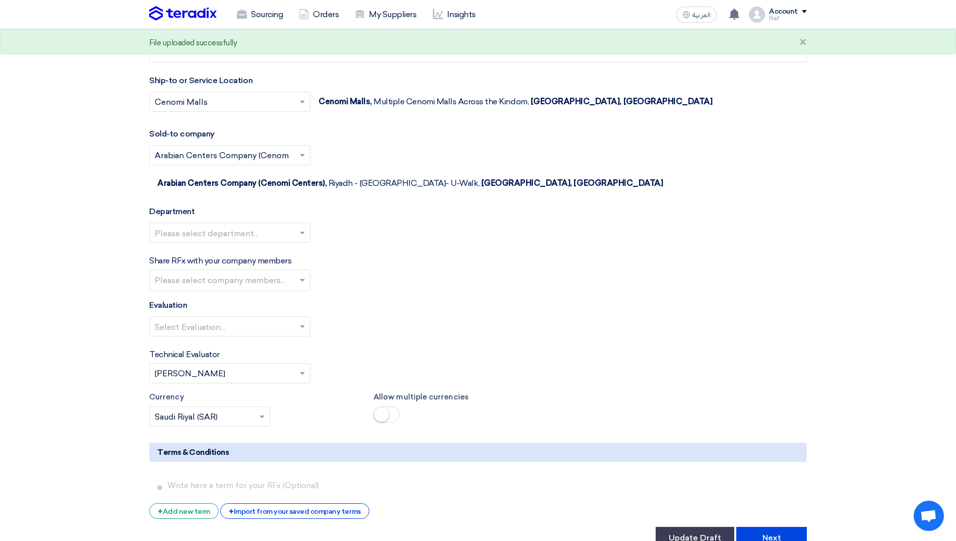
drag, startPoint x: 273, startPoint y: 210, endPoint x: 267, endPoint y: 216, distance: 8.2
click at [273, 225] on input "text" at bounding box center [225, 233] width 140 height 17
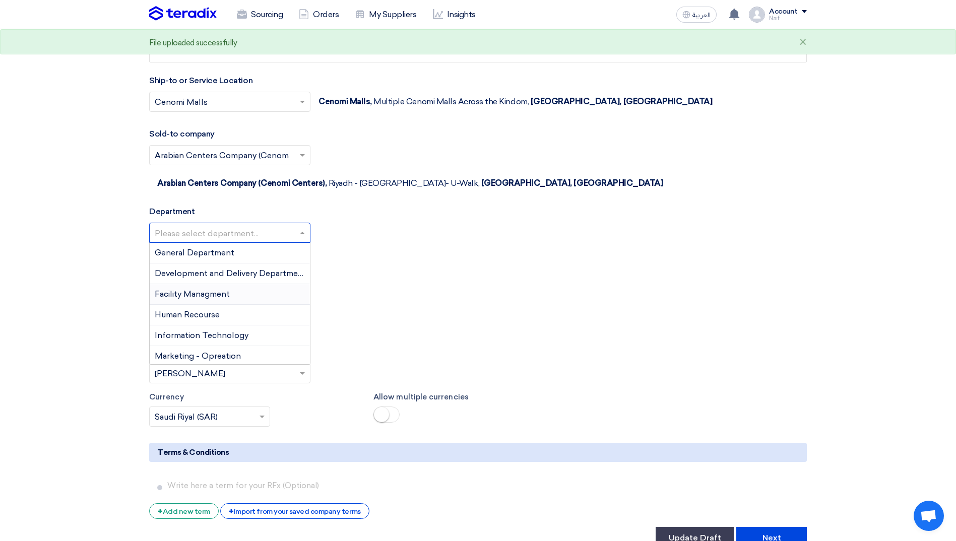
click at [232, 284] on div "Facility Managment" at bounding box center [230, 294] width 160 height 21
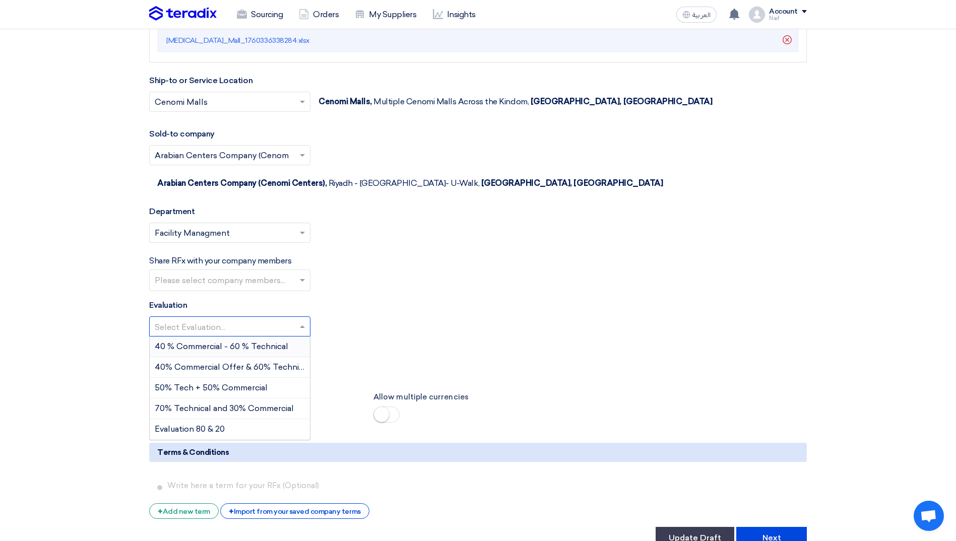
click at [290, 319] on input "text" at bounding box center [225, 327] width 140 height 17
click at [211, 404] on span "70% Technical and 30% Commercial" at bounding box center [224, 409] width 139 height 10
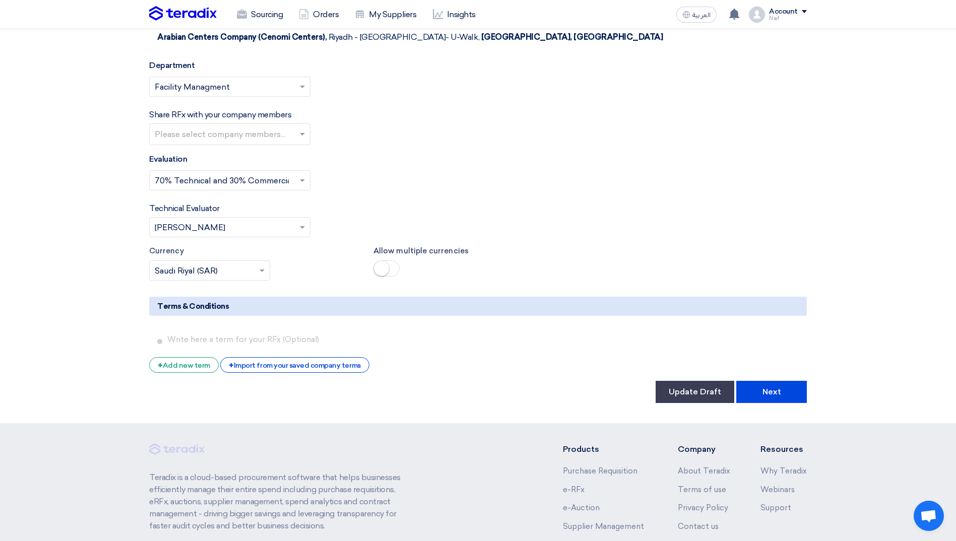
scroll to position [2570, 0]
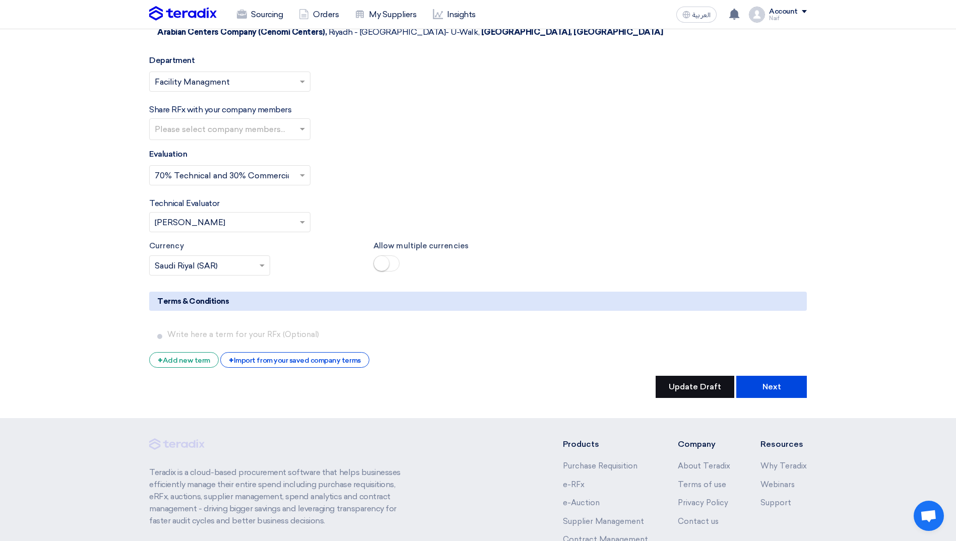
click at [682, 376] on button "Update Draft" at bounding box center [695, 387] width 79 height 22
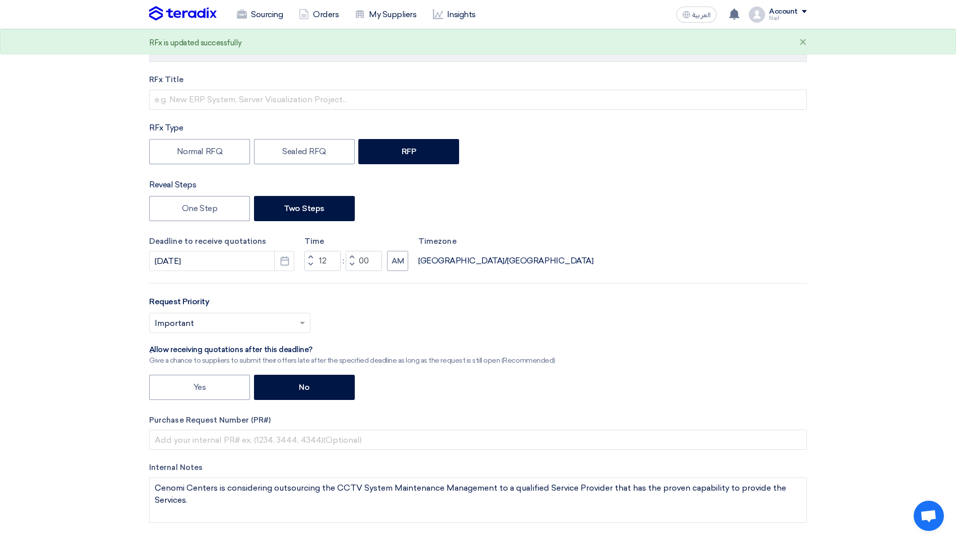
scroll to position [0, 0]
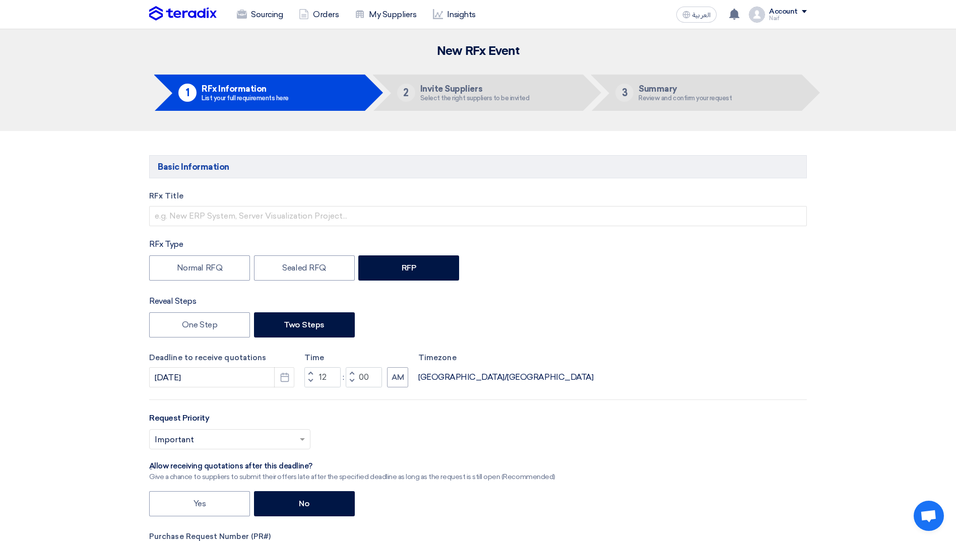
click at [199, 8] on img at bounding box center [183, 13] width 68 height 15
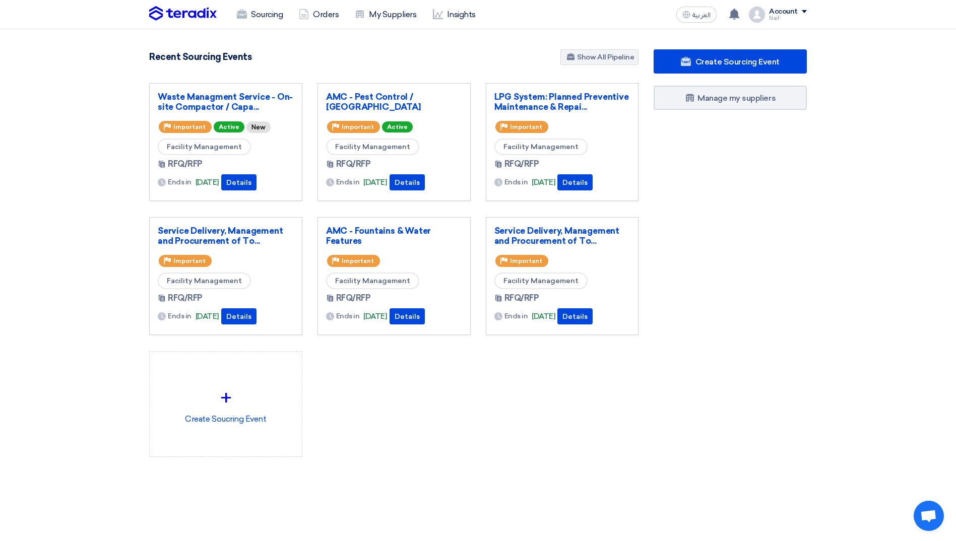
click at [816, 313] on section "4845 RFx remaining 10 Auctions remaining Create Sourcing Event" at bounding box center [478, 277] width 956 height 496
click at [185, 17] on img at bounding box center [183, 13] width 68 height 15
click at [165, 13] on img at bounding box center [183, 13] width 68 height 15
click at [186, 8] on img at bounding box center [183, 13] width 68 height 15
